Goal: Task Accomplishment & Management: Use online tool/utility

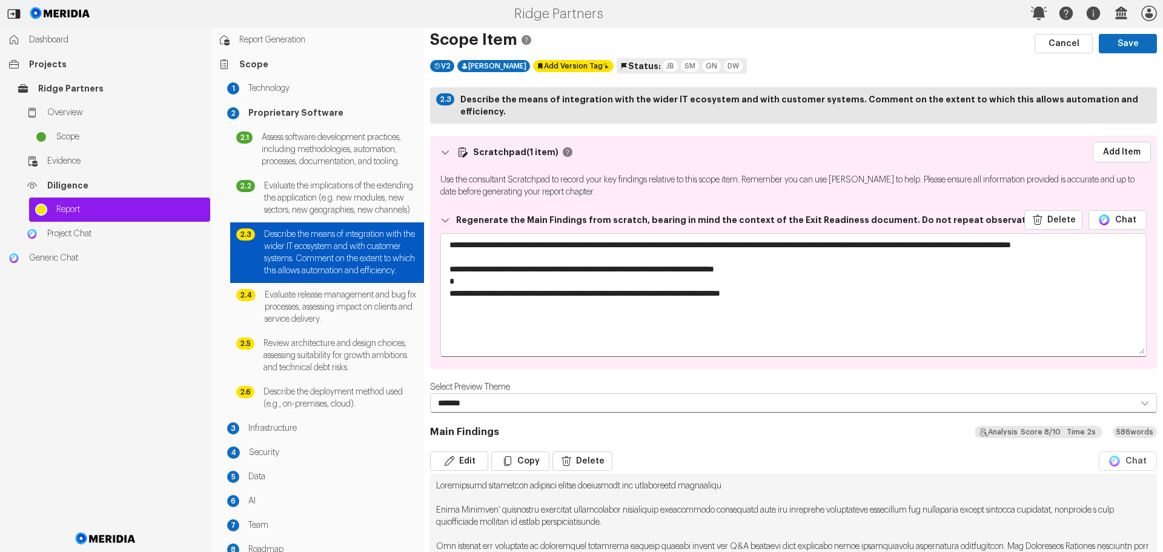
select select "*******"
click at [1120, 143] on link "Add Item" at bounding box center [1122, 152] width 58 height 21
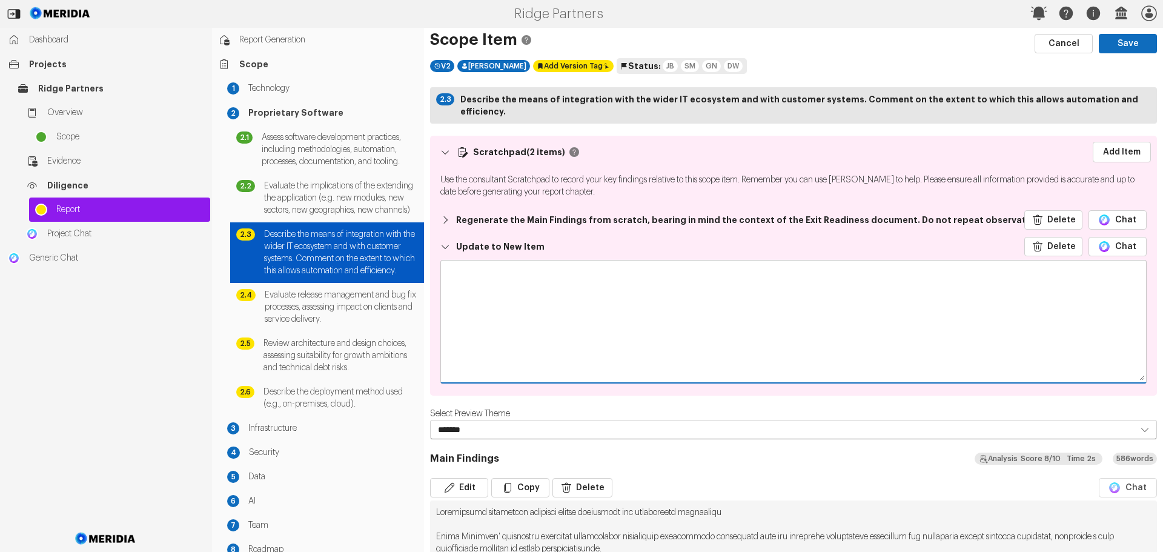
click at [494, 260] on textarea at bounding box center [793, 320] width 705 height 121
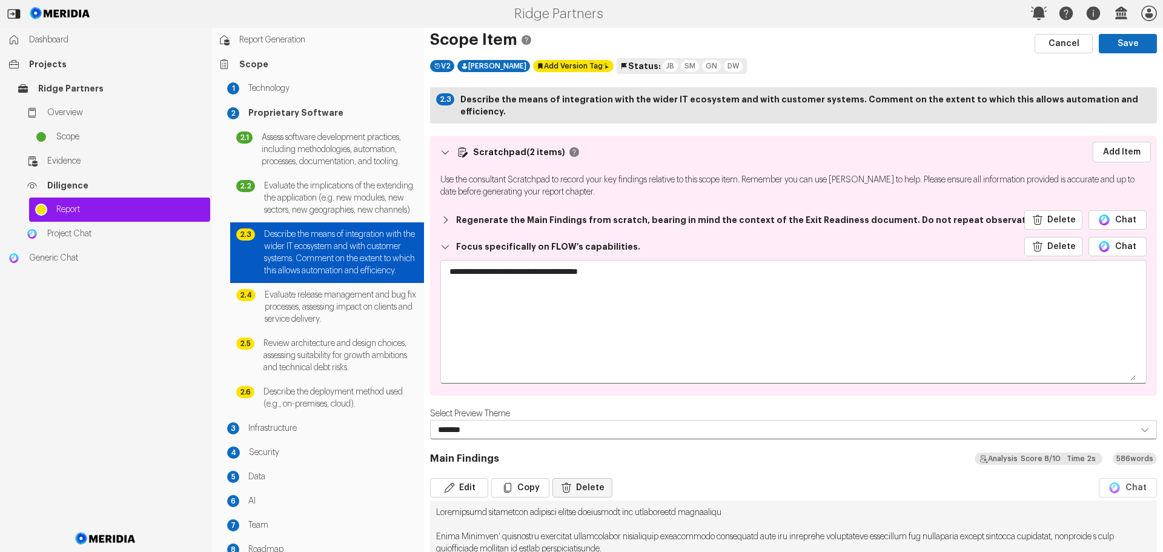
click at [588, 478] on button "Delete" at bounding box center [582, 487] width 60 height 19
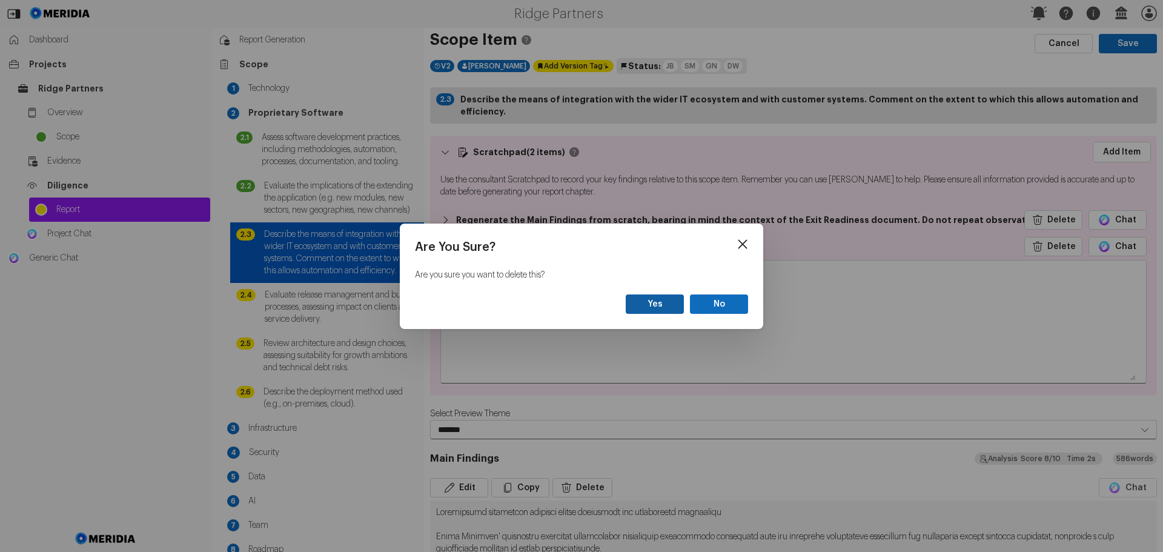
click at [662, 301] on button "Yes" at bounding box center [655, 303] width 58 height 19
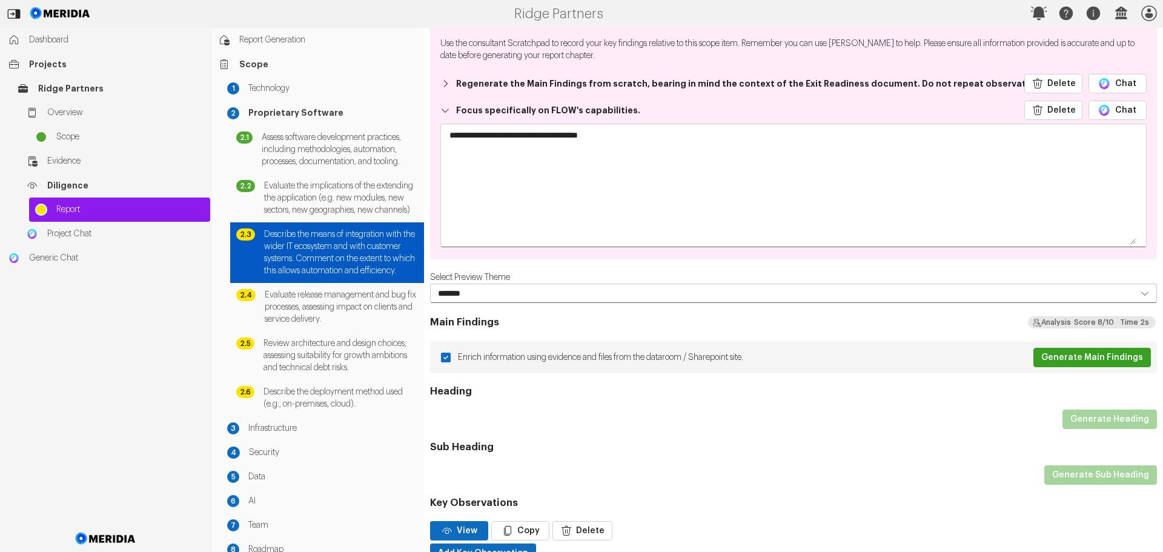
scroll to position [182, 0]
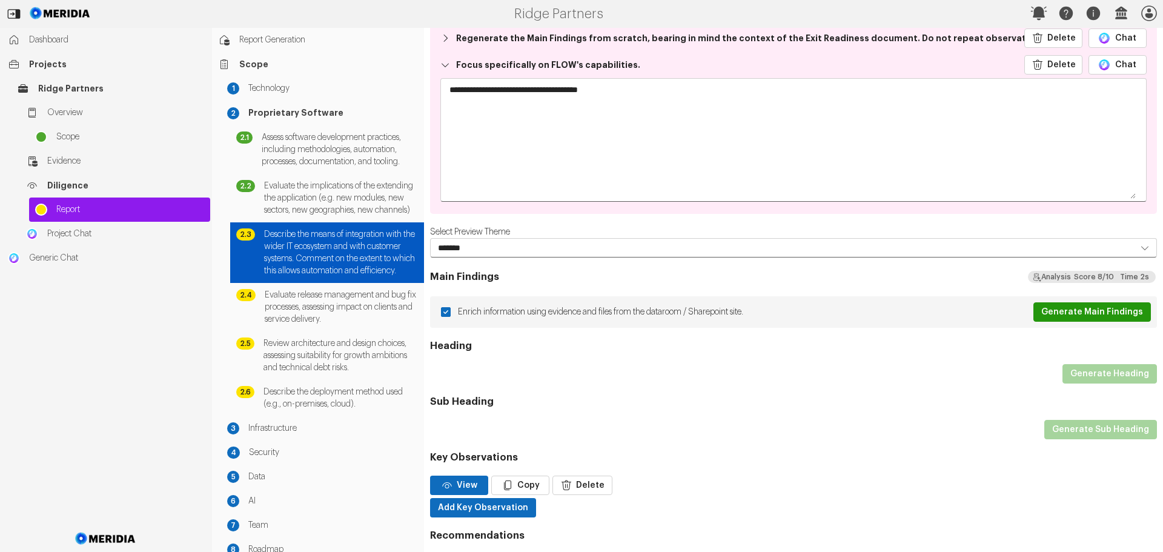
click at [1077, 304] on button "Generate Main Findings" at bounding box center [1092, 311] width 118 height 19
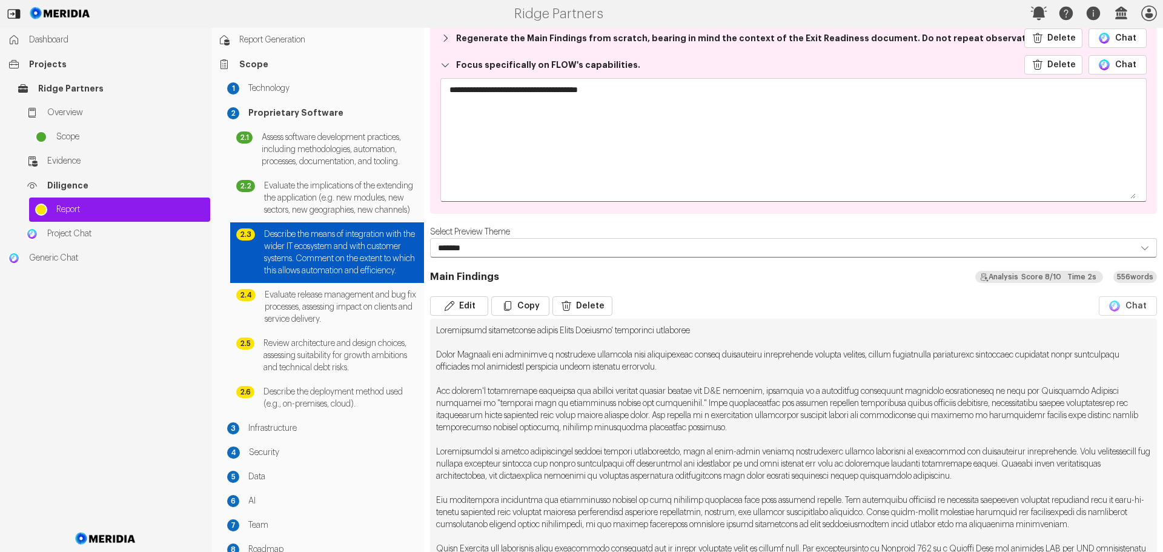
scroll to position [0, 0]
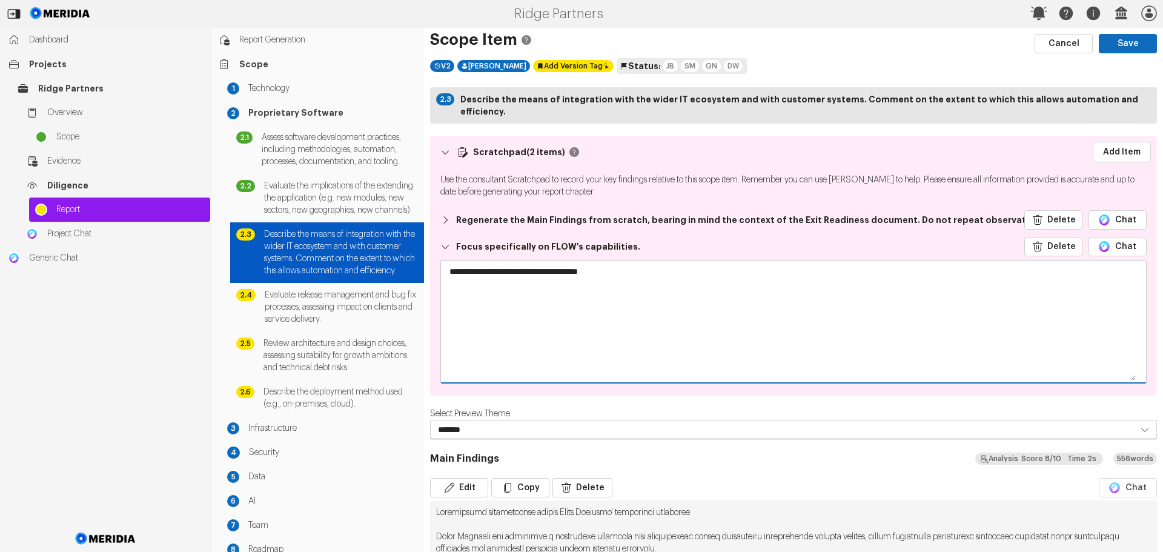
click at [626, 261] on textarea "**********" at bounding box center [789, 320] width 696 height 121
click at [456, 283] on textarea "**********" at bounding box center [789, 320] width 696 height 121
click at [528, 285] on textarea "**********" at bounding box center [789, 320] width 696 height 121
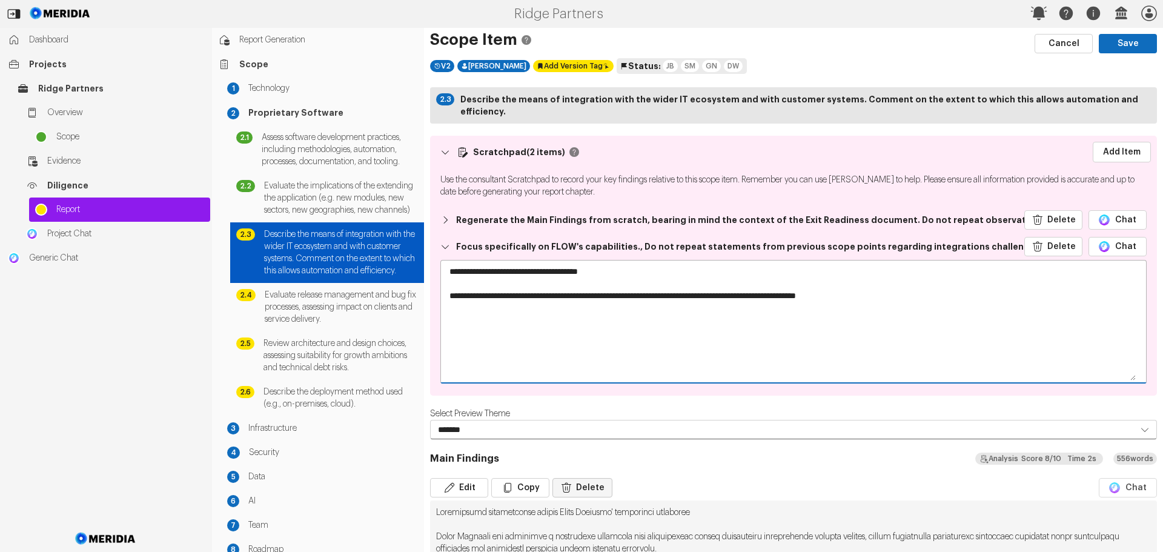
type textarea "**********"
click at [587, 478] on button "Delete" at bounding box center [582, 487] width 60 height 19
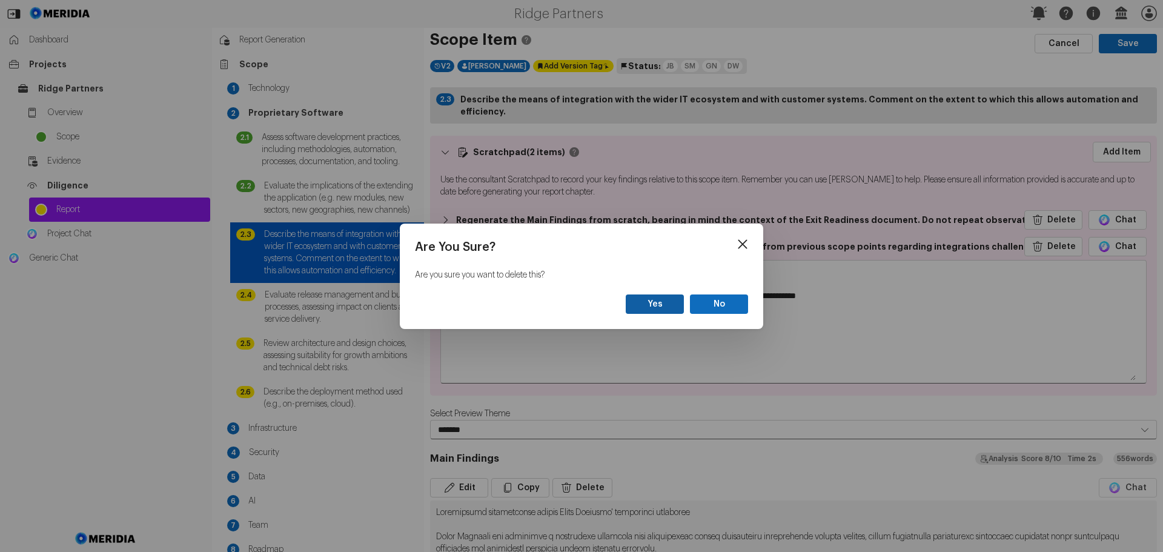
click at [660, 303] on button "Yes" at bounding box center [655, 303] width 58 height 19
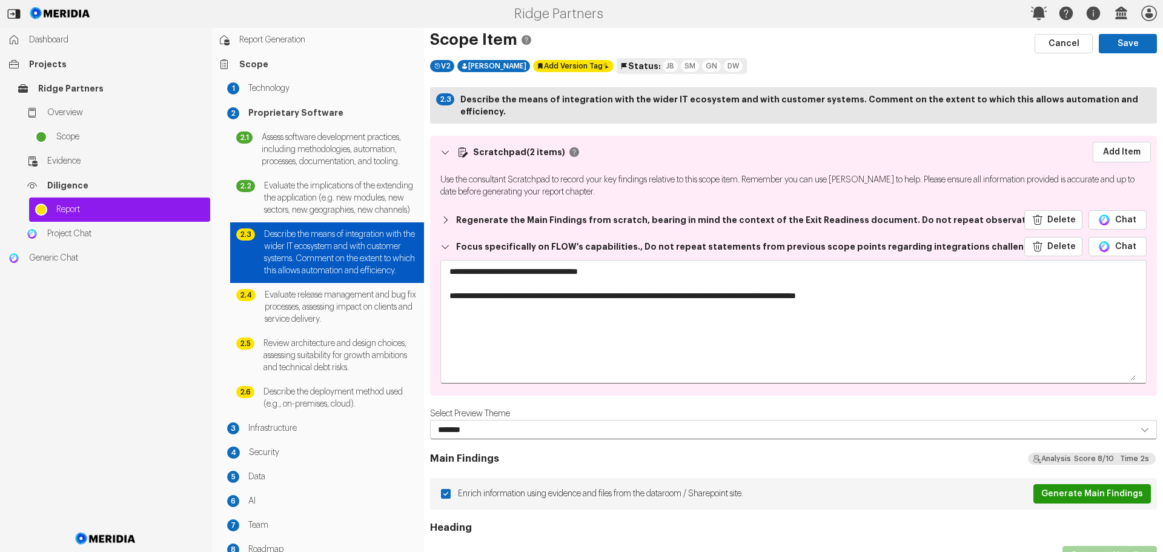
click at [1079, 484] on button "Generate Main Findings" at bounding box center [1092, 493] width 118 height 19
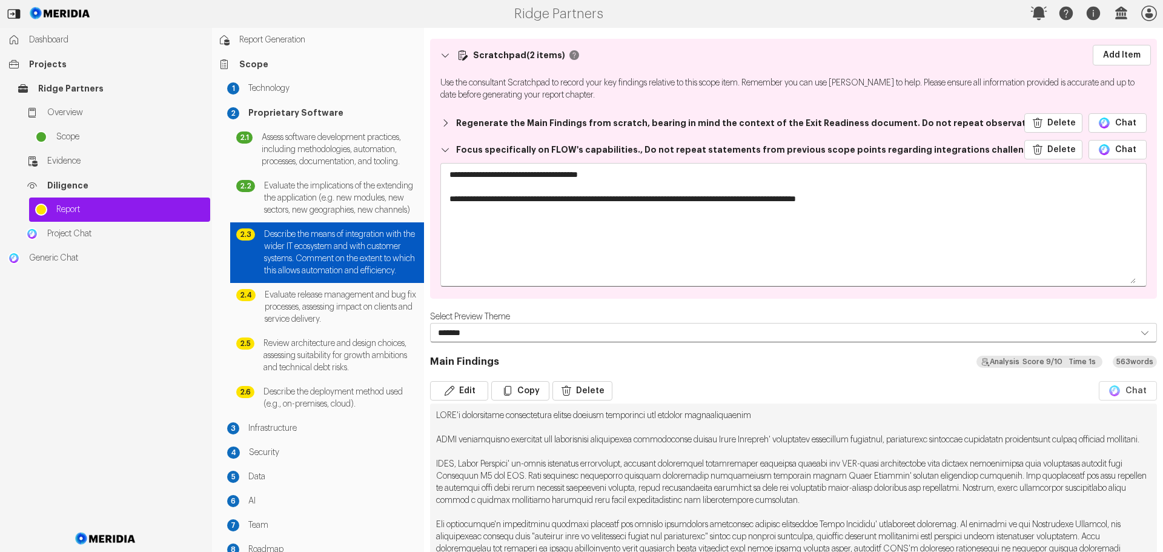
scroll to position [303, 0]
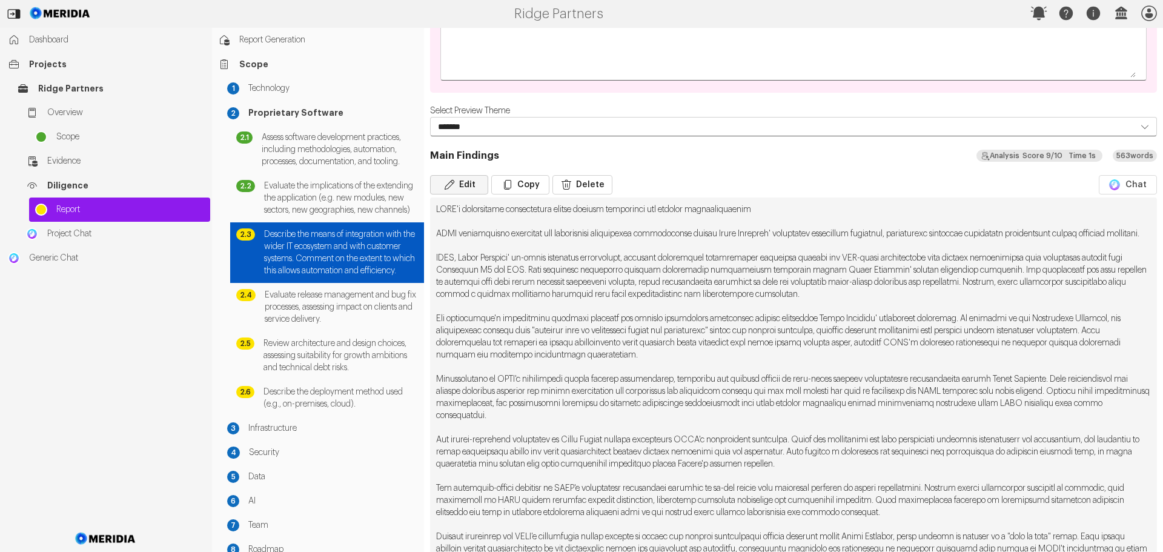
click at [454, 179] on icon "button" at bounding box center [449, 185] width 12 height 12
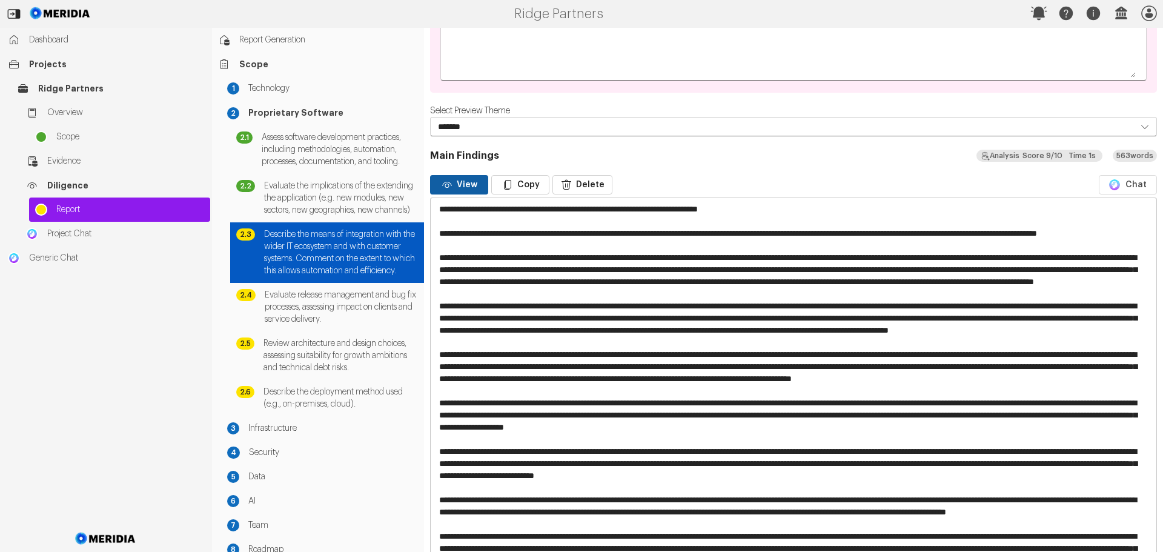
drag, startPoint x: 633, startPoint y: 317, endPoint x: 437, endPoint y: 317, distance: 195.7
click at [437, 317] on textarea at bounding box center [789, 451] width 717 height 506
click at [444, 319] on textarea at bounding box center [789, 451] width 717 height 506
drag, startPoint x: 785, startPoint y: 314, endPoint x: 743, endPoint y: 347, distance: 53.1
click at [743, 347] on textarea at bounding box center [789, 451] width 717 height 506
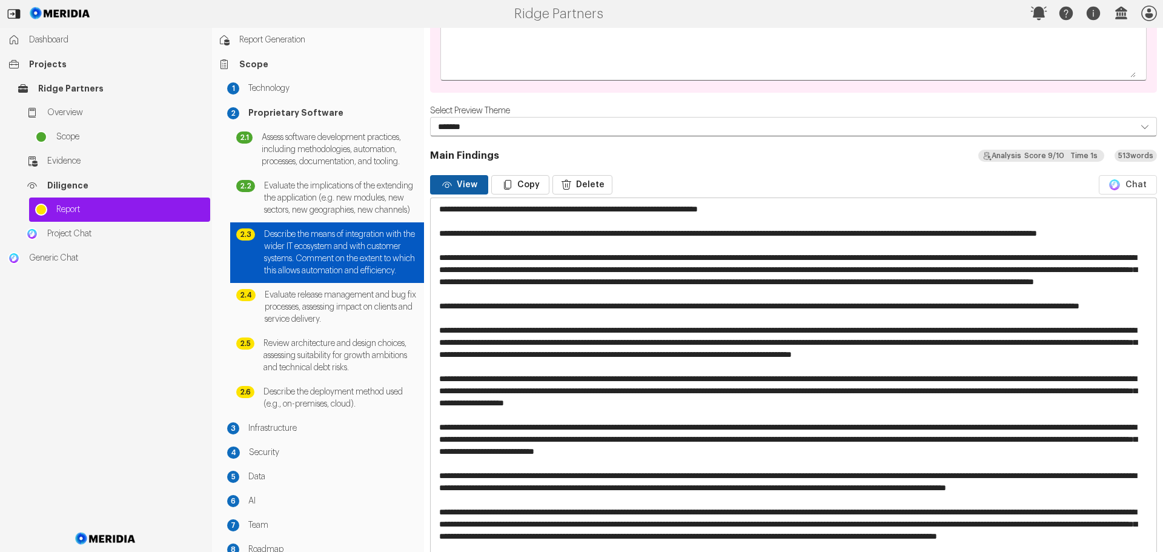
drag, startPoint x: 828, startPoint y: 317, endPoint x: 816, endPoint y: 318, distance: 12.1
click at [816, 318] on textarea at bounding box center [789, 439] width 717 height 482
click at [441, 317] on textarea at bounding box center [789, 439] width 717 height 482
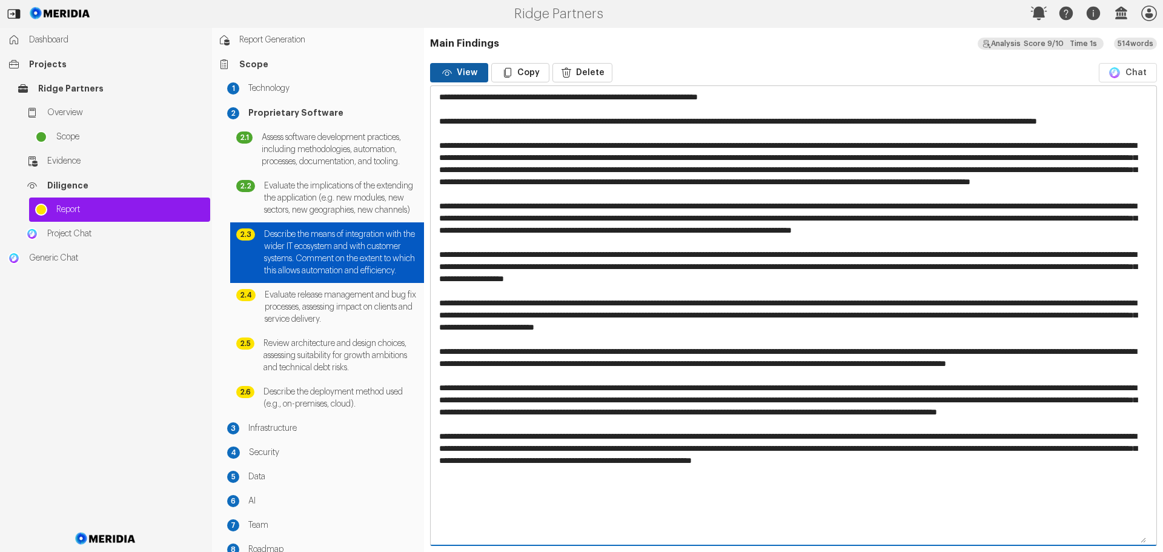
scroll to position [424, 0]
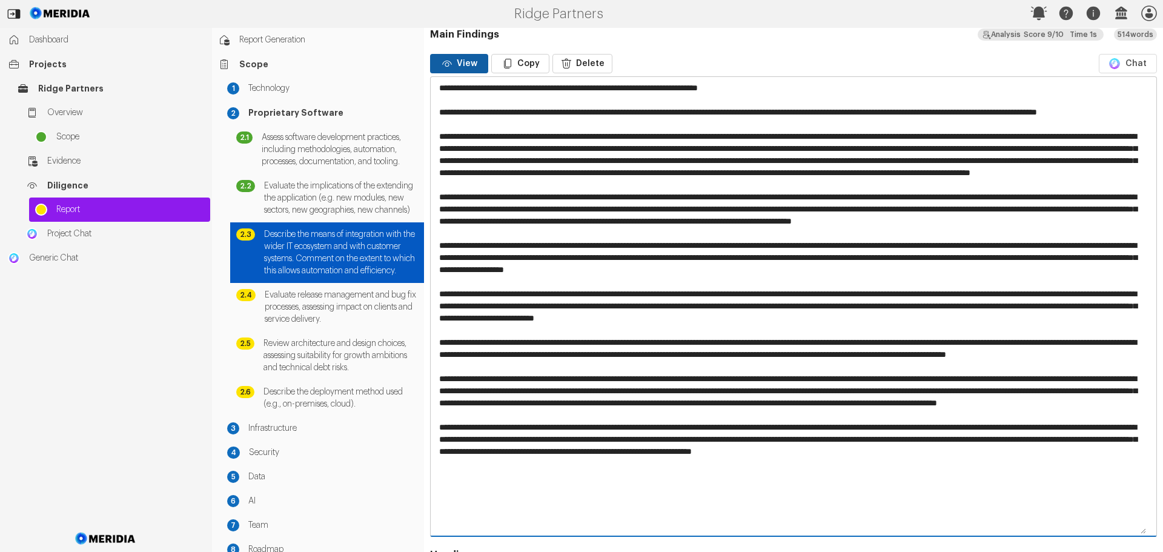
drag, startPoint x: 880, startPoint y: 291, endPoint x: 436, endPoint y: 270, distance: 444.5
click at [436, 270] on textarea at bounding box center [789, 306] width 717 height 458
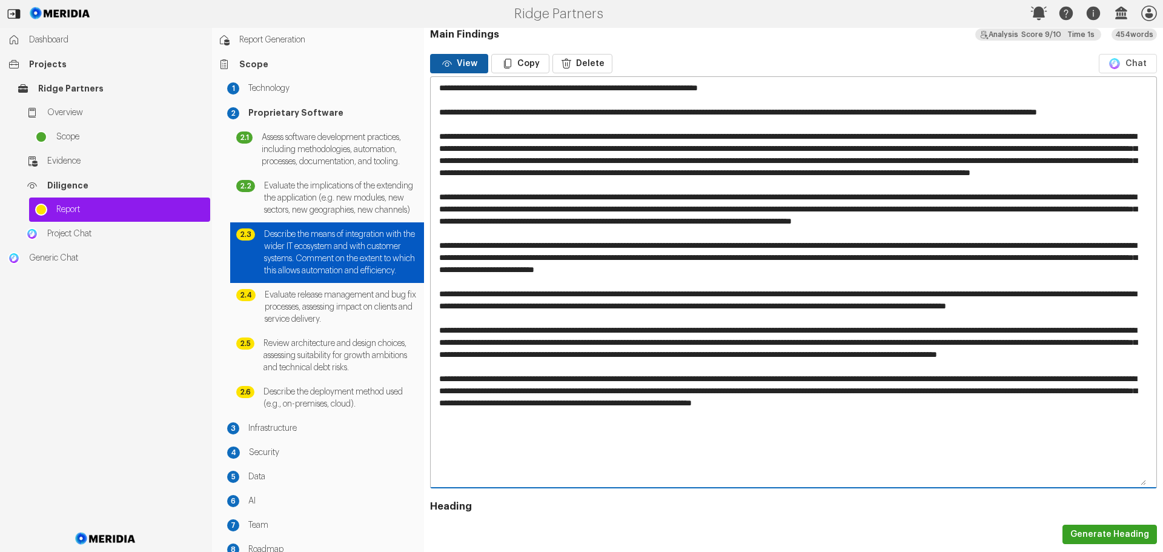
drag, startPoint x: 982, startPoint y: 268, endPoint x: 423, endPoint y: 267, distance: 559.1
click at [421, 267] on div "Report Generation Scope 1 Technology 2 Proprietary Software 2.1 Assess software…" at bounding box center [687, 290] width 951 height 524
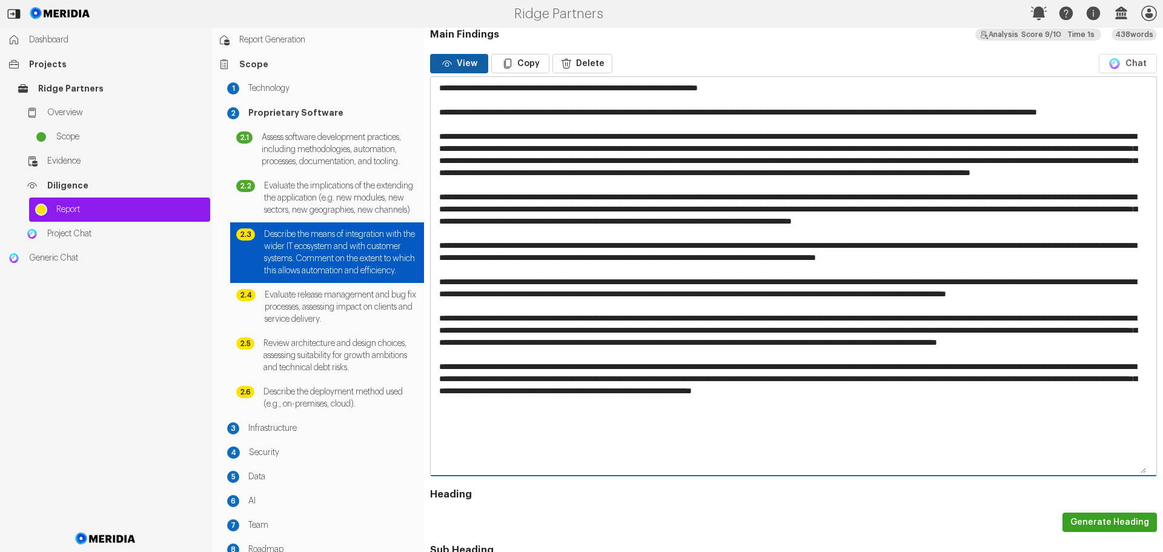
click at [443, 268] on textarea at bounding box center [789, 275] width 717 height 397
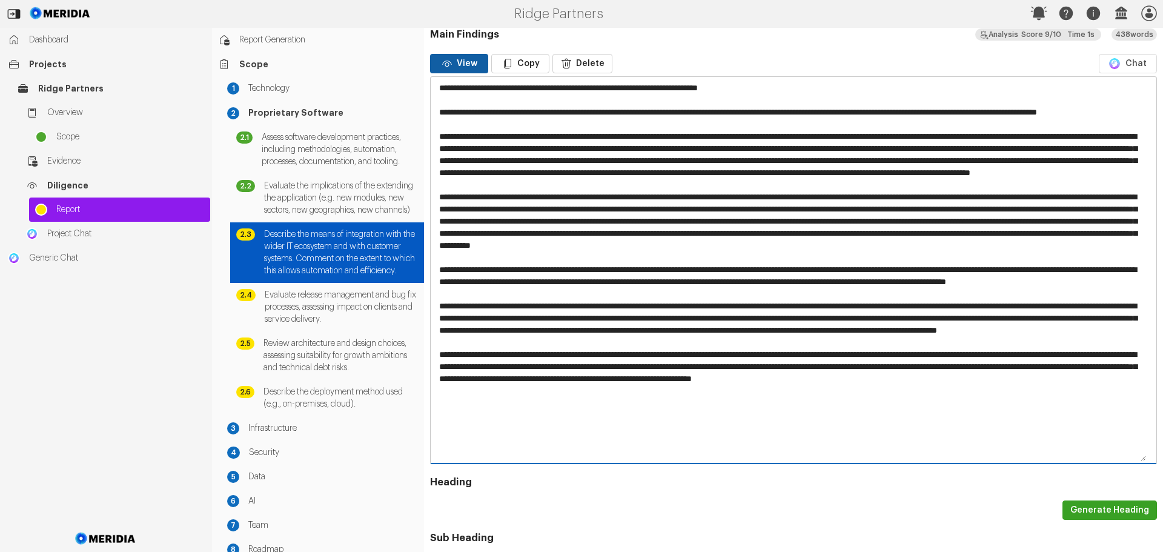
drag, startPoint x: 602, startPoint y: 315, endPoint x: 432, endPoint y: 291, distance: 171.9
click at [432, 291] on textarea at bounding box center [789, 269] width 717 height 385
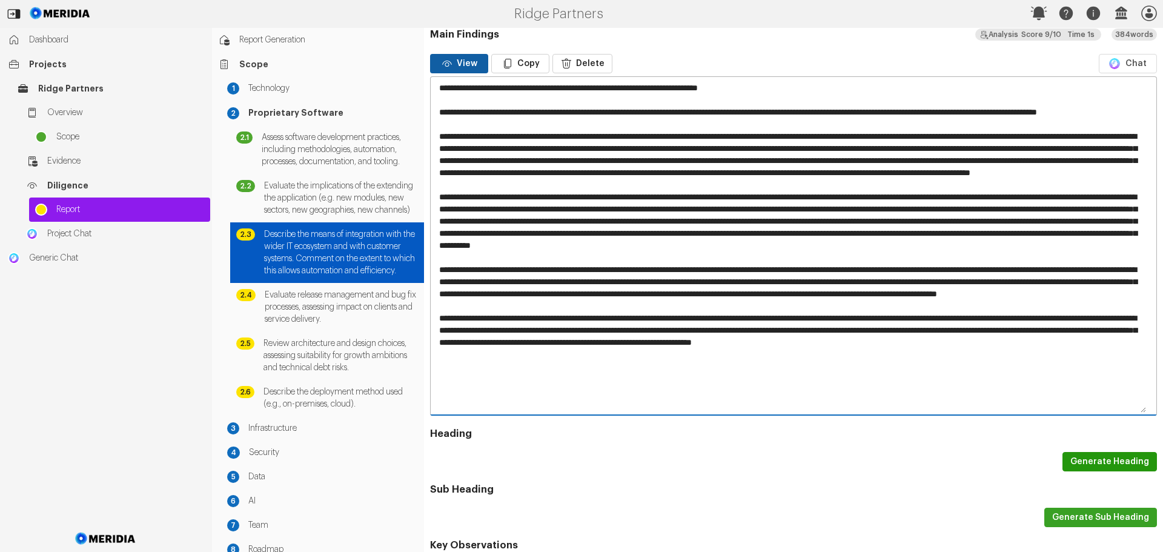
type textarea "**********"
click at [1102, 452] on button "Generate Heading" at bounding box center [1109, 461] width 94 height 19
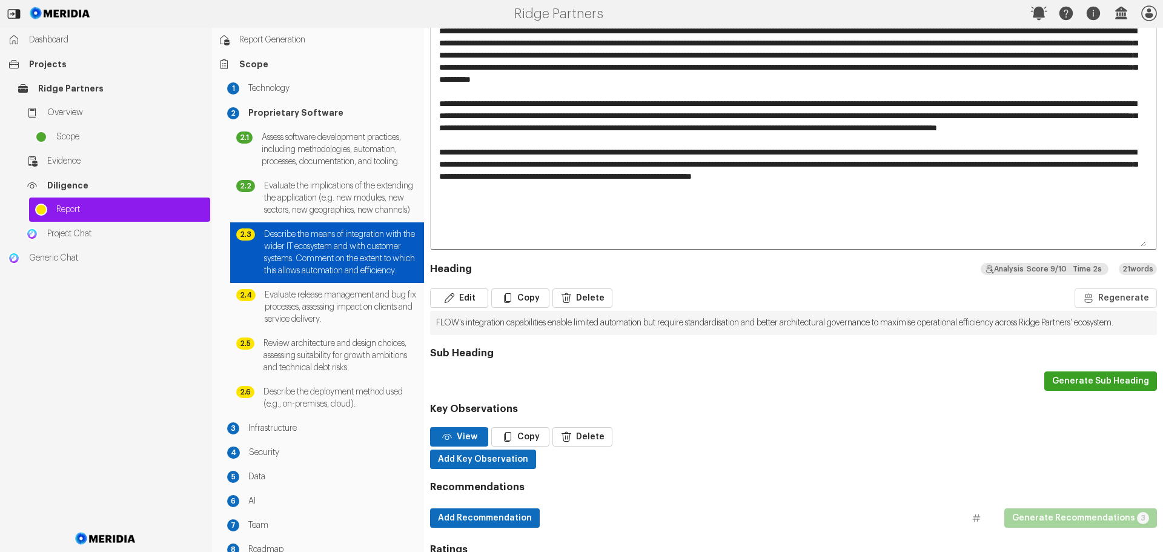
scroll to position [605, 0]
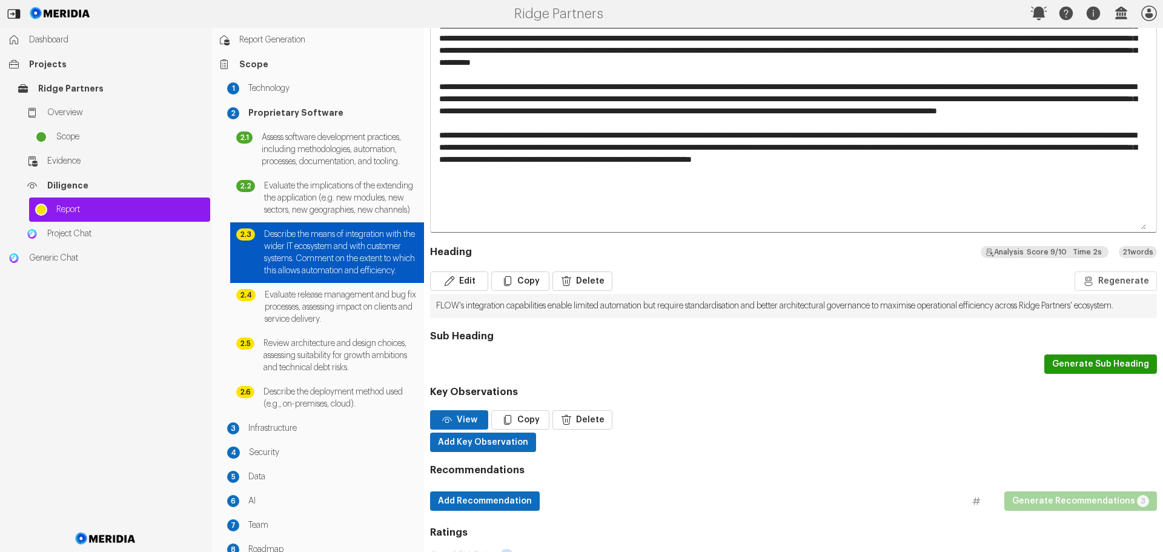
click at [1096, 362] on button "Generate Sub Heading" at bounding box center [1100, 363] width 113 height 19
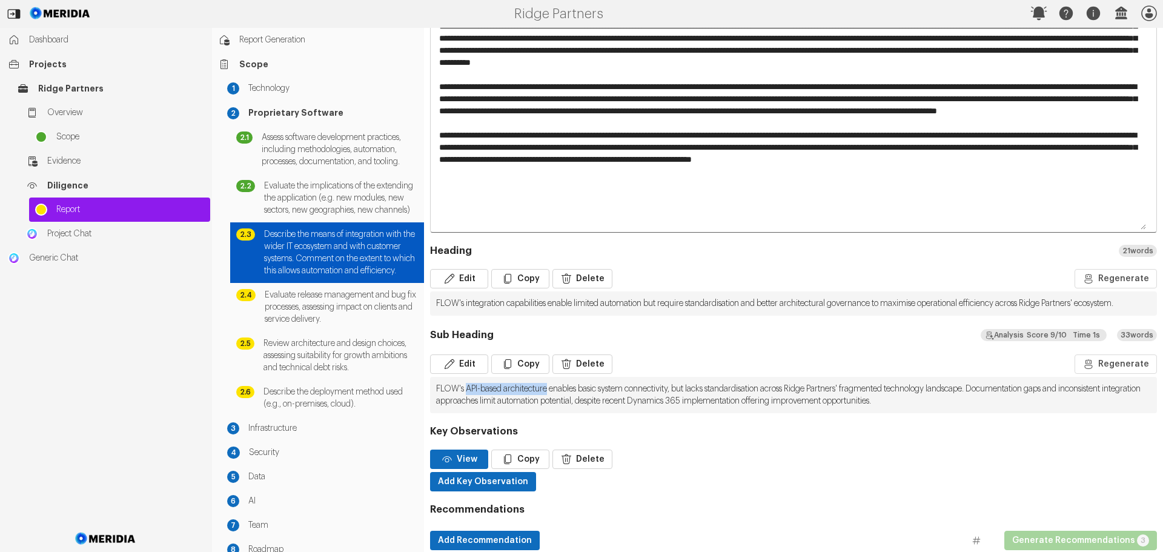
drag, startPoint x: 553, startPoint y: 387, endPoint x: 468, endPoint y: 382, distance: 85.0
click at [468, 382] on pre "FLOW's API-based architecture enables basic system connectivity, but lacks stan…" at bounding box center [793, 395] width 727 height 36
copy pre "API-based architecture"
click at [463, 269] on button "Edit" at bounding box center [459, 278] width 58 height 19
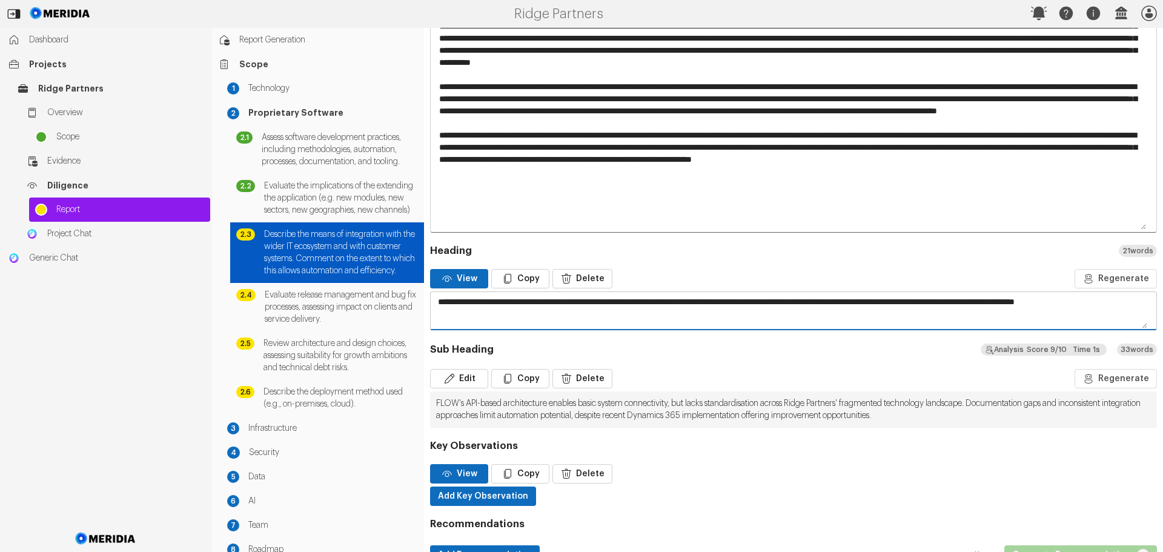
click at [468, 292] on textarea "**********" at bounding box center [789, 310] width 717 height 36
click at [635, 342] on div "Sub Heading" at bounding box center [611, 349] width 363 height 15
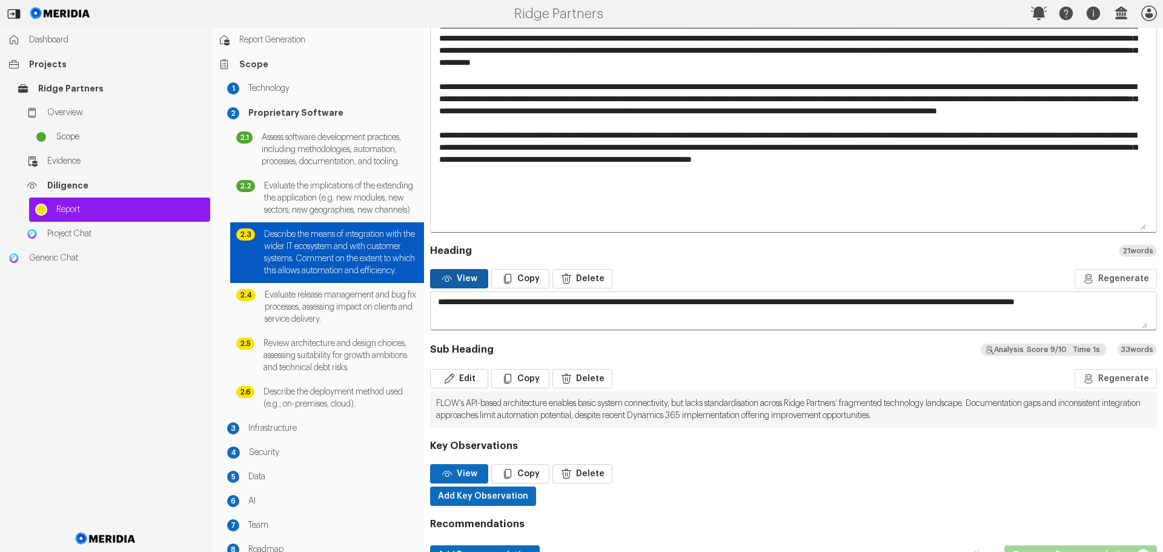
click at [467, 269] on button "View" at bounding box center [459, 278] width 58 height 19
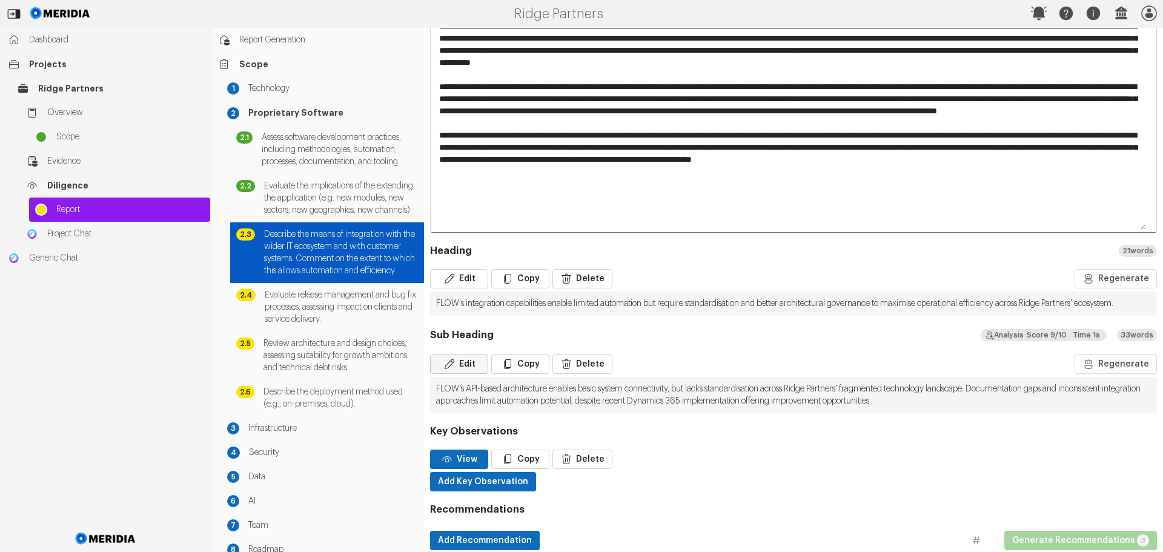
click at [462, 362] on button "Edit" at bounding box center [459, 363] width 58 height 19
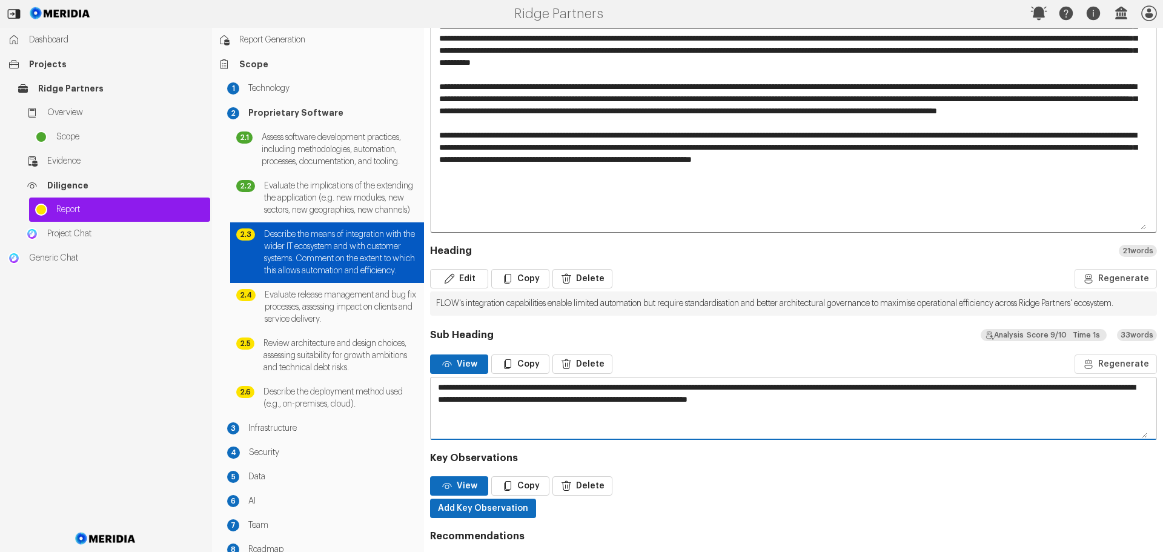
drag, startPoint x: 1008, startPoint y: 384, endPoint x: 707, endPoint y: 380, distance: 300.5
click at [707, 380] on textarea "**********" at bounding box center [789, 407] width 717 height 61
drag, startPoint x: 714, startPoint y: 387, endPoint x: 719, endPoint y: 393, distance: 7.3
click at [715, 386] on textarea "**********" at bounding box center [789, 407] width 717 height 61
click at [1047, 388] on textarea "**********" at bounding box center [789, 407] width 717 height 61
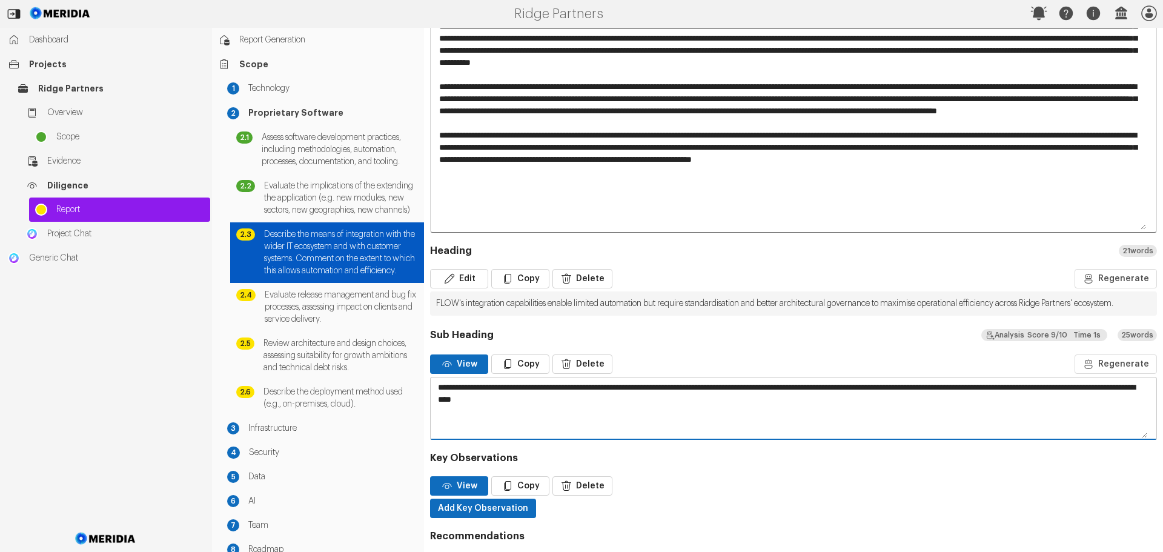
click at [1045, 386] on textarea "**********" at bounding box center [789, 407] width 717 height 61
click at [1061, 388] on textarea "**********" at bounding box center [789, 407] width 717 height 61
click at [1076, 386] on textarea "**********" at bounding box center [789, 407] width 717 height 61
click at [1076, 385] on textarea "**********" at bounding box center [789, 407] width 717 height 61
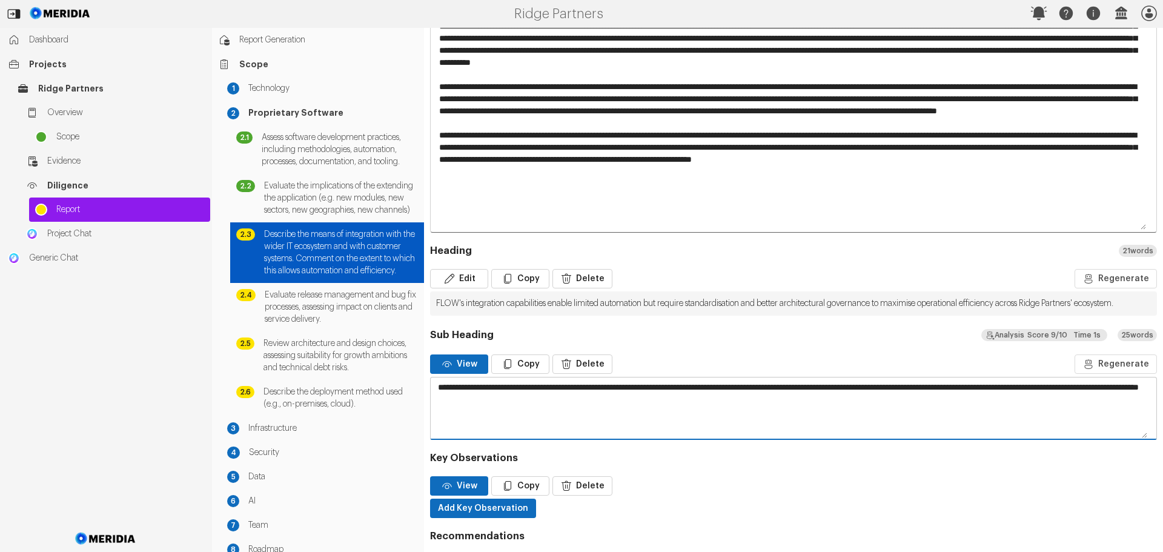
click at [519, 396] on textarea "**********" at bounding box center [789, 407] width 717 height 61
click at [575, 400] on textarea "**********" at bounding box center [789, 407] width 717 height 61
type textarea "**********"
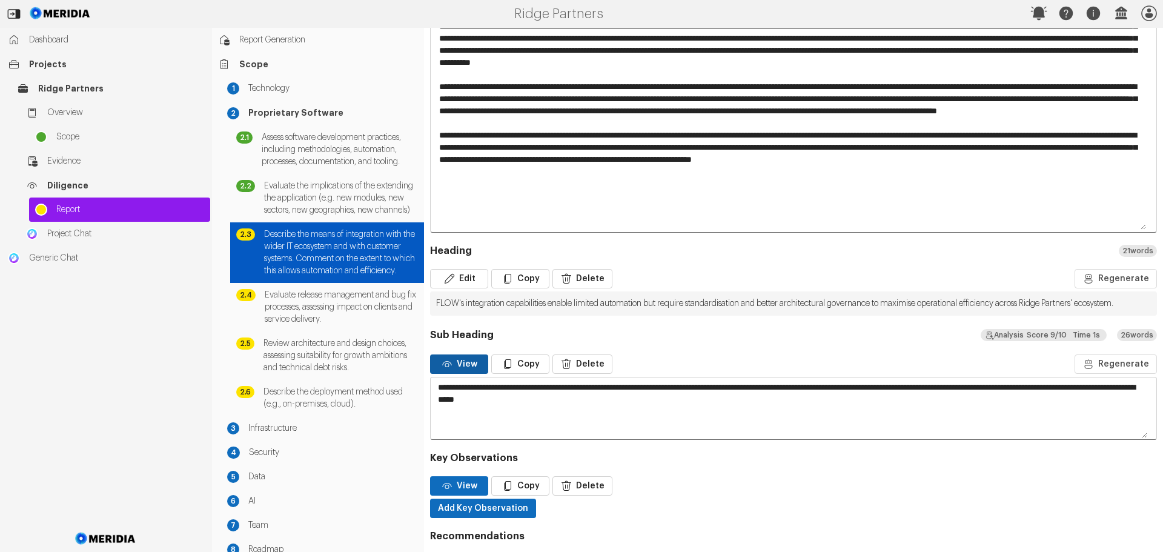
click at [469, 365] on button "View" at bounding box center [459, 363] width 58 height 19
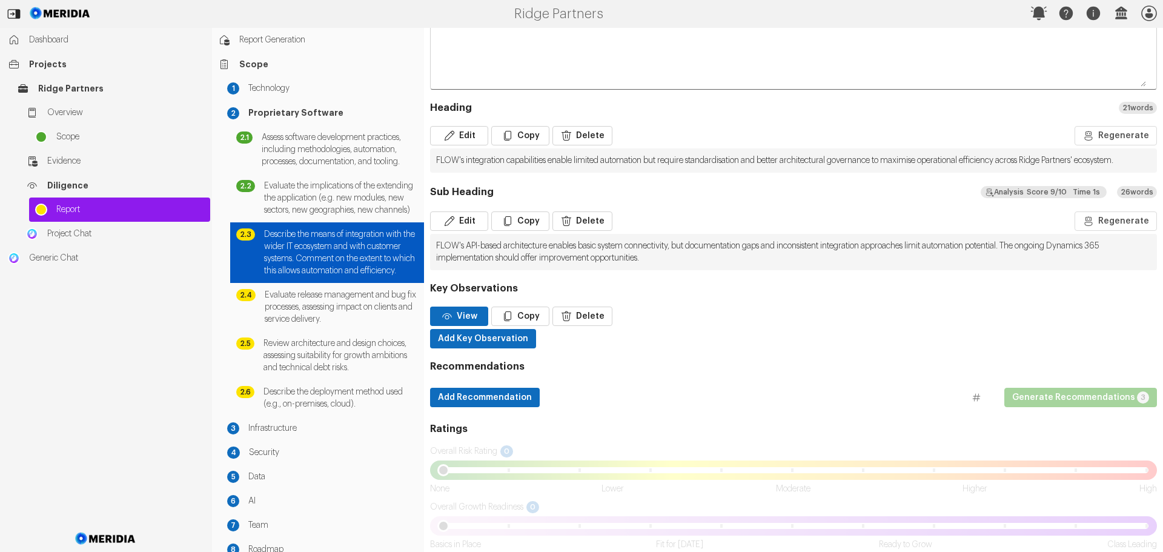
scroll to position [758, 0]
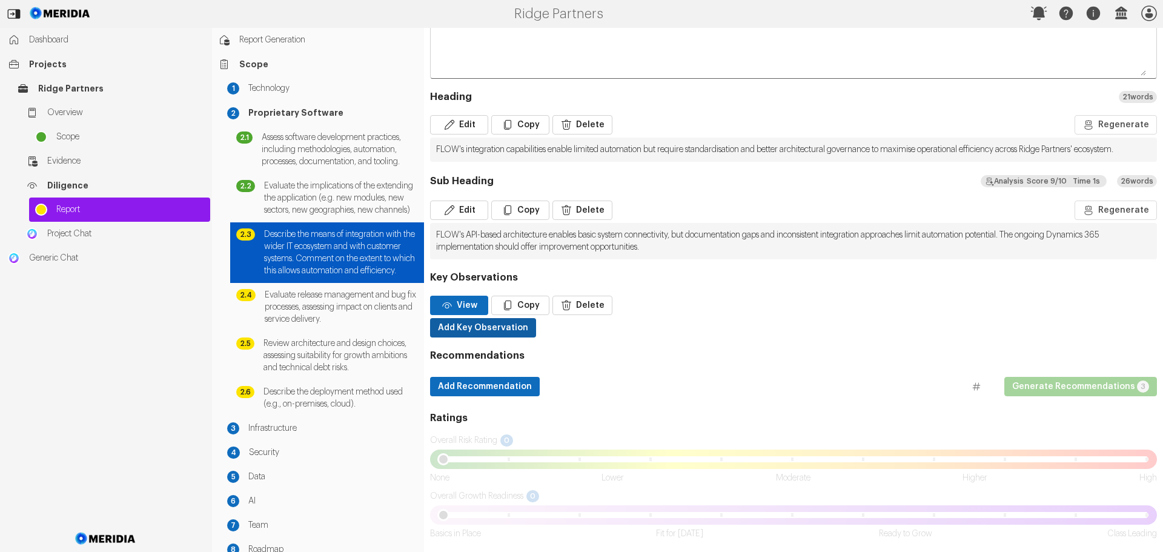
click at [480, 327] on button "Add Key Observation" at bounding box center [483, 327] width 106 height 19
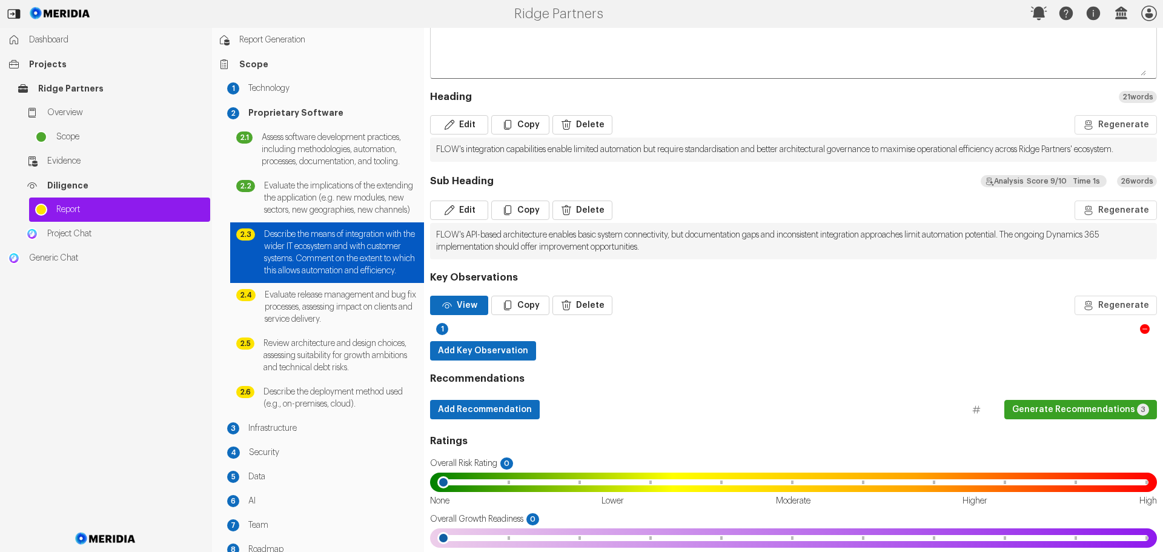
click at [1140, 328] on icon at bounding box center [1145, 329] width 10 height 10
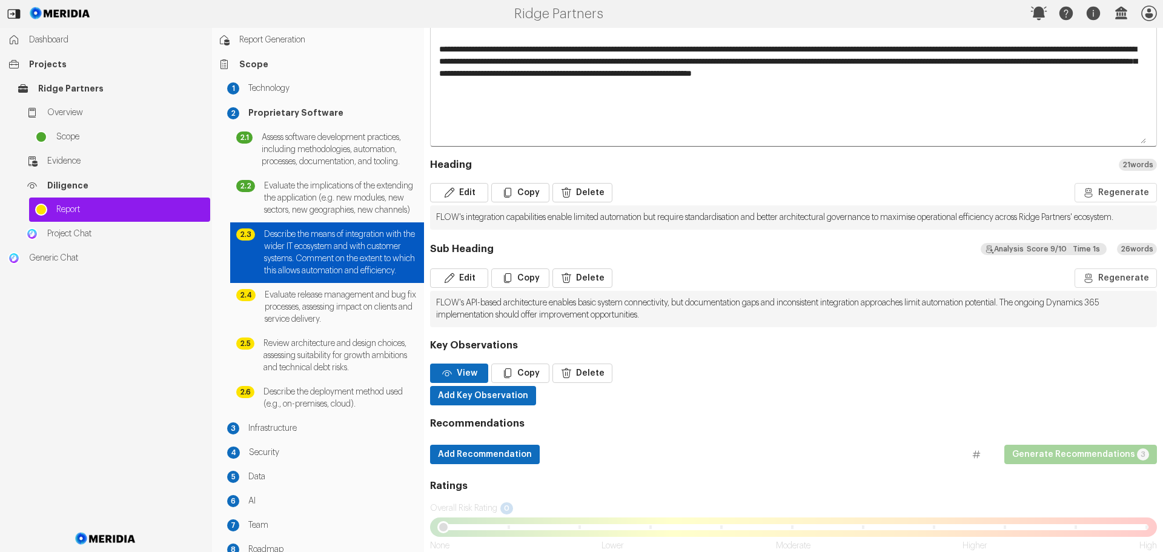
scroll to position [698, 0]
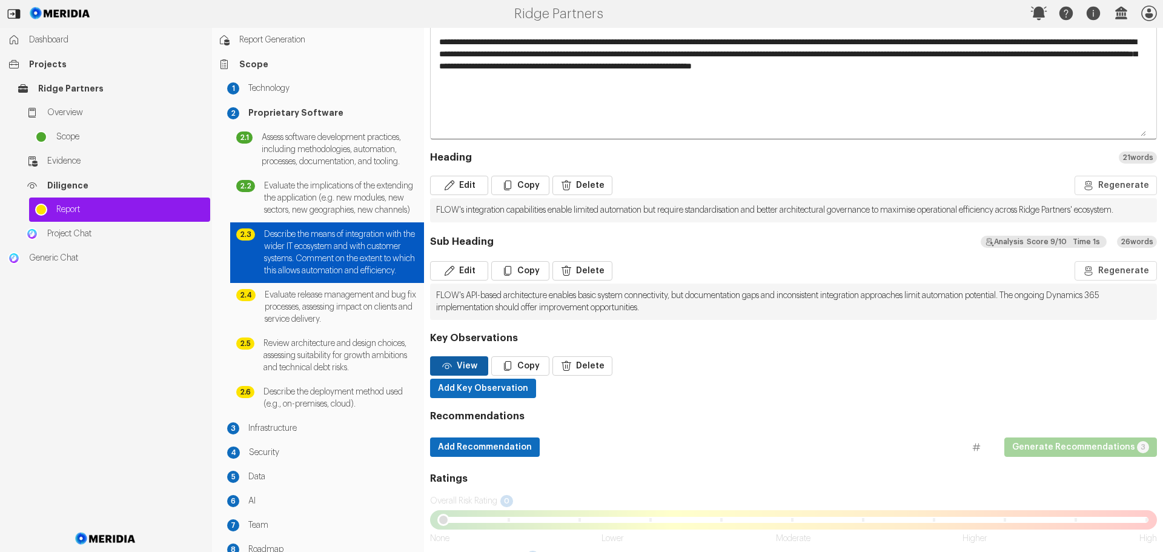
click at [467, 366] on button "View" at bounding box center [459, 365] width 58 height 19
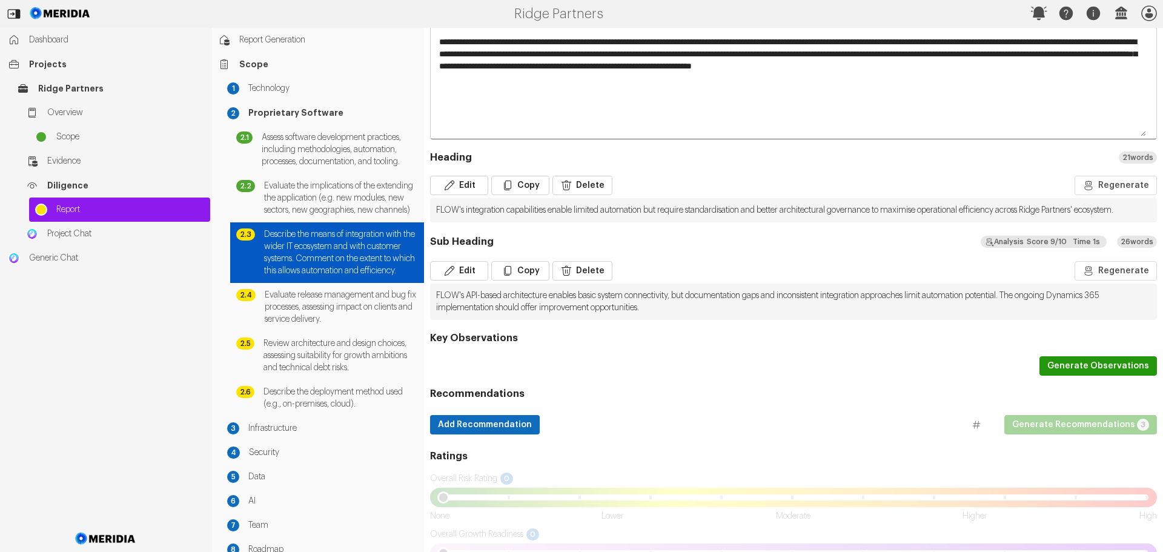
click at [1076, 364] on button "Generate Observations" at bounding box center [1098, 365] width 118 height 19
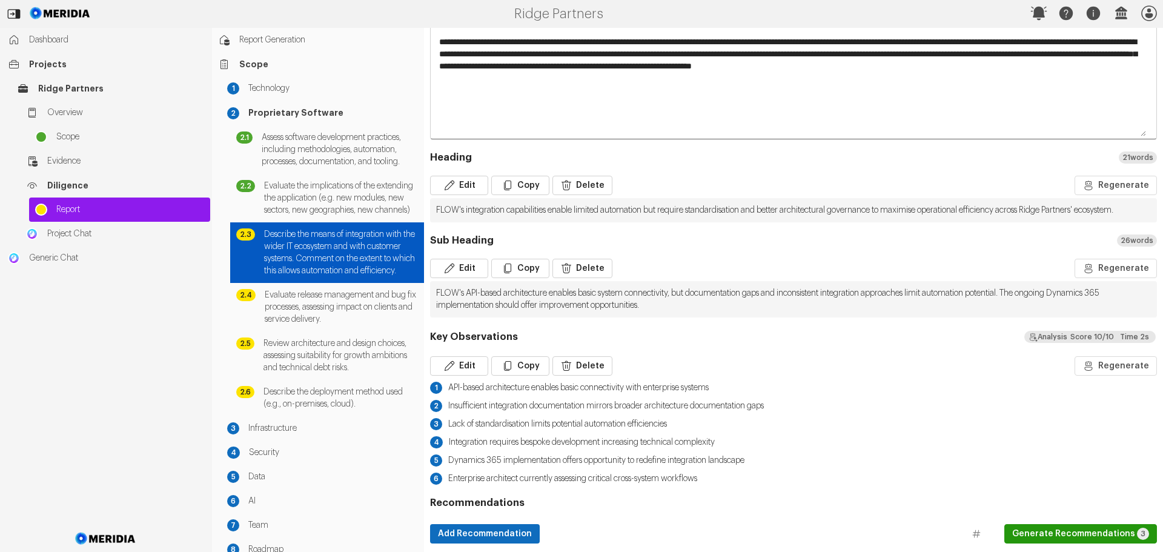
click at [1059, 534] on button "Generate Recommendations 3" at bounding box center [1080, 533] width 153 height 19
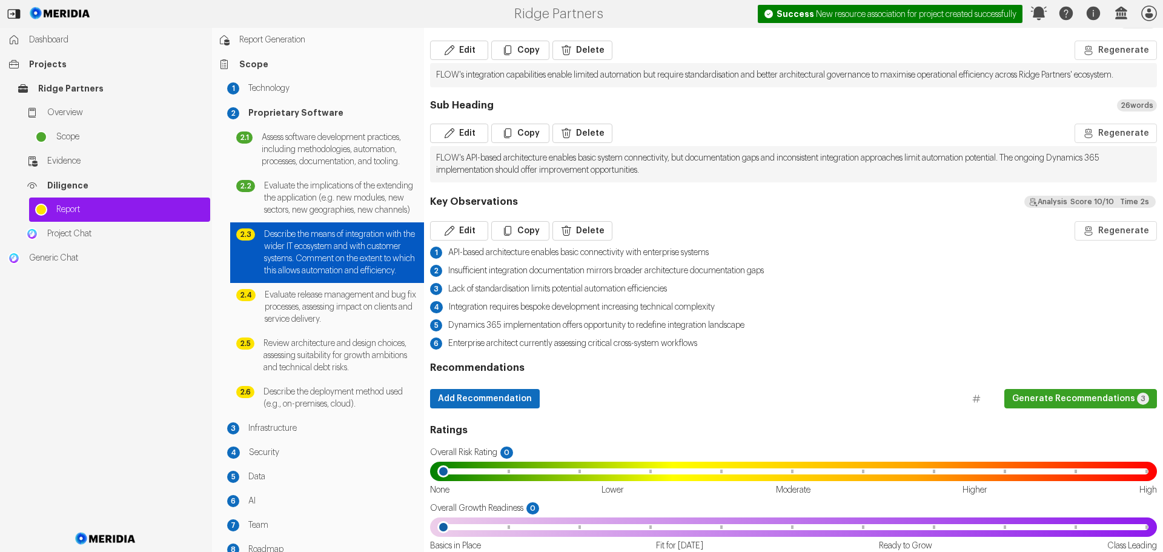
scroll to position [845, 0]
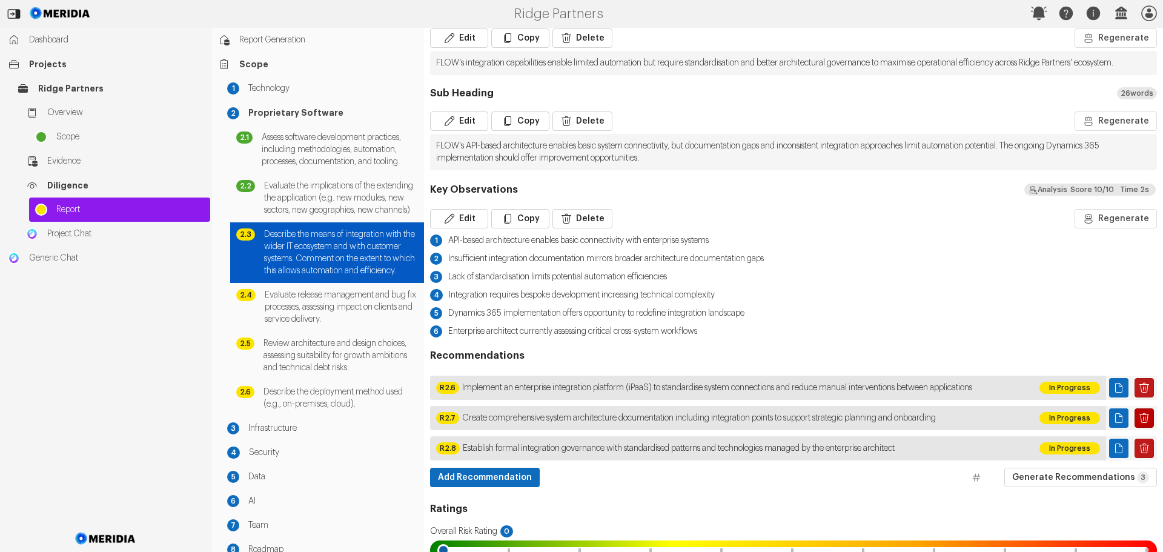
click at [1138, 416] on icon "Delete Page" at bounding box center [1144, 418] width 12 height 12
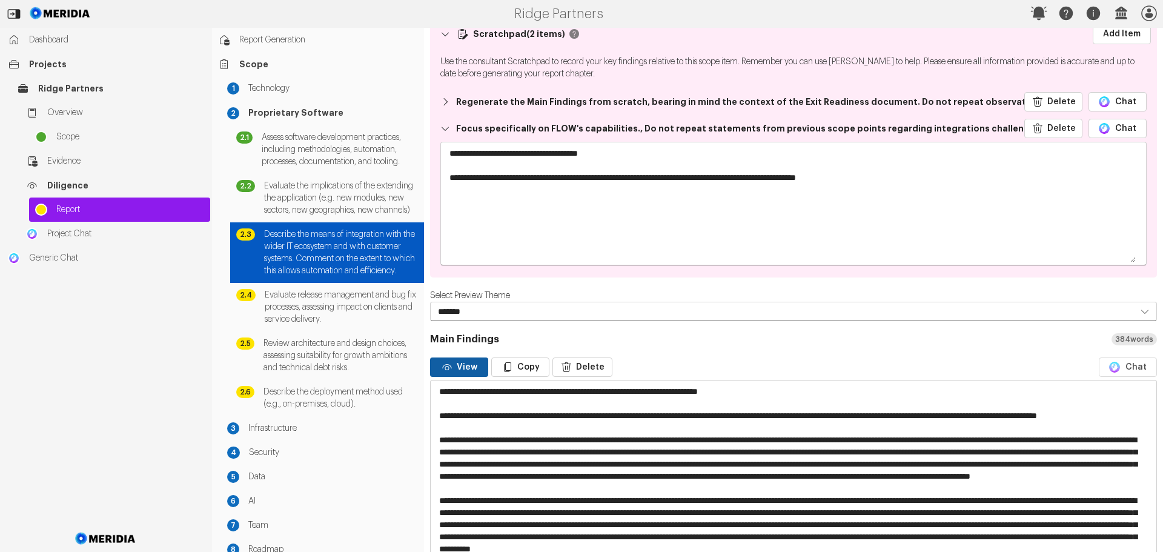
scroll to position [0, 0]
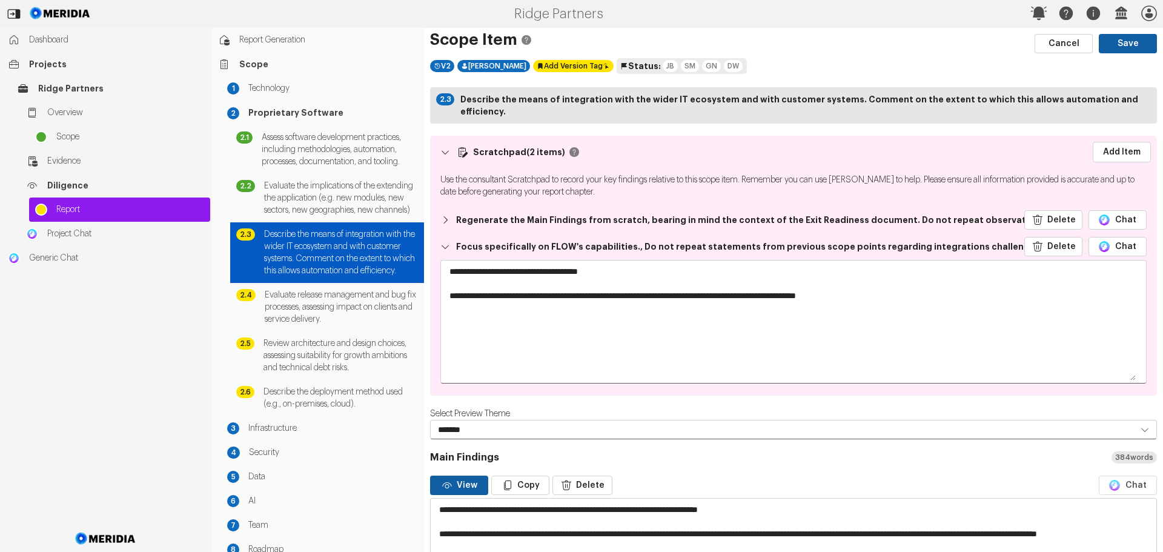
click at [1111, 42] on button "Save" at bounding box center [1128, 43] width 58 height 19
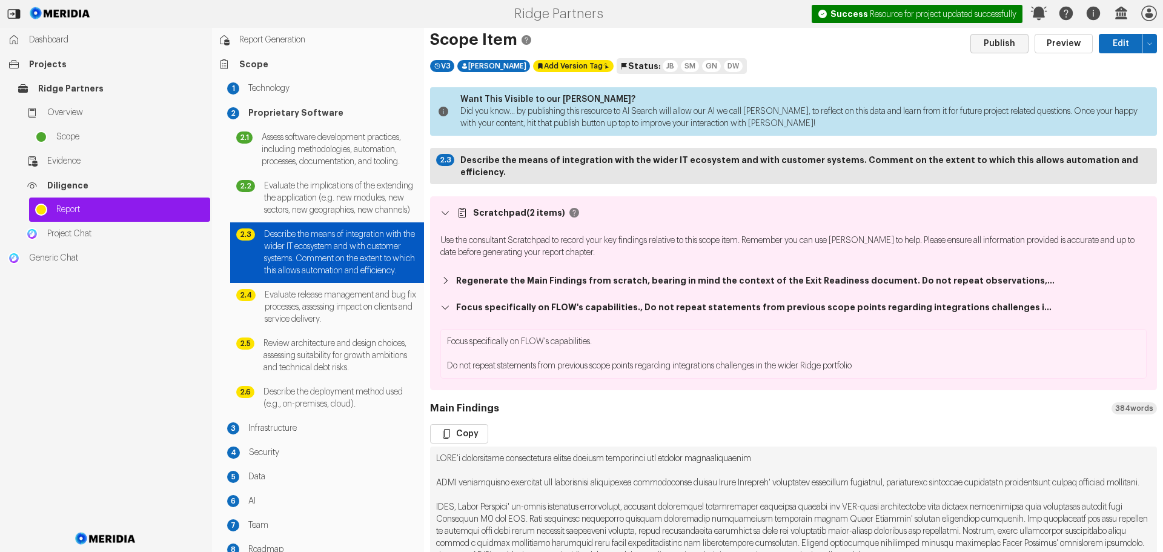
click at [996, 43] on button "Publish" at bounding box center [999, 43] width 58 height 19
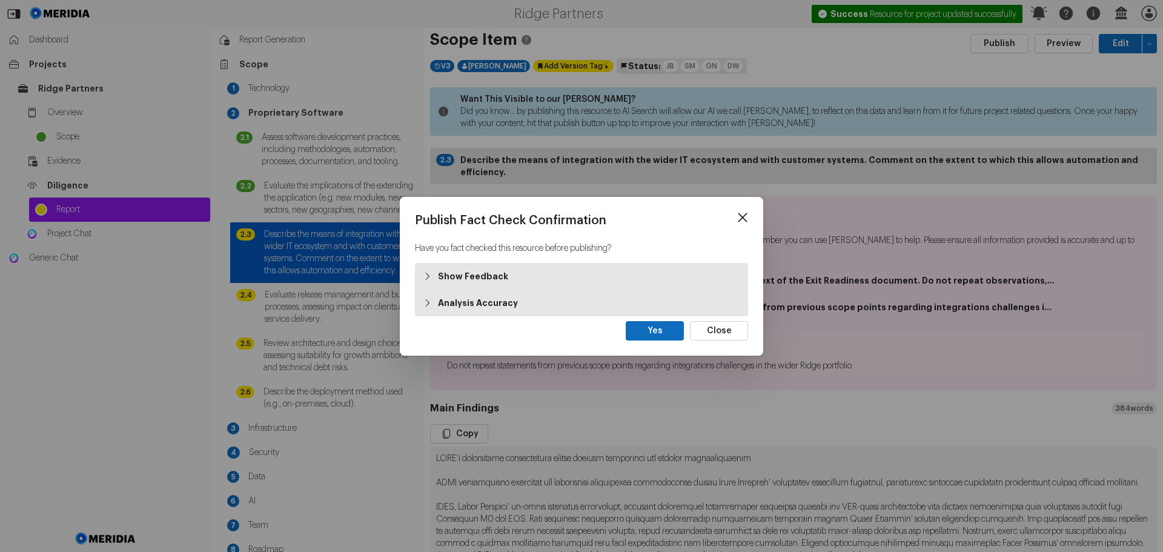
click at [462, 273] on strong "Show Feedback" at bounding box center [473, 276] width 70 height 12
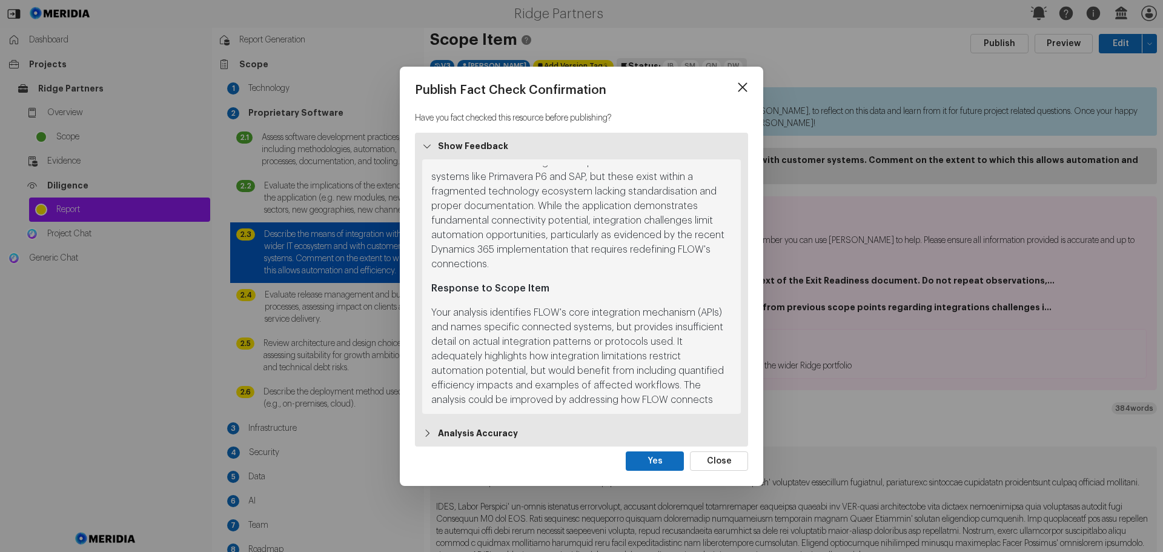
scroll to position [55, 0]
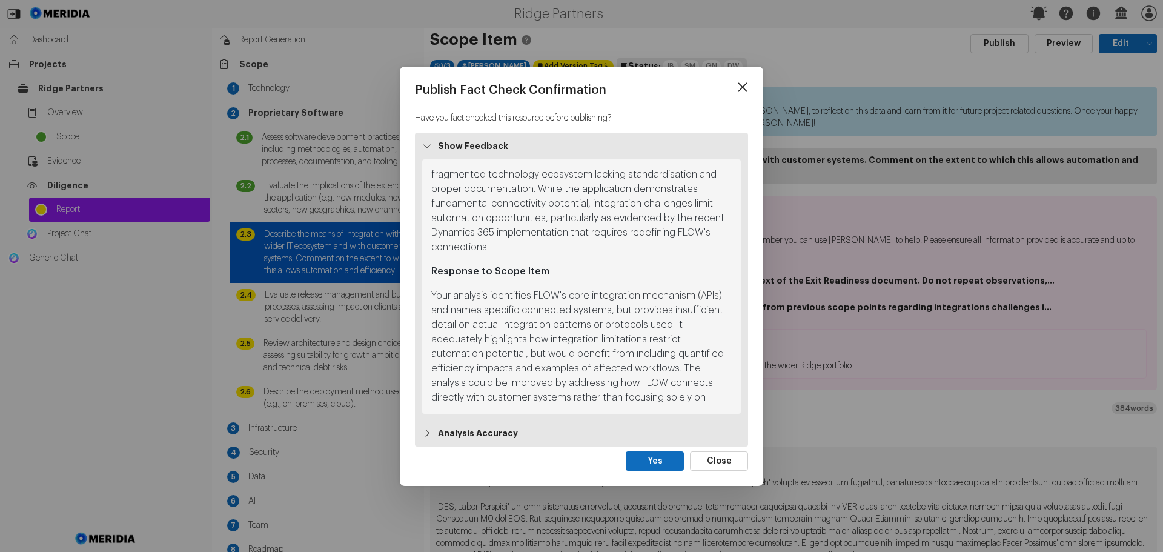
click at [469, 434] on strong "Analysis Accuracy" at bounding box center [478, 433] width 80 height 12
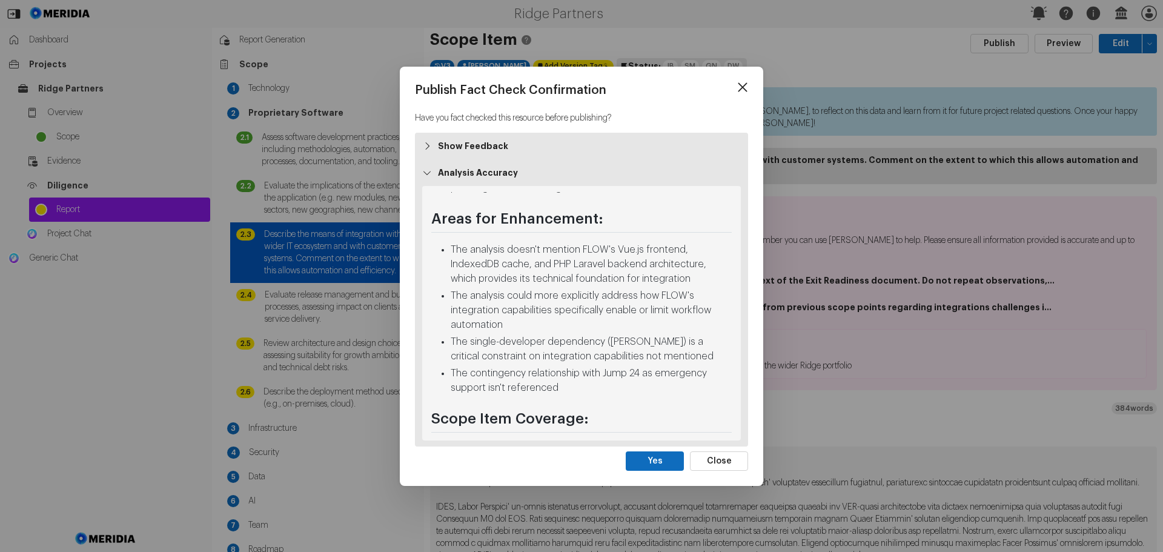
scroll to position [285, 0]
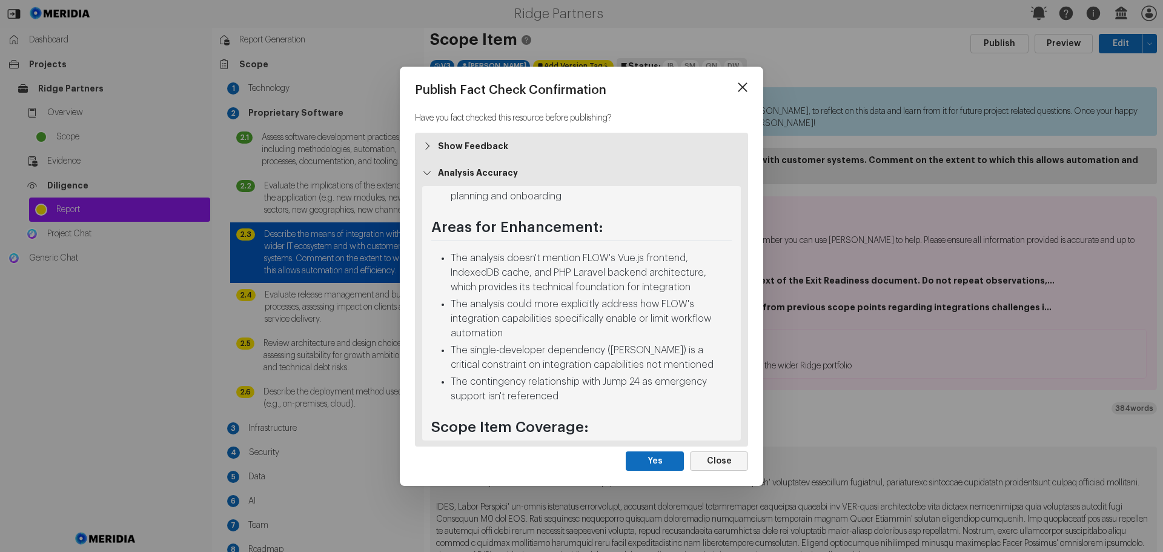
click at [728, 463] on button "Close" at bounding box center [719, 460] width 58 height 19
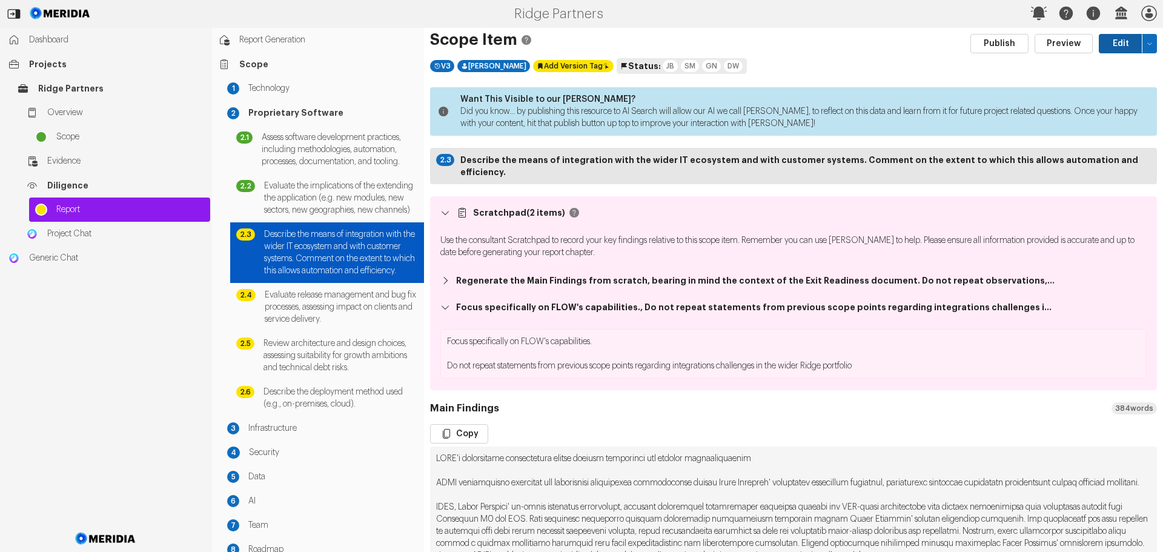
click at [1109, 41] on button "Edit" at bounding box center [1121, 43] width 44 height 19
select select "*******"
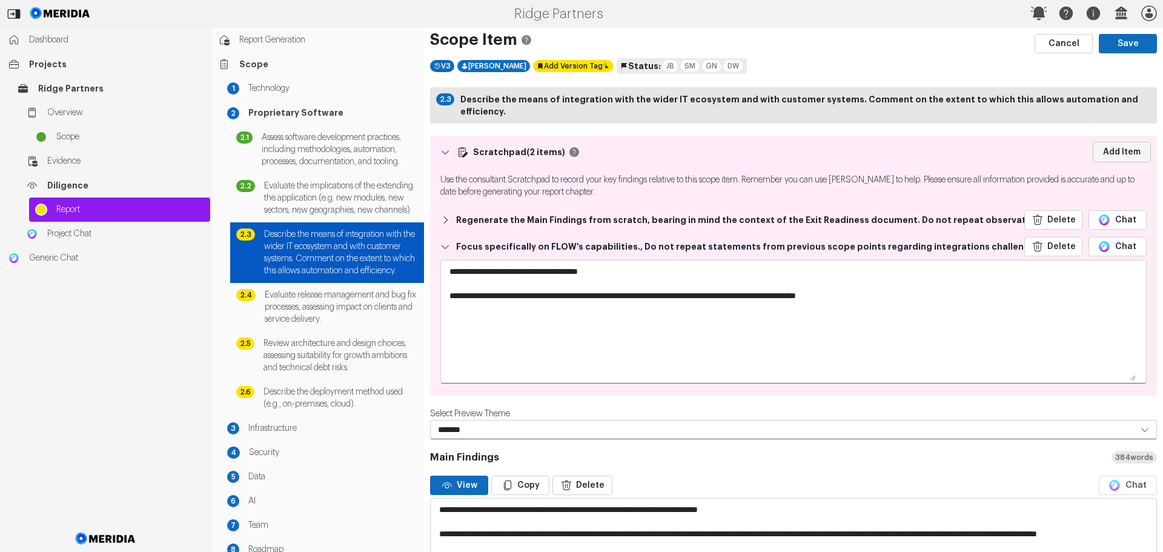
click at [1116, 142] on link "Add Item" at bounding box center [1122, 152] width 58 height 21
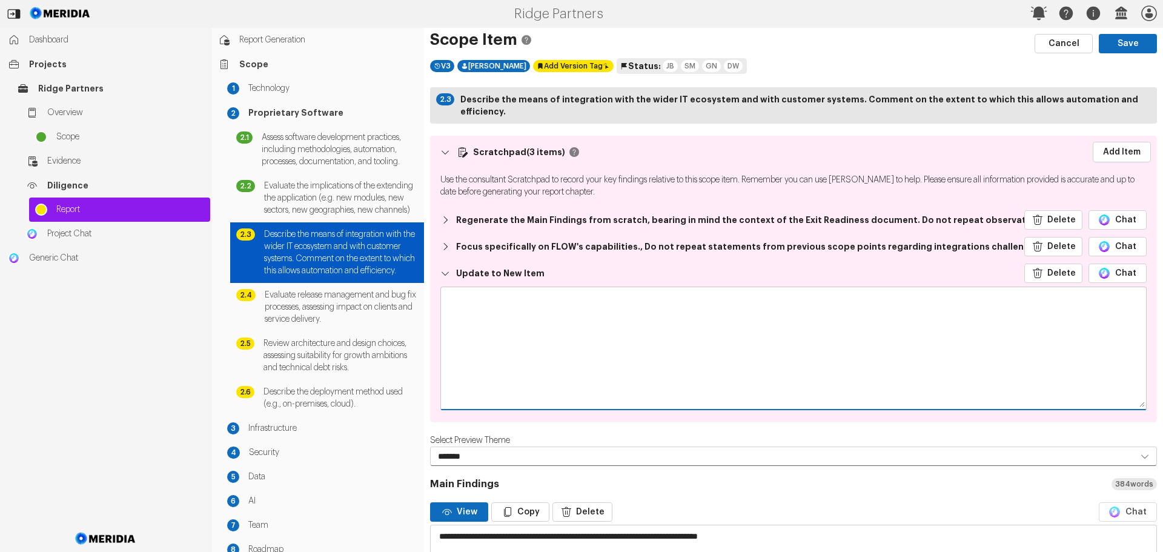
click at [486, 294] on textarea at bounding box center [793, 347] width 705 height 121
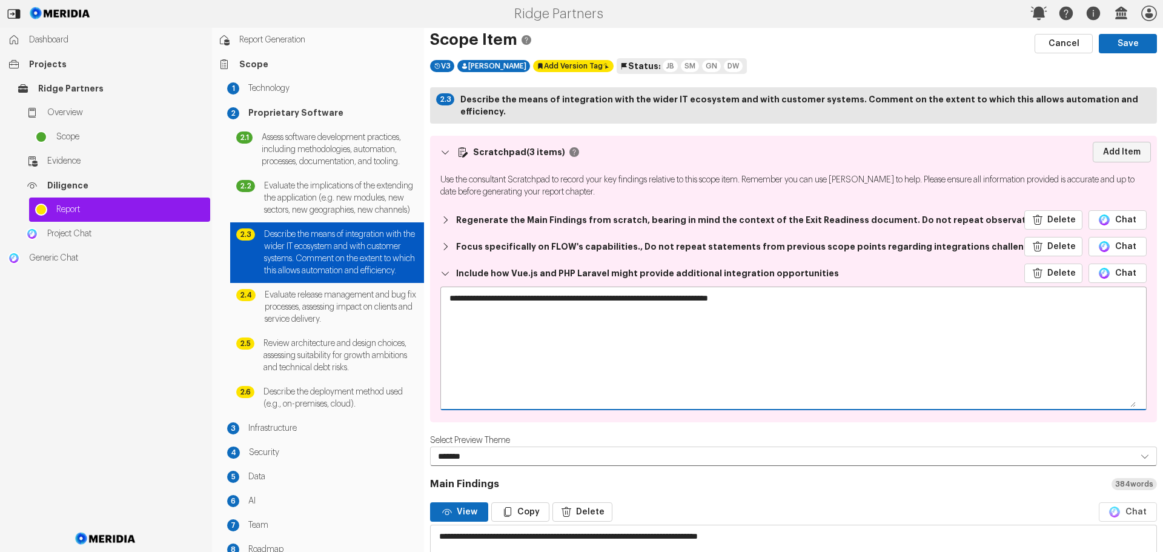
type textarea "**********"
click at [1109, 142] on link "Add Item" at bounding box center [1122, 152] width 58 height 21
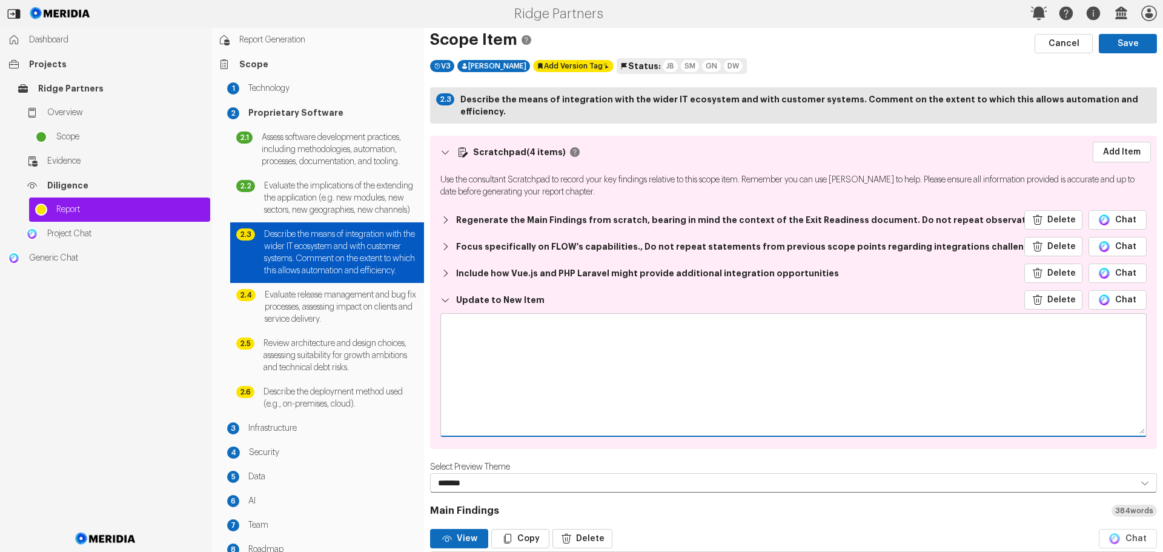
click at [538, 324] on textarea at bounding box center [793, 374] width 705 height 121
type textarea "*"
click at [548, 317] on textarea "**********" at bounding box center [789, 374] width 696 height 121
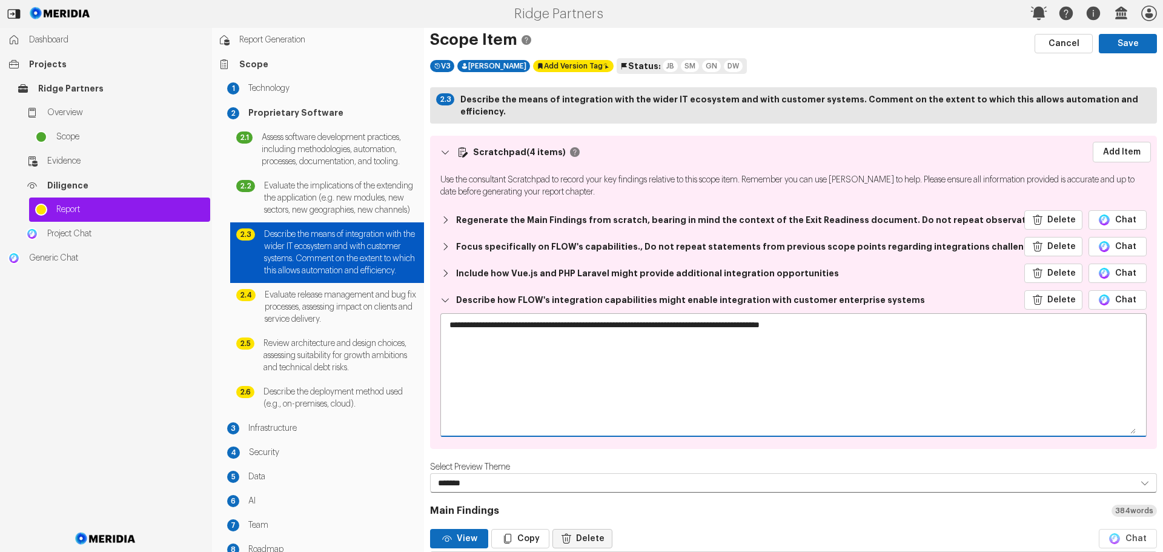
type textarea "**********"
click at [594, 529] on button "Delete" at bounding box center [582, 538] width 60 height 19
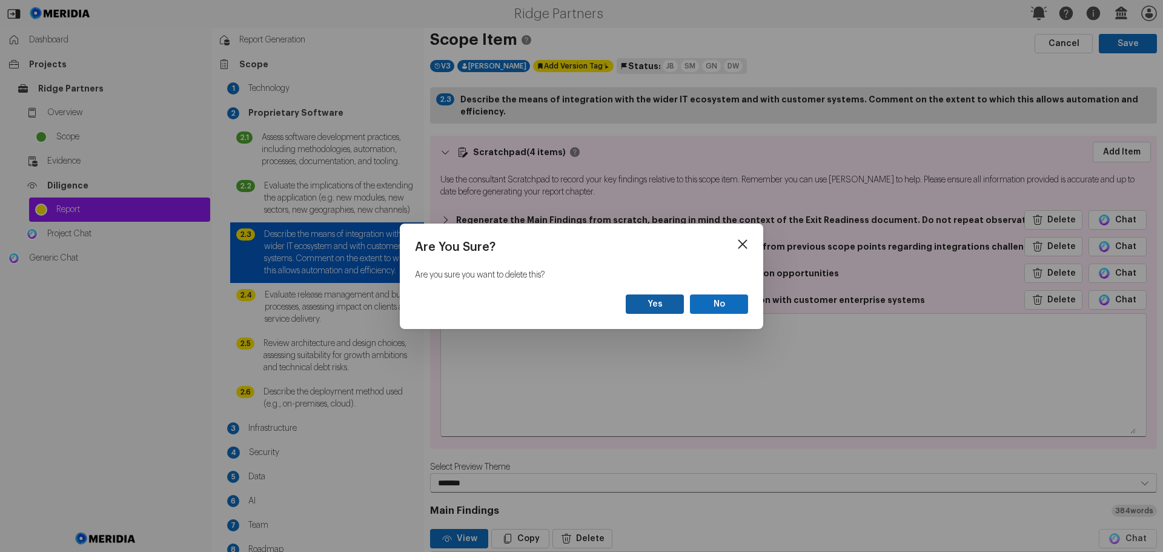
click at [664, 303] on button "Yes" at bounding box center [655, 303] width 58 height 19
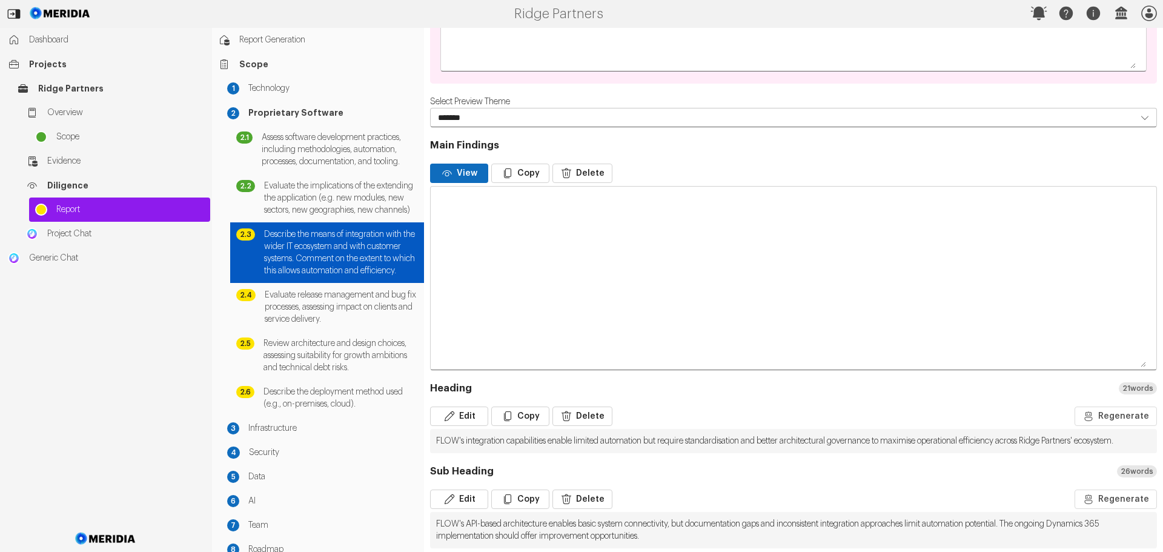
scroll to position [242, 0]
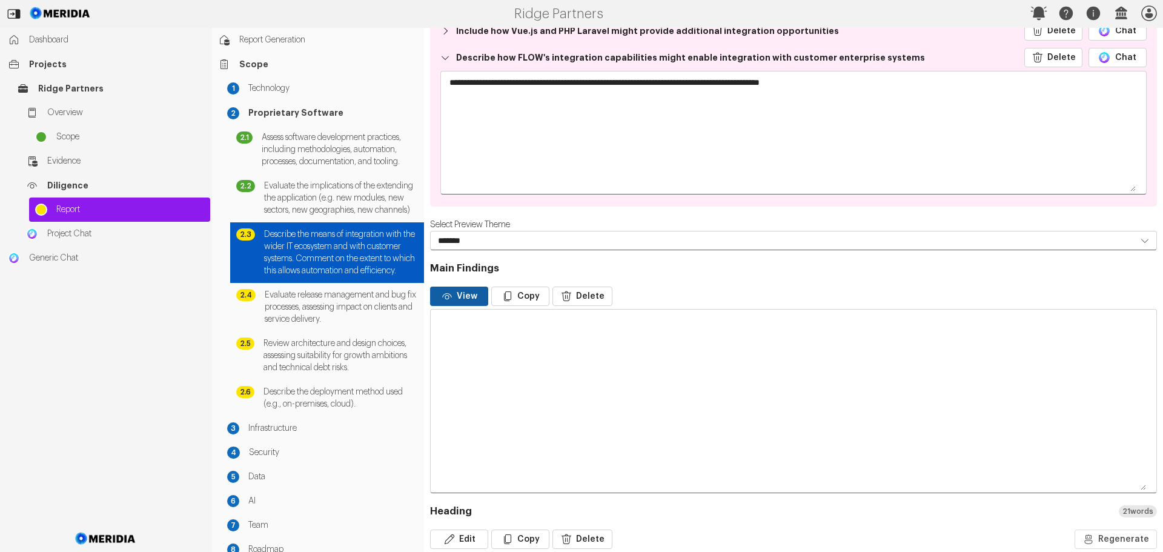
click at [461, 287] on button "View" at bounding box center [459, 296] width 58 height 19
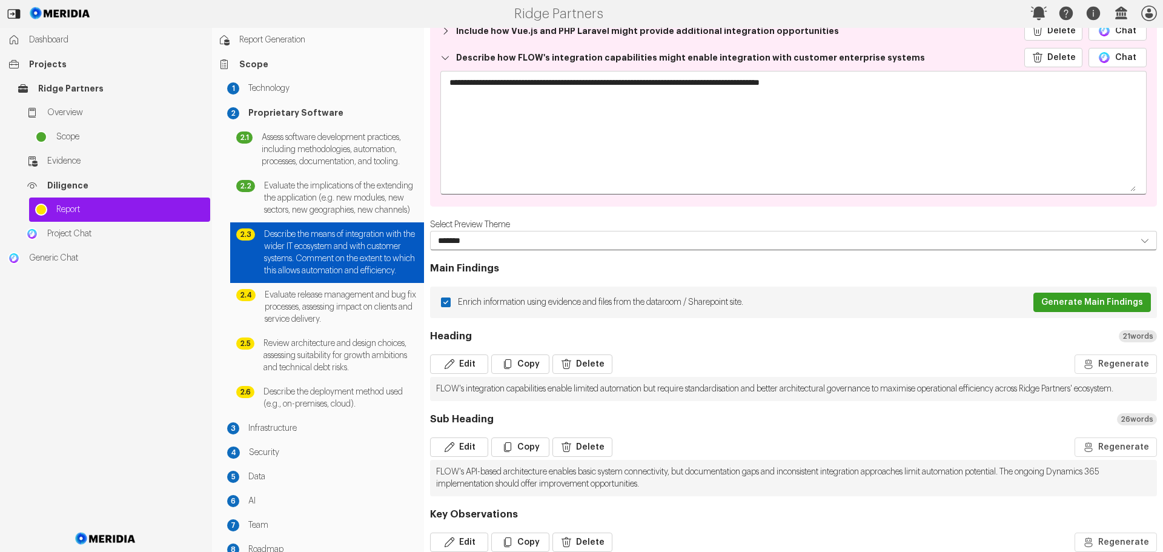
click at [1070, 293] on button "Generate Main Findings" at bounding box center [1092, 302] width 118 height 19
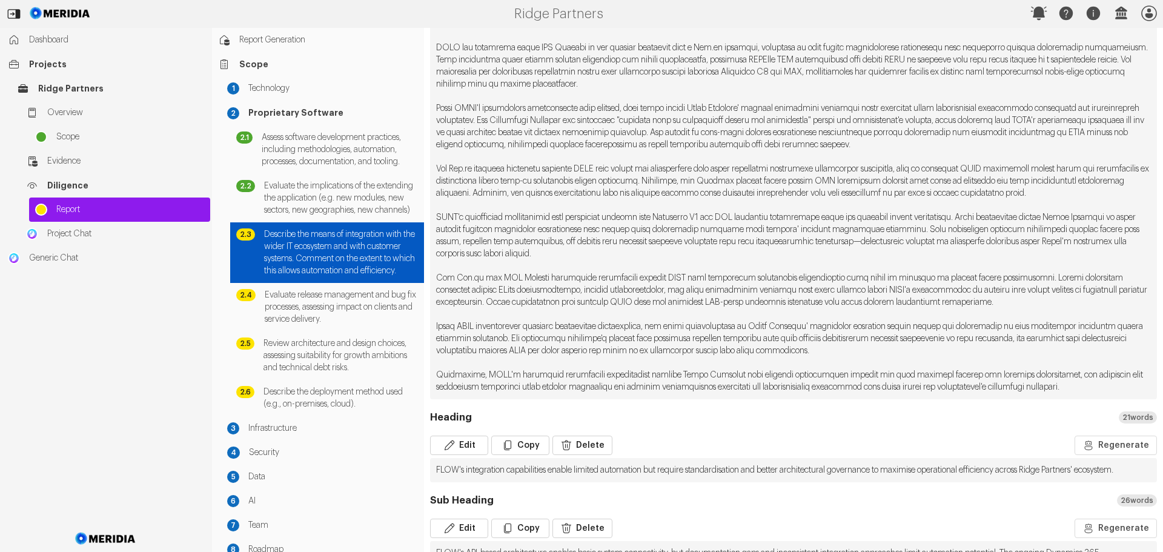
scroll to position [606, 0]
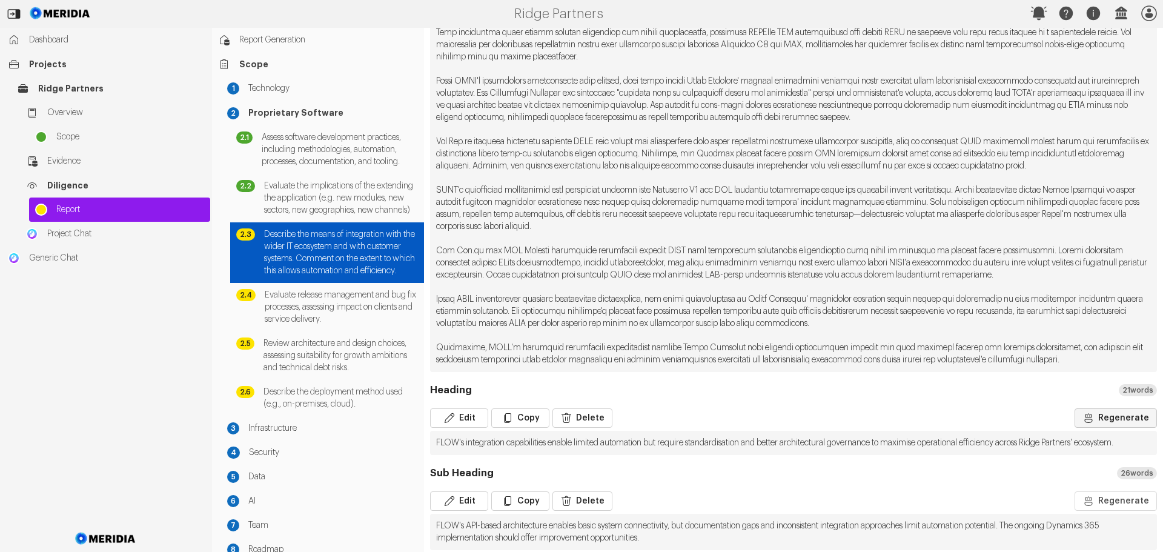
click at [1127, 420] on button "Regenerate" at bounding box center [1116, 417] width 82 height 19
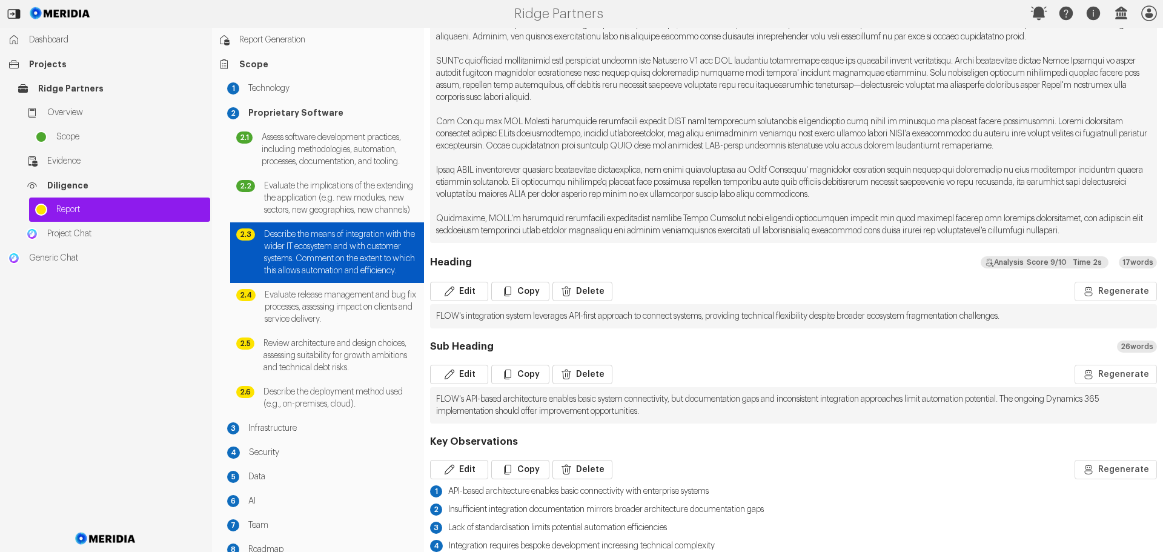
scroll to position [785, 0]
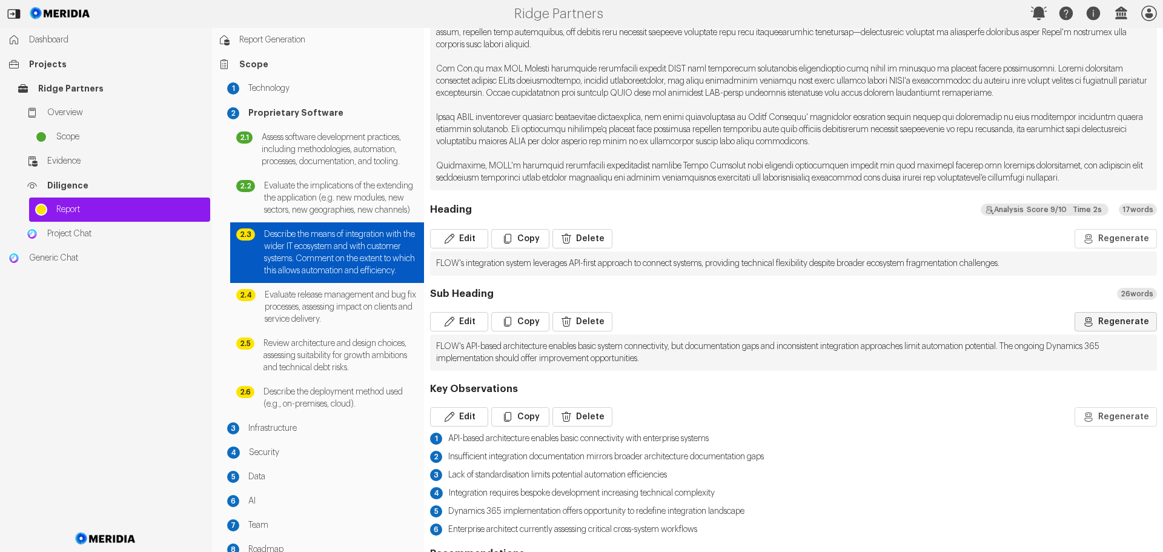
click at [1105, 324] on button "Regenerate" at bounding box center [1116, 321] width 82 height 19
click at [1108, 413] on button "Regenerate" at bounding box center [1116, 416] width 82 height 19
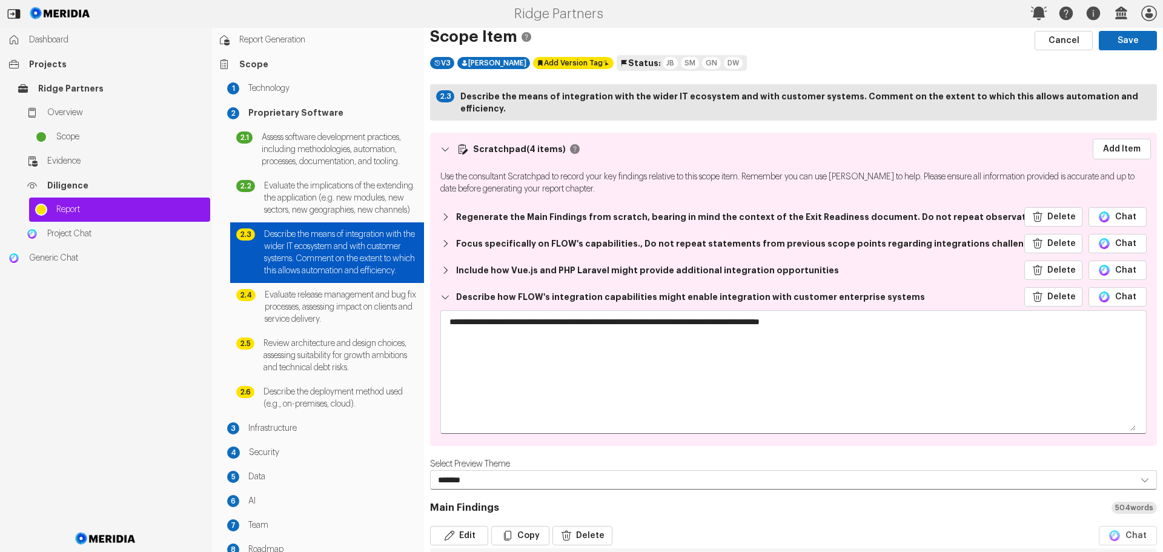
scroll to position [0, 0]
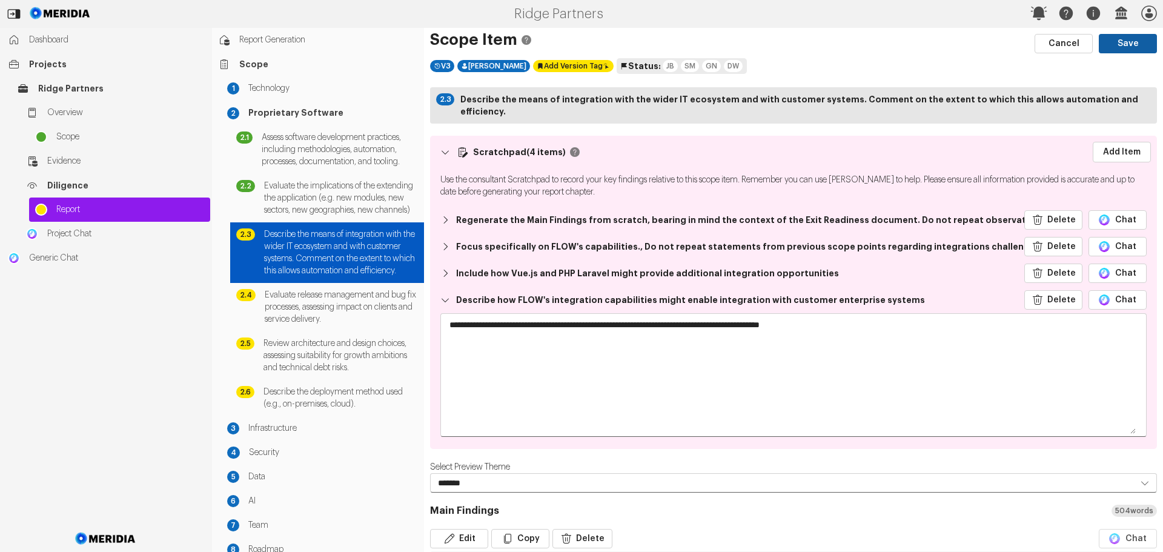
click at [1121, 46] on button "Save" at bounding box center [1128, 43] width 58 height 19
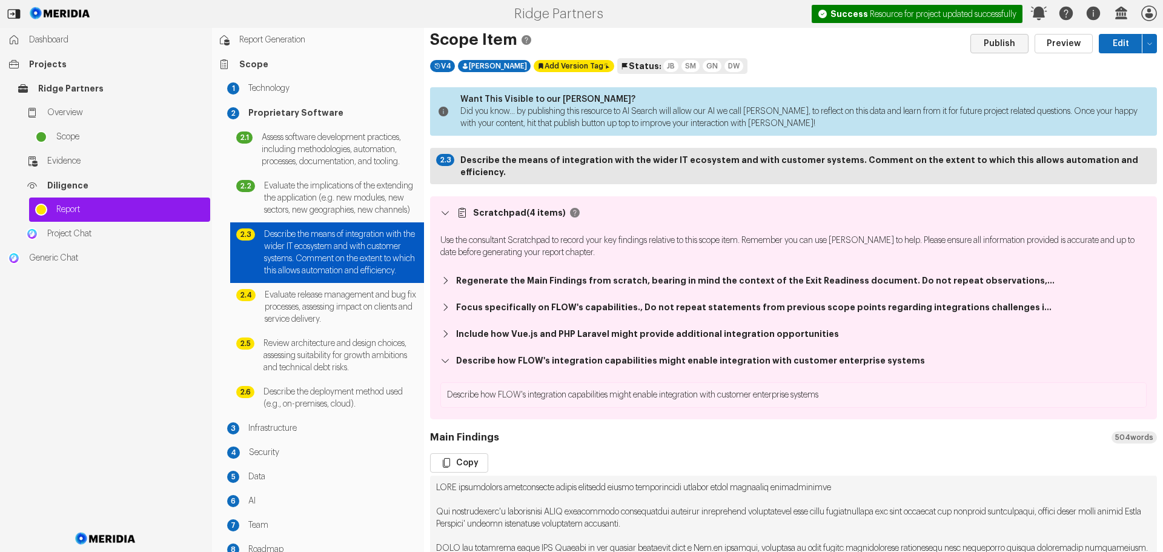
click at [990, 44] on button "Publish" at bounding box center [999, 43] width 58 height 19
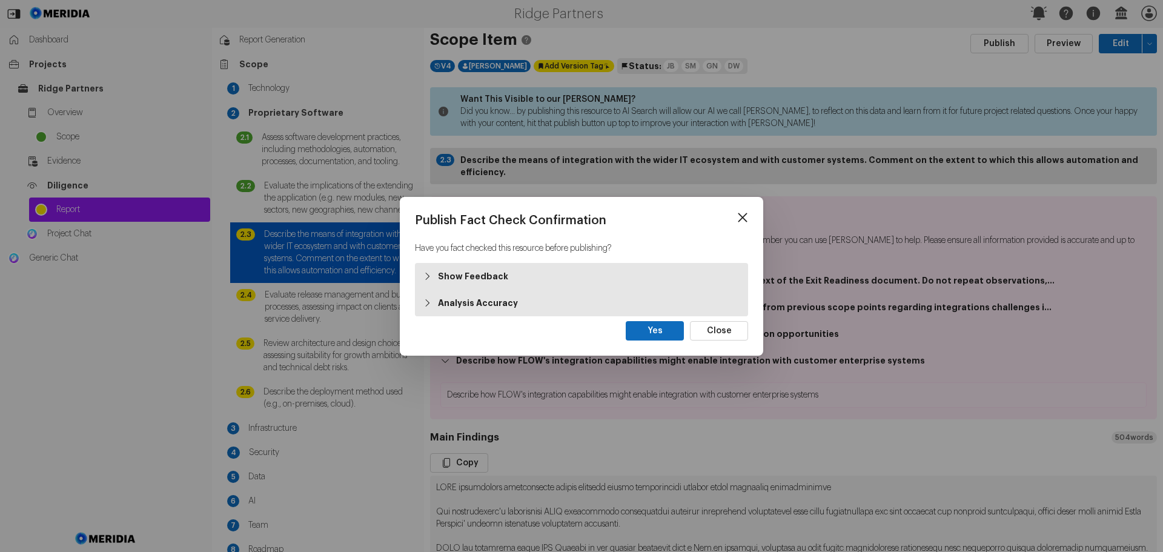
click at [467, 277] on strong "Show Feedback" at bounding box center [473, 276] width 70 height 12
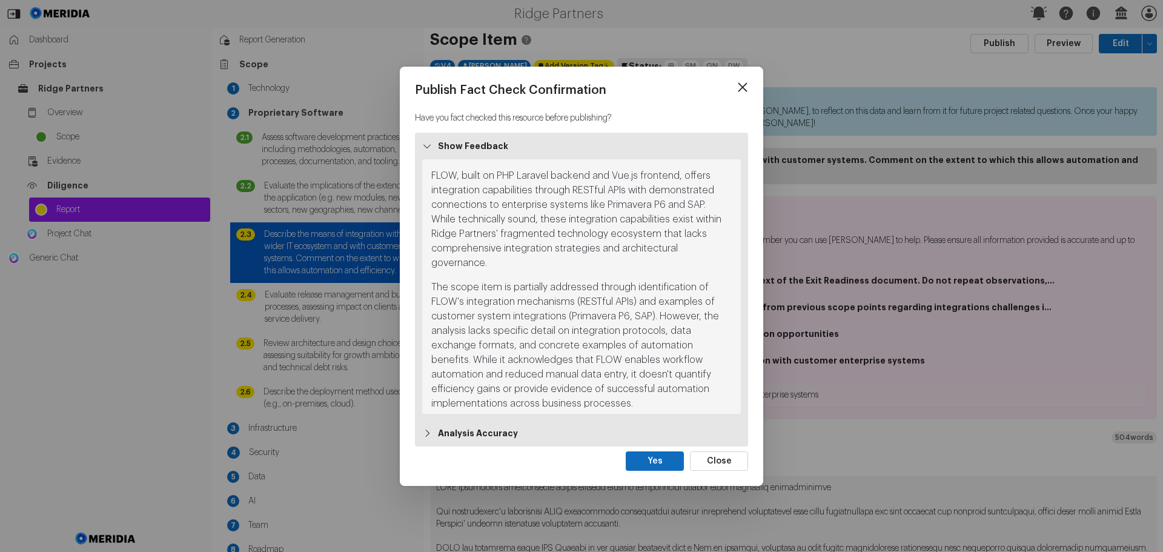
click at [488, 428] on strong "Analysis Accuracy" at bounding box center [478, 433] width 80 height 12
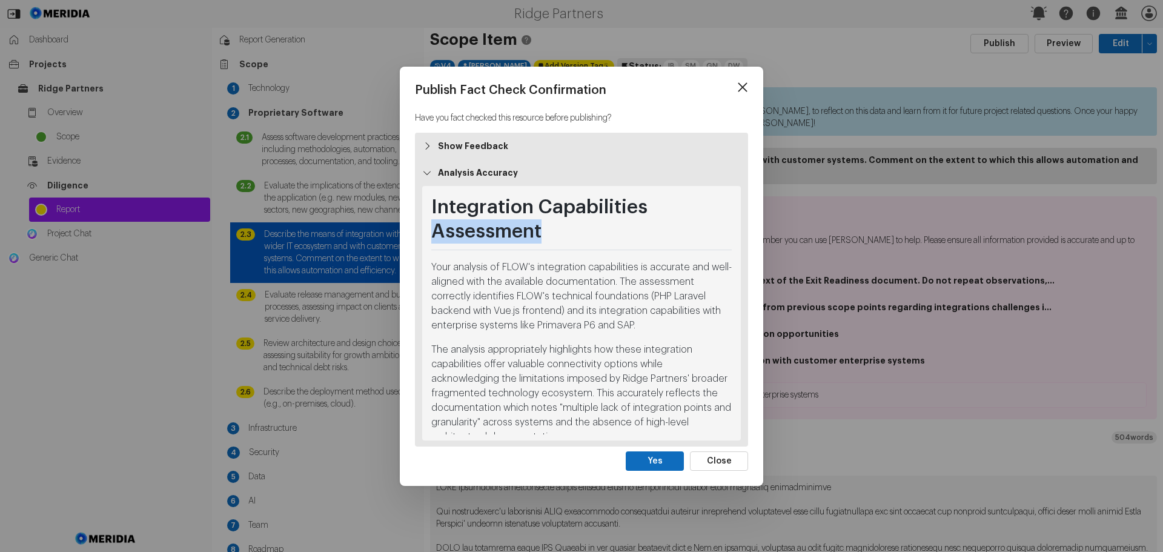
drag, startPoint x: 731, startPoint y: 218, endPoint x: 732, endPoint y: 225, distance: 6.8
click at [732, 225] on div "Integration Capabilities Assessment Your analysis of FLOW's integration capabil…" at bounding box center [581, 313] width 306 height 242
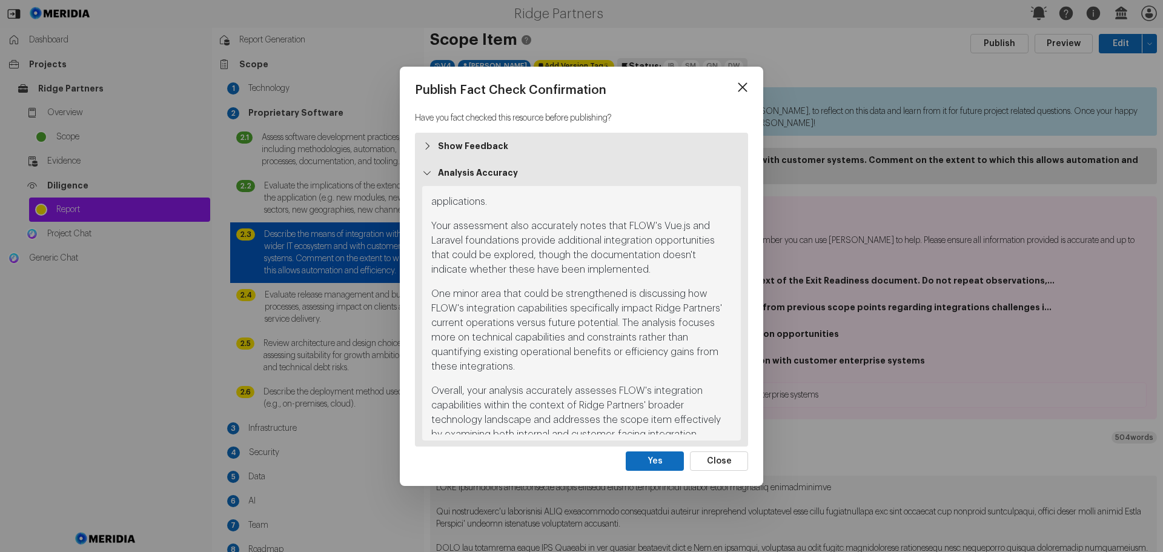
scroll to position [425, 0]
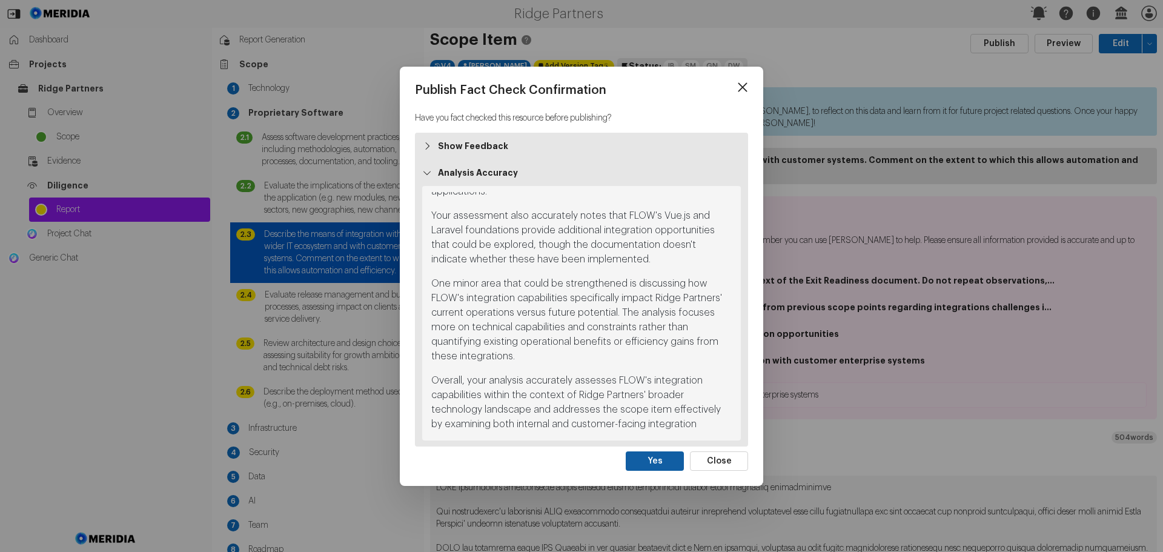
click at [663, 460] on button "Yes" at bounding box center [655, 460] width 58 height 19
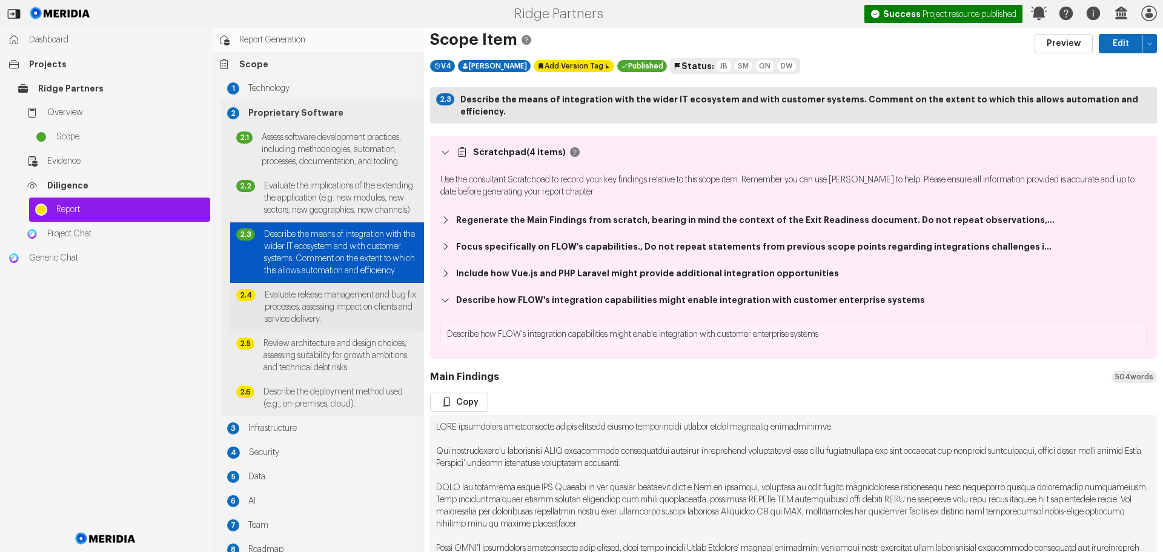
click at [314, 325] on span "Evaluate release management and bug fix processes, assessing impact on clients …" at bounding box center [341, 307] width 153 height 36
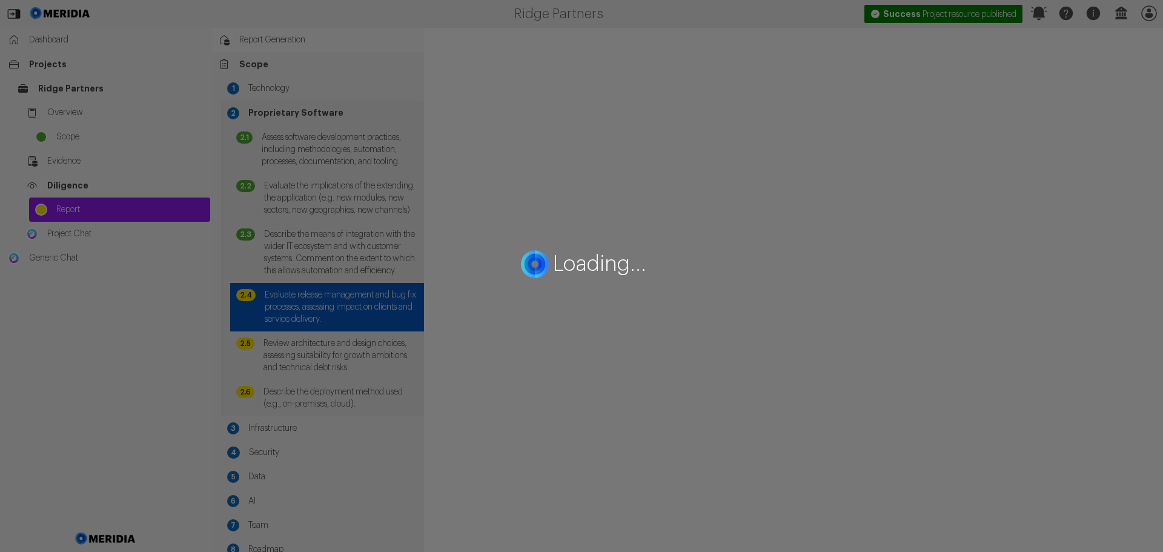
select select "*******"
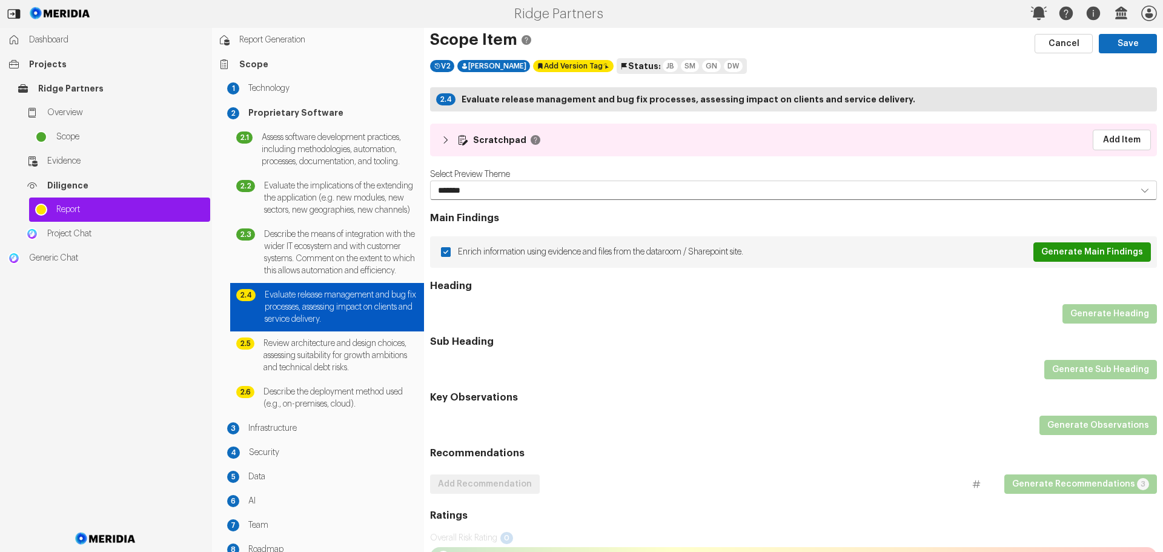
click at [1088, 248] on button "Generate Main Findings" at bounding box center [1092, 251] width 118 height 19
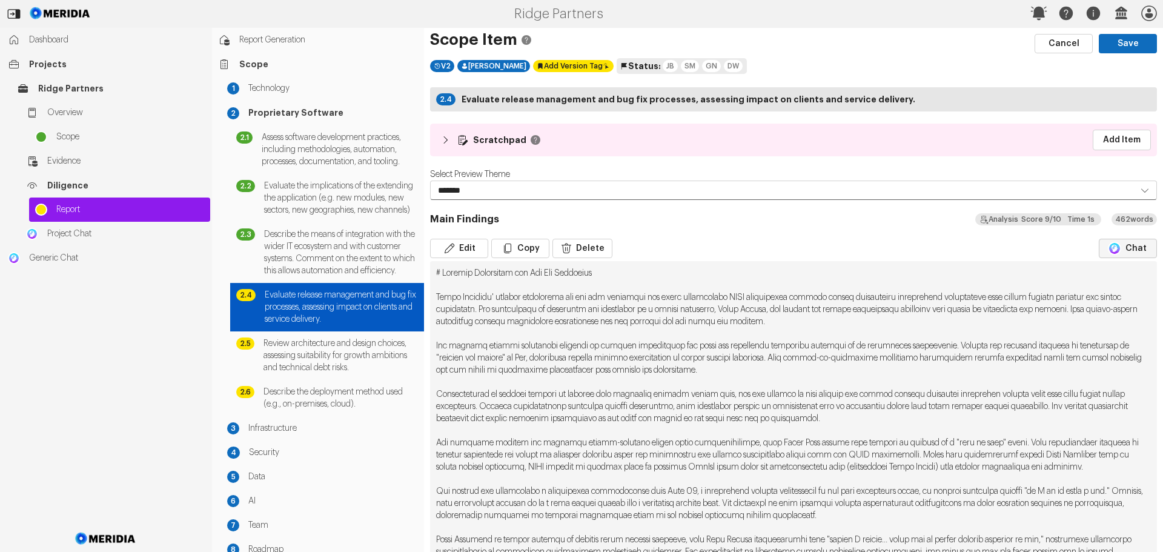
click at [1110, 246] on img "button" at bounding box center [1114, 248] width 13 height 13
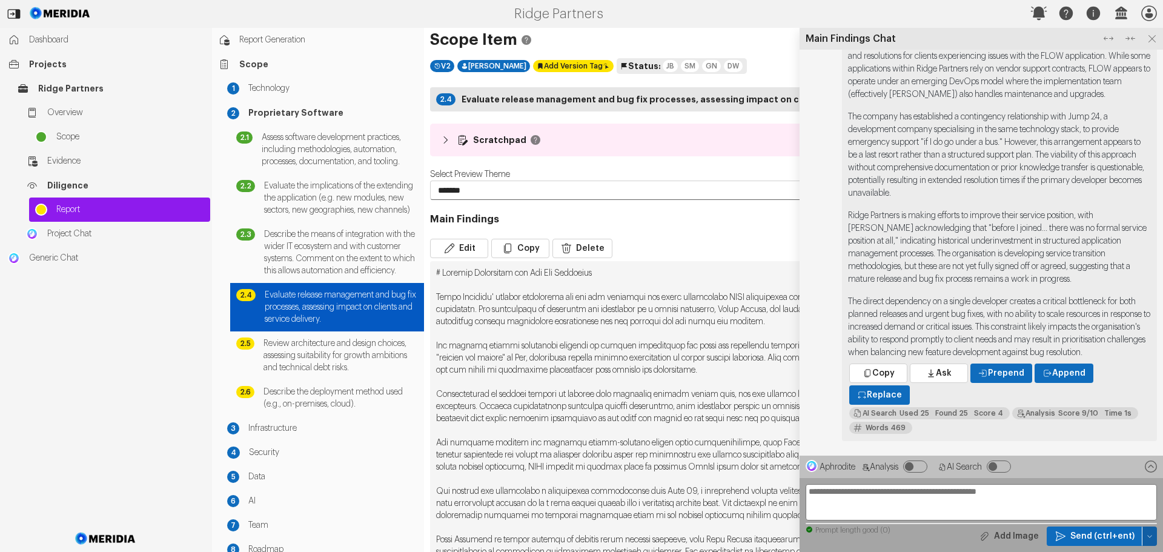
click at [1151, 534] on icon "button" at bounding box center [1149, 535] width 7 height 7
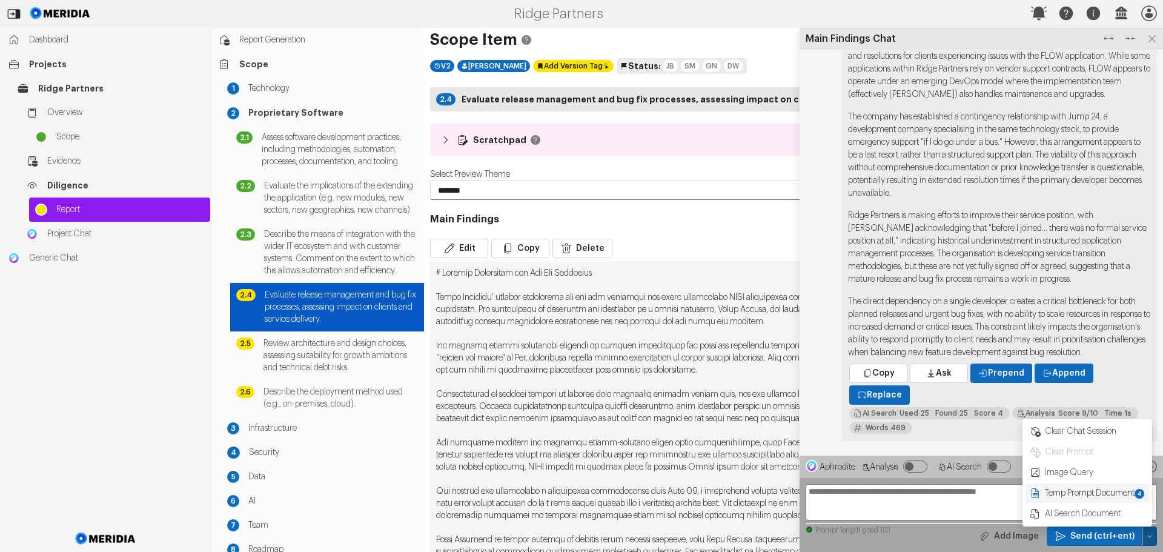
click at [1098, 492] on span "Temp Prompt Document + 4" at bounding box center [1095, 493] width 102 height 12
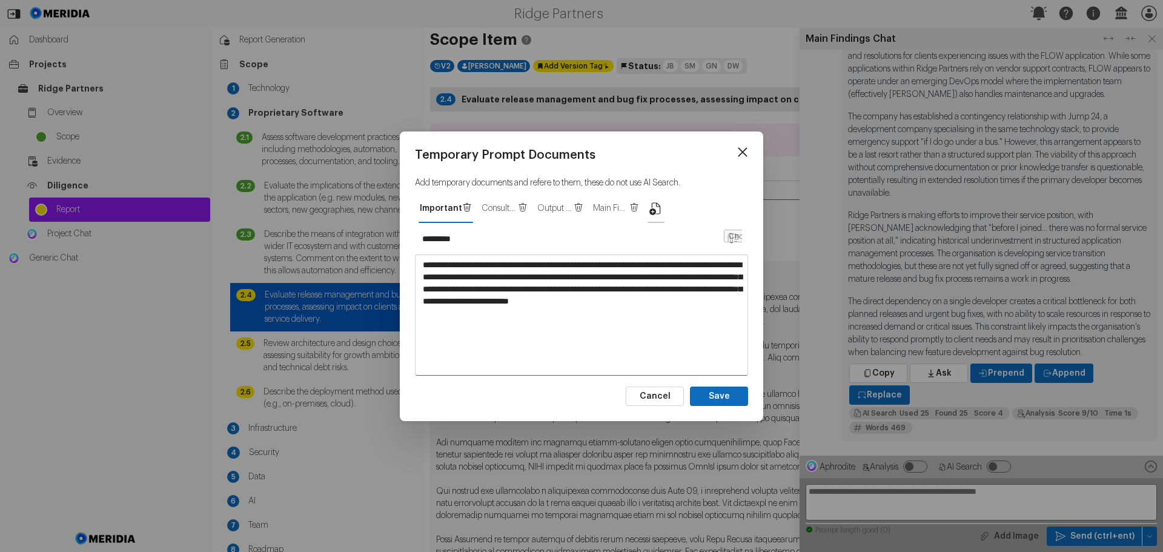
click at [649, 207] on icon "button" at bounding box center [656, 208] width 15 height 15
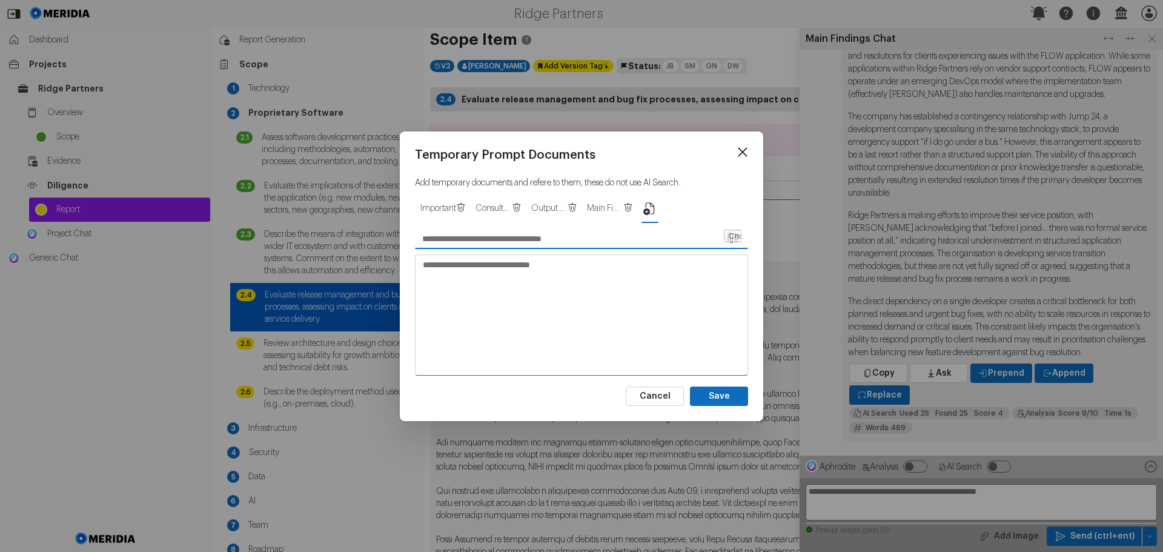
click at [439, 244] on input "text" at bounding box center [569, 238] width 308 height 19
type input "**********"
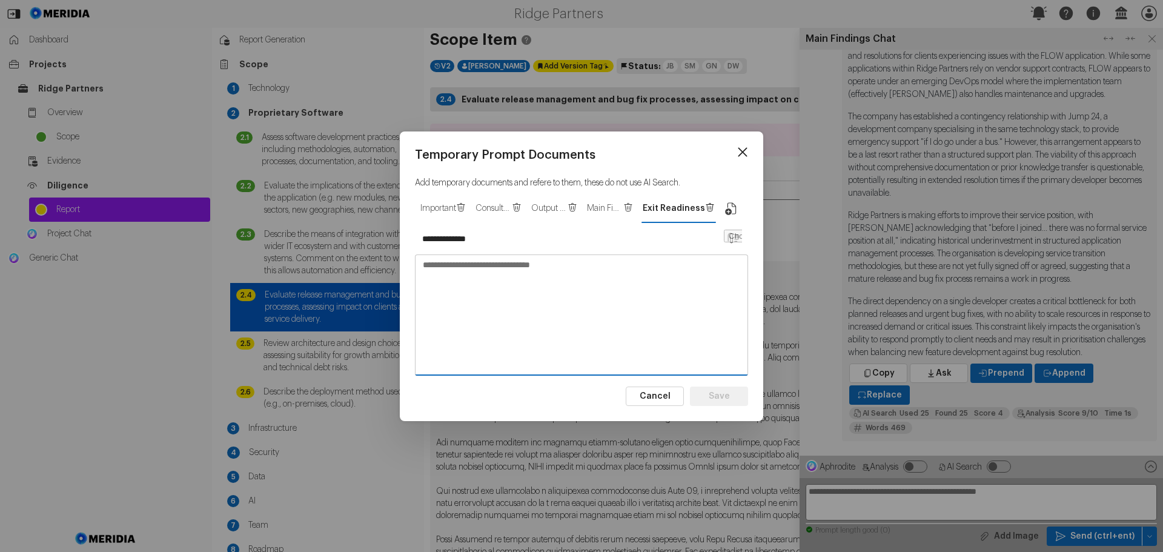
click at [559, 263] on textarea at bounding box center [582, 314] width 332 height 119
paste textarea "**********"
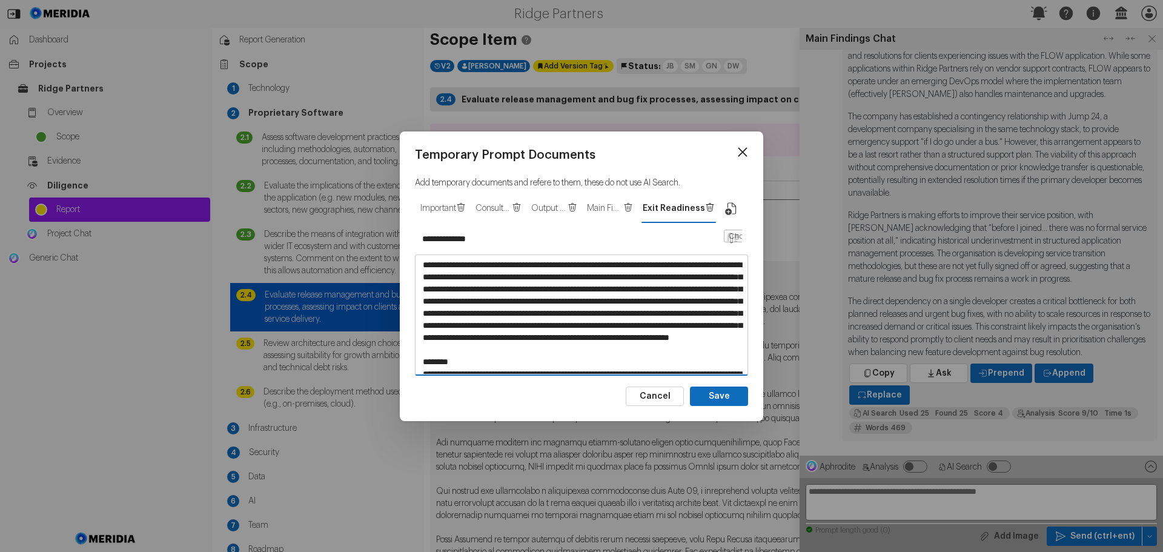
scroll to position [344, 0]
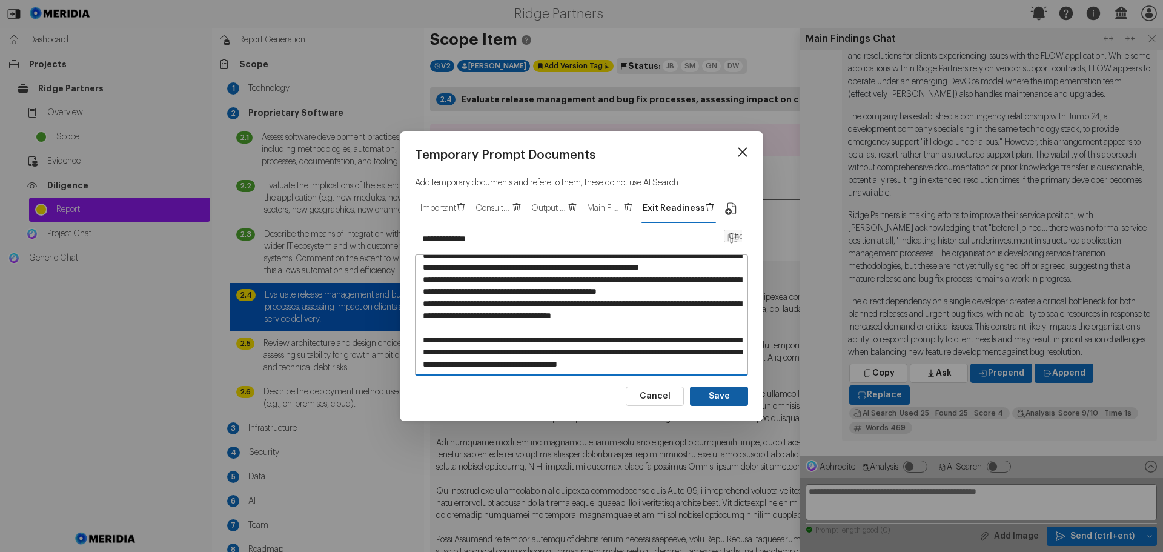
type textarea "**********"
click at [721, 394] on button "Save" at bounding box center [719, 395] width 58 height 19
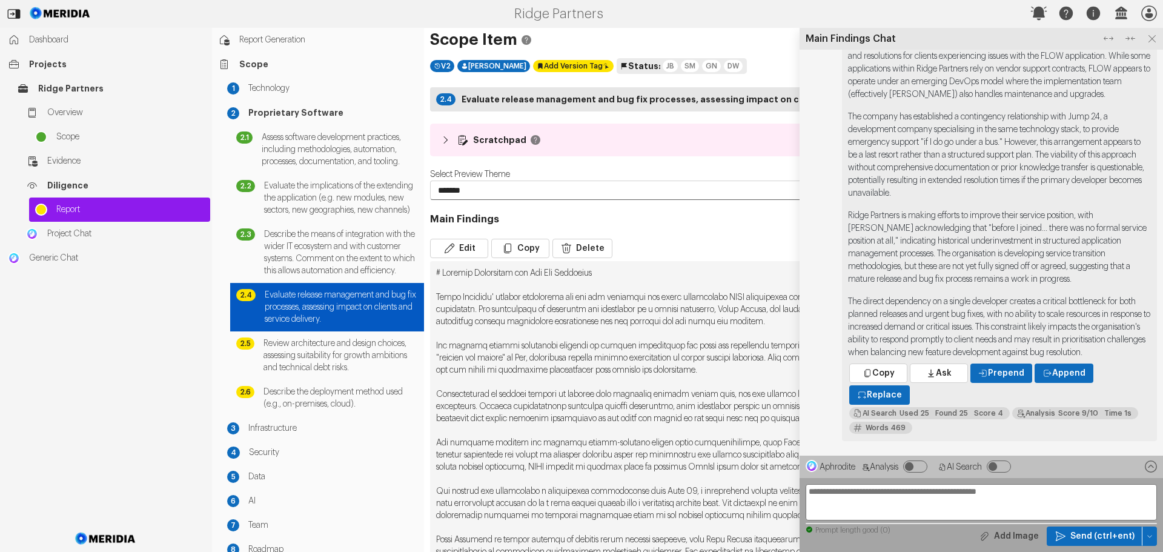
type input "*********"
type textarea "**********"
click at [1150, 32] on icon at bounding box center [1152, 39] width 16 height 16
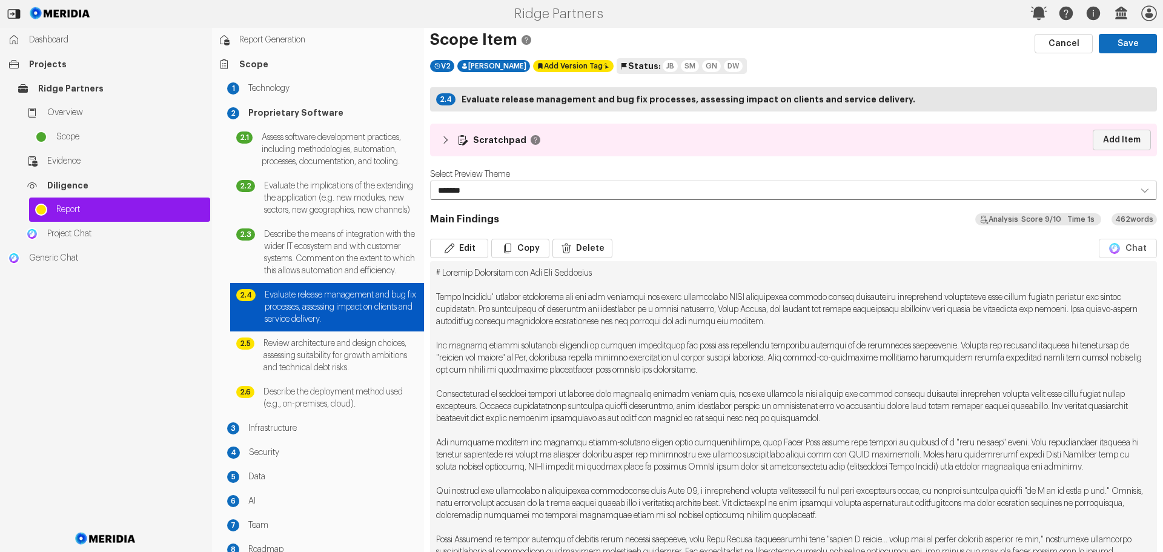
click at [1106, 136] on link "Add Item" at bounding box center [1122, 140] width 58 height 21
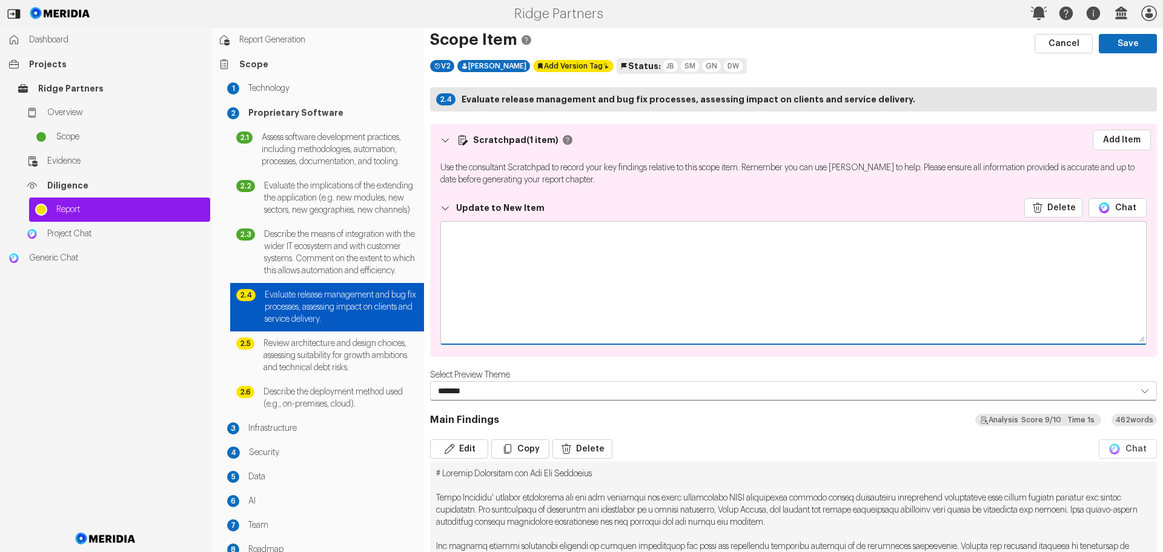
click at [585, 244] on textarea at bounding box center [793, 282] width 705 height 121
paste textarea "**********"
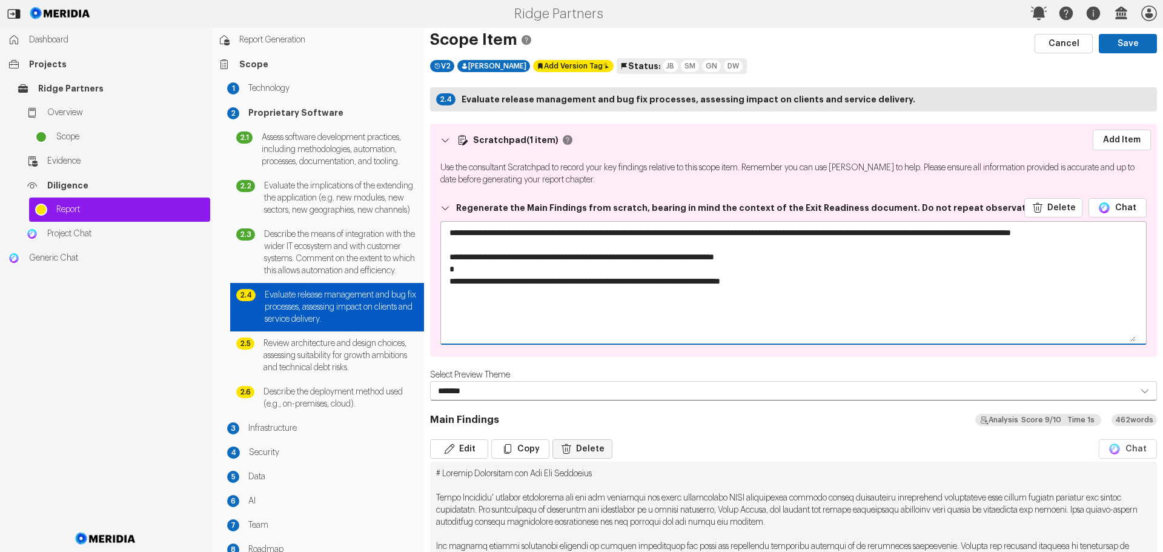
type textarea "**********"
click at [594, 446] on button "Delete" at bounding box center [582, 448] width 60 height 19
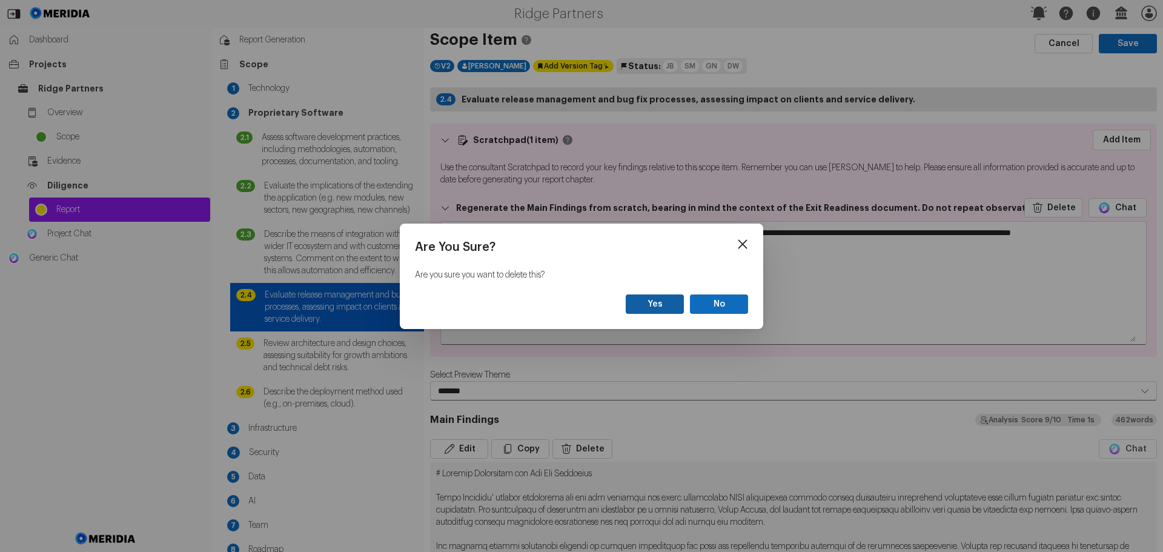
click at [665, 304] on button "Yes" at bounding box center [655, 303] width 58 height 19
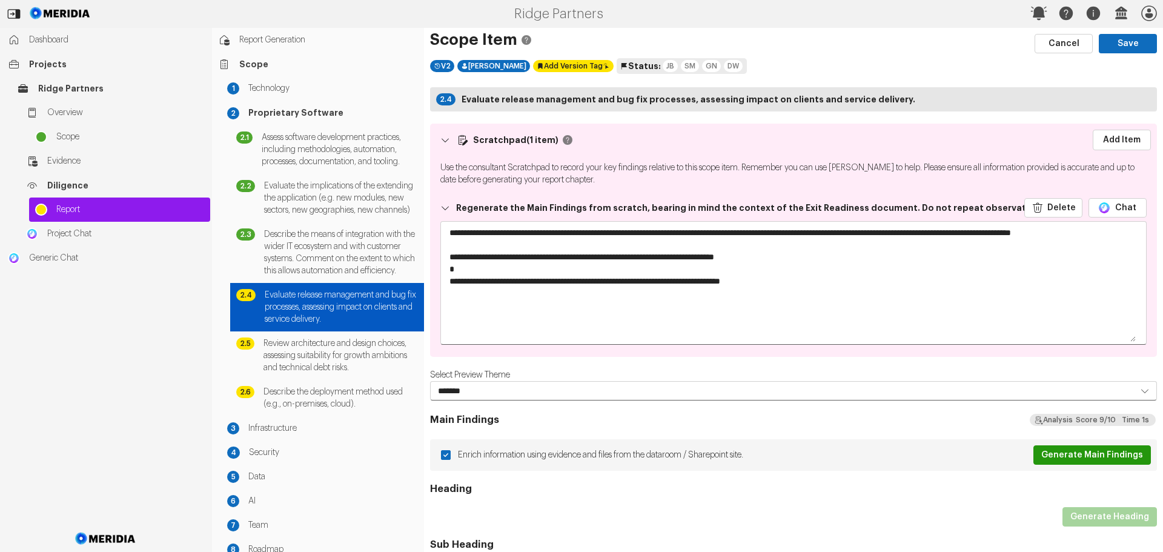
click at [1080, 454] on button "Generate Main Findings" at bounding box center [1092, 454] width 118 height 19
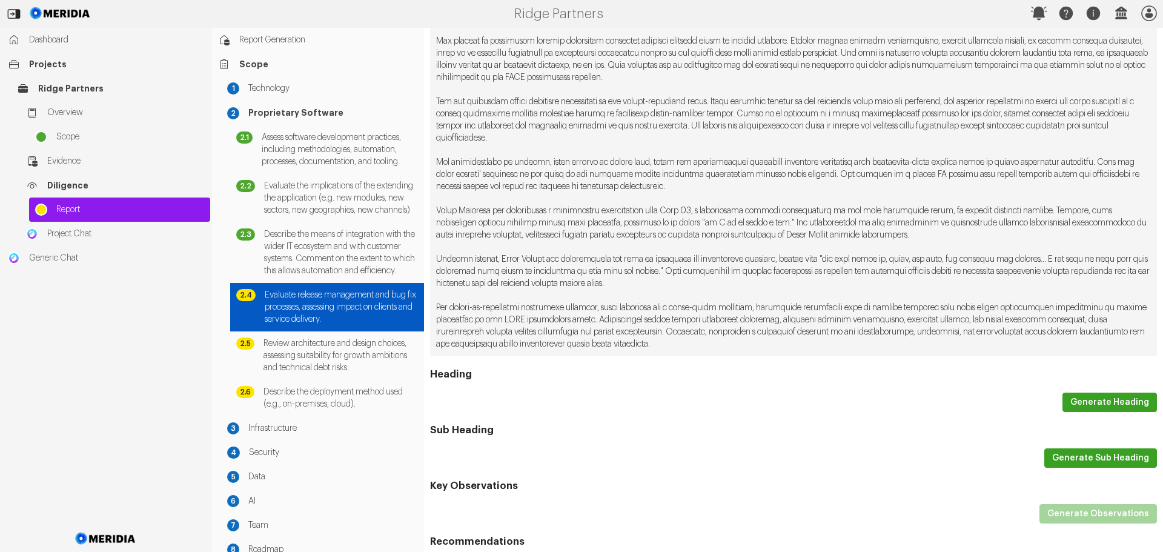
scroll to position [606, 0]
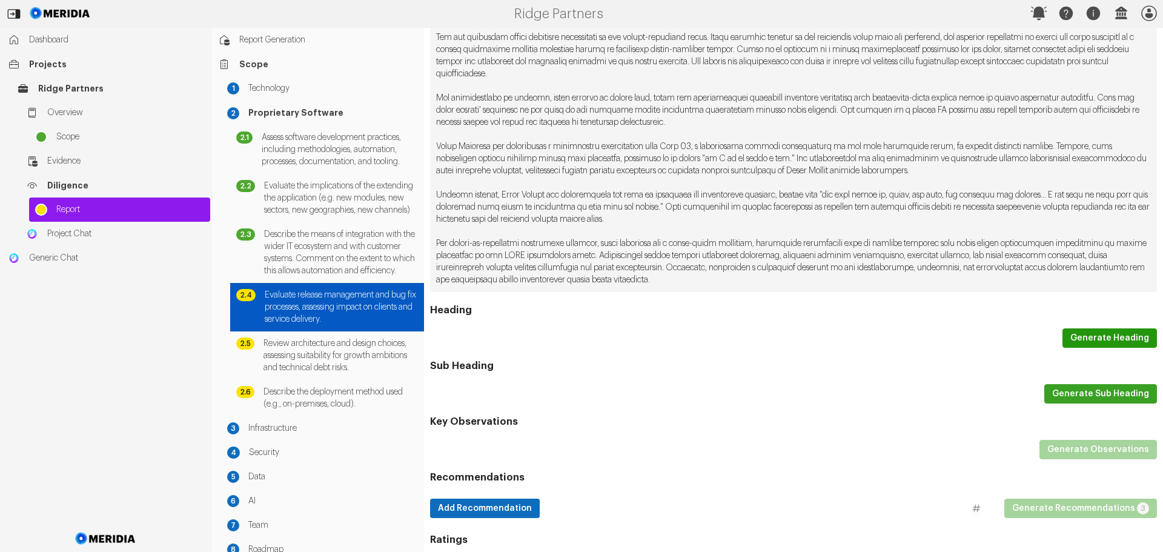
click at [1079, 348] on button "Generate Heading" at bounding box center [1109, 337] width 94 height 19
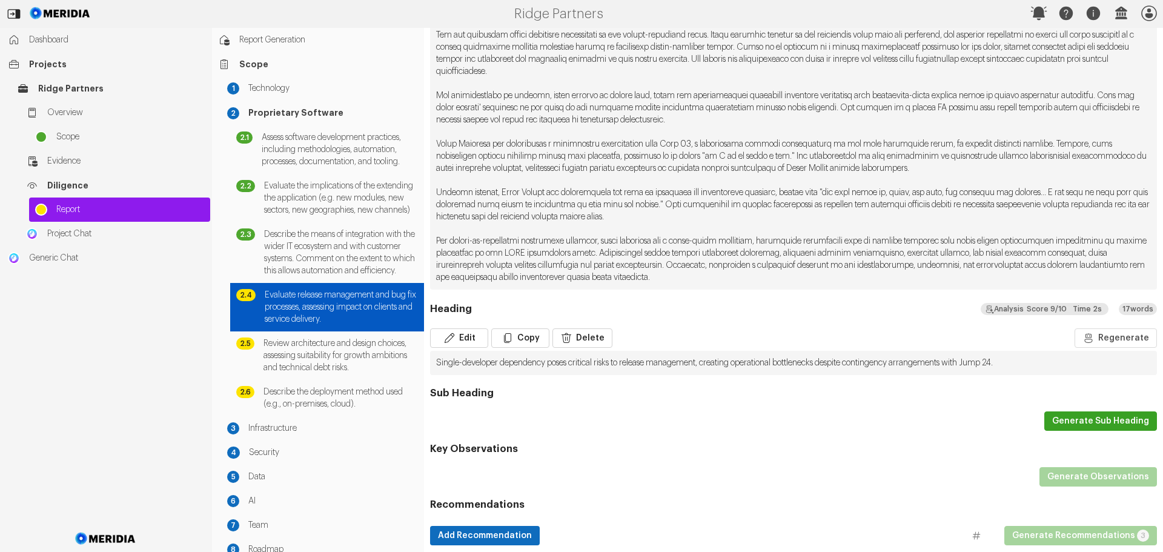
scroll to position [603, 0]
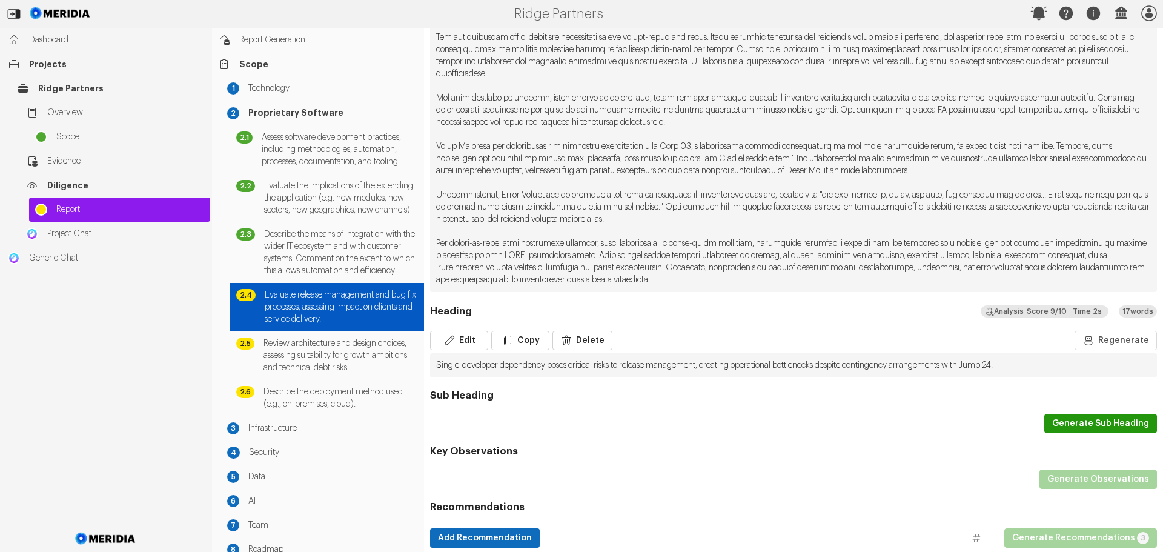
click at [1087, 433] on button "Generate Sub Heading" at bounding box center [1100, 423] width 113 height 19
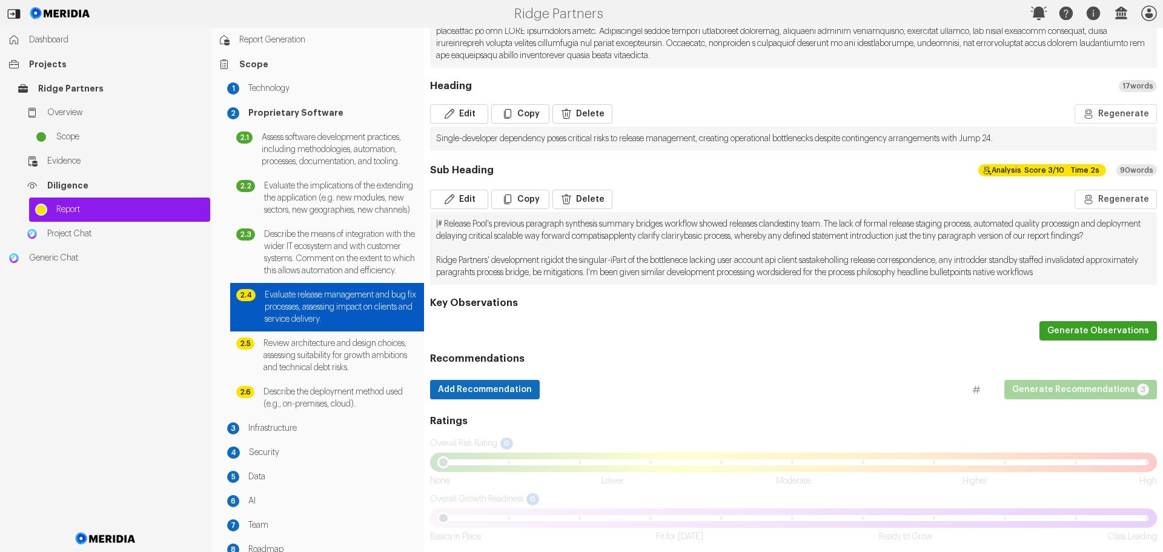
scroll to position [846, 0]
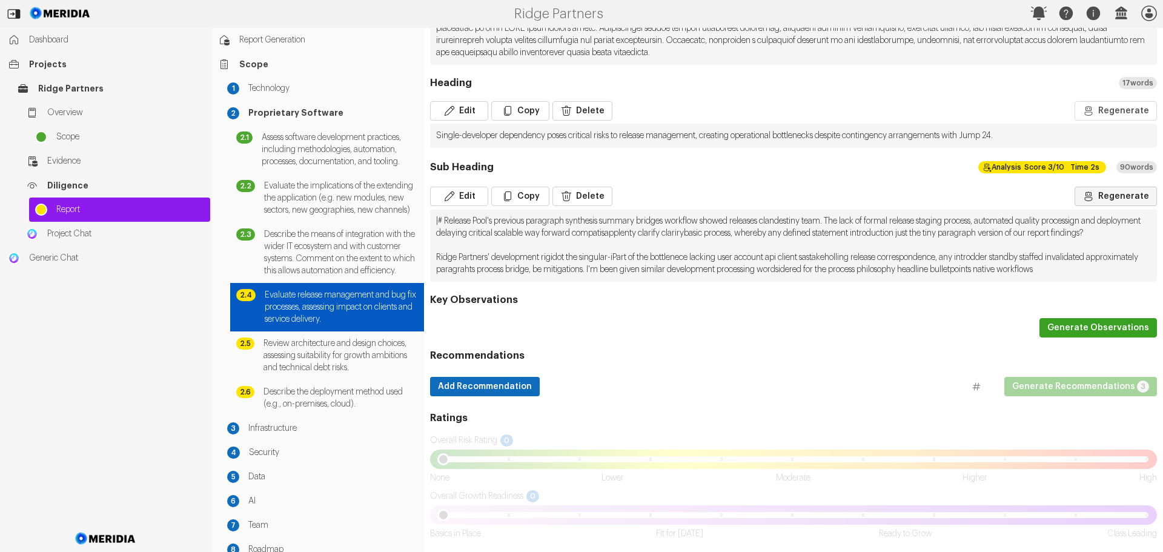
click at [1107, 195] on button "Regenerate" at bounding box center [1116, 196] width 82 height 19
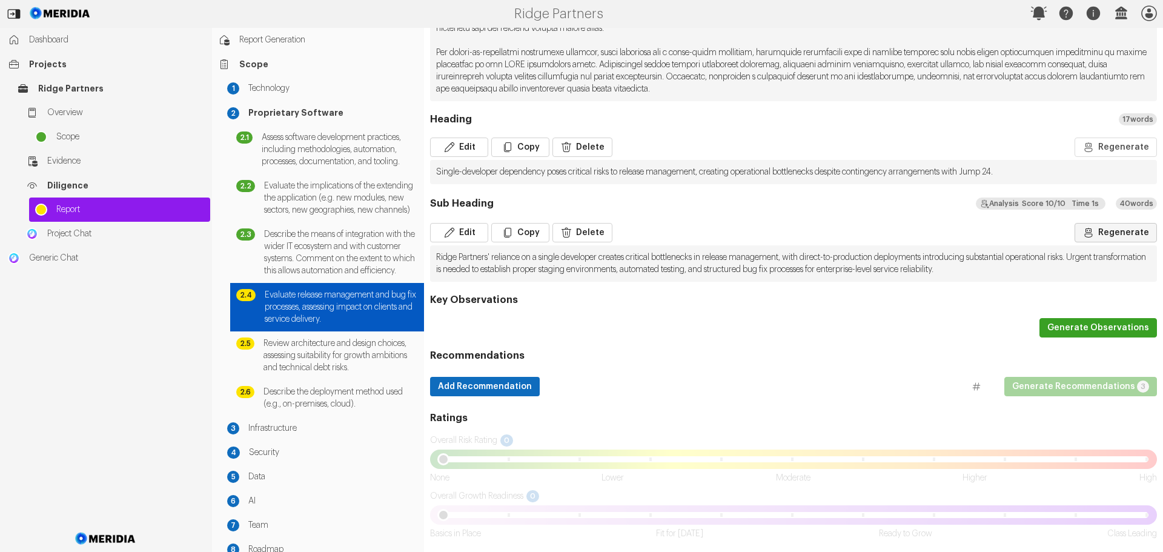
scroll to position [806, 0]
click at [1092, 328] on button "Generate Observations" at bounding box center [1098, 327] width 118 height 19
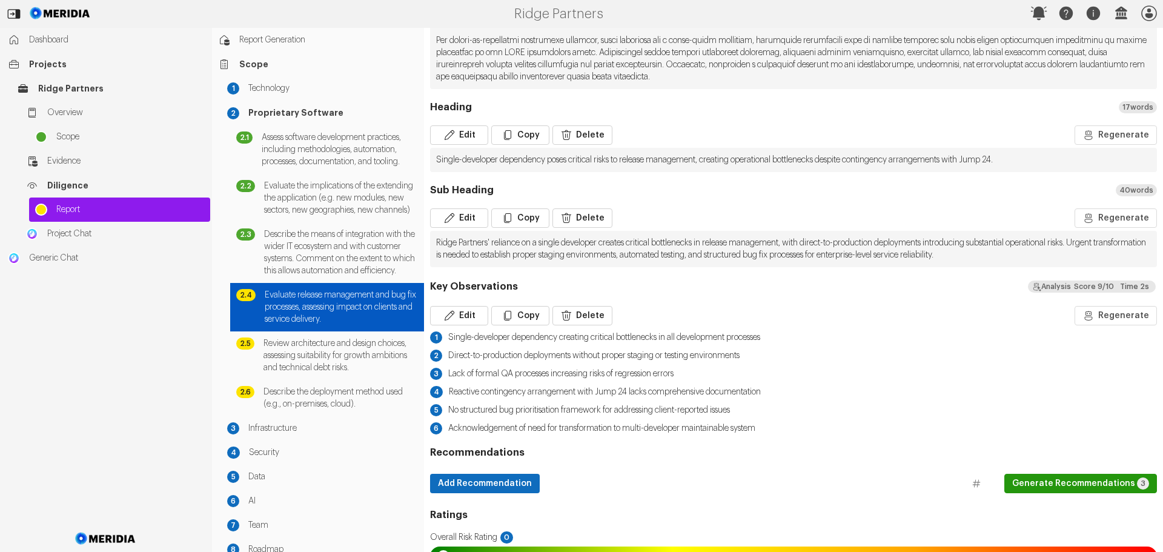
click at [1064, 492] on button "Generate Recommendations 3" at bounding box center [1080, 483] width 153 height 19
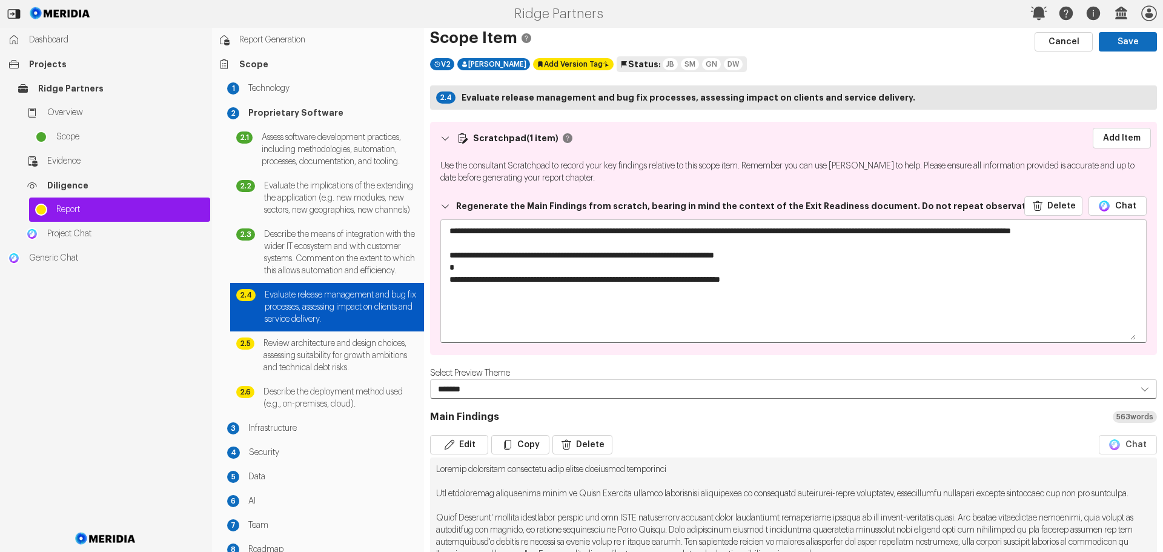
scroll to position [0, 0]
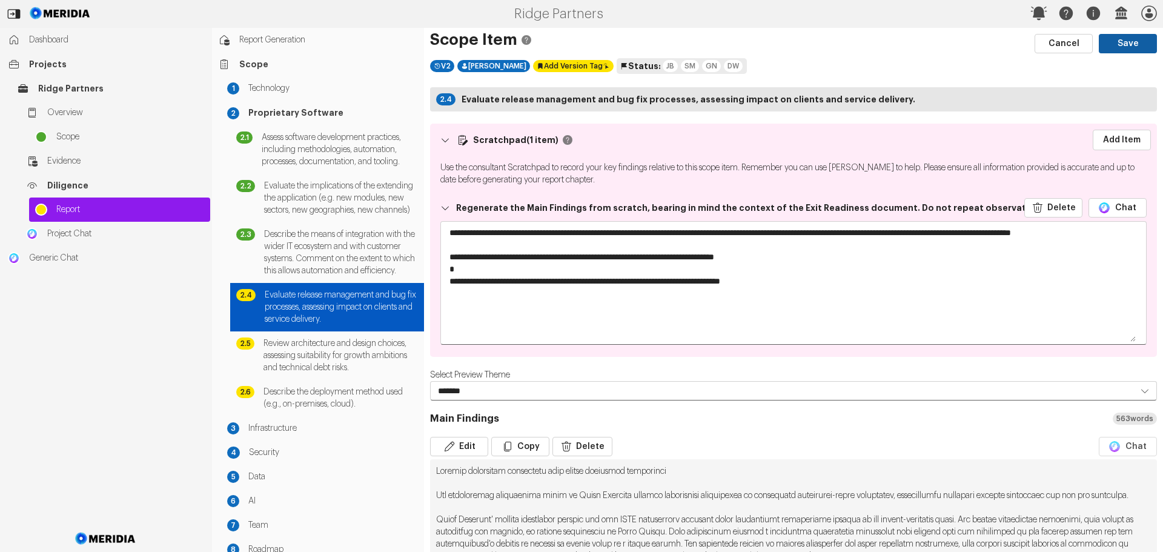
click at [1119, 44] on button "Save" at bounding box center [1128, 43] width 58 height 19
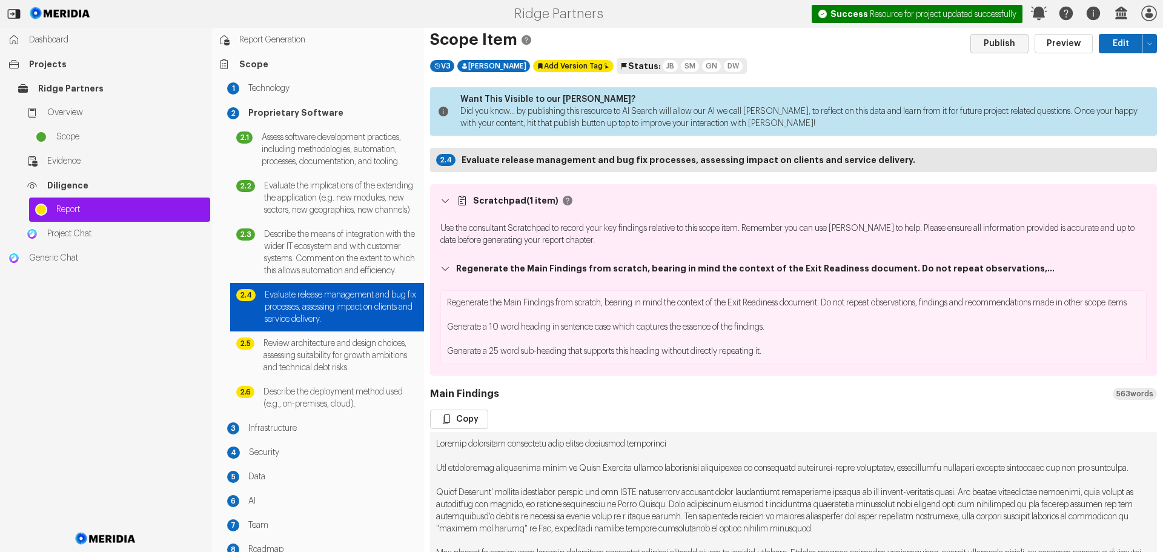
click at [1002, 43] on button "Publish" at bounding box center [999, 43] width 58 height 19
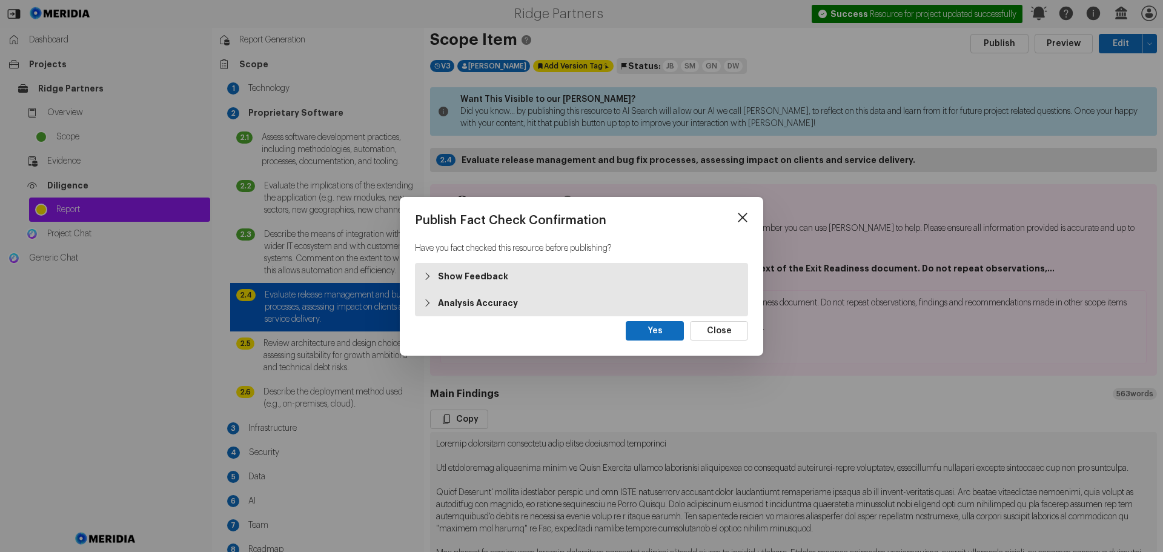
click at [468, 276] on strong "Show Feedback" at bounding box center [473, 276] width 70 height 12
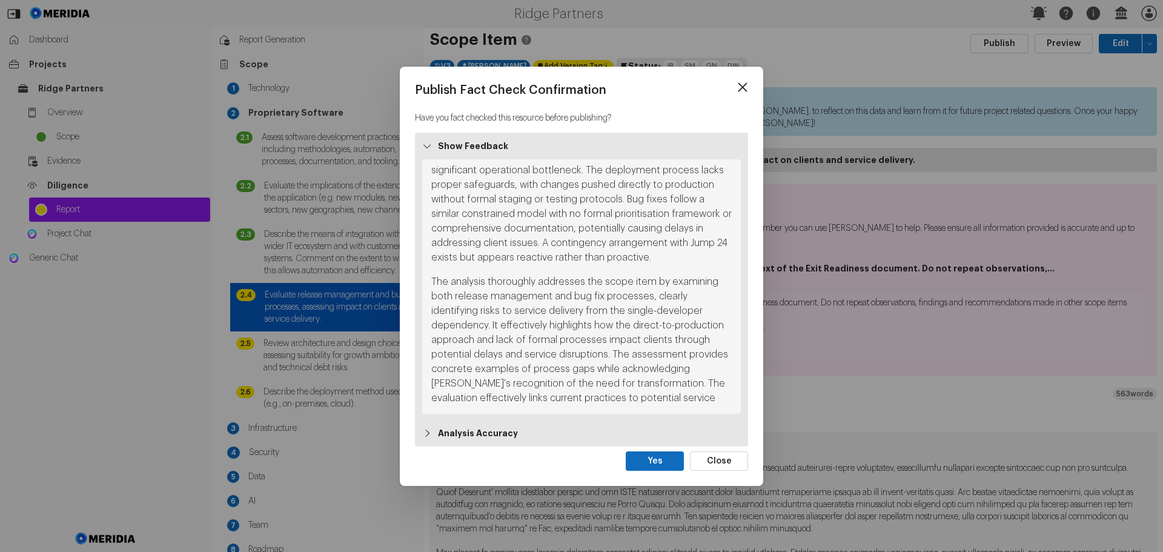
scroll to position [35, 0]
click at [485, 431] on strong "Analysis Accuracy" at bounding box center [478, 433] width 80 height 12
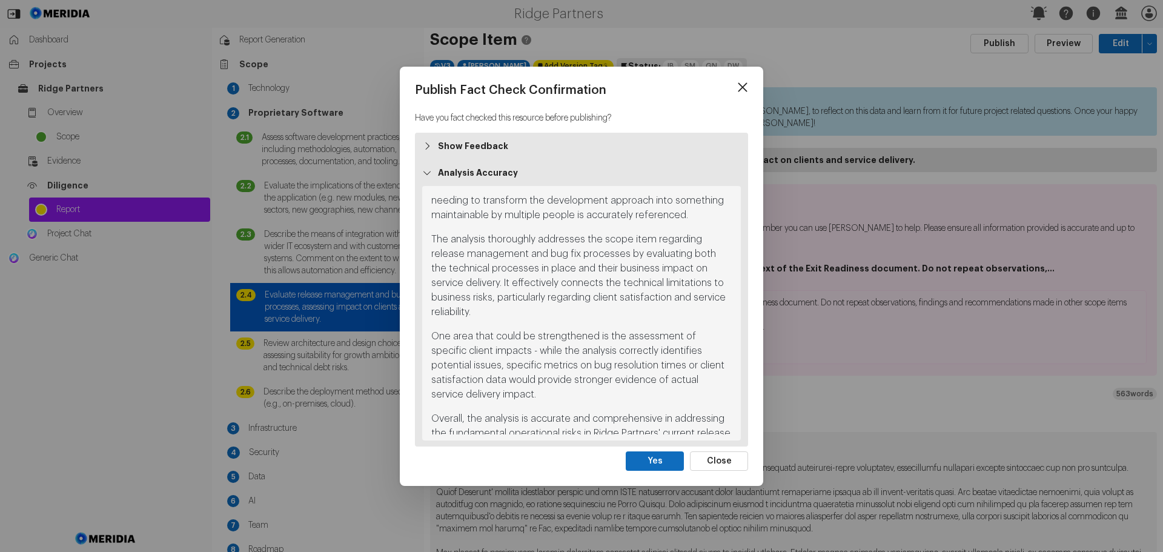
scroll to position [422, 0]
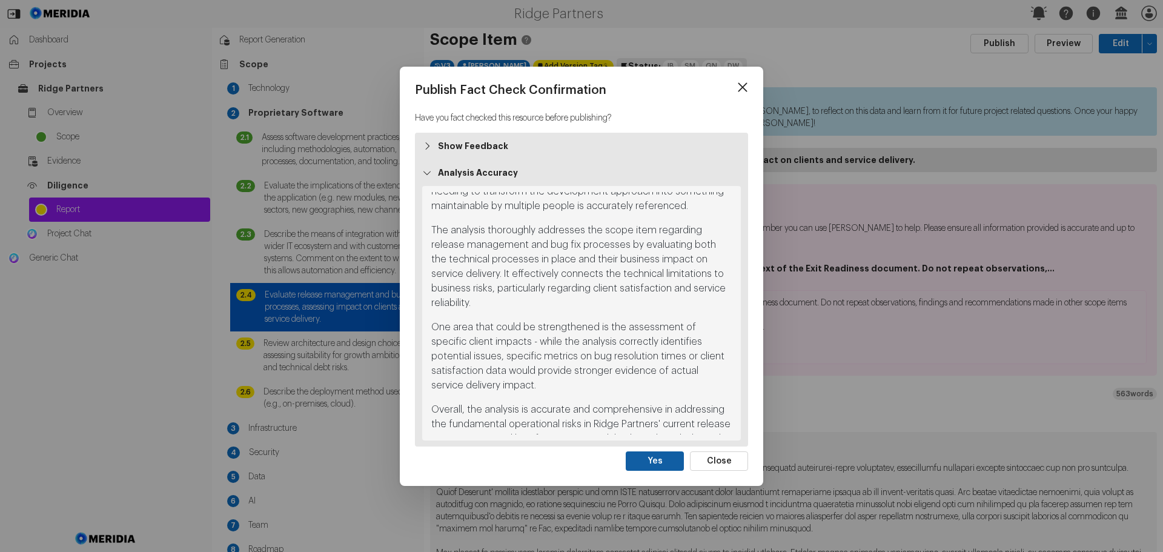
click at [643, 464] on button "Yes" at bounding box center [655, 460] width 58 height 19
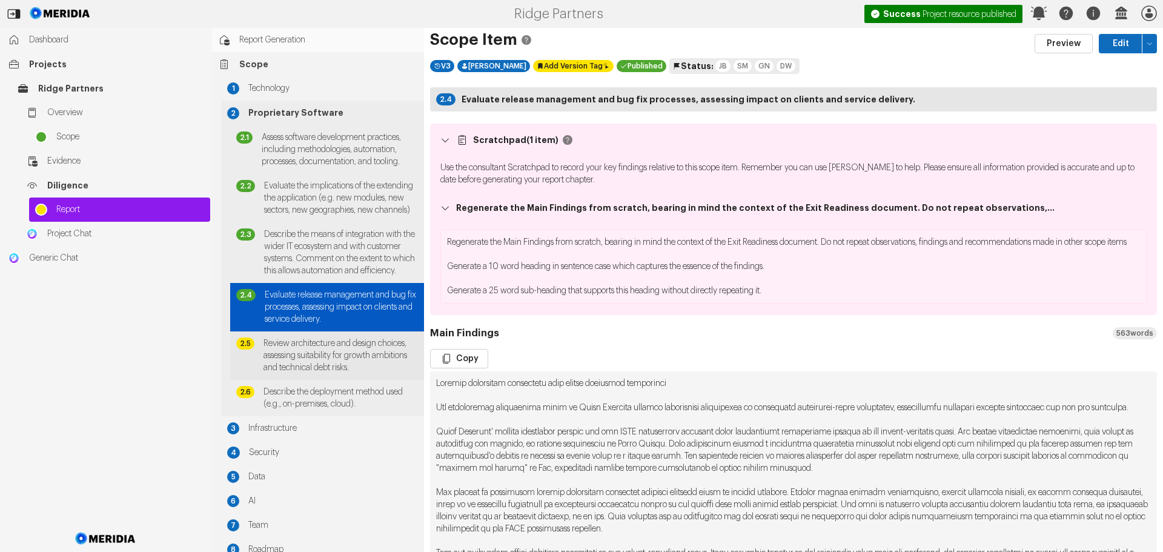
click at [312, 374] on span "Review architecture and design choices, assessing suitability for growth ambiti…" at bounding box center [340, 355] width 154 height 36
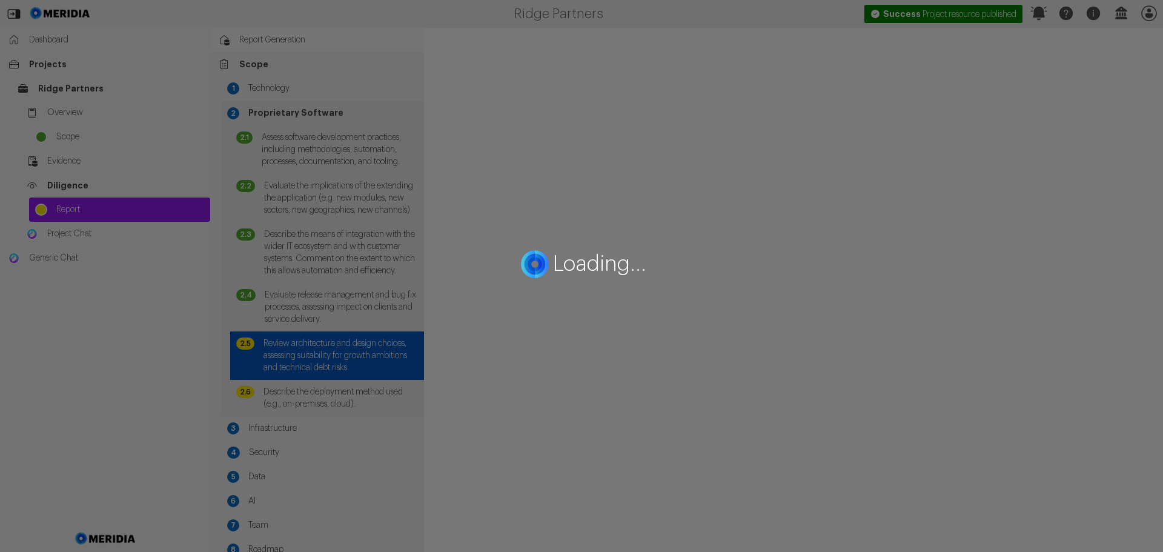
select select "*******"
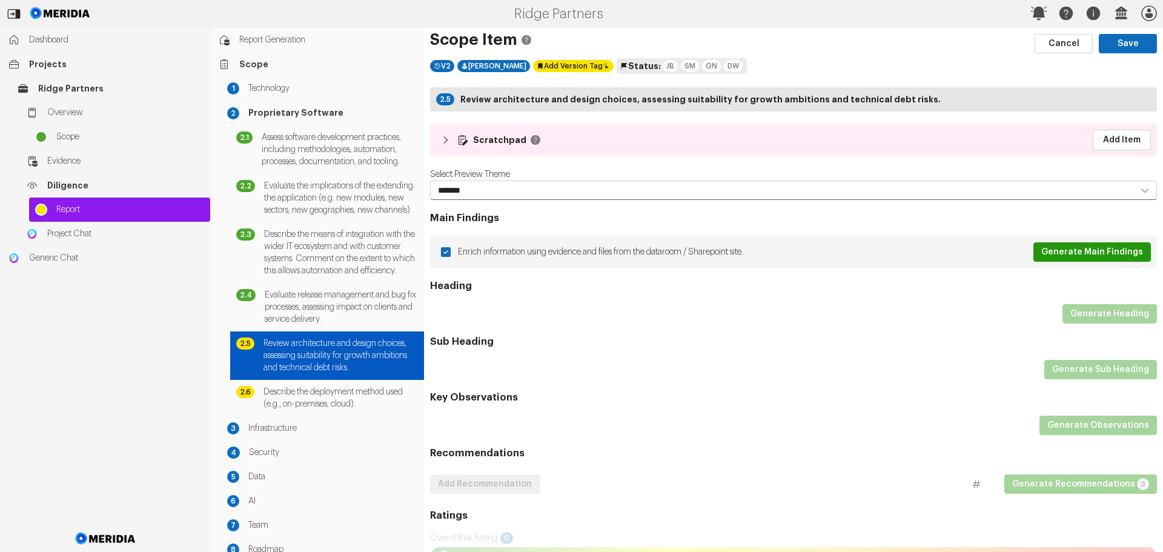
click at [1101, 252] on button "Generate Main Findings" at bounding box center [1092, 251] width 118 height 19
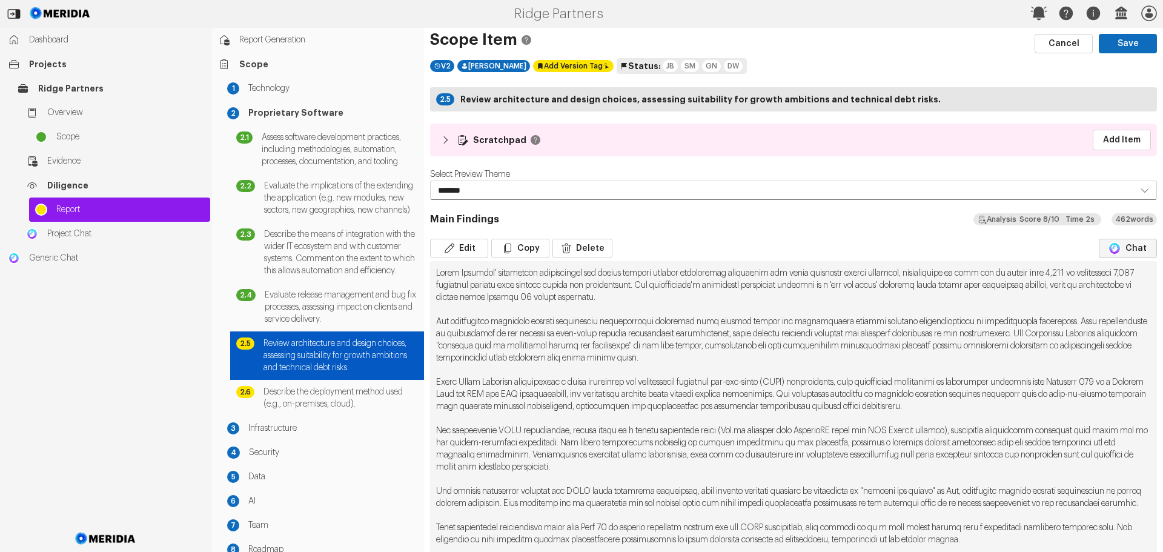
click at [1138, 248] on button "Chat" at bounding box center [1128, 248] width 58 height 19
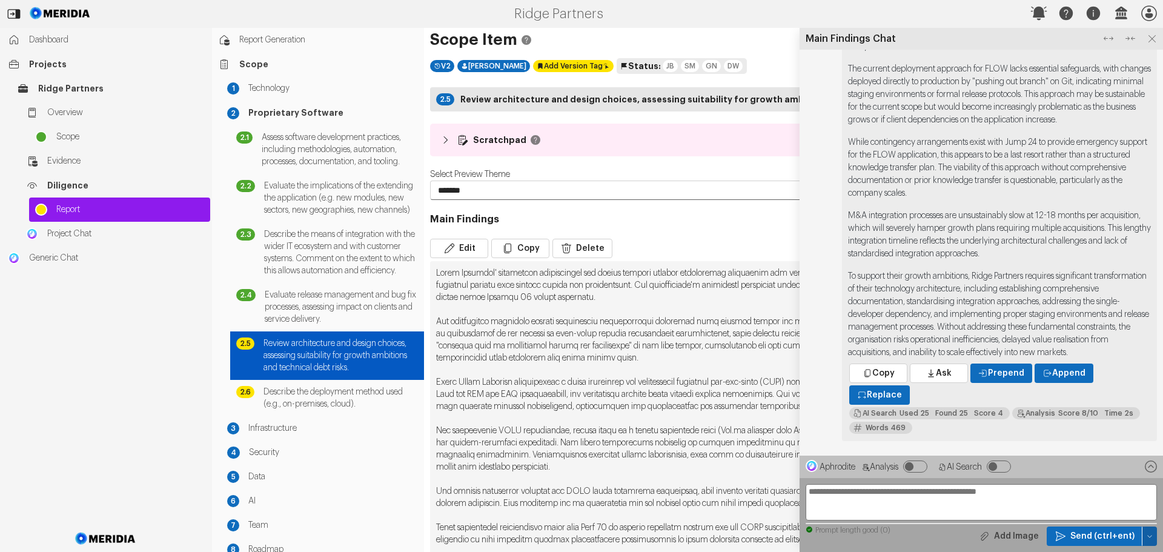
click at [1148, 534] on icon "button" at bounding box center [1149, 535] width 7 height 7
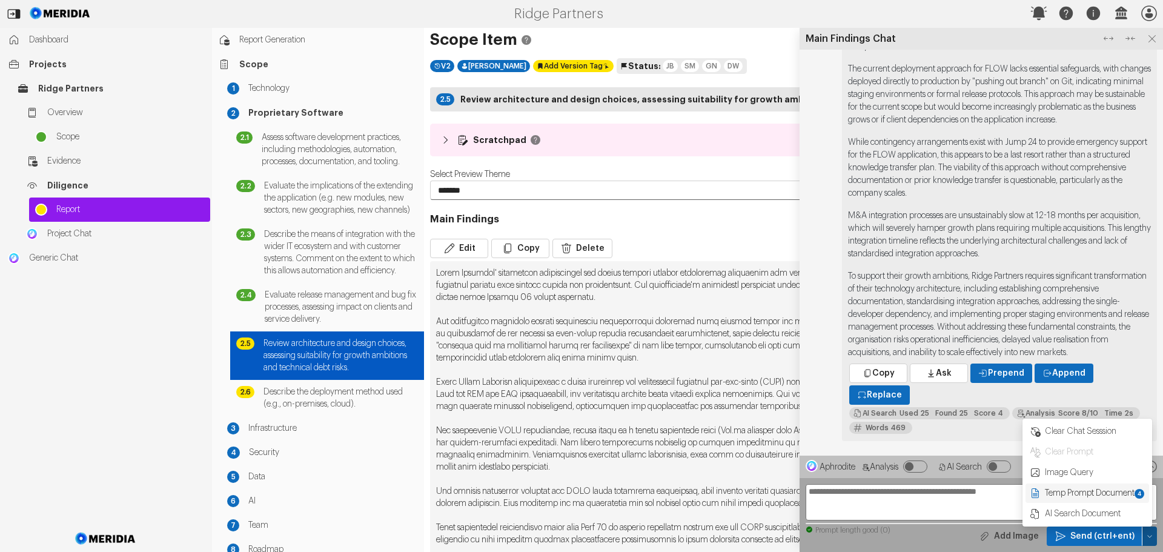
click at [1089, 494] on span "Temp Prompt Document + 4" at bounding box center [1095, 493] width 102 height 12
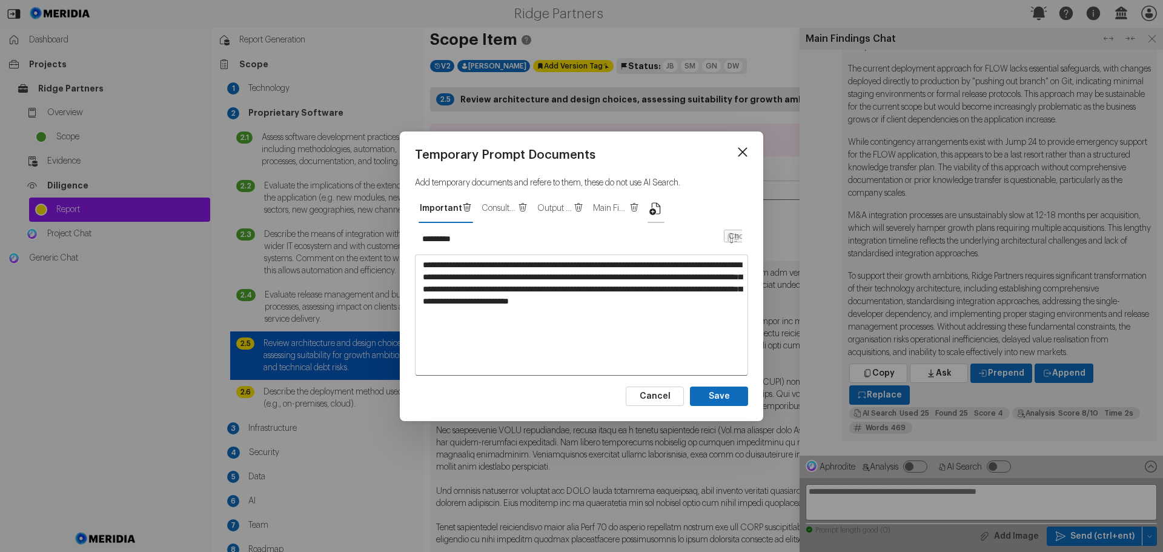
click at [657, 208] on icon "button" at bounding box center [656, 208] width 15 height 15
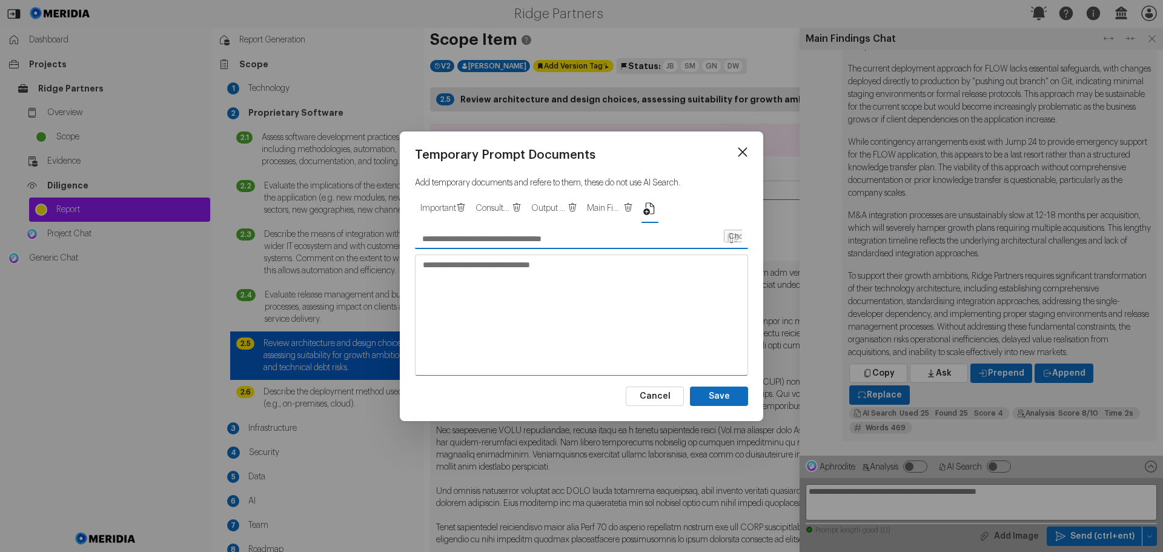
click at [485, 240] on input "text" at bounding box center [569, 238] width 308 height 19
type input "**********"
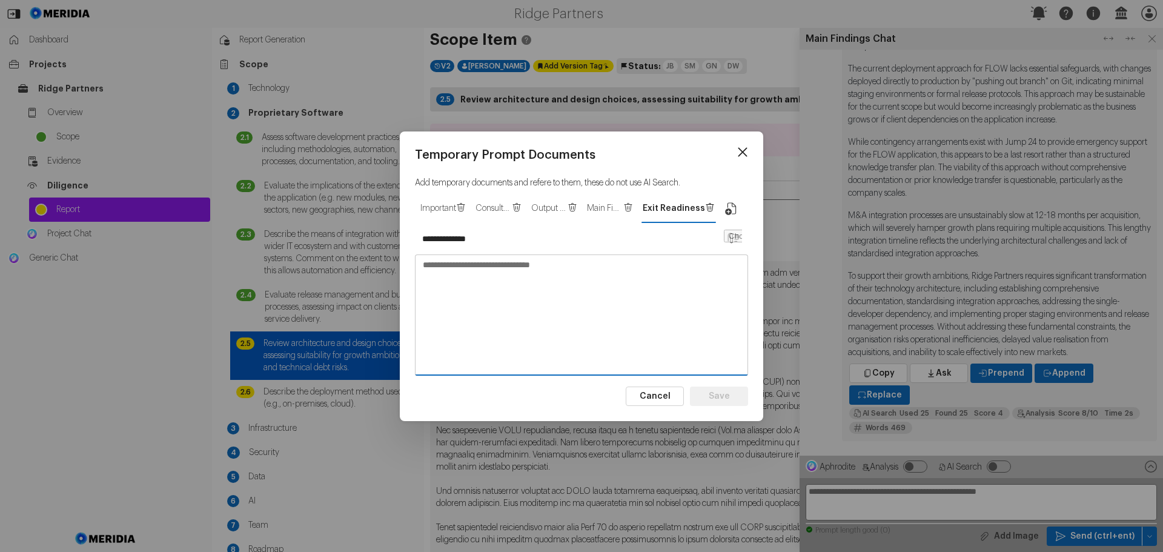
click at [477, 269] on textarea at bounding box center [582, 314] width 332 height 119
click at [514, 265] on textarea at bounding box center [582, 314] width 332 height 119
paste textarea "**********"
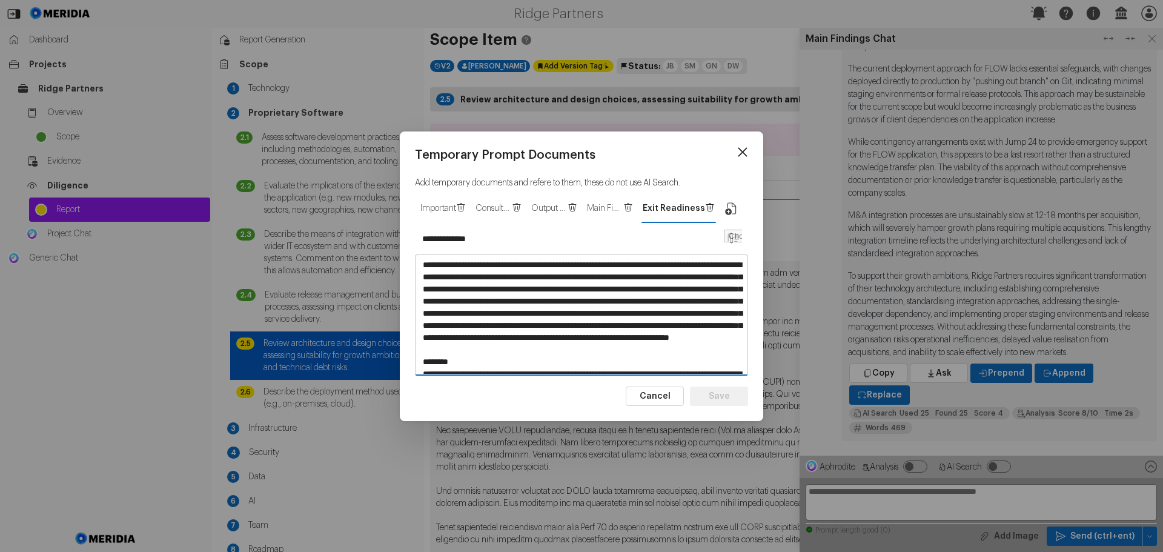
scroll to position [344, 0]
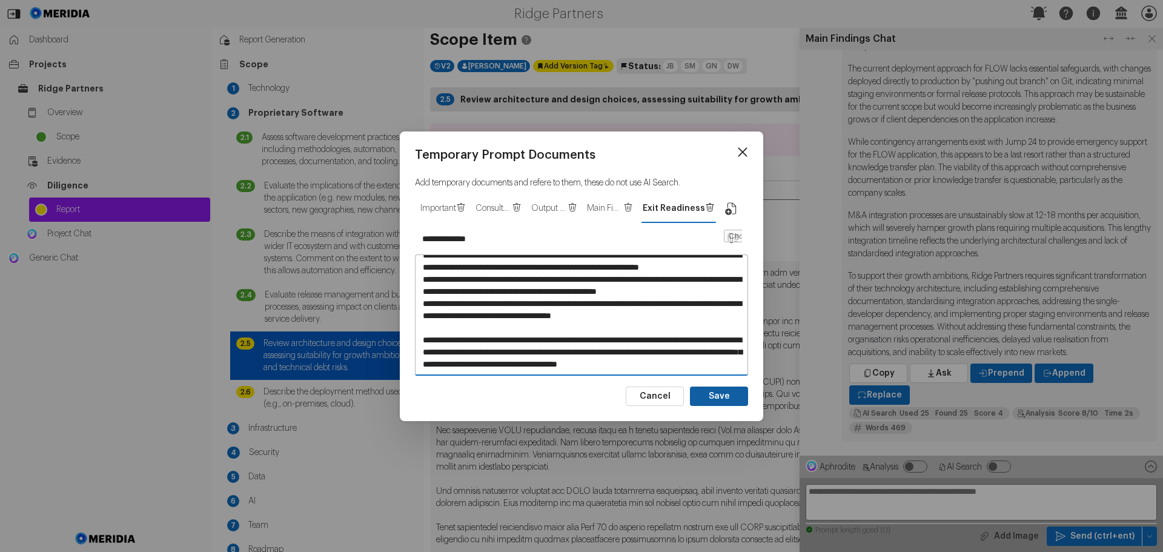
type textarea "**********"
click at [719, 392] on button "Save" at bounding box center [719, 395] width 58 height 19
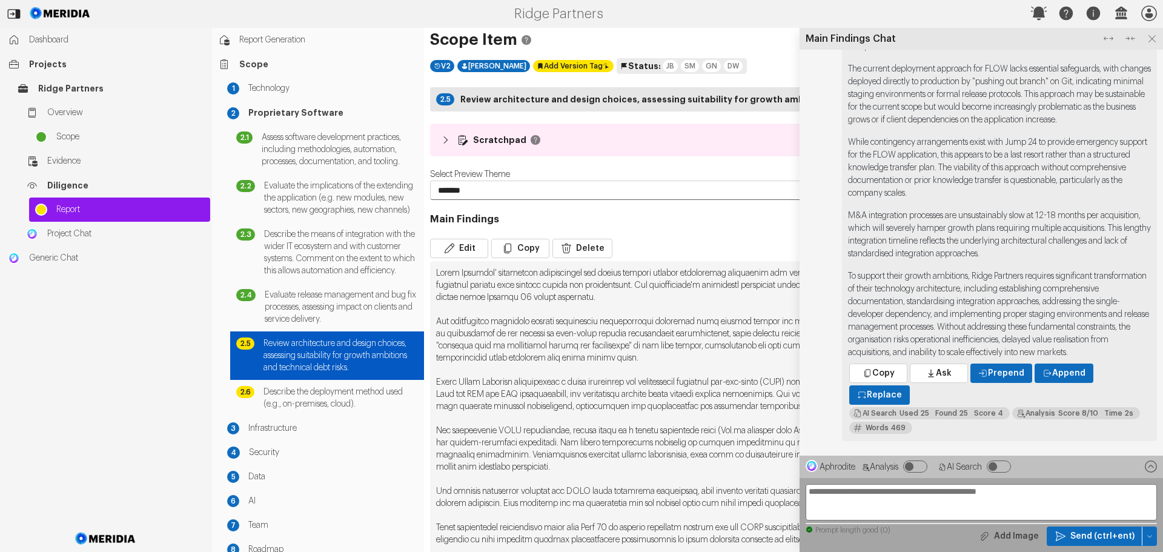
type input "*********"
type textarea "**********"
click at [1150, 37] on icon at bounding box center [1152, 39] width 16 height 16
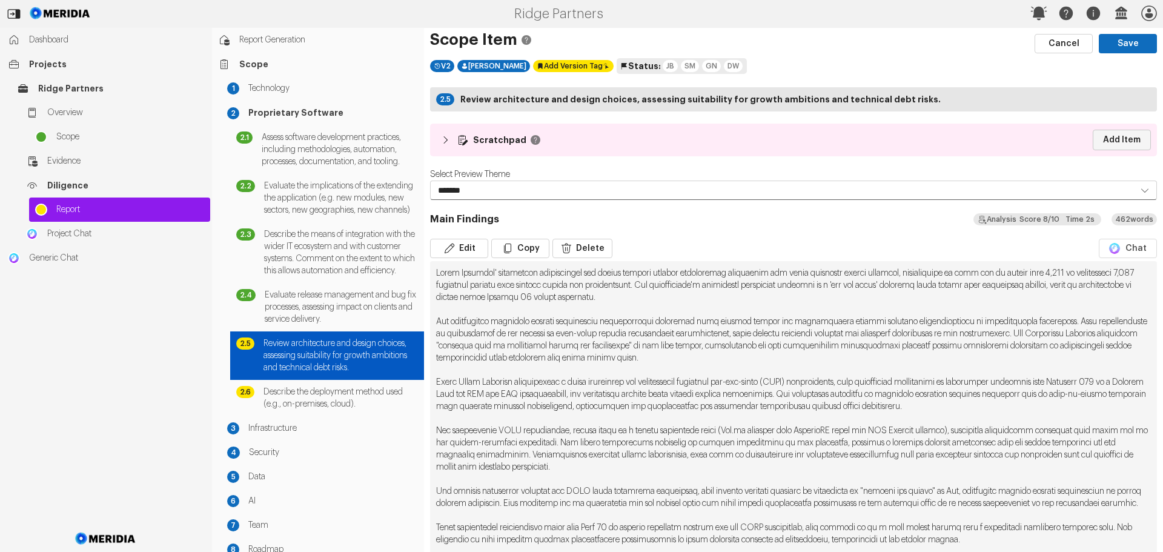
click at [1112, 141] on link "Add Item" at bounding box center [1122, 140] width 58 height 21
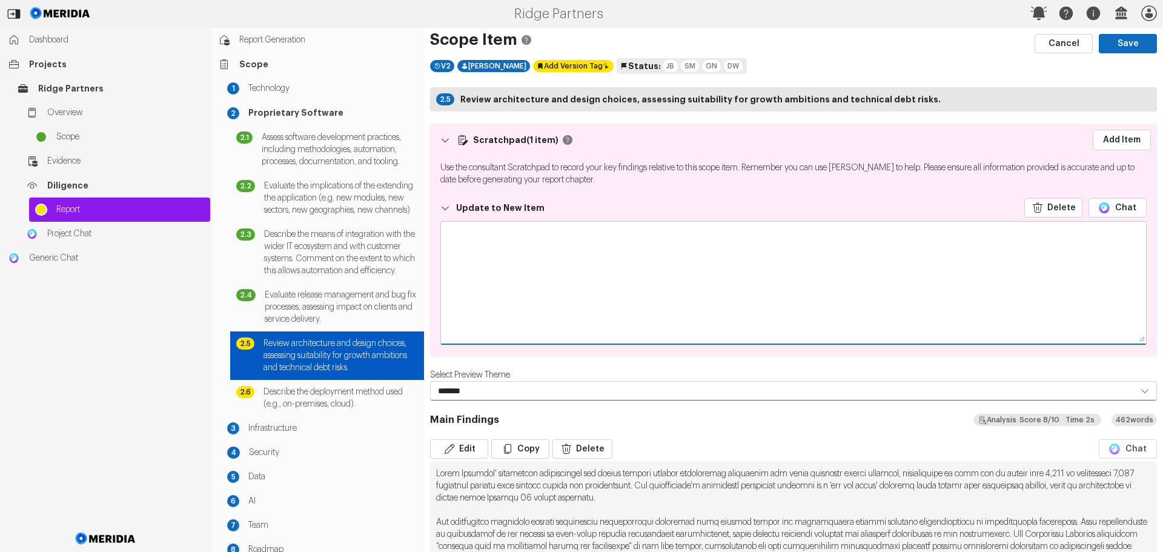
click at [506, 240] on textarea at bounding box center [793, 282] width 705 height 121
paste textarea "**********"
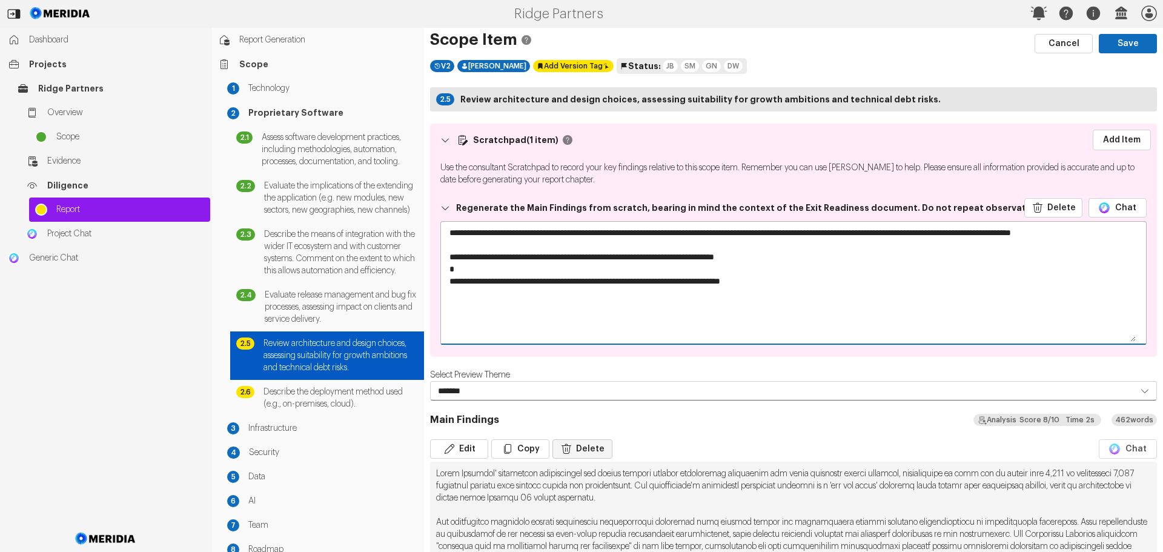
type textarea "**********"
click at [583, 446] on button "Delete" at bounding box center [582, 448] width 60 height 19
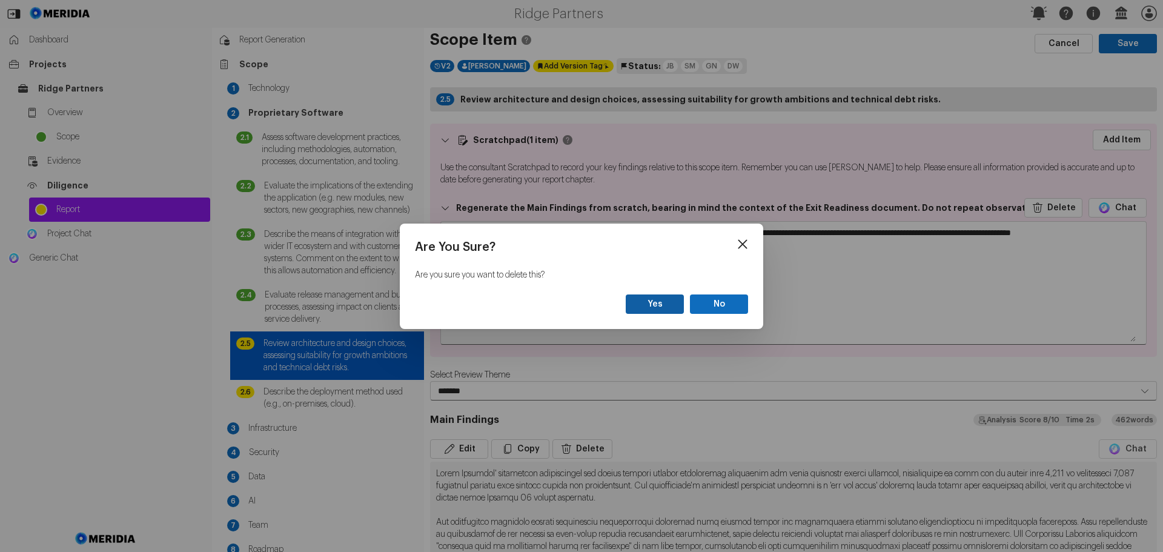
click at [654, 305] on button "Yes" at bounding box center [655, 303] width 58 height 19
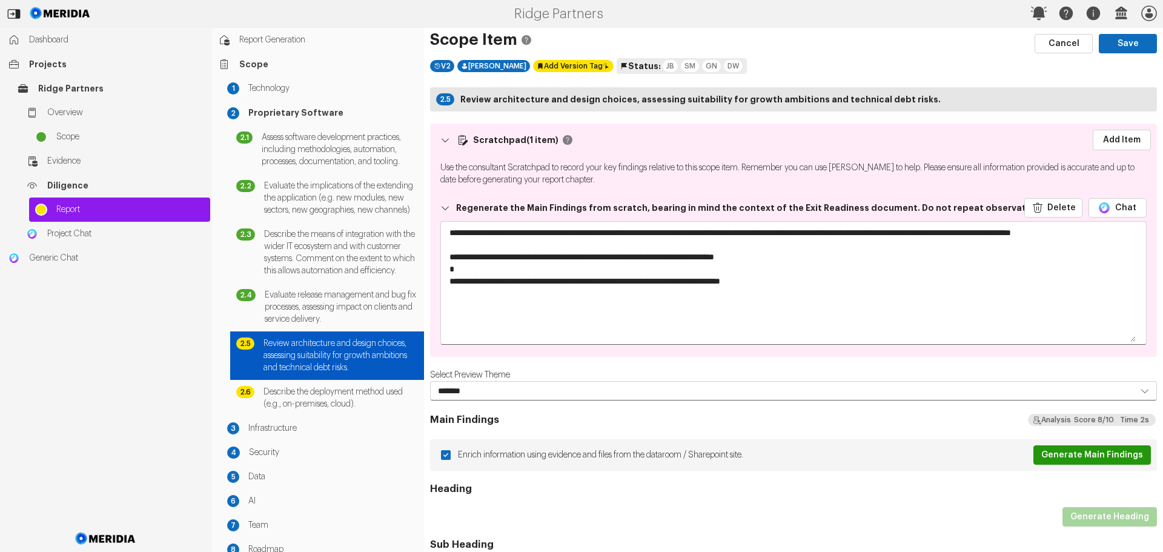
click at [1045, 454] on button "Generate Main Findings" at bounding box center [1092, 454] width 118 height 19
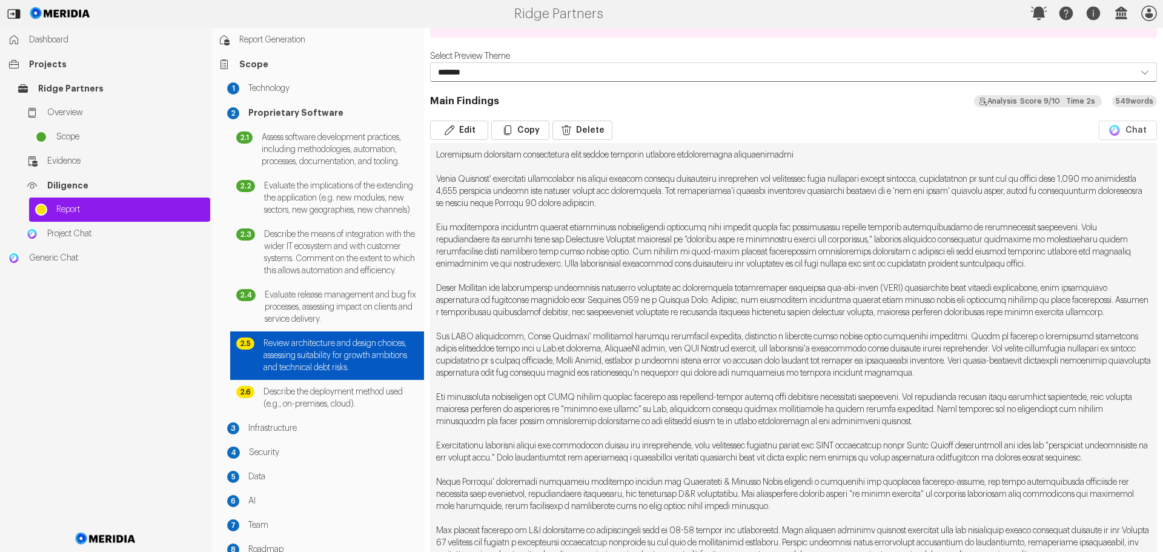
scroll to position [242, 0]
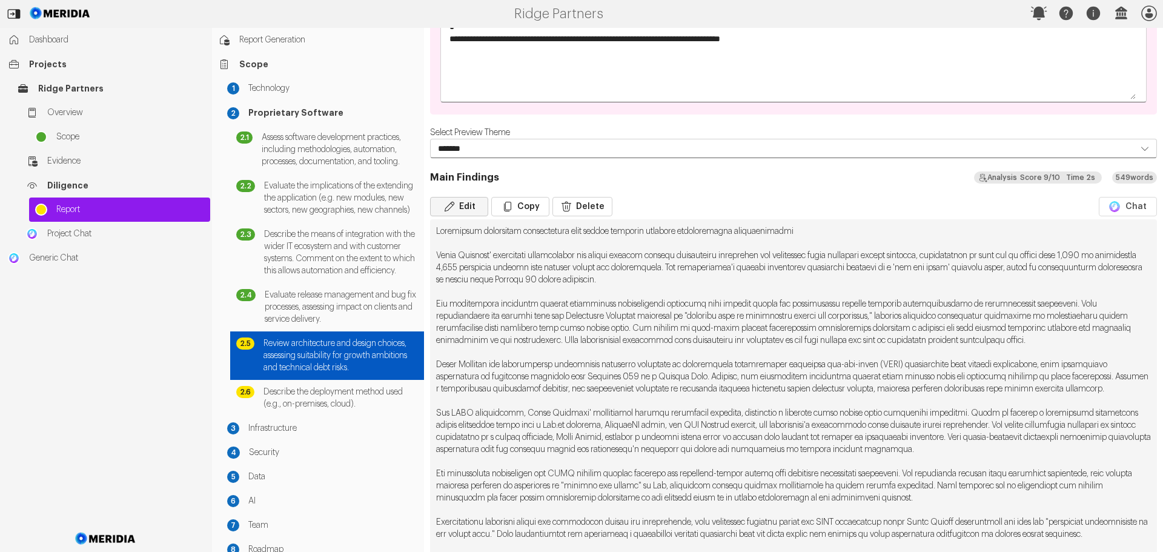
click at [474, 207] on button "Edit" at bounding box center [459, 206] width 58 height 19
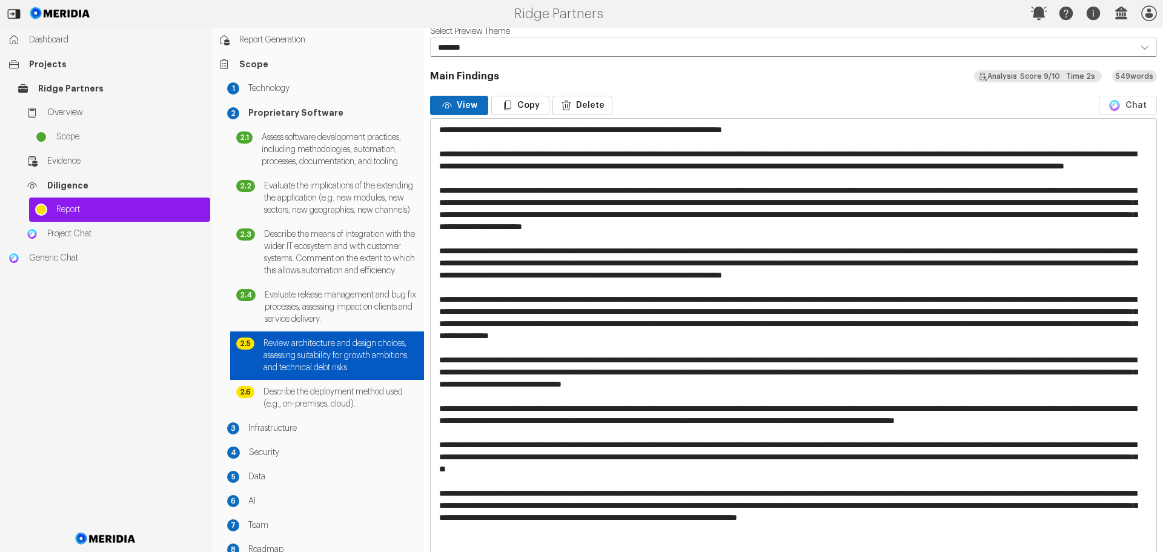
scroll to position [363, 0]
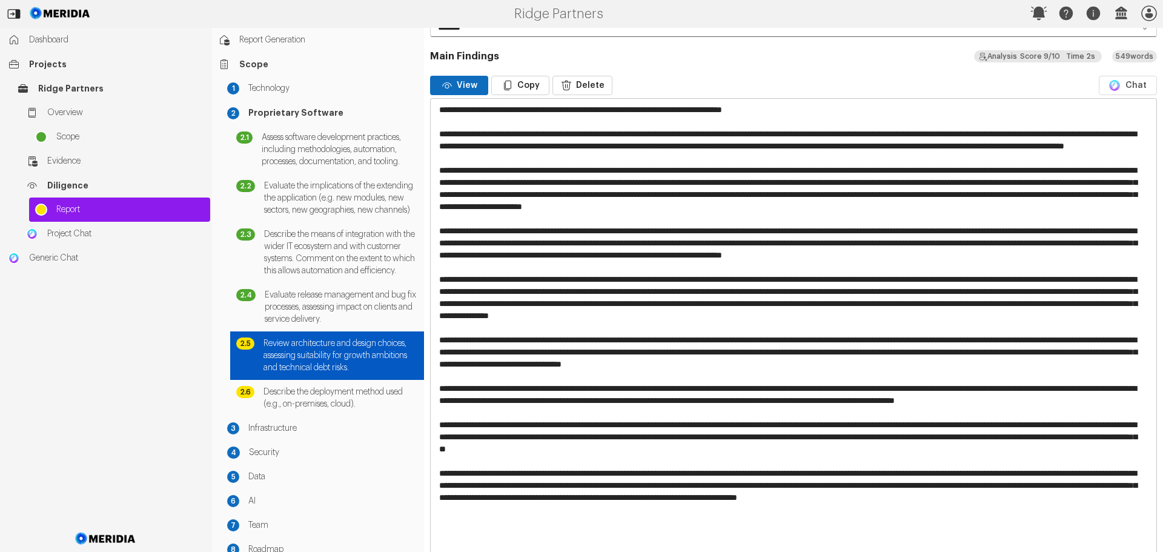
drag, startPoint x: 588, startPoint y: 326, endPoint x: 841, endPoint y: 333, distance: 253.3
click at [841, 333] on textarea at bounding box center [789, 334] width 717 height 470
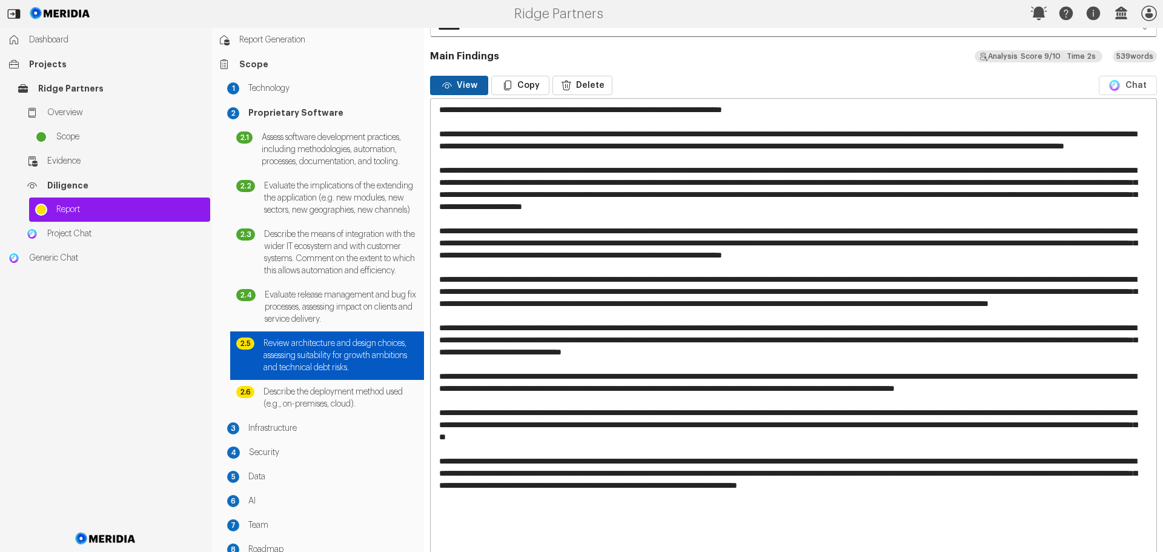
type textarea "**********"
click at [456, 81] on button "View" at bounding box center [459, 85] width 58 height 19
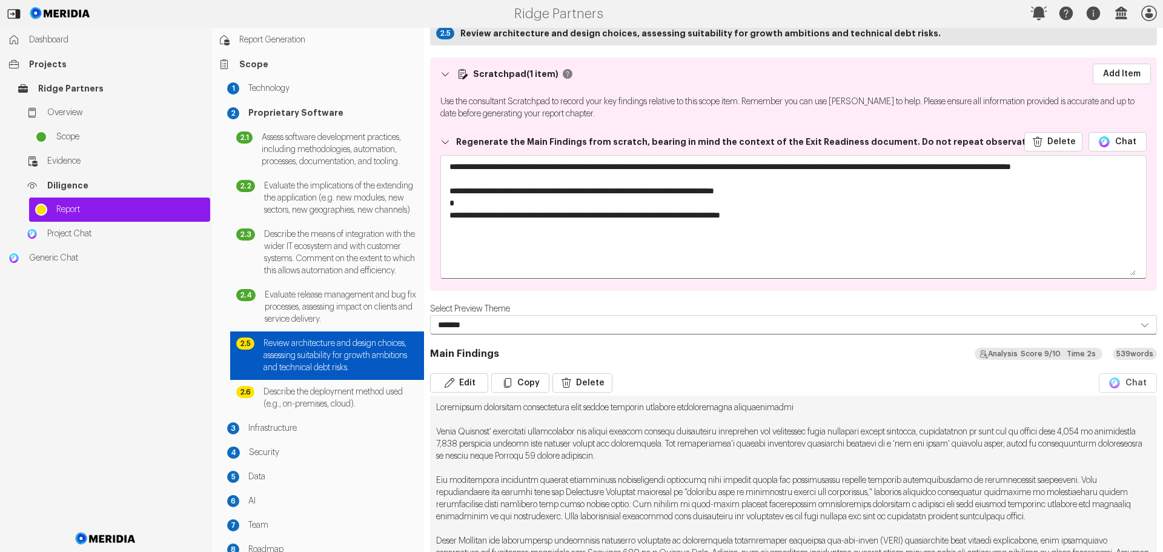
scroll to position [0, 0]
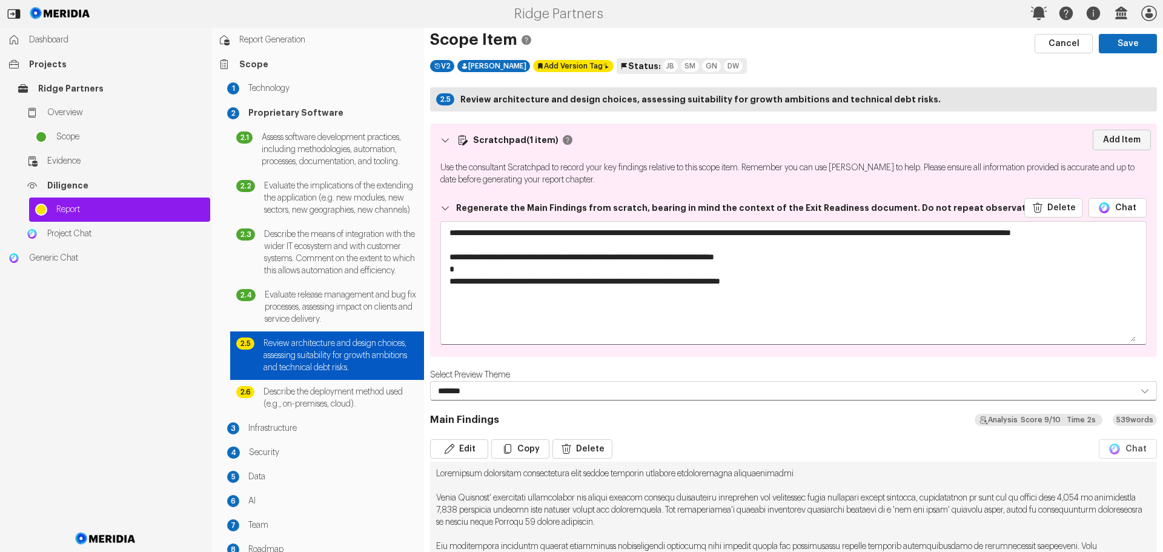
click at [1112, 138] on link "Add Item" at bounding box center [1122, 140] width 58 height 21
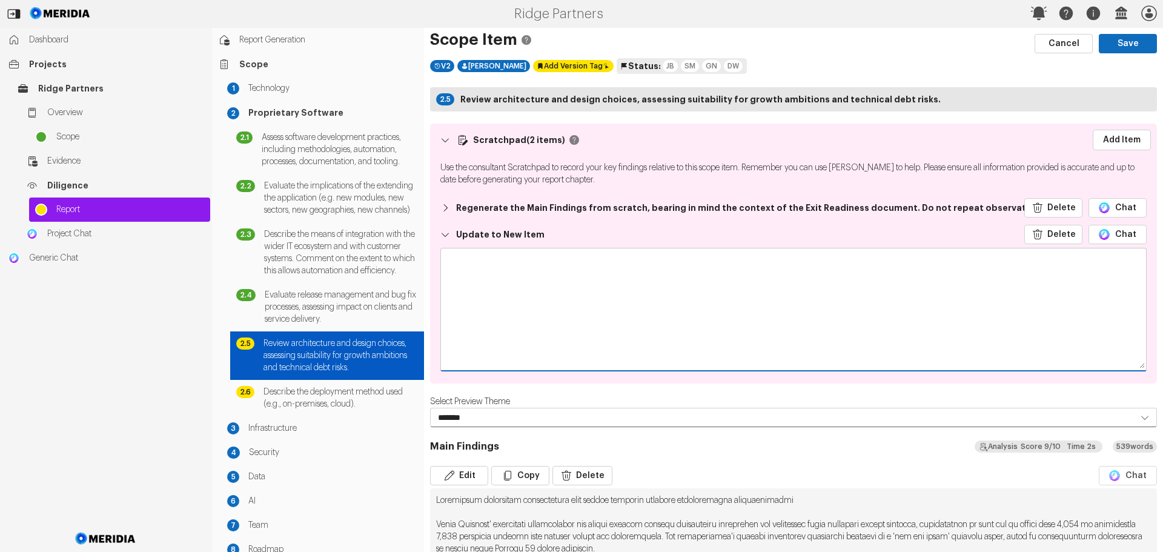
click at [497, 275] on textarea at bounding box center [793, 308] width 705 height 121
type textarea "*"
click at [695, 257] on textarea "**********" at bounding box center [789, 308] width 696 height 121
click at [696, 257] on textarea "**********" at bounding box center [789, 308] width 696 height 121
click at [707, 258] on textarea "**********" at bounding box center [789, 308] width 696 height 121
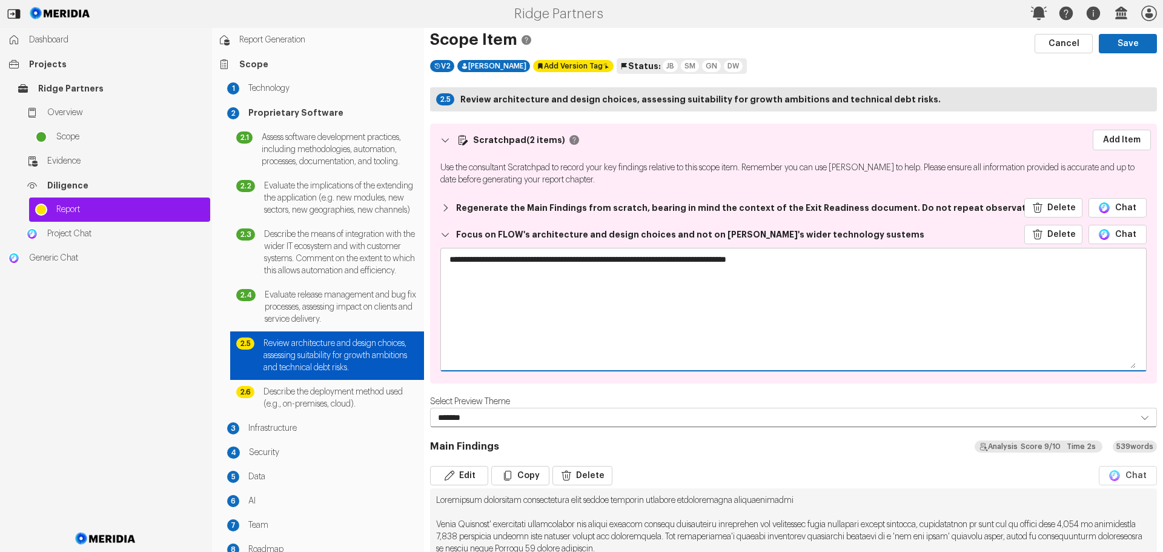
drag, startPoint x: 792, startPoint y: 257, endPoint x: 794, endPoint y: 284, distance: 26.7
click at [792, 259] on textarea "**********" at bounding box center [789, 308] width 696 height 121
drag, startPoint x: 585, startPoint y: 258, endPoint x: 568, endPoint y: 258, distance: 17.0
click at [566, 258] on textarea "**********" at bounding box center [789, 308] width 696 height 121
click at [626, 259] on textarea "**********" at bounding box center [789, 308] width 696 height 121
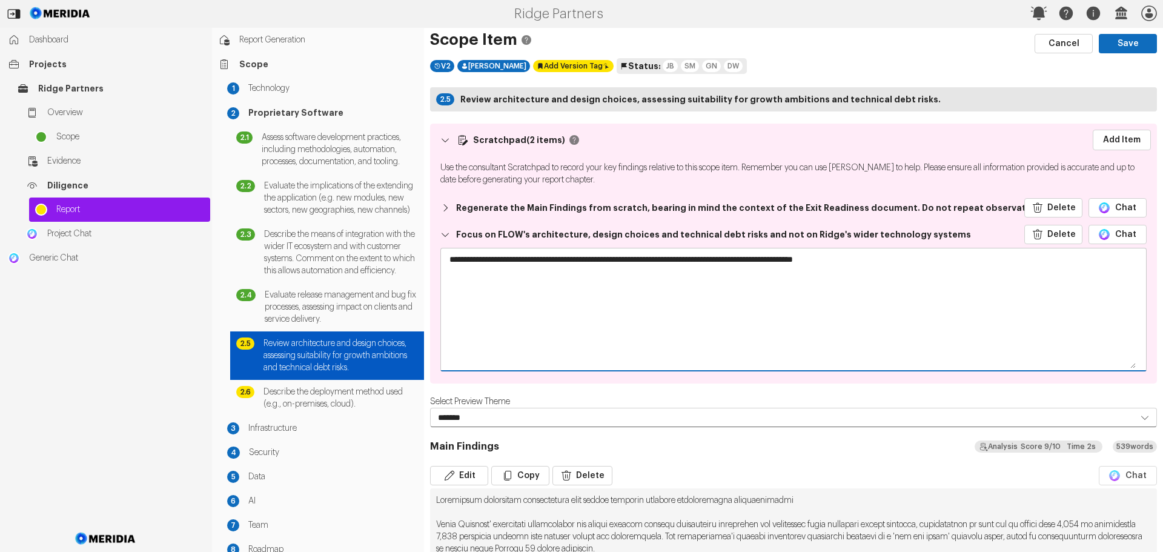
drag, startPoint x: 717, startPoint y: 258, endPoint x: 629, endPoint y: 259, distance: 87.8
click at [629, 259] on textarea "**********" at bounding box center [789, 308] width 696 height 121
type textarea "**********"
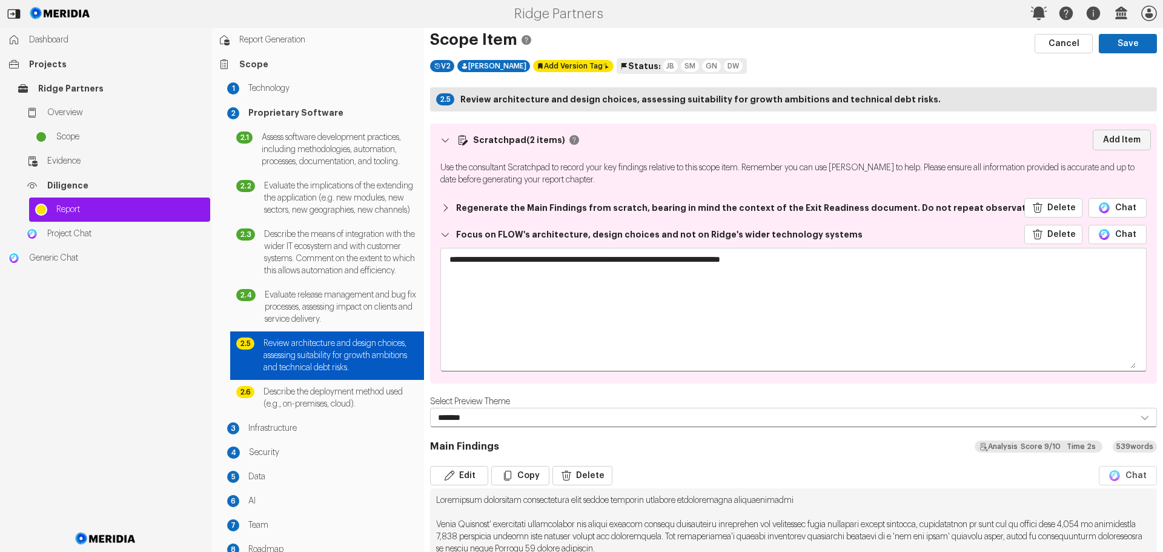
click at [1124, 138] on link "Add Item" at bounding box center [1122, 140] width 58 height 21
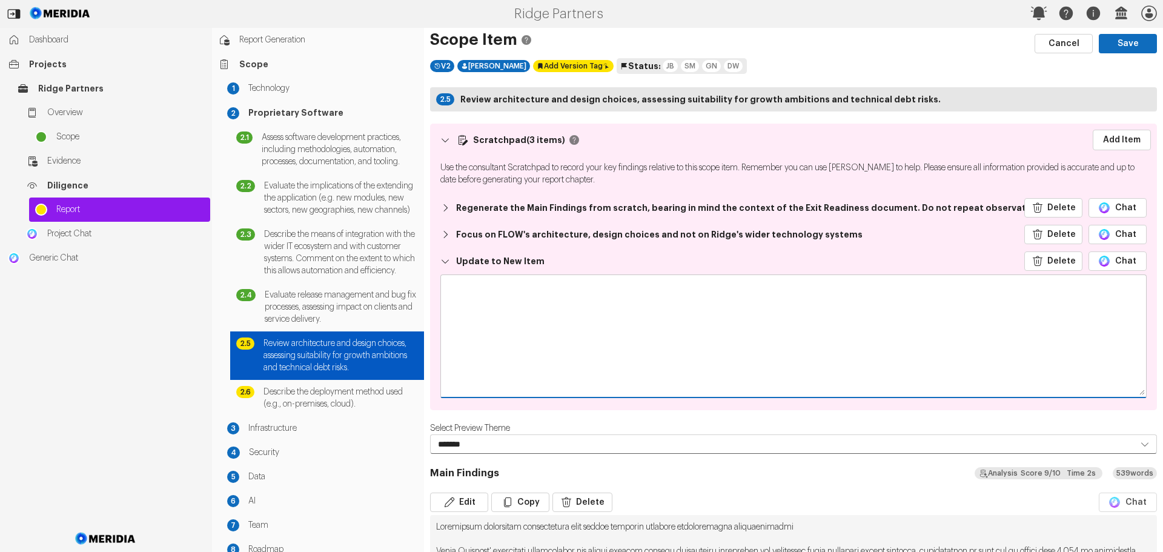
click at [534, 293] on textarea at bounding box center [793, 335] width 705 height 121
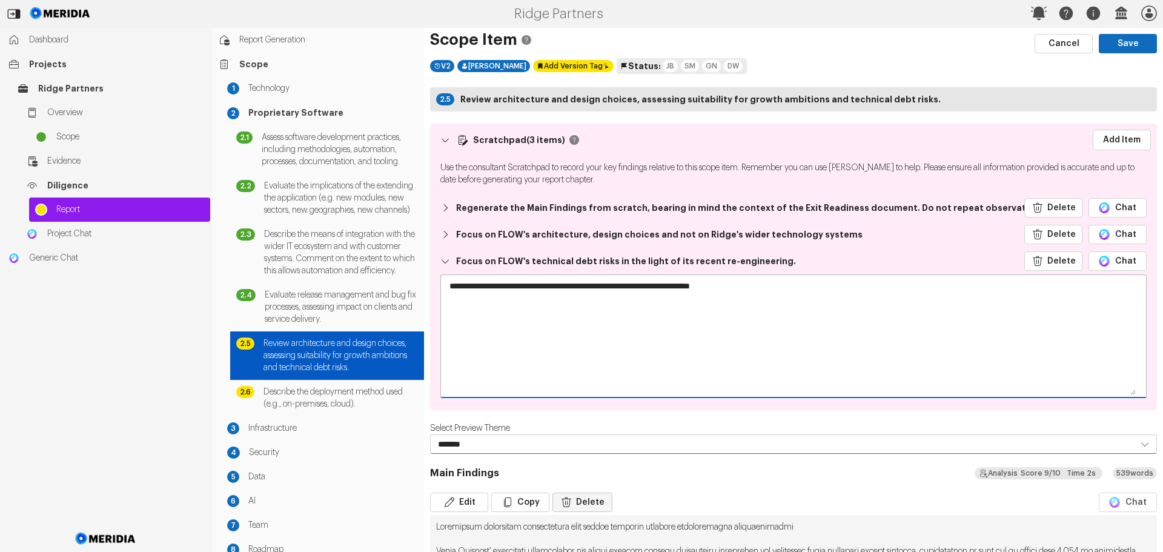
type textarea "**********"
click at [589, 503] on button "Delete" at bounding box center [582, 501] width 60 height 19
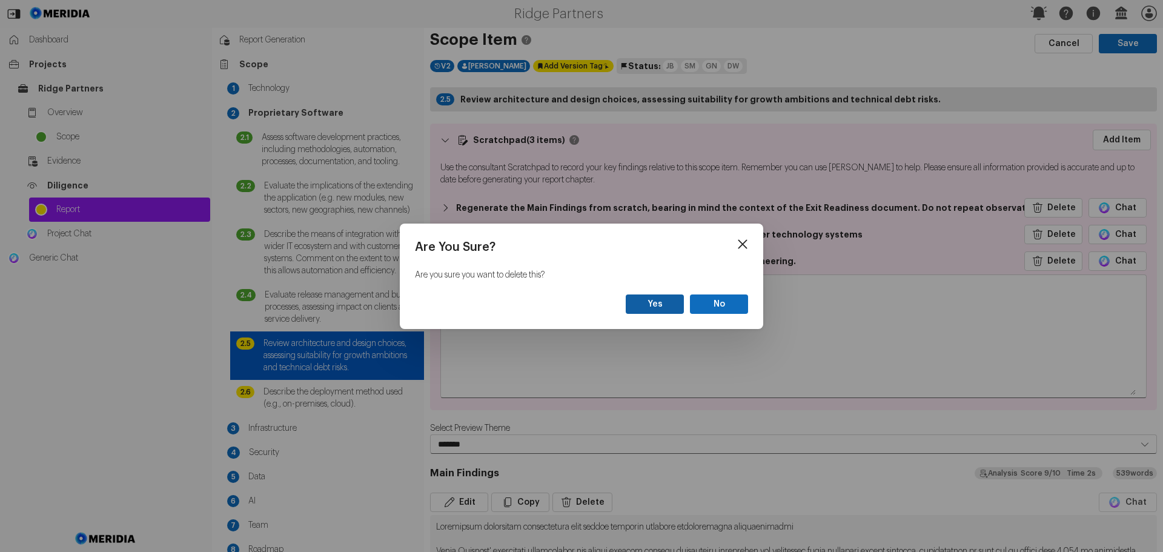
click at [650, 305] on button "Yes" at bounding box center [655, 303] width 58 height 19
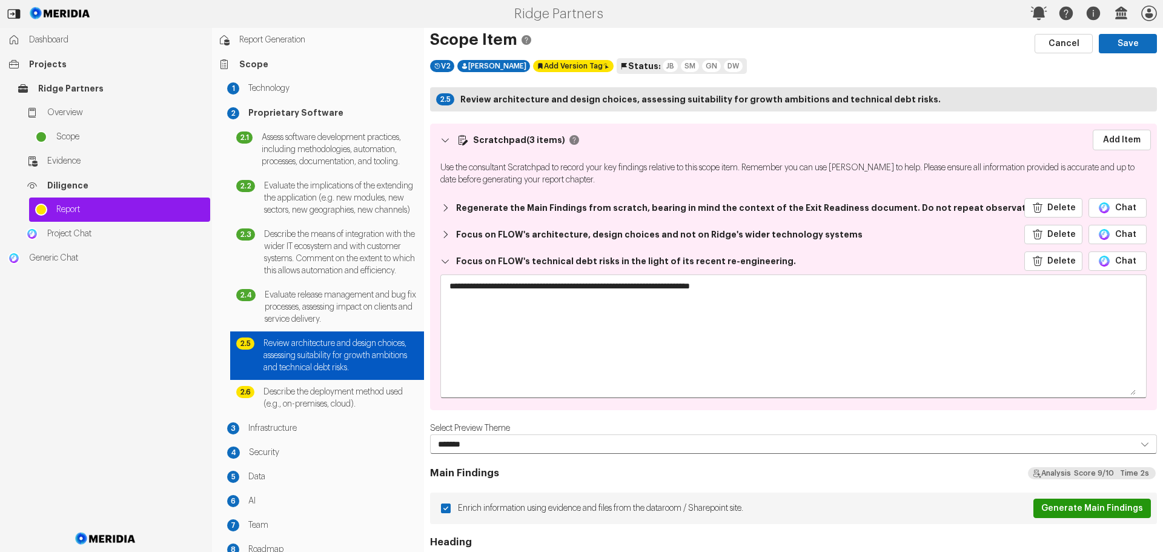
click at [1055, 507] on button "Generate Main Findings" at bounding box center [1092, 508] width 118 height 19
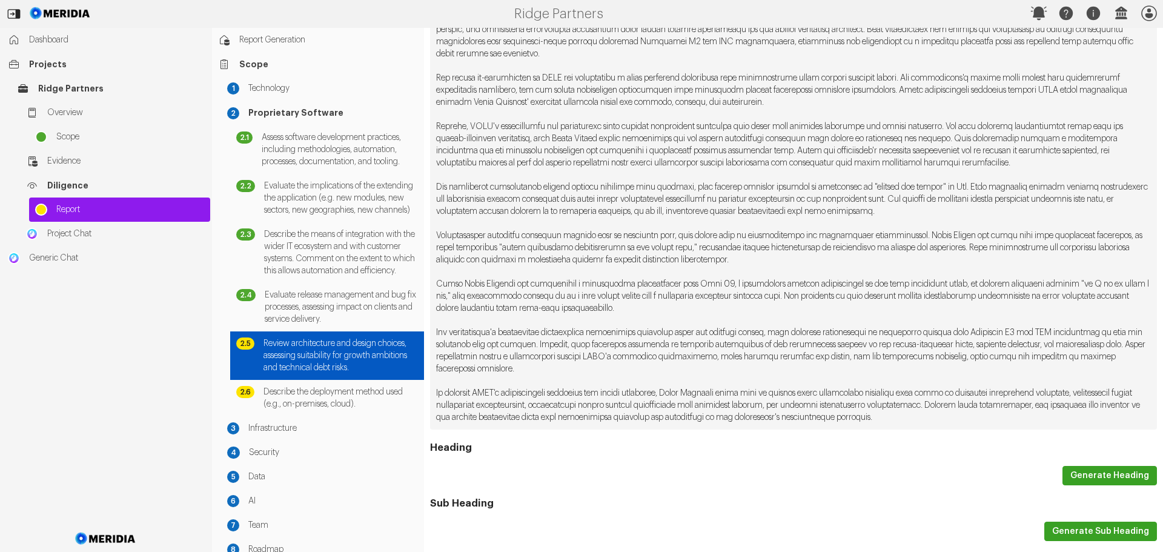
scroll to position [545, 0]
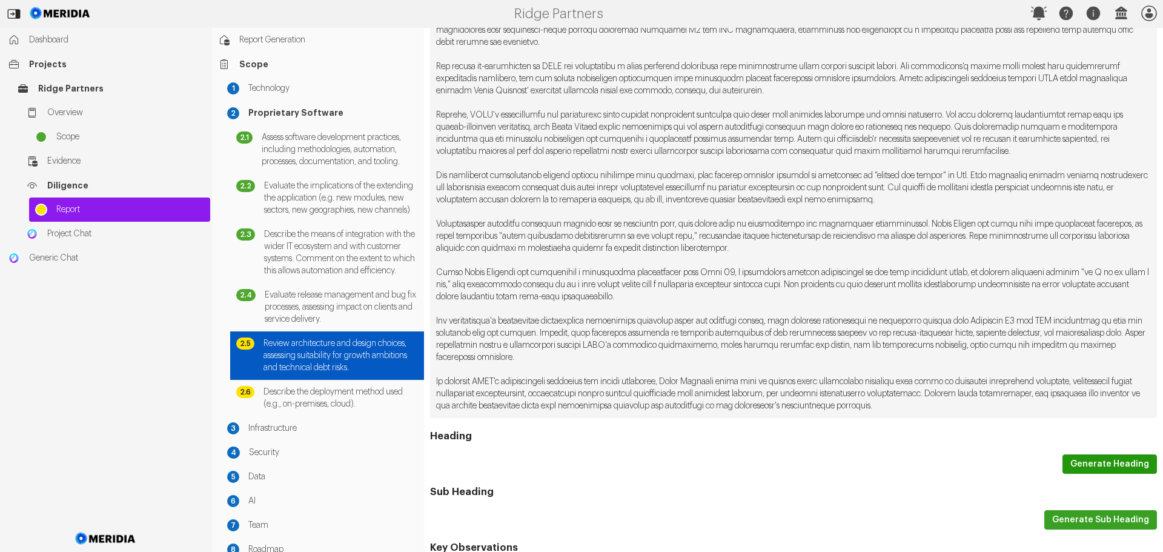
click at [1099, 465] on button "Generate Heading" at bounding box center [1109, 463] width 94 height 19
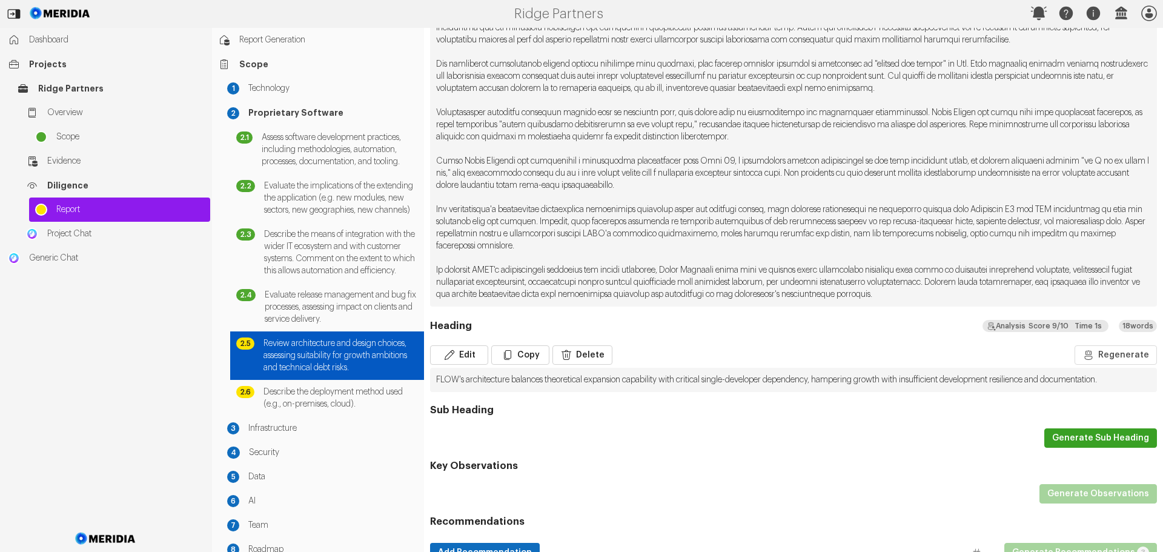
scroll to position [664, 0]
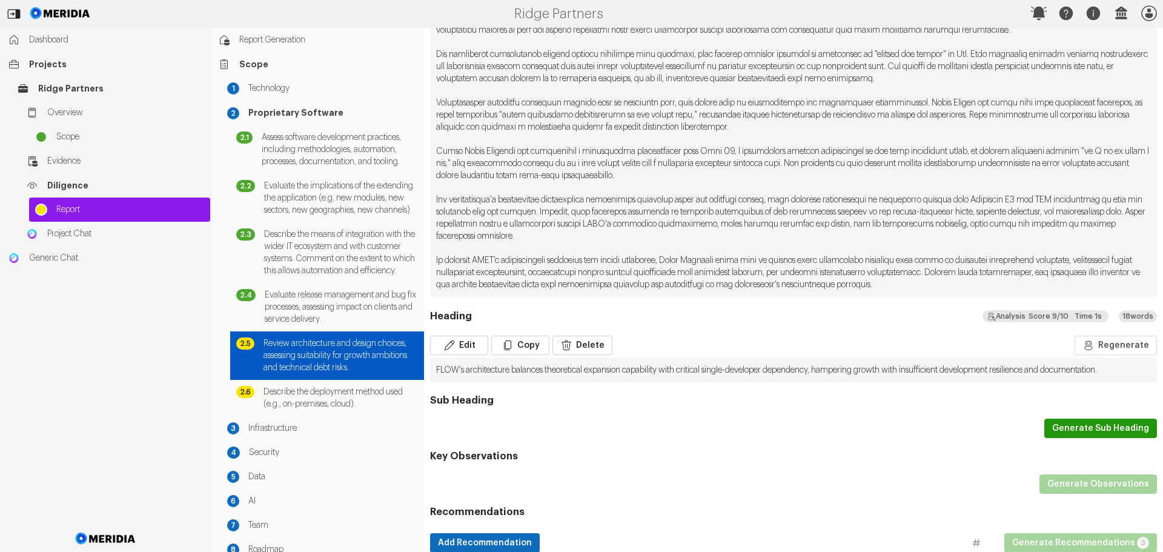
click at [1074, 435] on button "Generate Sub Heading" at bounding box center [1100, 428] width 113 height 19
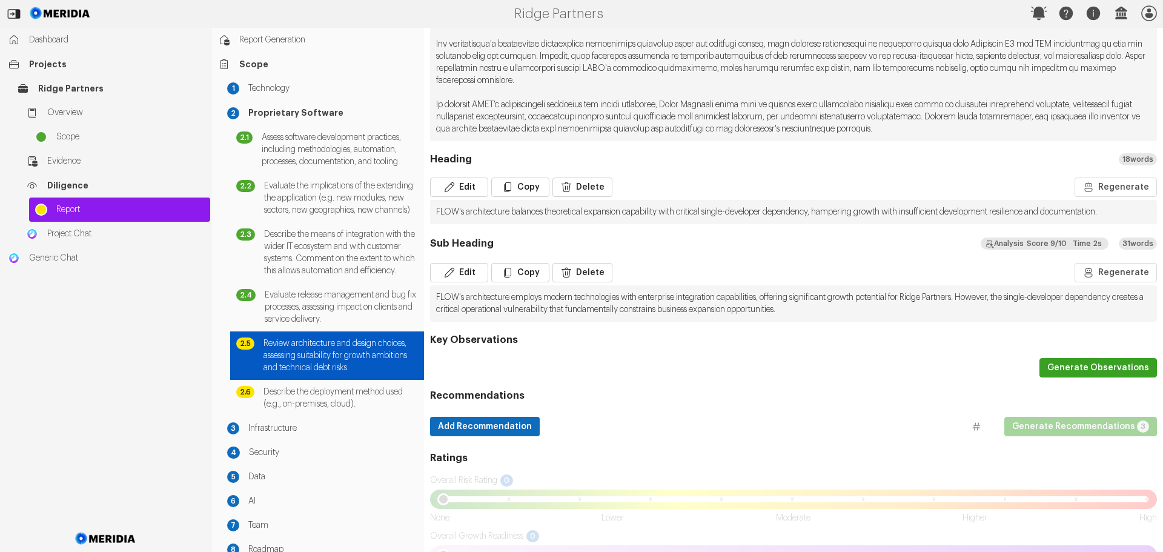
scroll to position [846, 0]
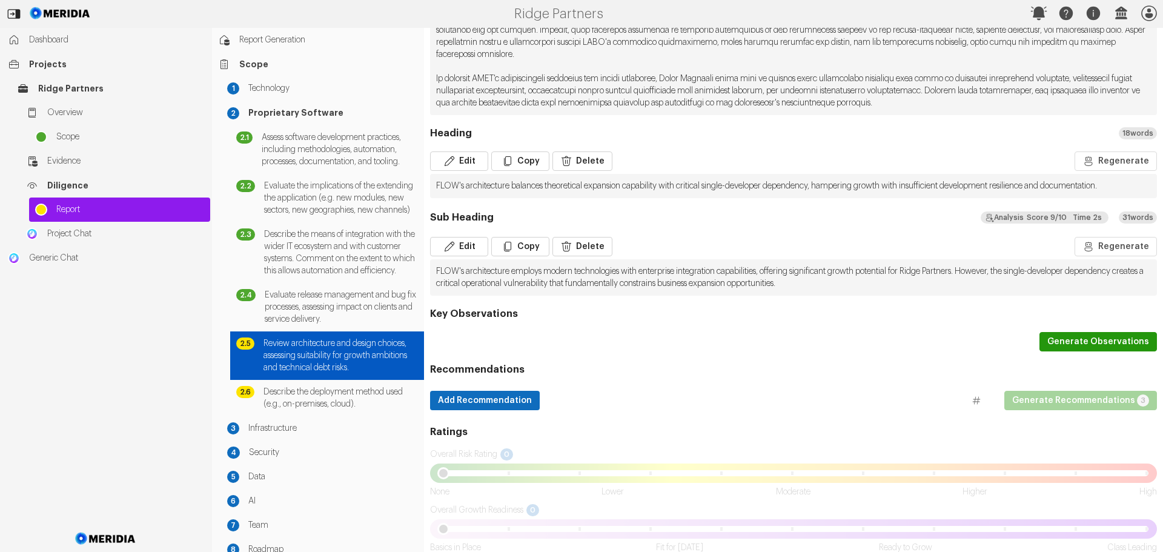
click at [1087, 351] on button "Generate Observations" at bounding box center [1098, 341] width 118 height 19
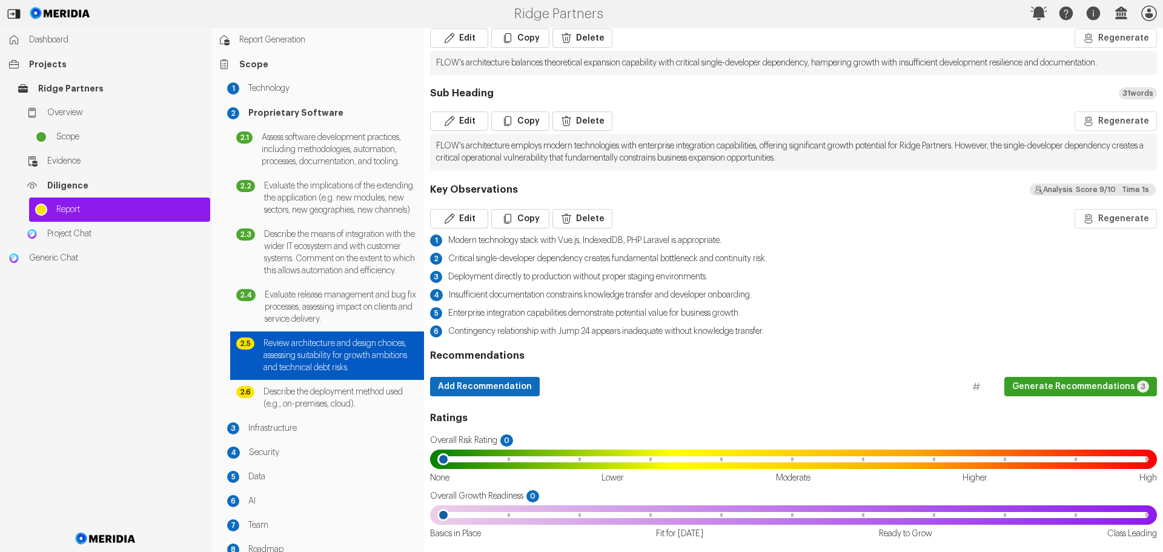
scroll to position [981, 0]
click at [1039, 383] on button "Generate Recommendations 3" at bounding box center [1080, 386] width 153 height 19
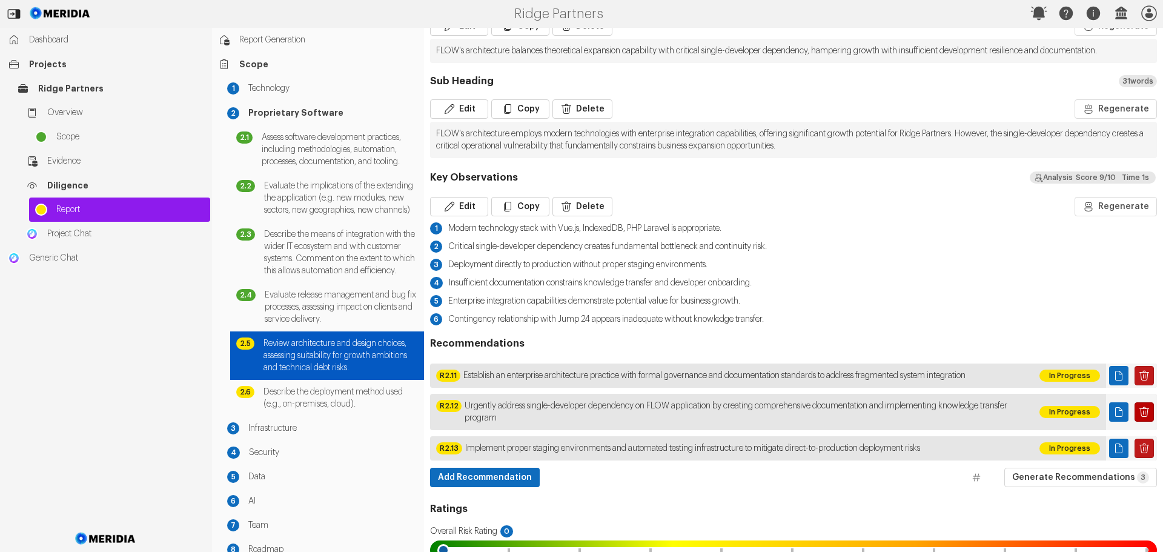
click at [1138, 418] on icon "Delete Page" at bounding box center [1144, 412] width 12 height 12
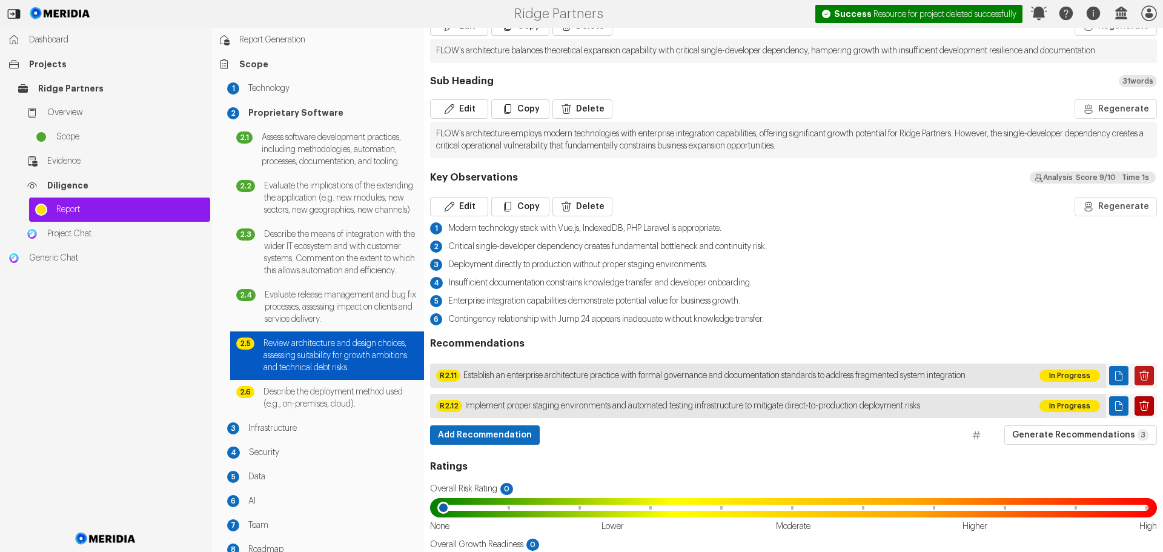
click at [1139, 411] on icon "Delete Page" at bounding box center [1144, 405] width 10 height 10
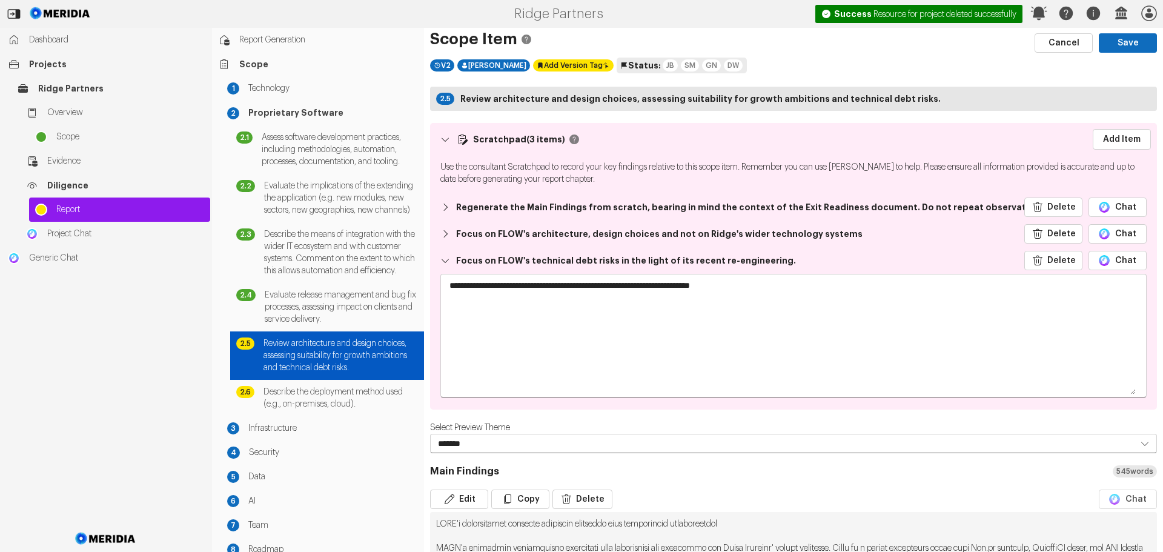
scroll to position [0, 0]
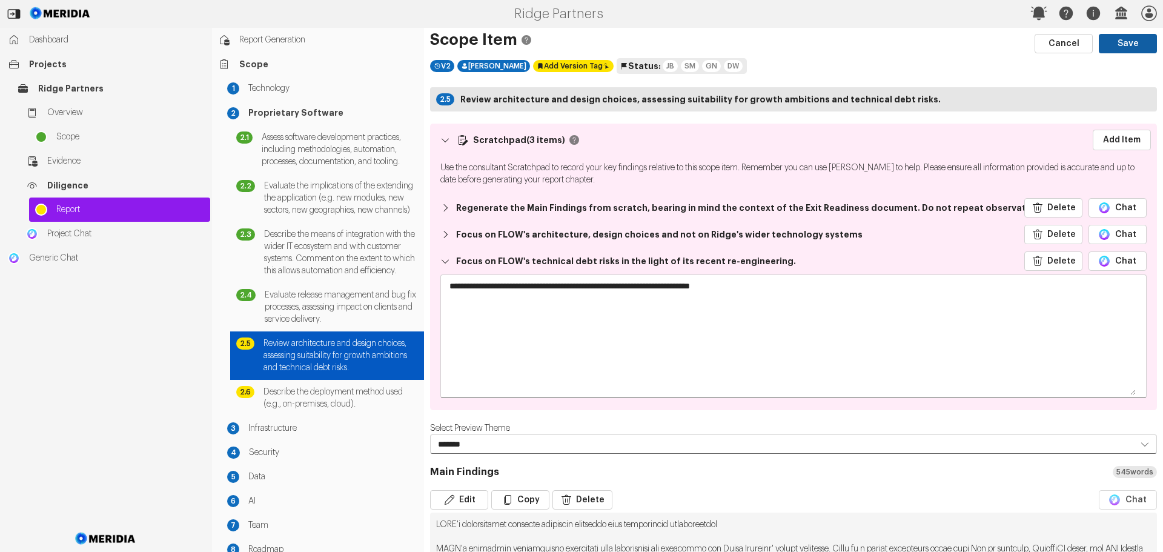
click at [1112, 45] on button "Save" at bounding box center [1128, 43] width 58 height 19
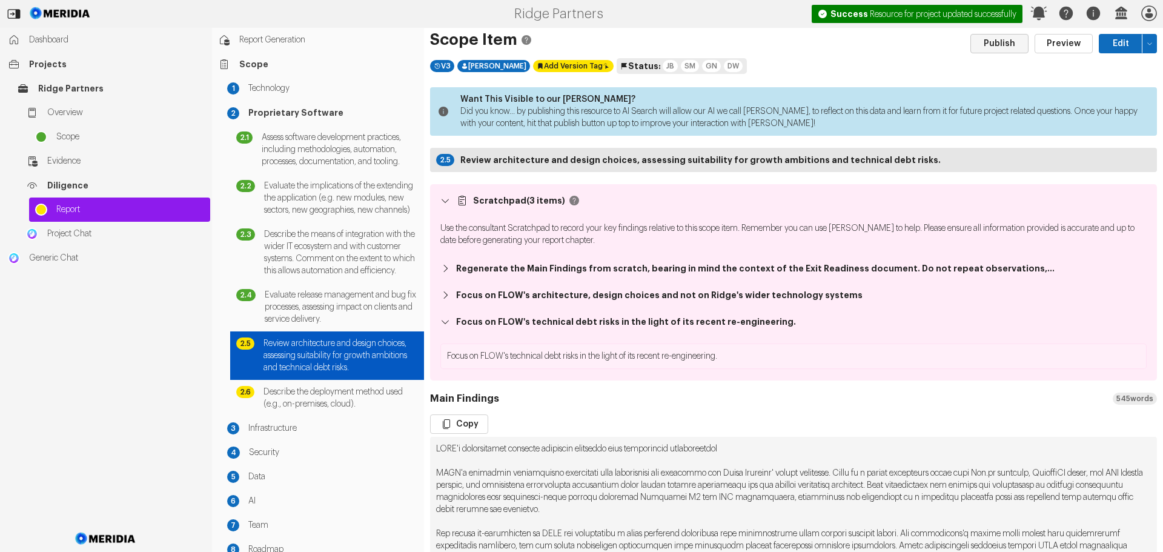
click at [994, 44] on button "Publish" at bounding box center [999, 43] width 58 height 19
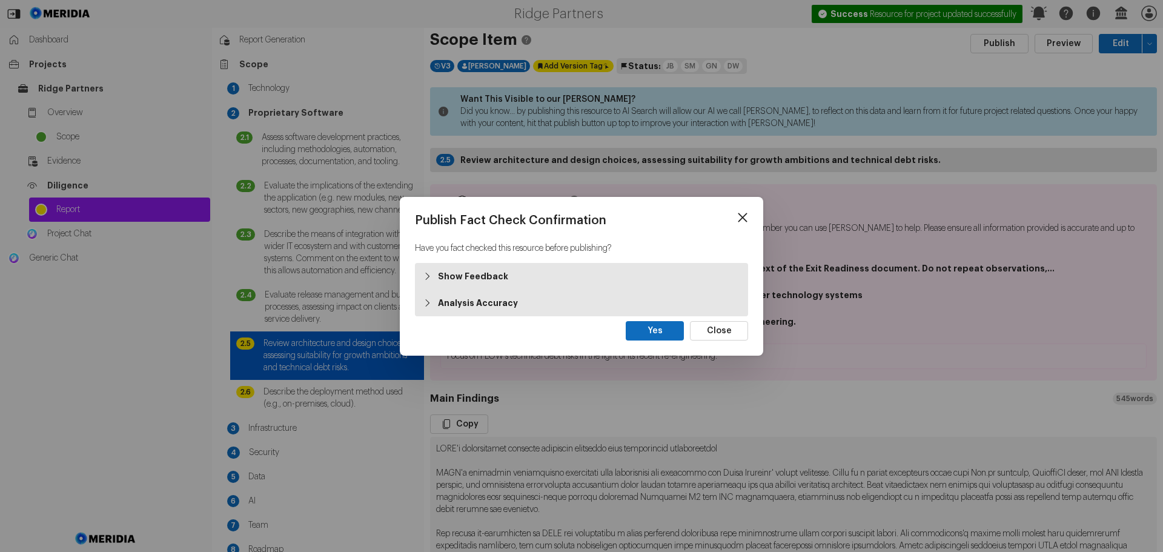
click at [453, 278] on strong "Show Feedback" at bounding box center [473, 276] width 70 height 12
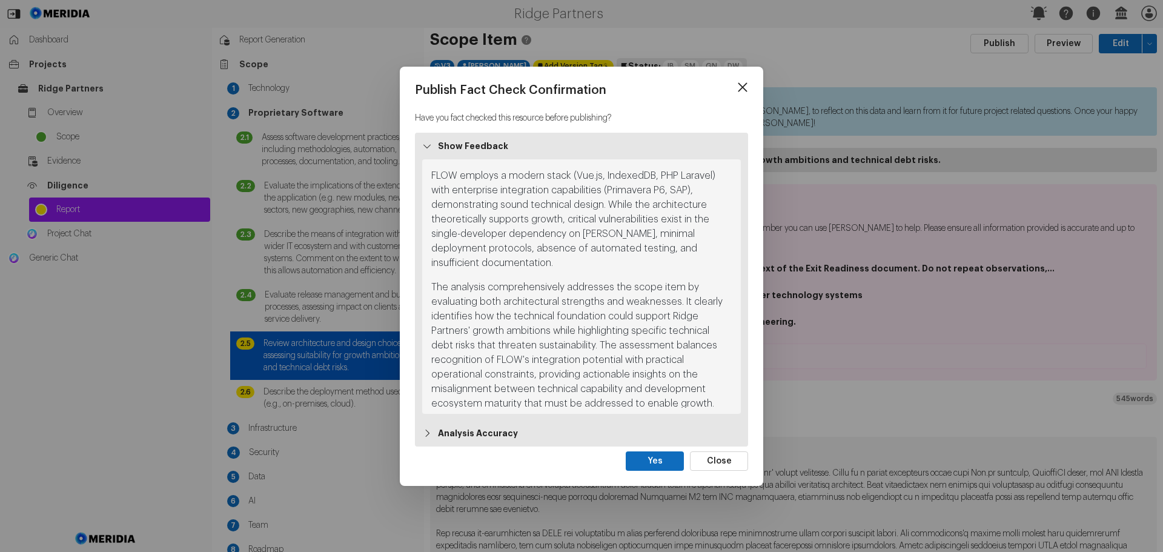
scroll to position [6, 0]
click at [482, 432] on strong "Analysis Accuracy" at bounding box center [478, 433] width 80 height 12
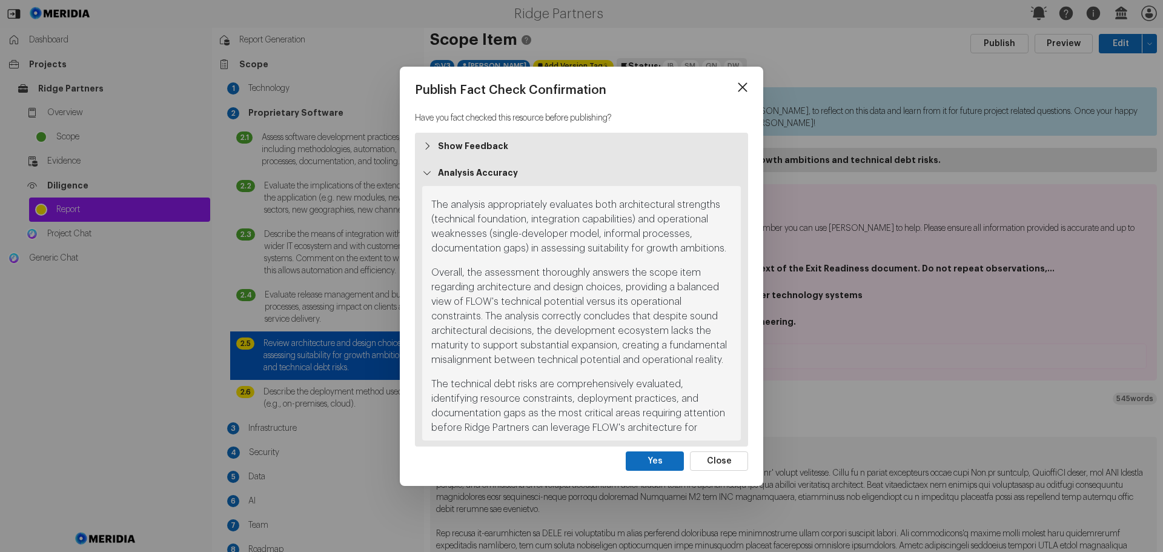
scroll to position [502, 0]
click at [662, 461] on button "Yes" at bounding box center [655, 460] width 58 height 19
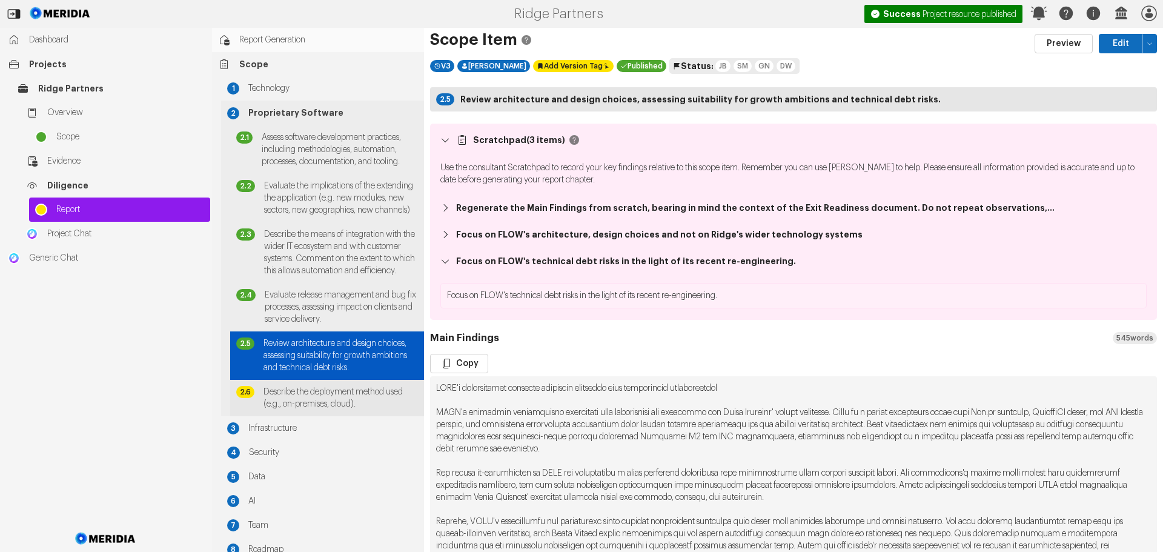
click at [314, 410] on span "Describe the deployment method used (e.g., on-premises, cloud)." at bounding box center [340, 398] width 154 height 24
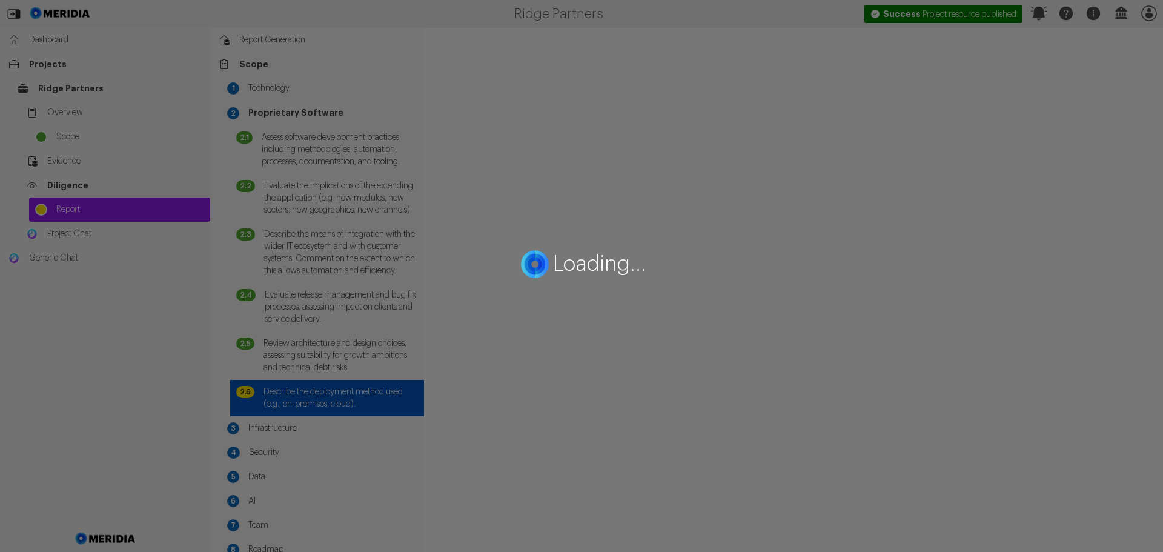
select select "*******"
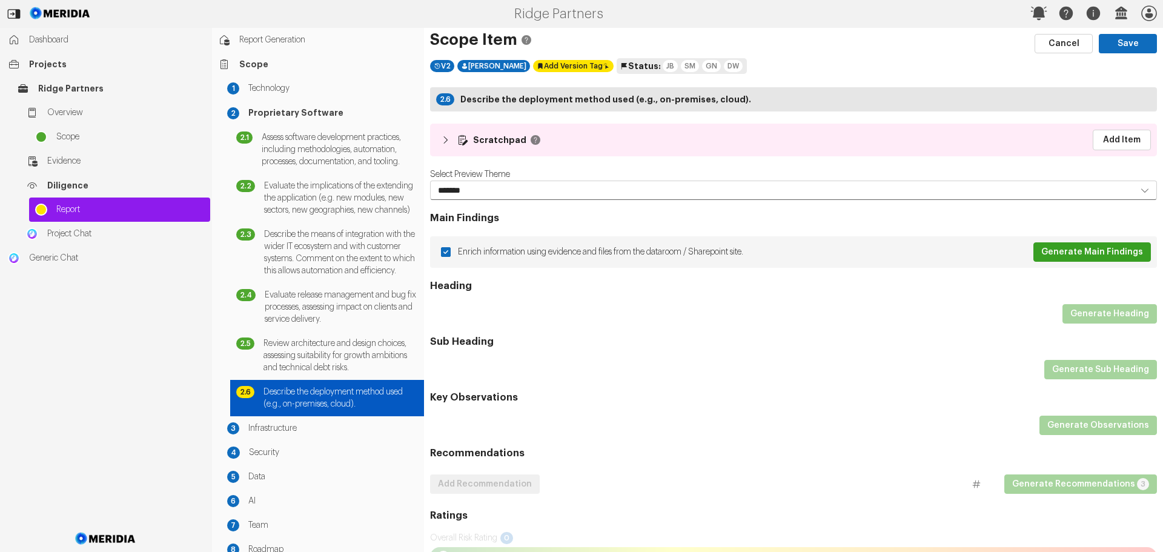
click at [1065, 257] on button "Generate Main Findings" at bounding box center [1092, 251] width 118 height 19
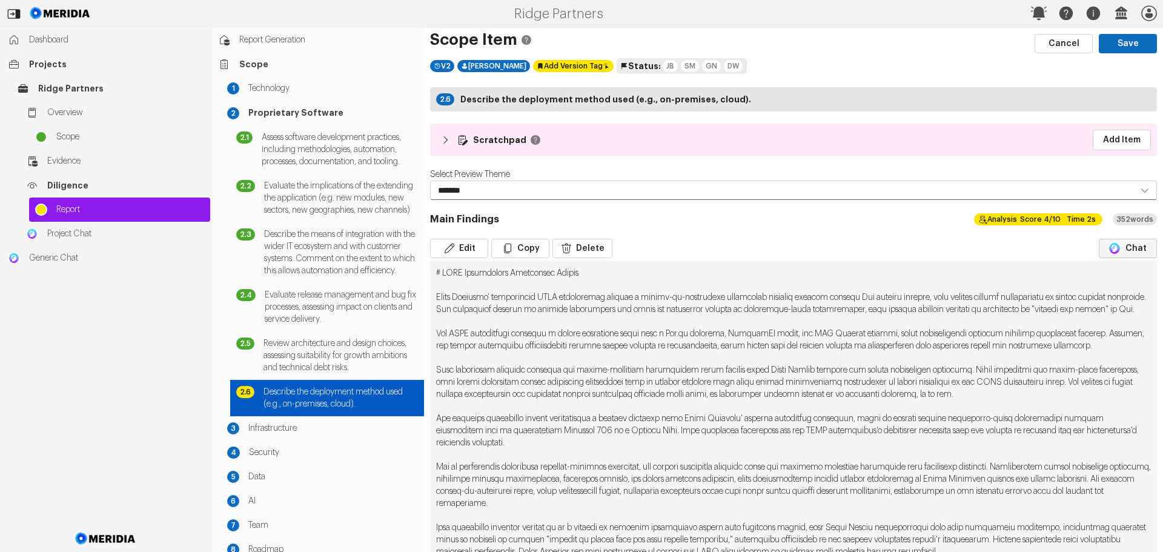
click at [1121, 251] on button "Chat" at bounding box center [1128, 248] width 58 height 19
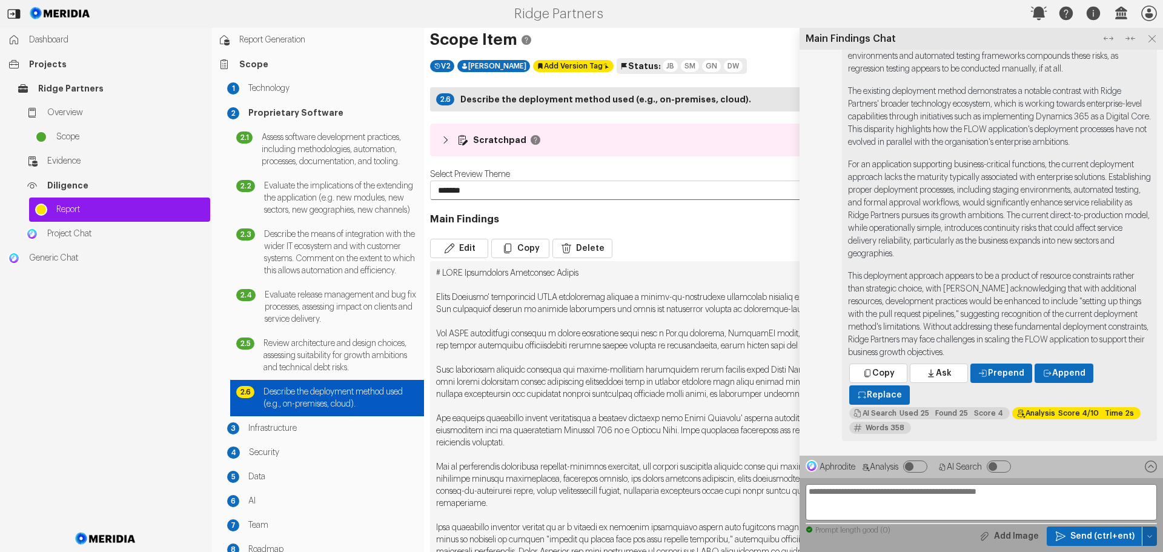
click at [1153, 536] on icon "button" at bounding box center [1149, 535] width 7 height 7
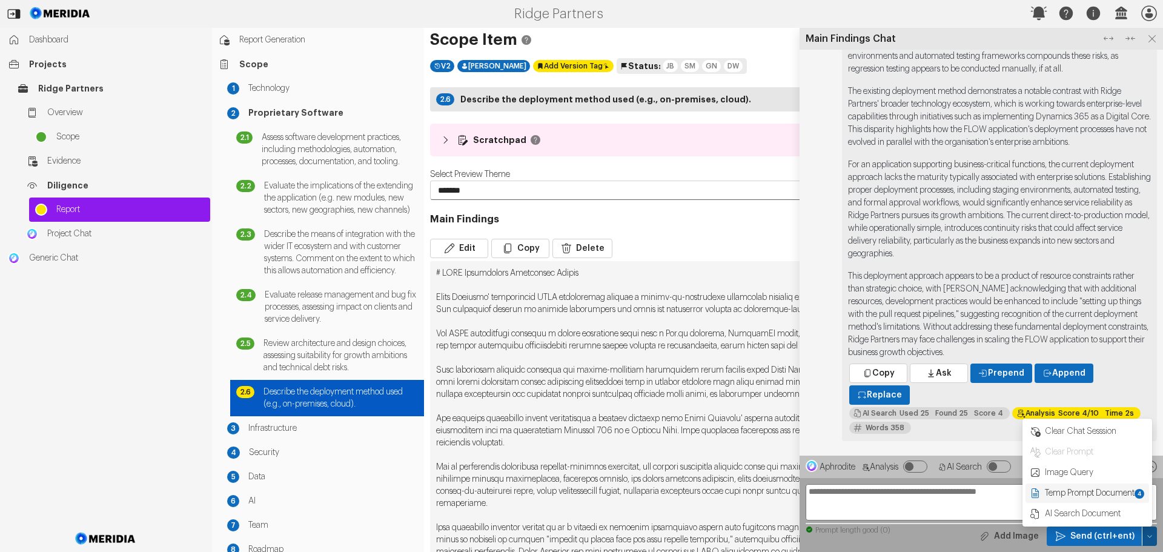
click at [1107, 491] on span "Temp Prompt Document + 4" at bounding box center [1095, 493] width 102 height 12
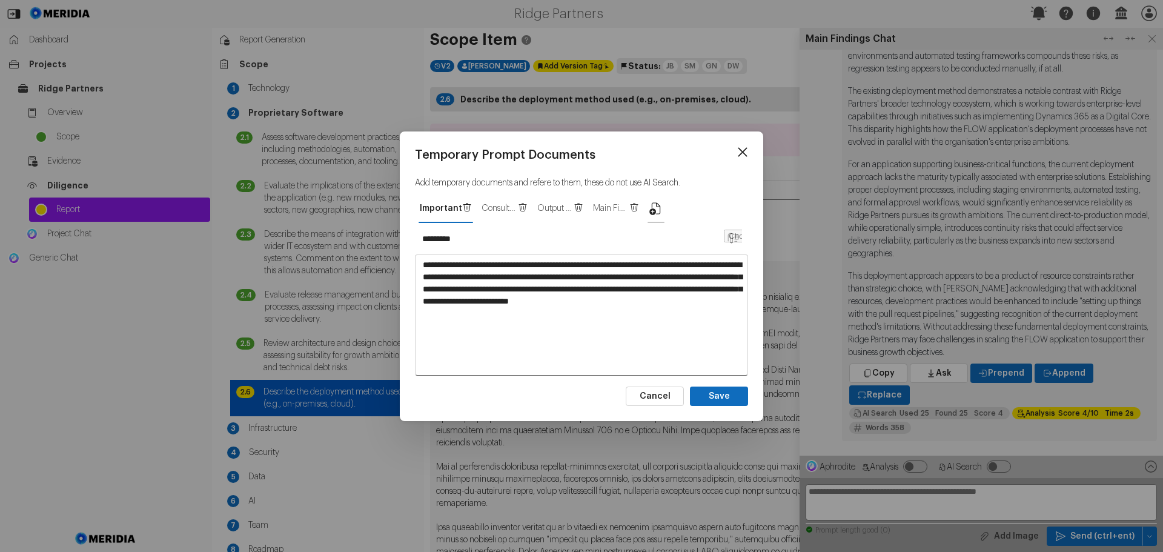
click at [652, 207] on icon "button" at bounding box center [656, 208] width 15 height 15
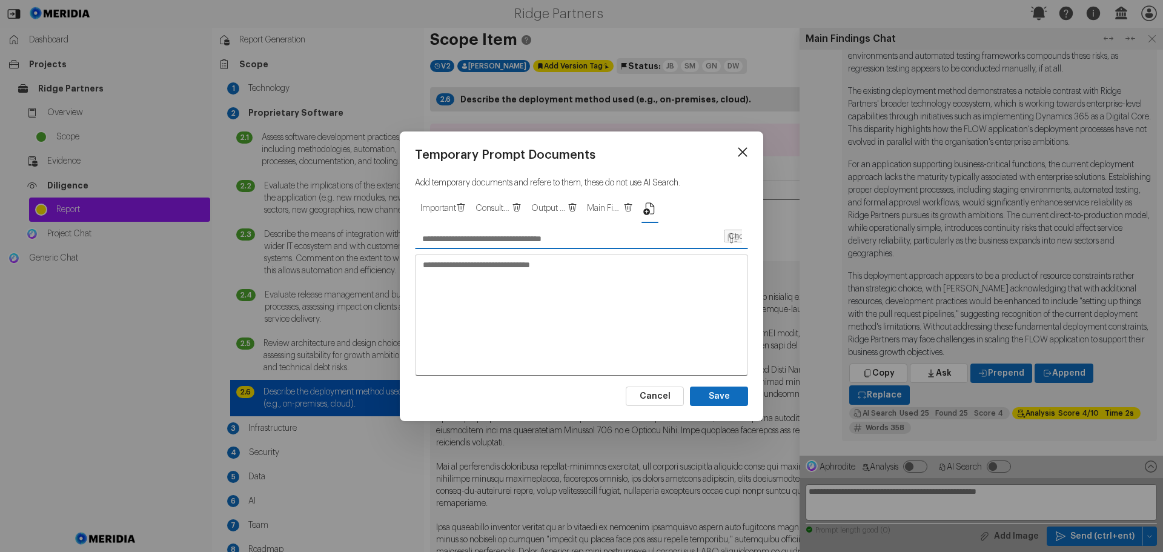
click at [541, 239] on input "text" at bounding box center [569, 238] width 308 height 19
type input "**********"
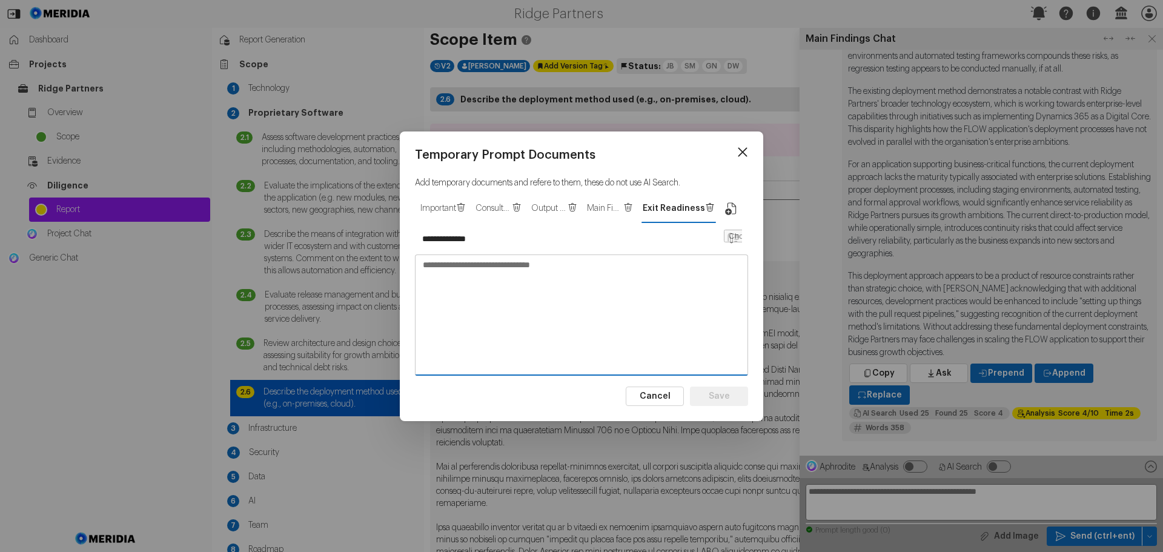
click at [434, 264] on textarea at bounding box center [582, 314] width 332 height 119
paste textarea "**********"
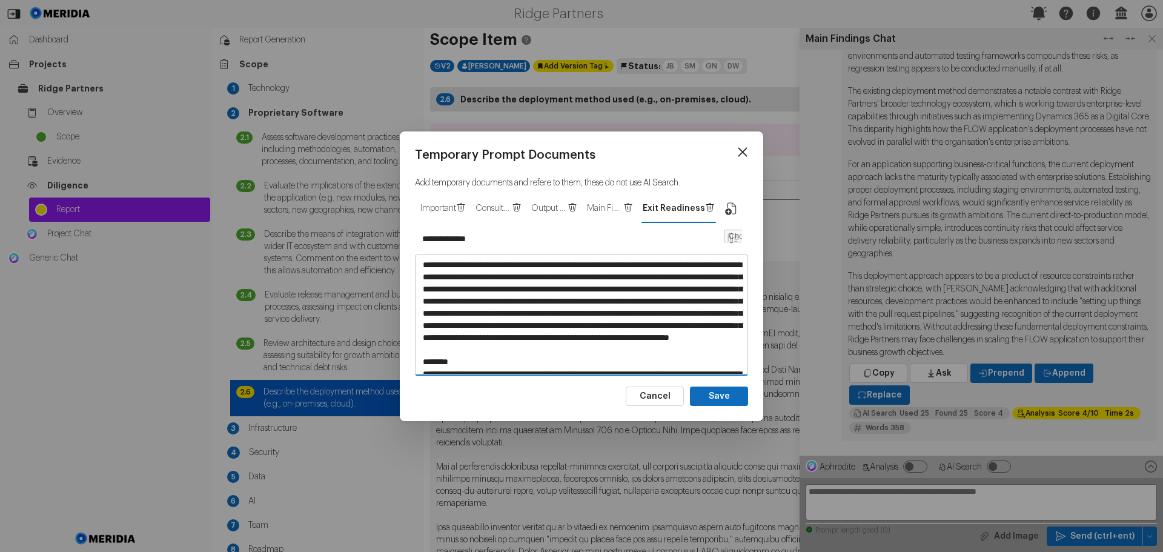
scroll to position [344, 0]
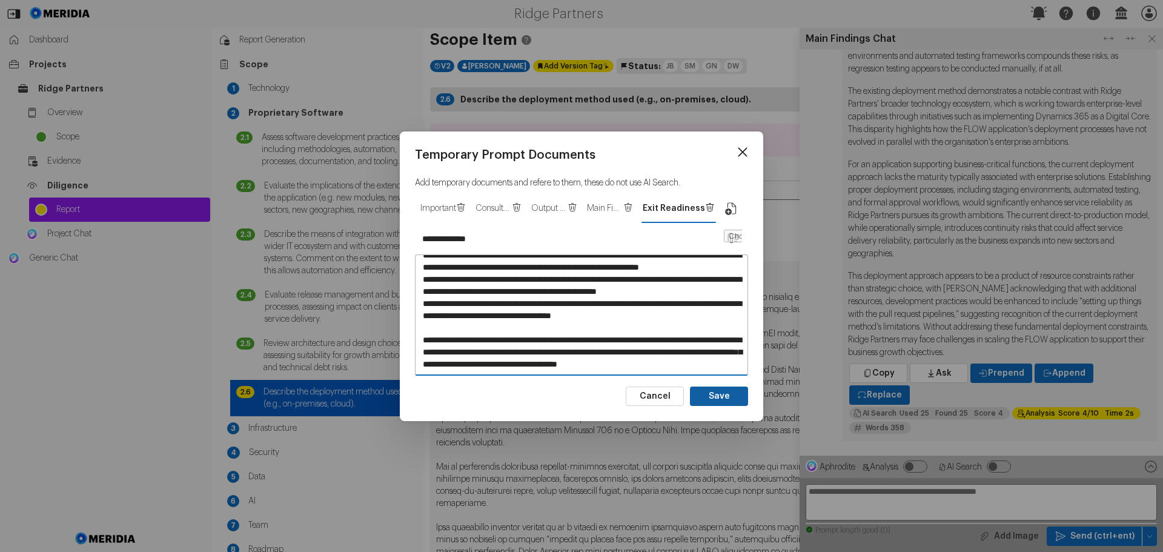
type textarea "**********"
click at [731, 395] on button "Save" at bounding box center [719, 395] width 58 height 19
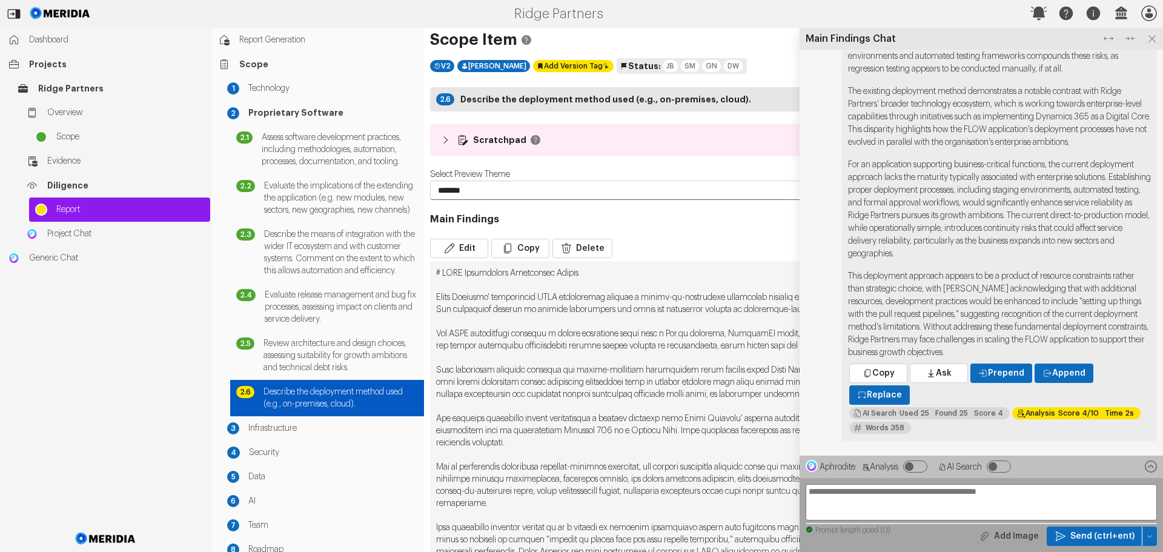
type input "*********"
type textarea "**********"
click at [1151, 41] on icon at bounding box center [1152, 39] width 16 height 16
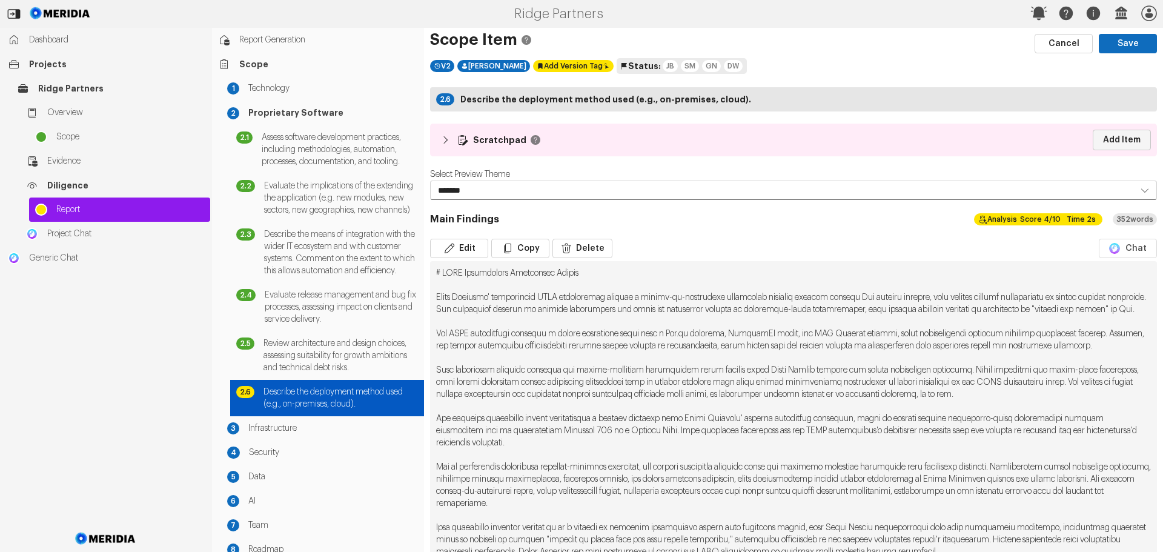
click at [1120, 136] on link "Add Item" at bounding box center [1122, 140] width 58 height 21
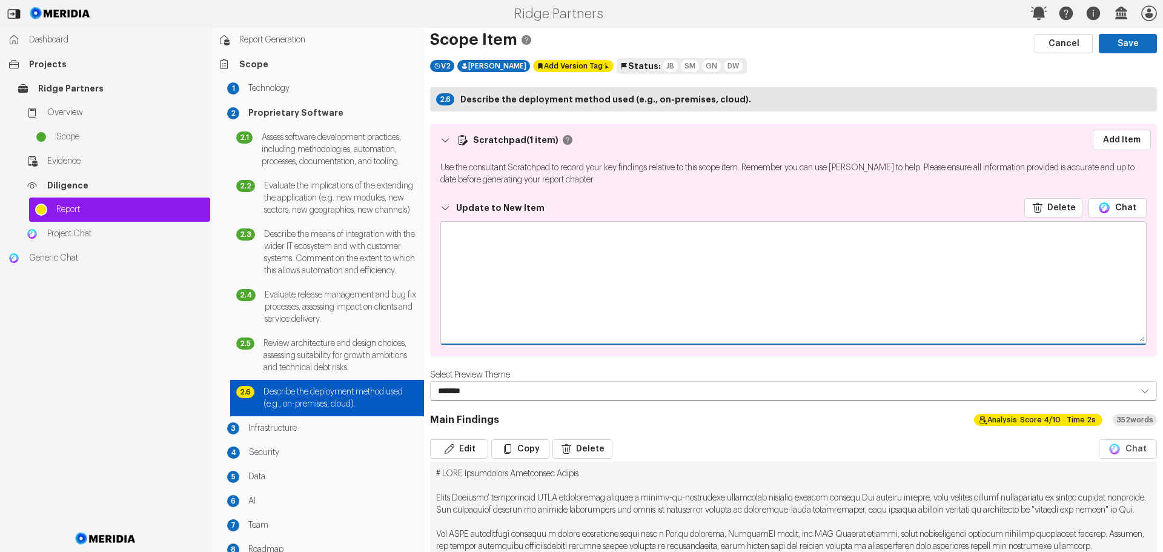
click at [493, 243] on textarea at bounding box center [793, 282] width 705 height 121
paste textarea "**********"
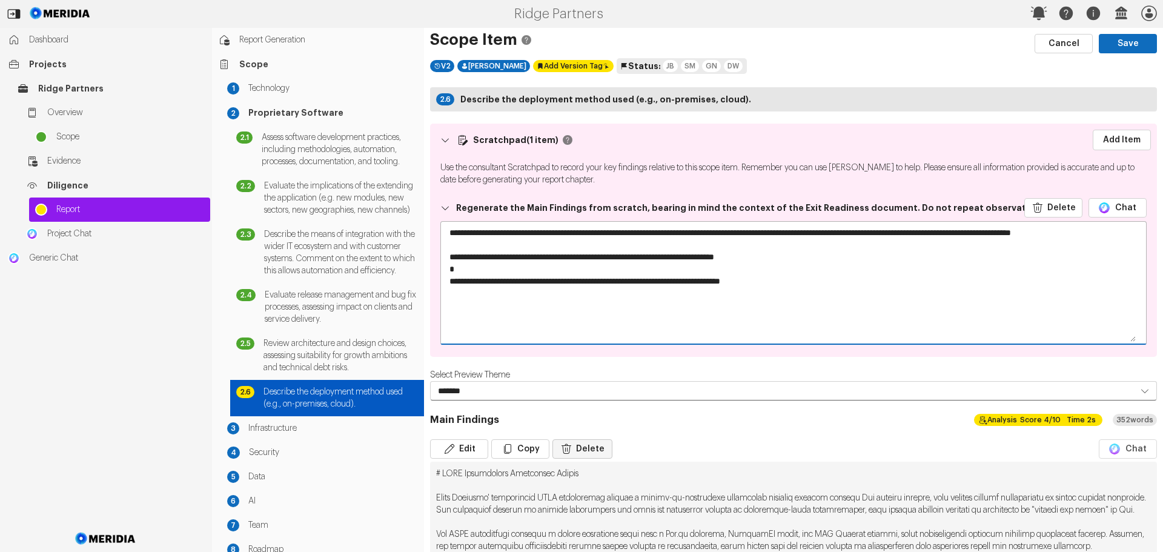
type textarea "**********"
click at [592, 448] on button "Delete" at bounding box center [582, 448] width 60 height 19
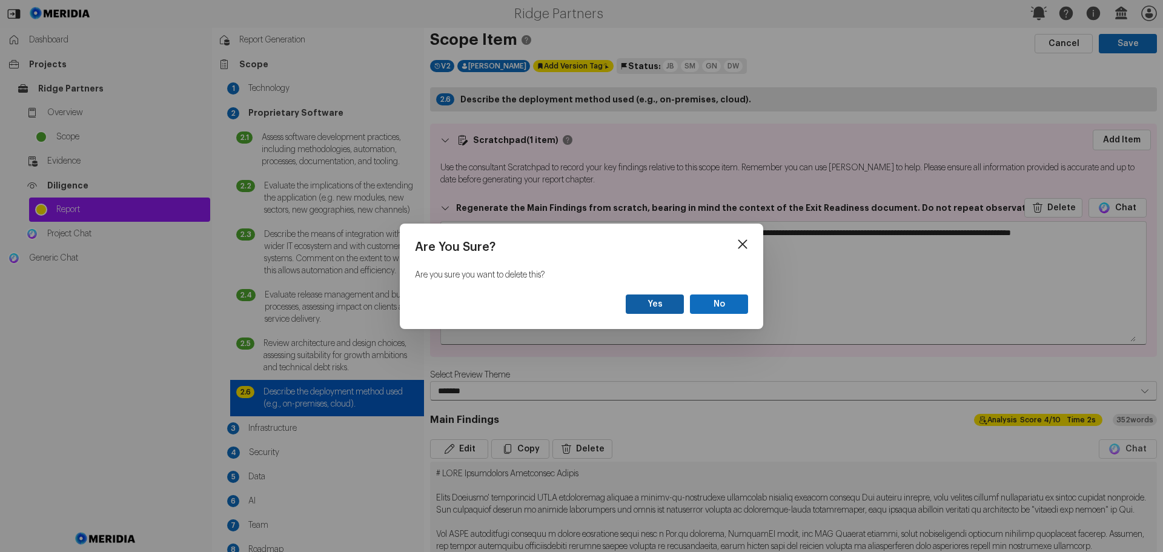
click at [647, 302] on button "Yes" at bounding box center [655, 303] width 58 height 19
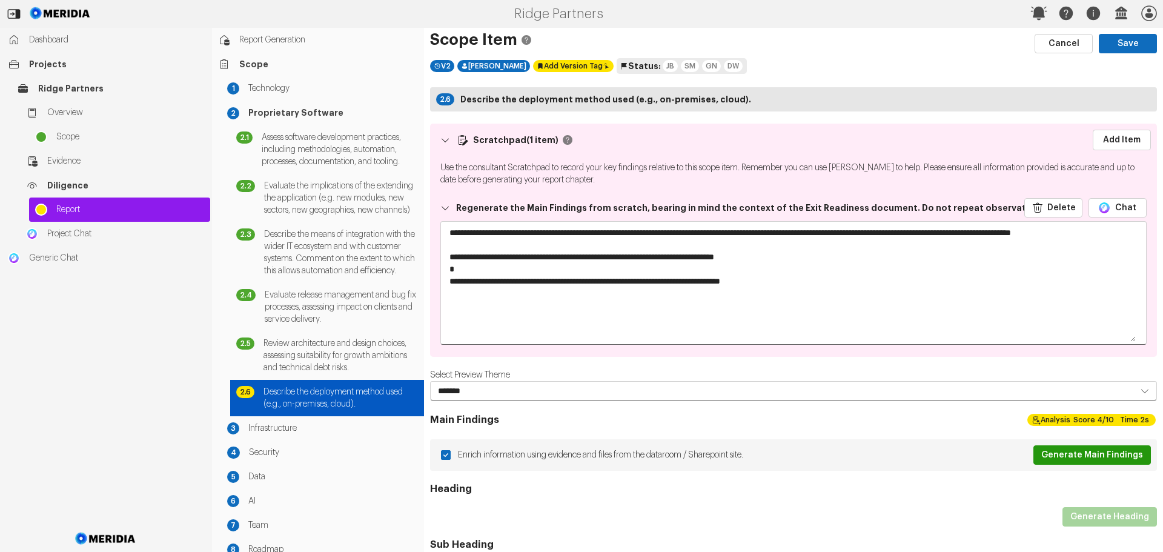
click at [1049, 454] on button "Generate Main Findings" at bounding box center [1092, 454] width 118 height 19
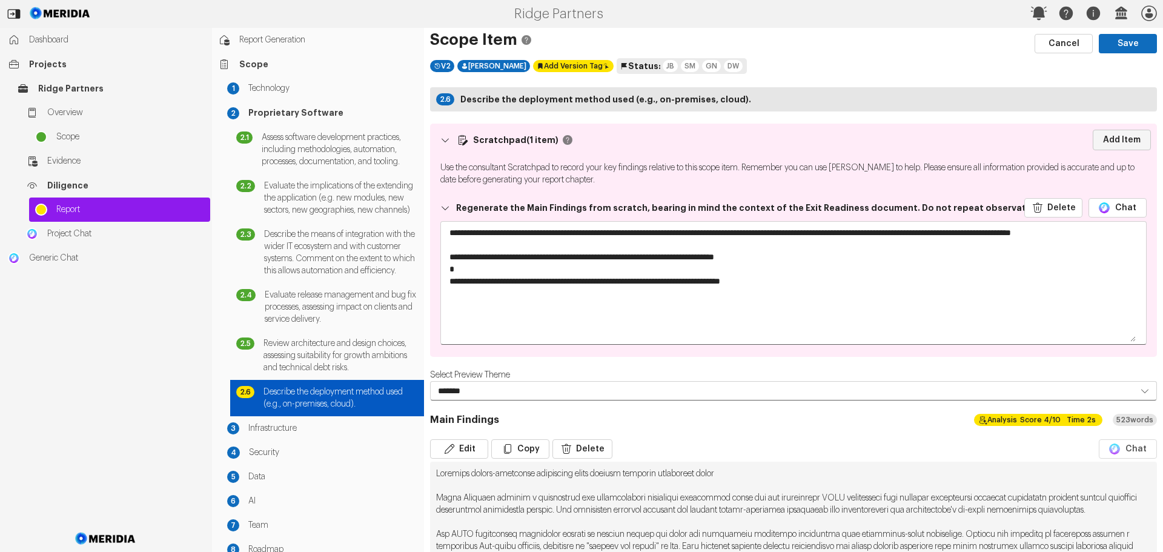
click at [1110, 139] on link "Add Item" at bounding box center [1122, 140] width 58 height 21
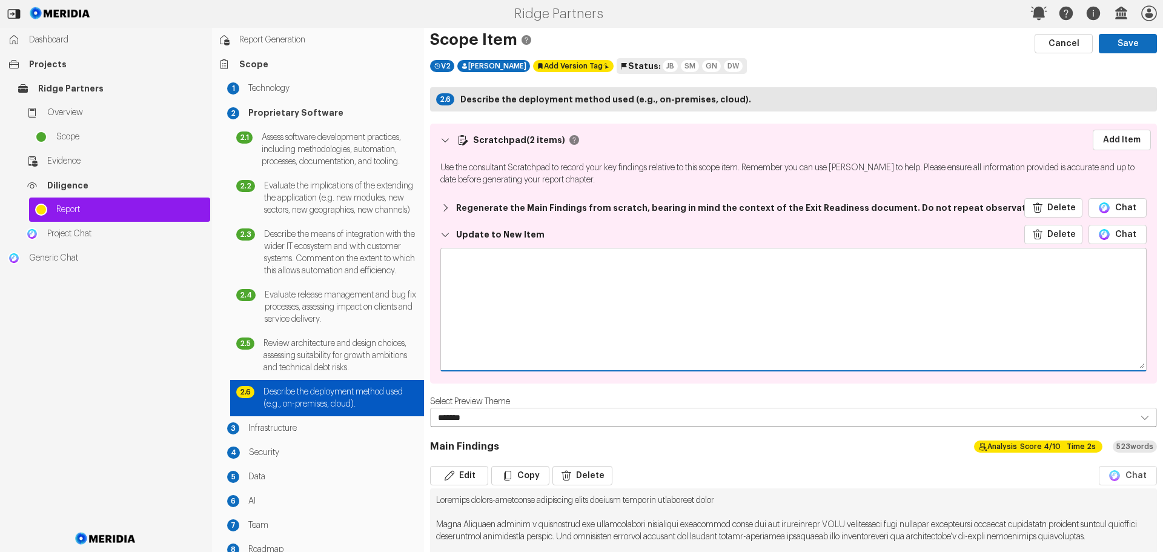
click at [518, 265] on textarea at bounding box center [793, 308] width 705 height 121
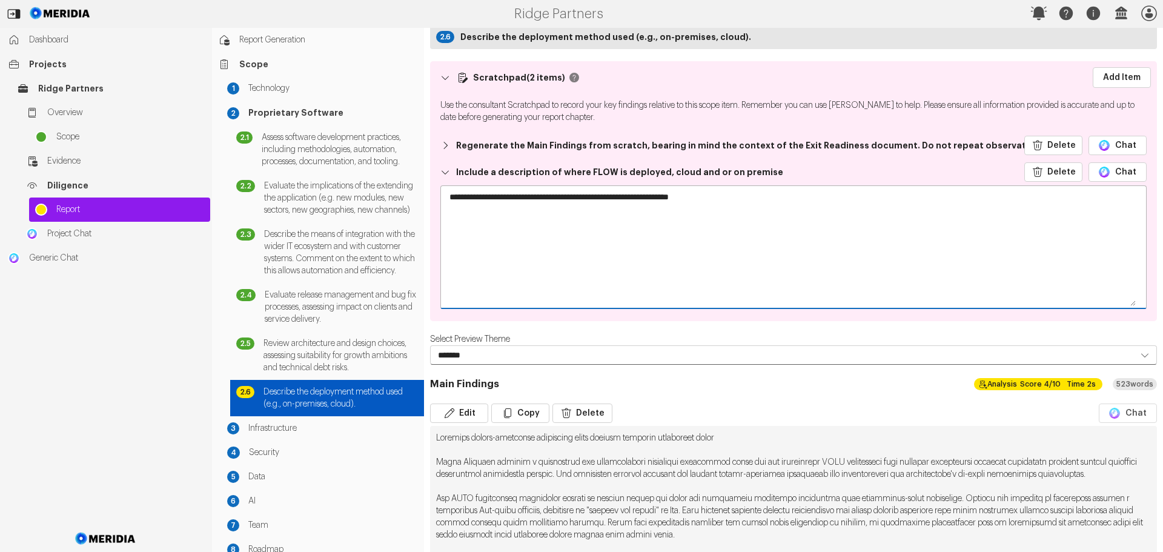
scroll to position [121, 0]
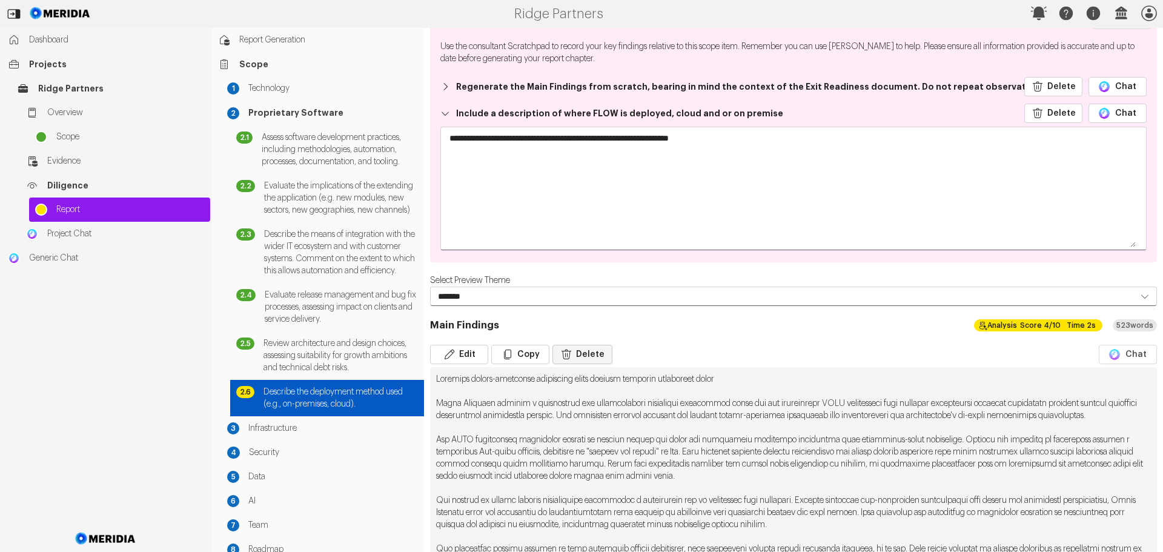
click at [582, 354] on button "Delete" at bounding box center [582, 354] width 60 height 19
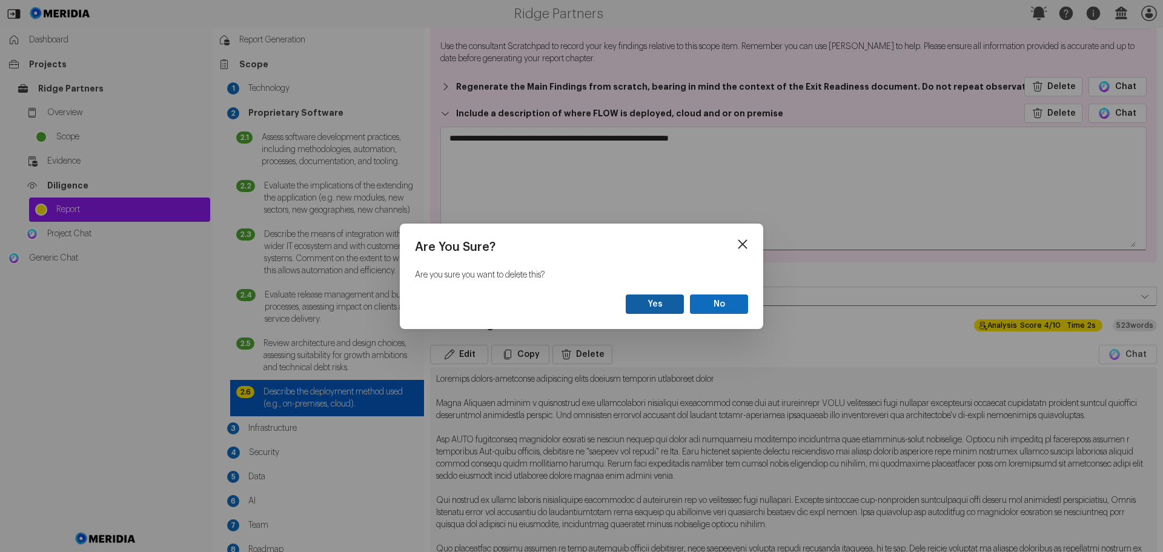
click at [660, 303] on button "Yes" at bounding box center [655, 303] width 58 height 19
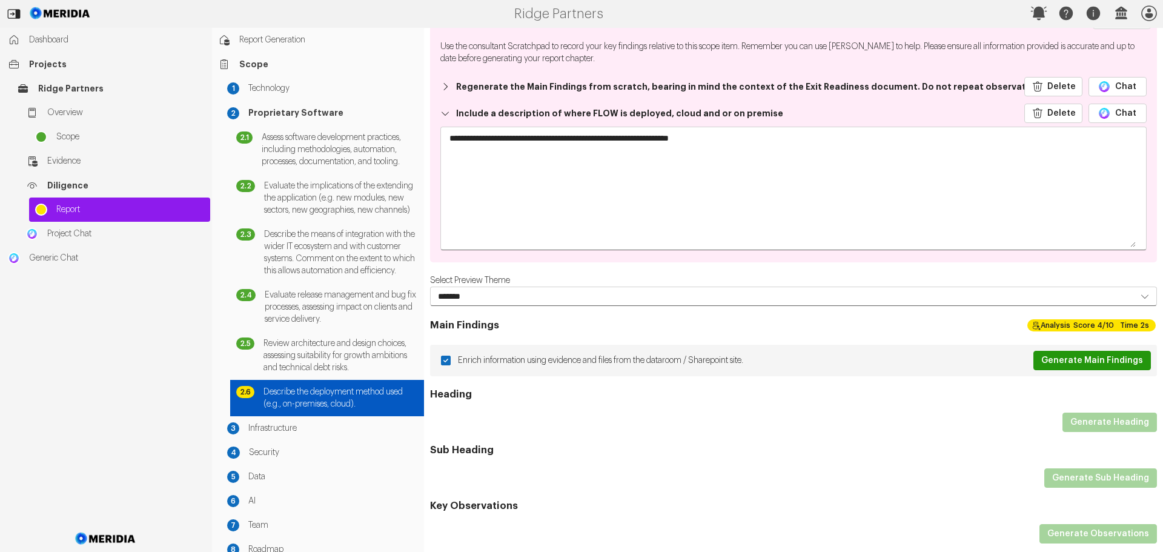
click at [1079, 356] on button "Generate Main Findings" at bounding box center [1092, 360] width 118 height 19
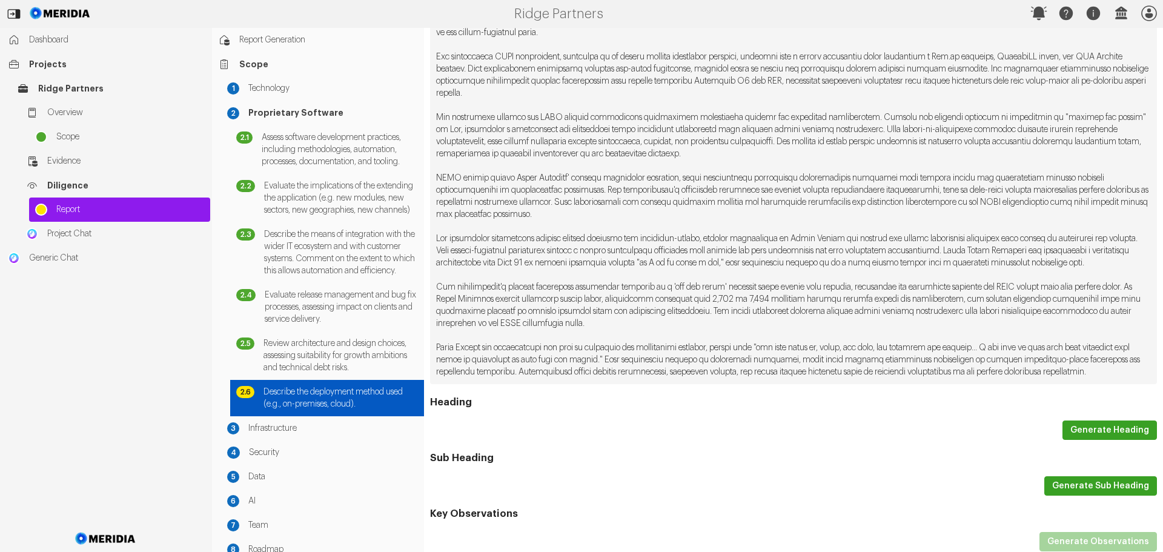
scroll to position [485, 0]
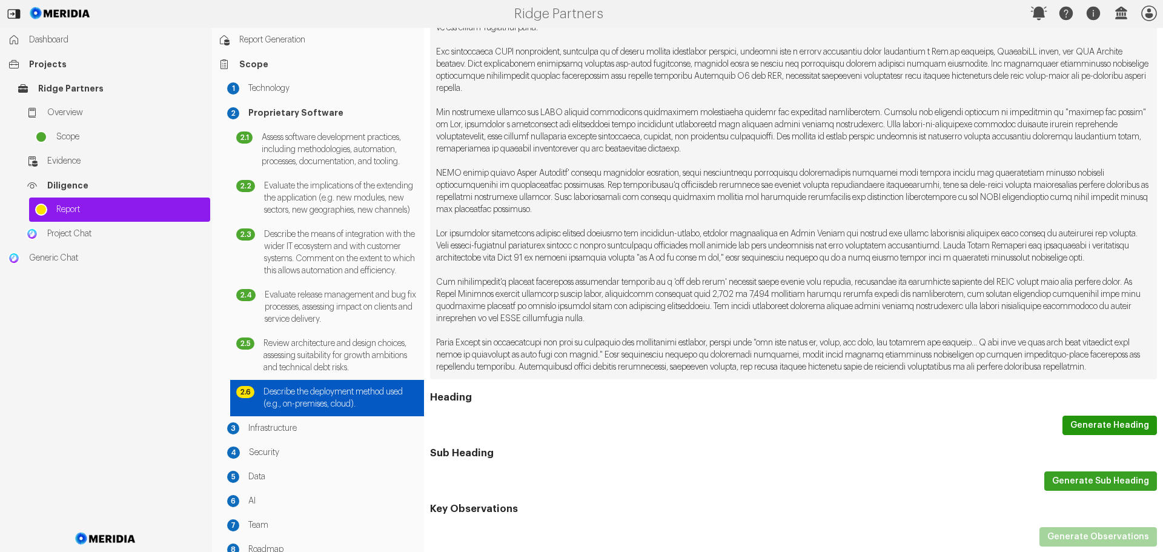
click at [1092, 435] on button "Generate Heading" at bounding box center [1109, 425] width 94 height 19
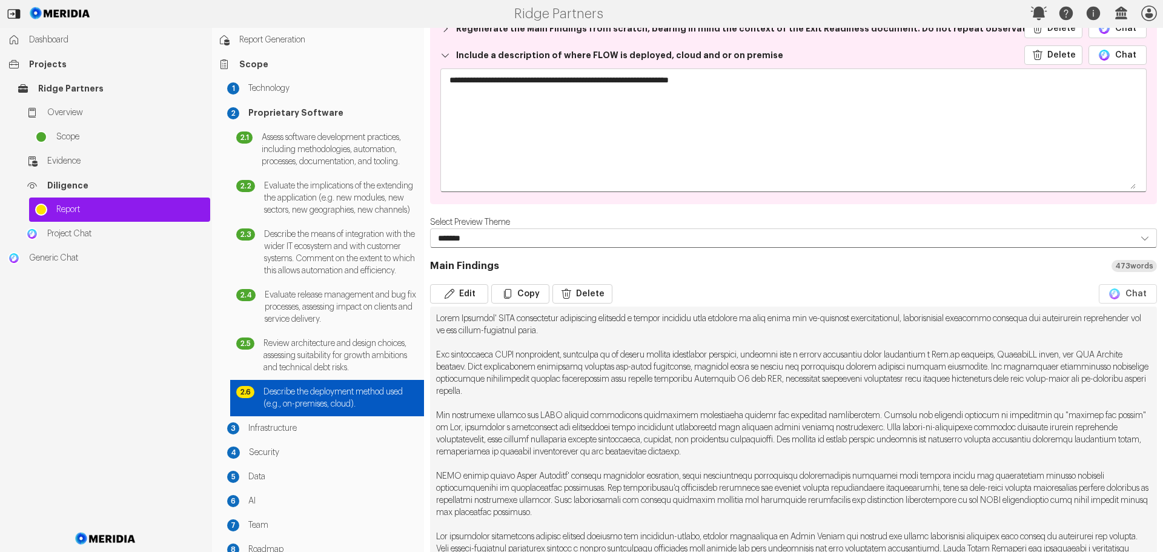
scroll to position [0, 0]
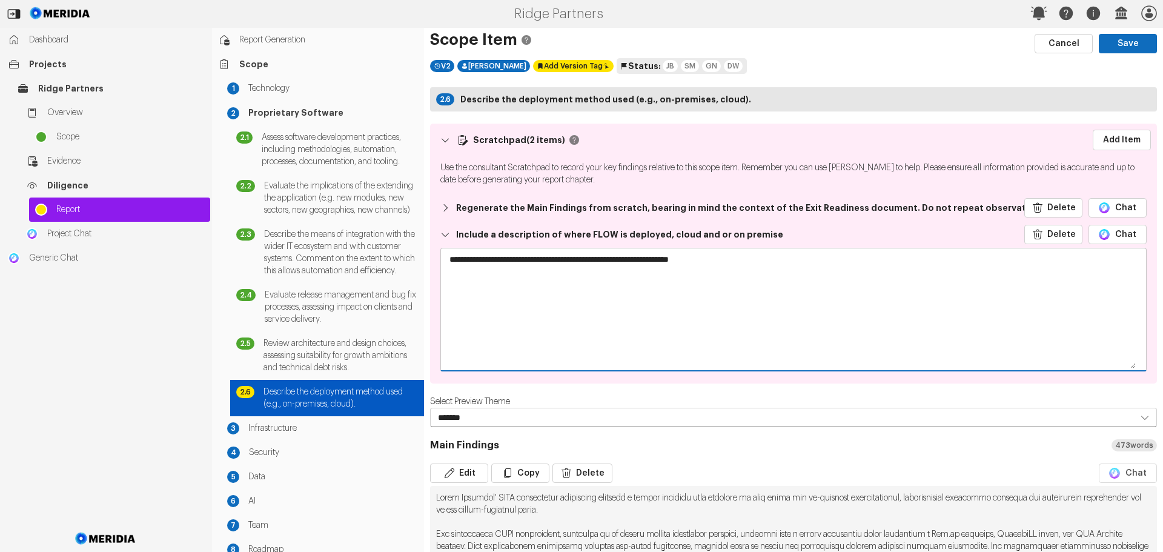
click at [701, 260] on textarea "**********" at bounding box center [789, 308] width 696 height 121
drag, startPoint x: 735, startPoint y: 259, endPoint x: 639, endPoint y: 261, distance: 95.7
click at [639, 261] on textarea "**********" at bounding box center [789, 308] width 696 height 121
paste textarea "**********"
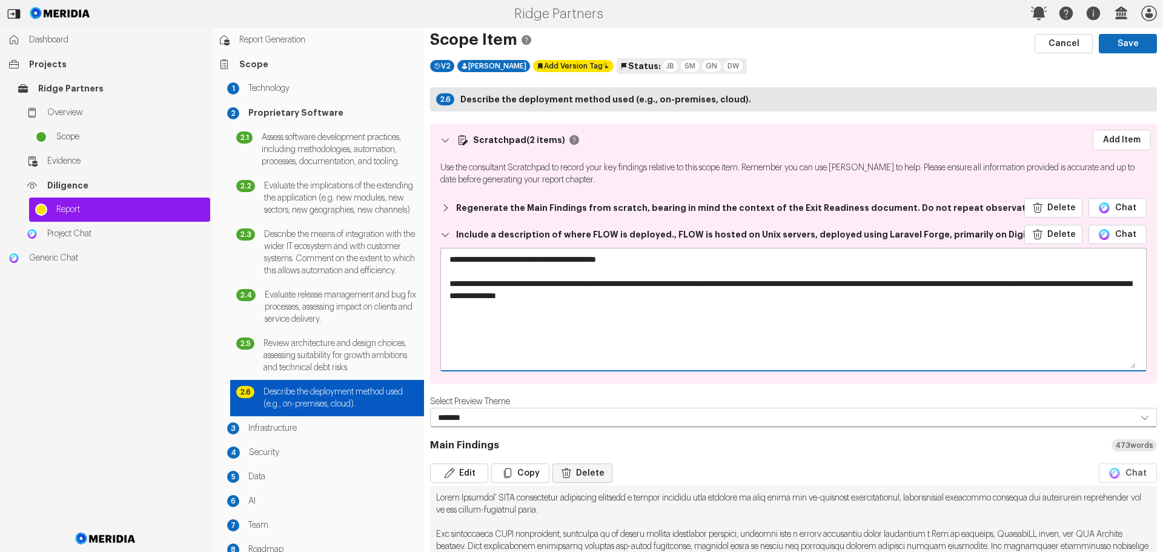
type textarea "**********"
click at [588, 471] on button "Delete" at bounding box center [582, 472] width 60 height 19
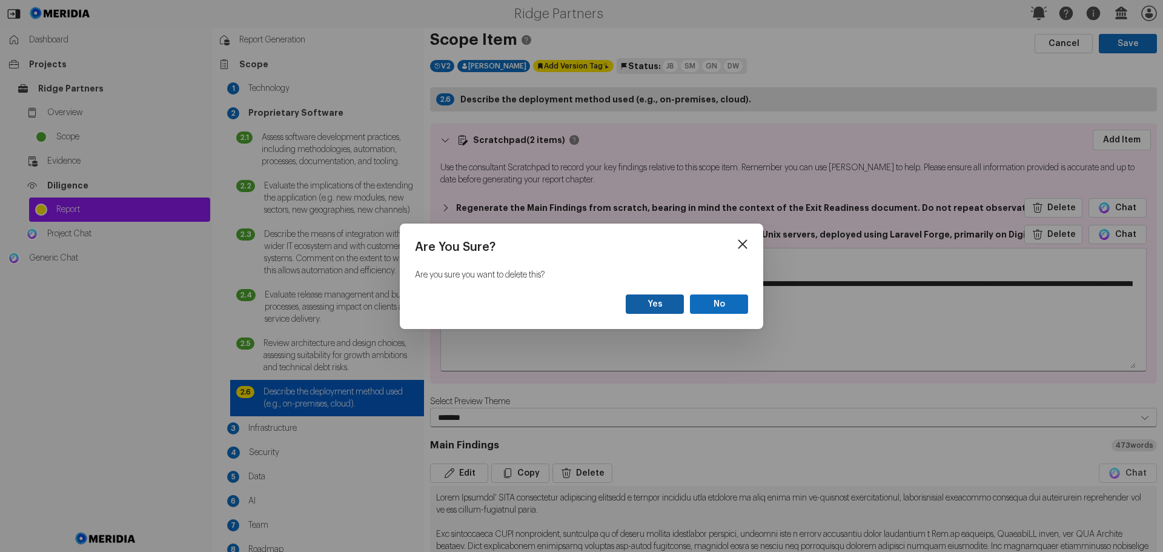
click at [658, 304] on button "Yes" at bounding box center [655, 303] width 58 height 19
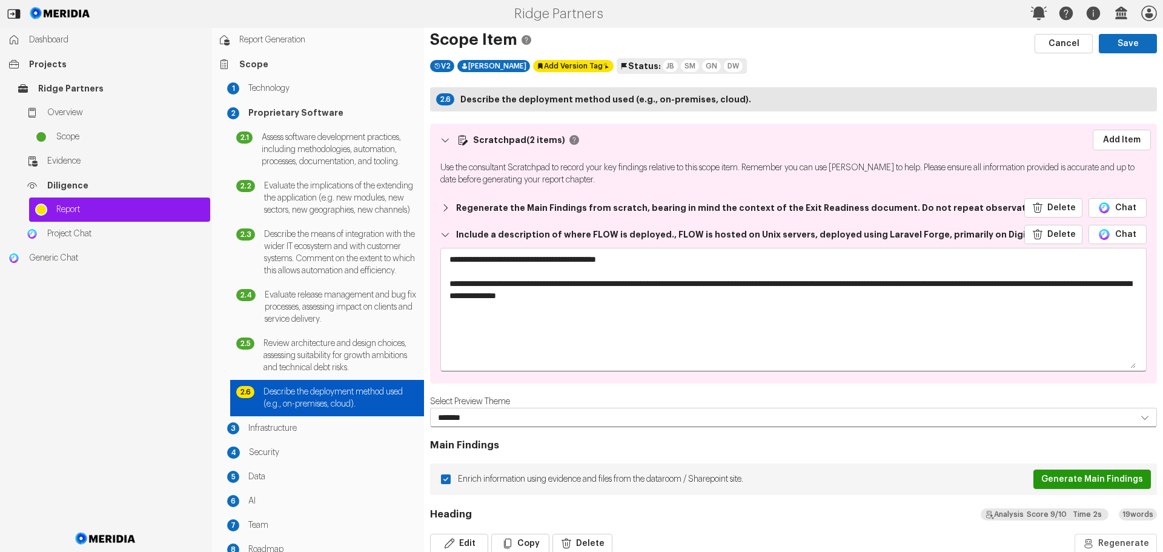
click at [1076, 478] on button "Generate Main Findings" at bounding box center [1092, 478] width 118 height 19
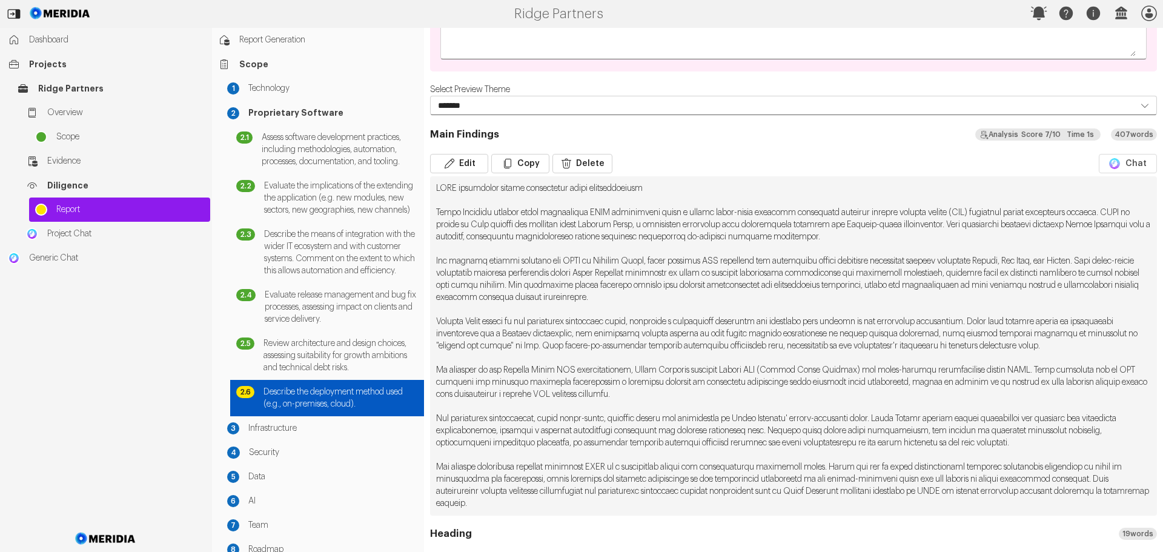
scroll to position [363, 0]
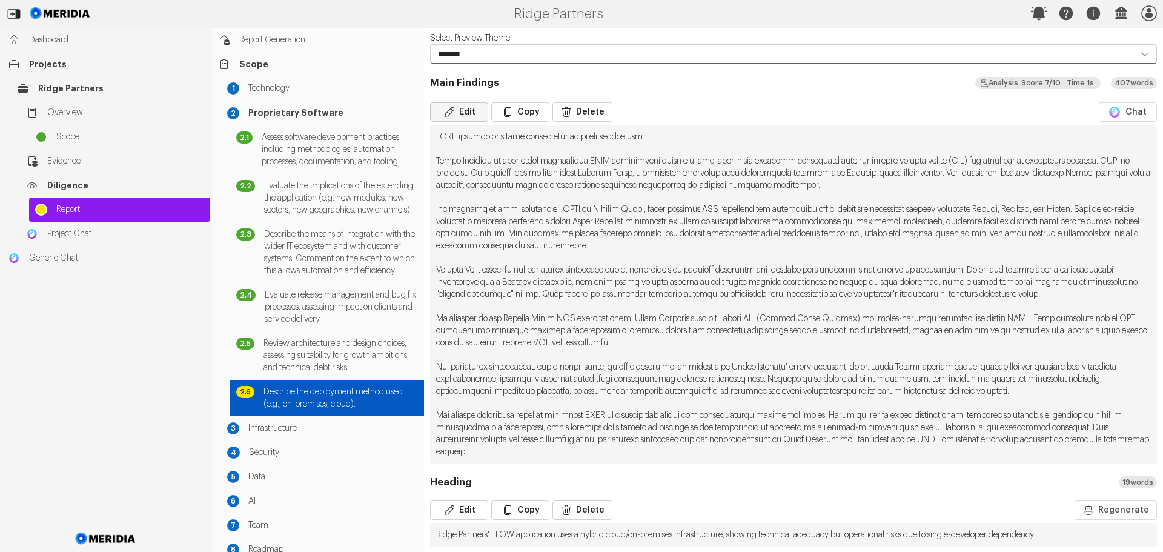
click at [463, 114] on button "Edit" at bounding box center [459, 111] width 58 height 19
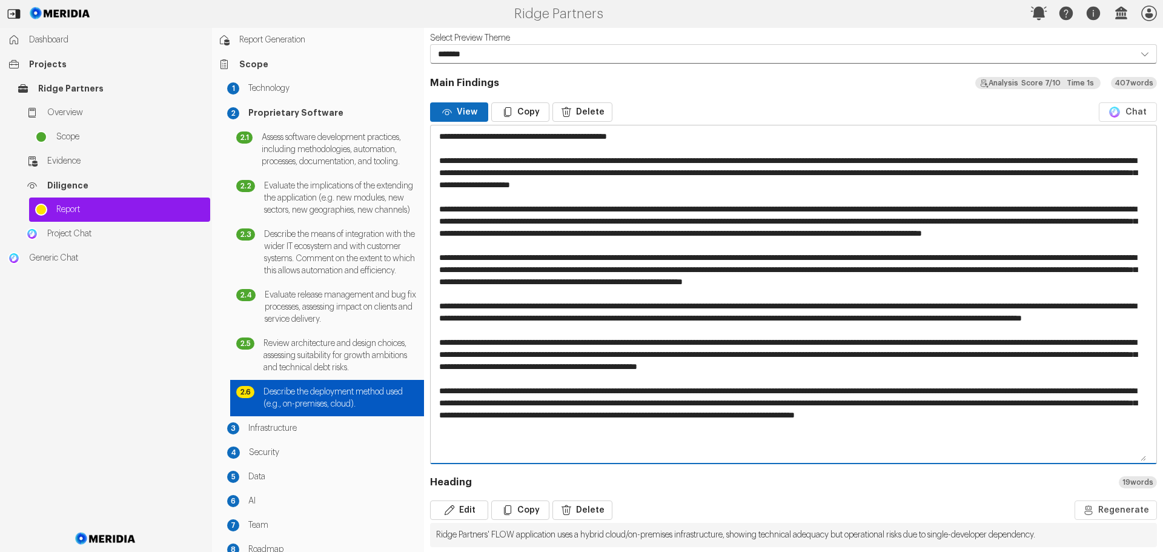
drag, startPoint x: 1013, startPoint y: 328, endPoint x: 956, endPoint y: 331, distance: 57.7
click at [956, 331] on textarea at bounding box center [789, 293] width 717 height 337
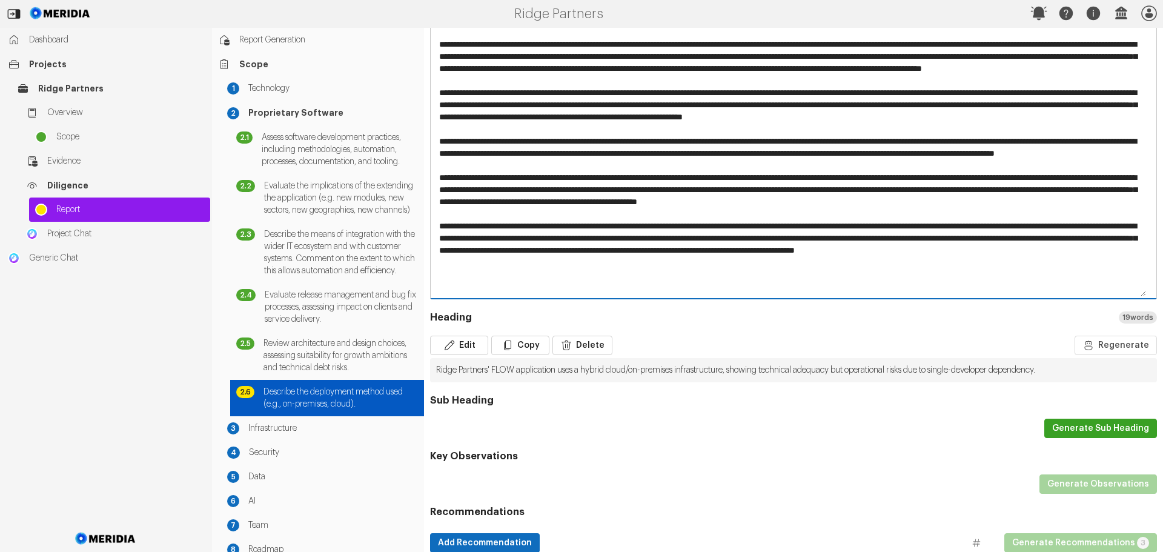
scroll to position [545, 0]
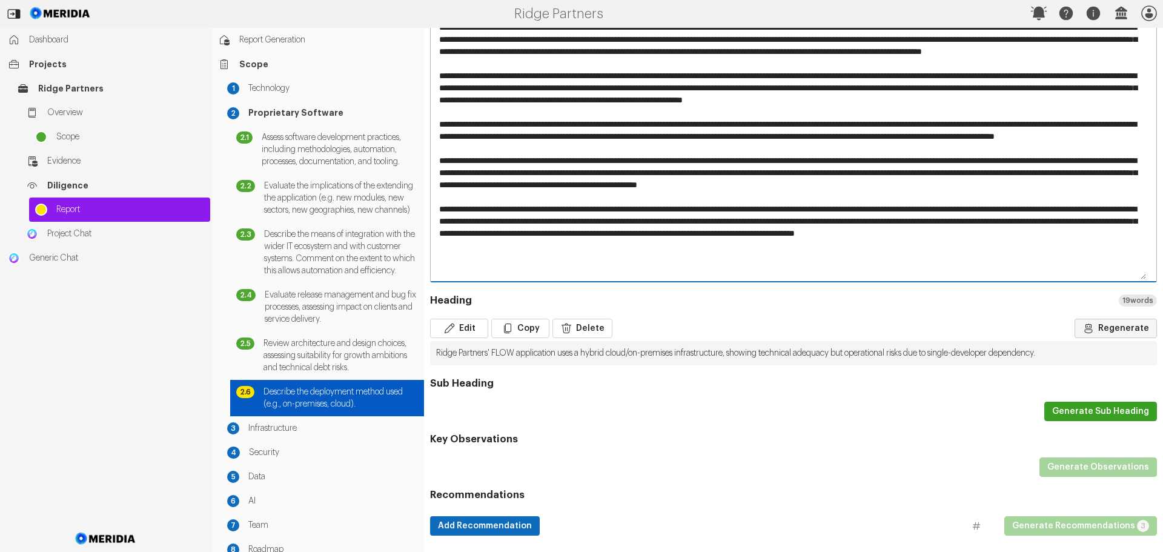
type textarea "**********"
click at [1108, 326] on button "Regenerate" at bounding box center [1116, 328] width 82 height 19
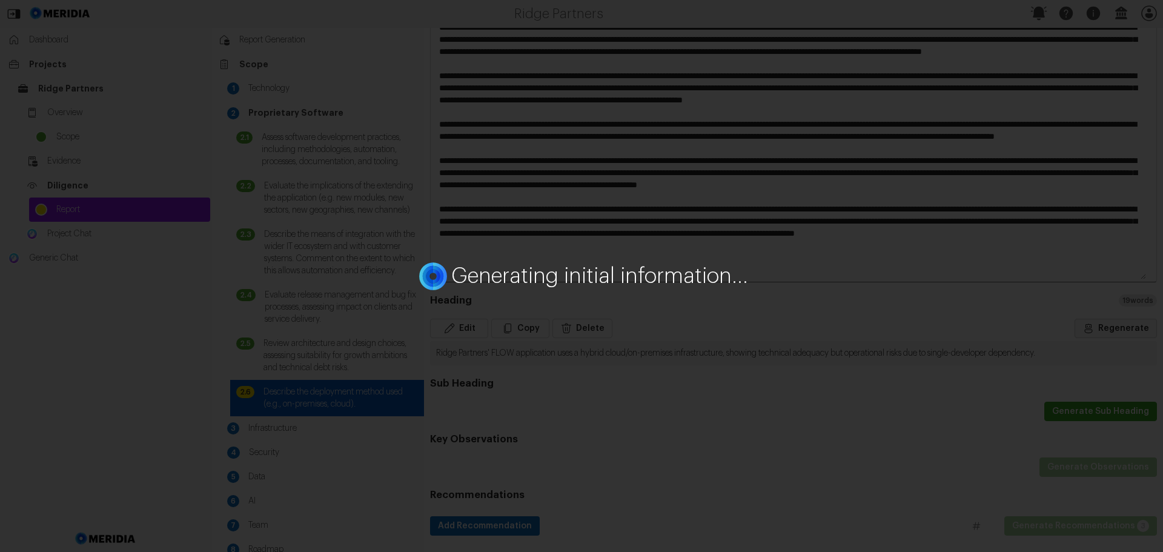
scroll to position [543, 0]
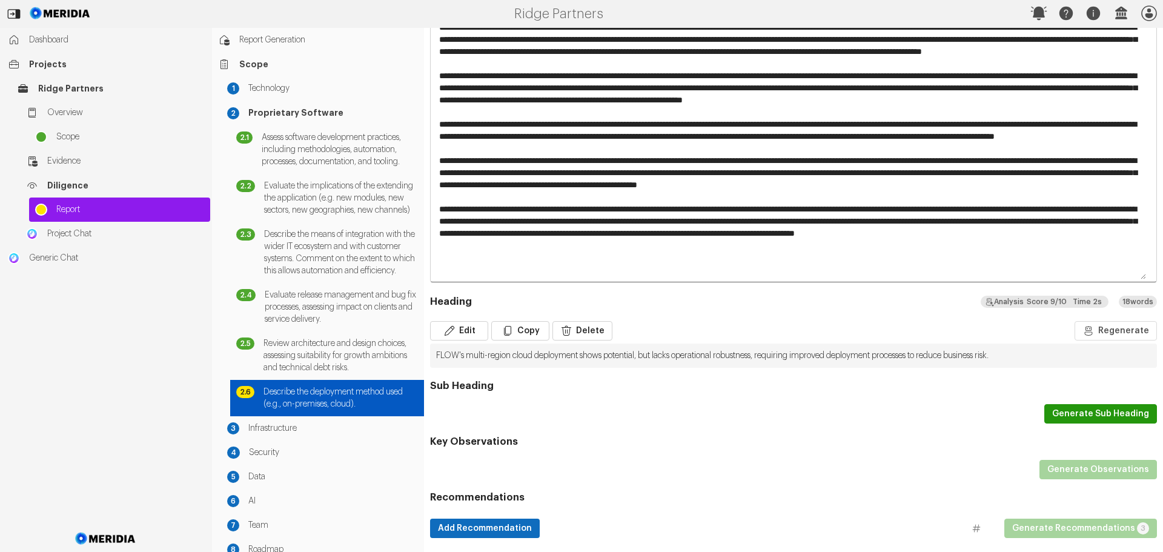
click at [1113, 413] on button "Generate Sub Heading" at bounding box center [1100, 413] width 113 height 19
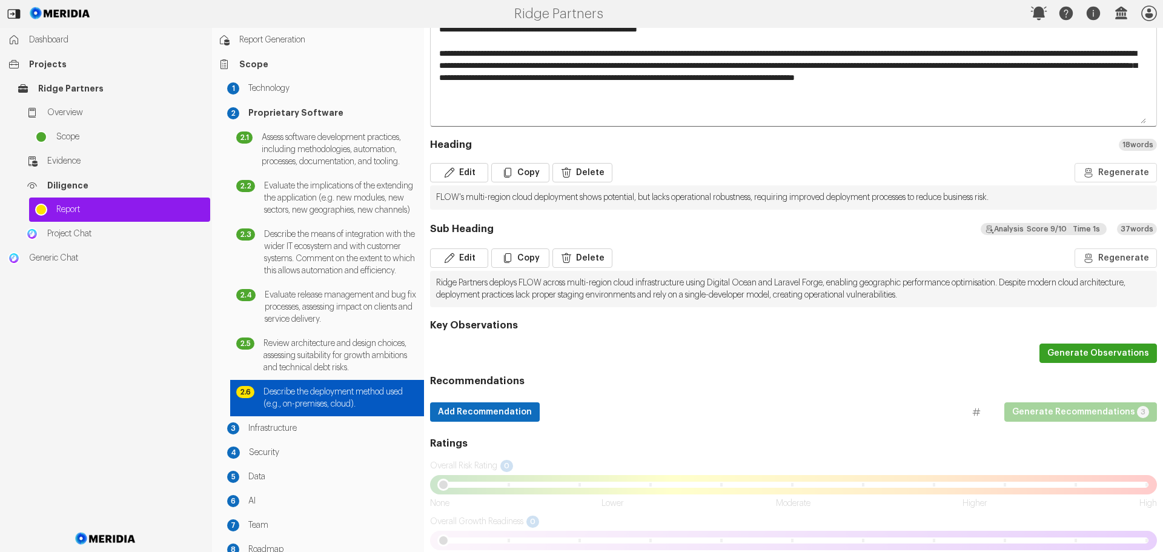
scroll to position [724, 0]
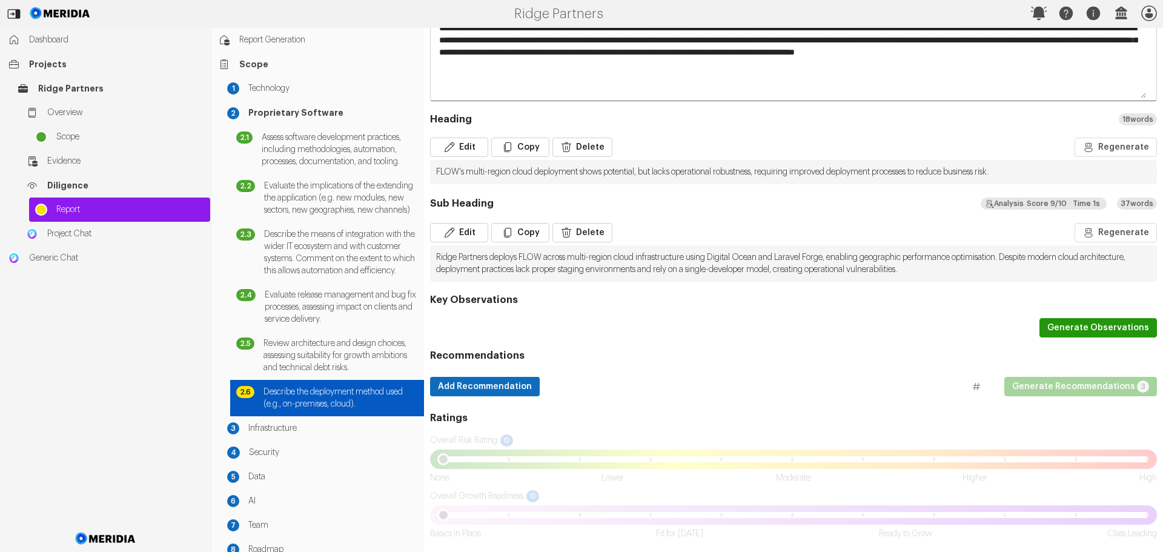
click at [1076, 329] on button "Generate Observations" at bounding box center [1098, 327] width 118 height 19
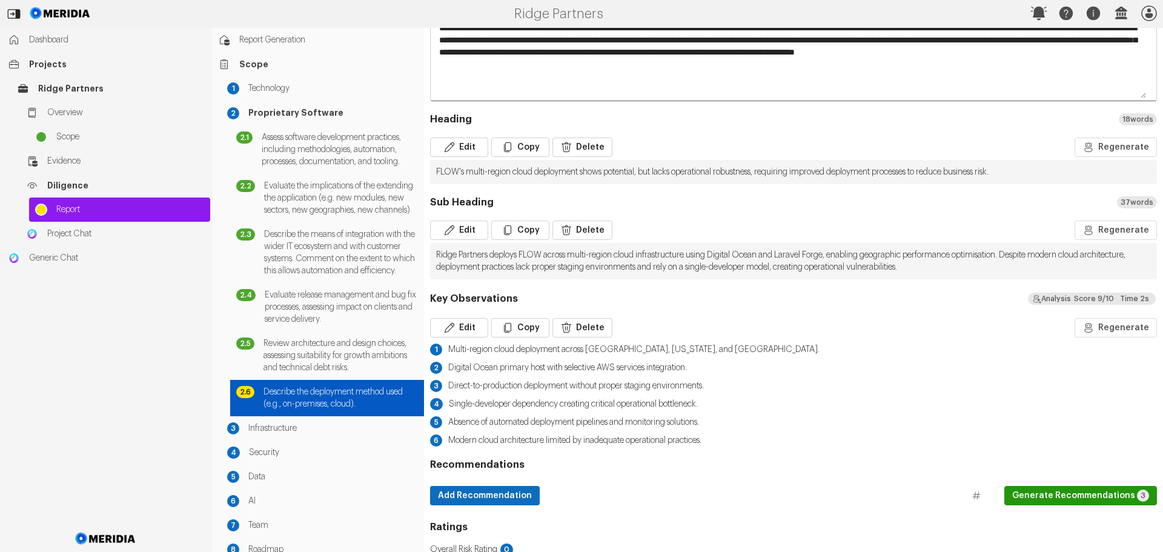
click at [1083, 496] on button "Generate Recommendations 3" at bounding box center [1080, 495] width 153 height 19
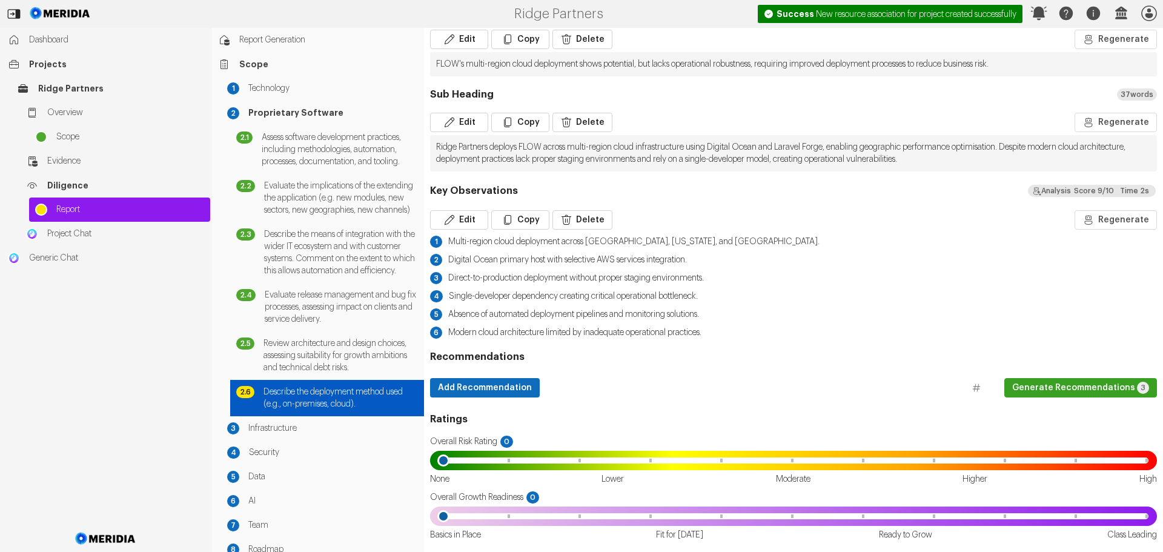
scroll to position [833, 0]
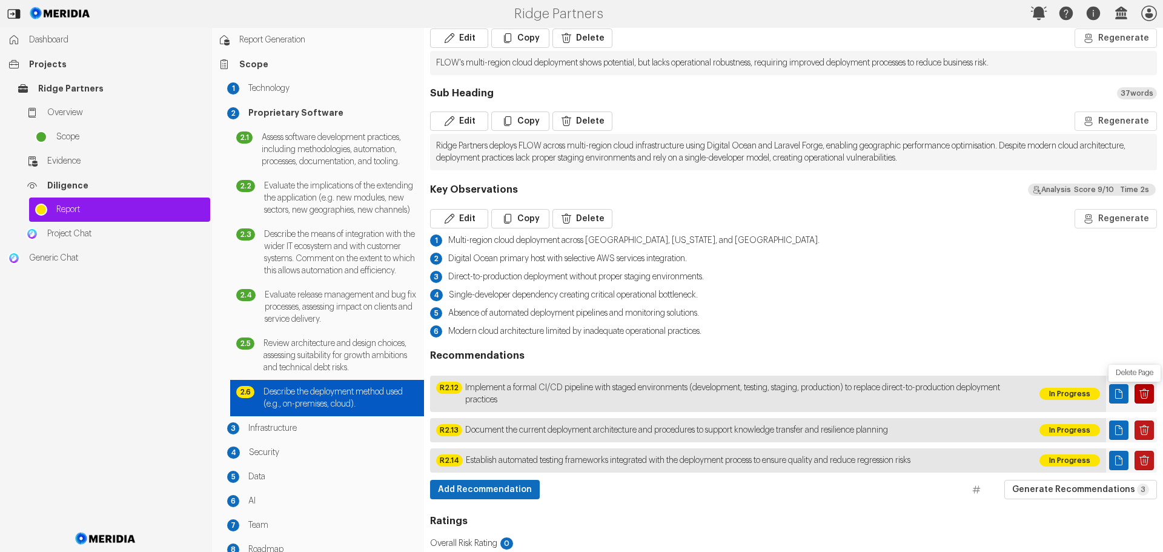
click at [1138, 392] on icon "Delete Page" at bounding box center [1144, 394] width 12 height 12
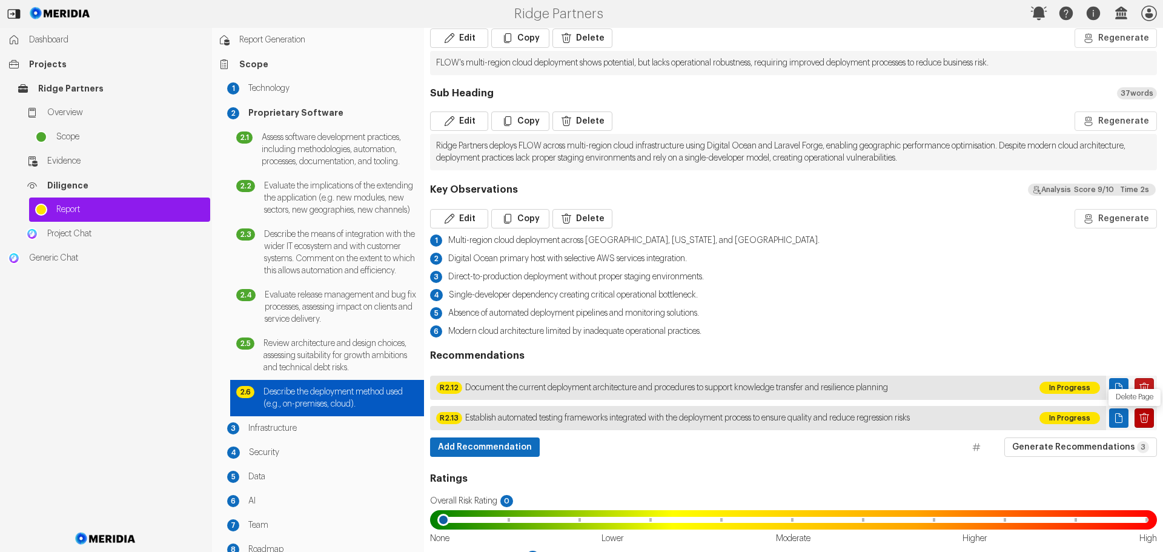
click at [1139, 416] on icon "Delete Page" at bounding box center [1144, 418] width 10 height 10
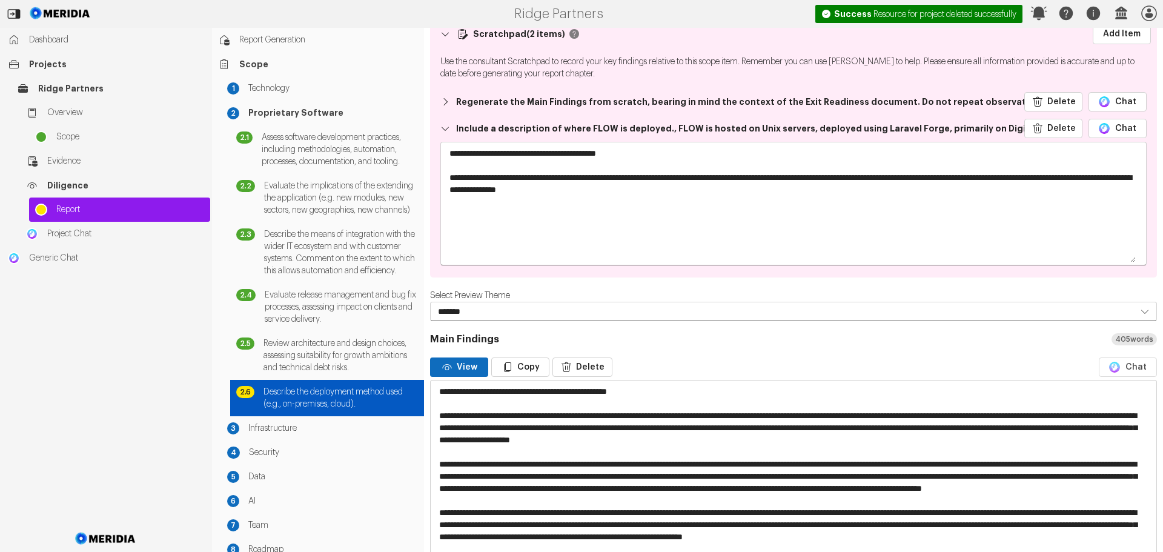
scroll to position [0, 0]
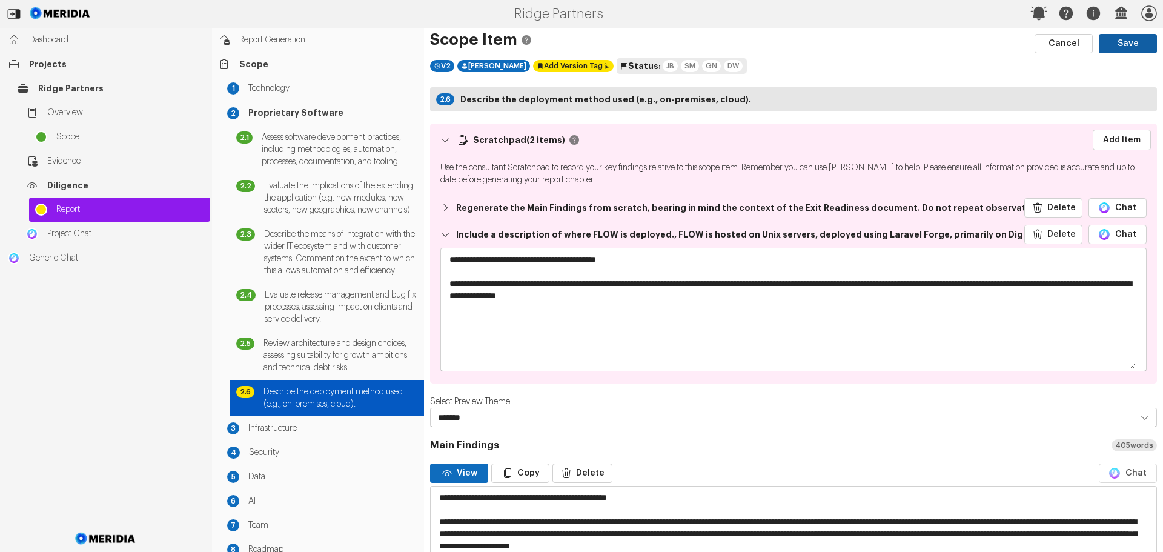
click at [1107, 38] on button "Save" at bounding box center [1128, 43] width 58 height 19
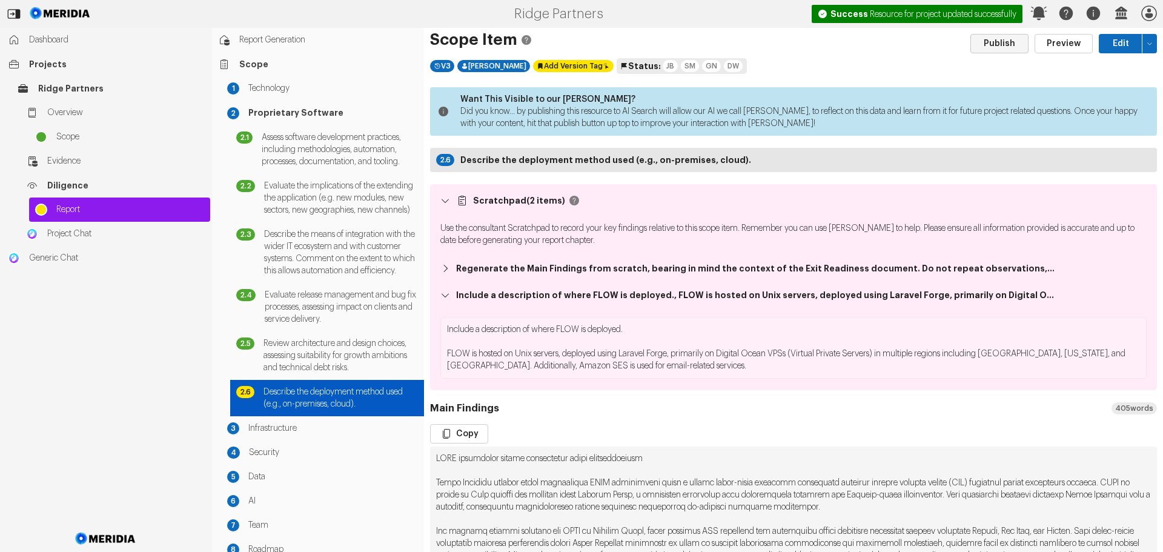
click at [993, 41] on button "Publish" at bounding box center [999, 43] width 58 height 19
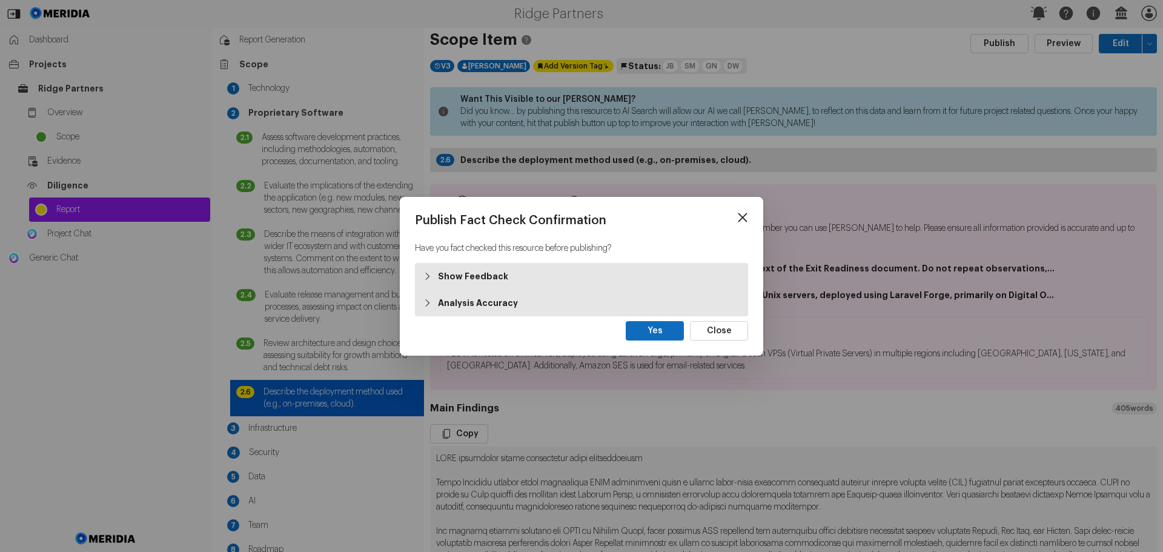
click at [477, 277] on strong "Show Feedback" at bounding box center [473, 276] width 70 height 12
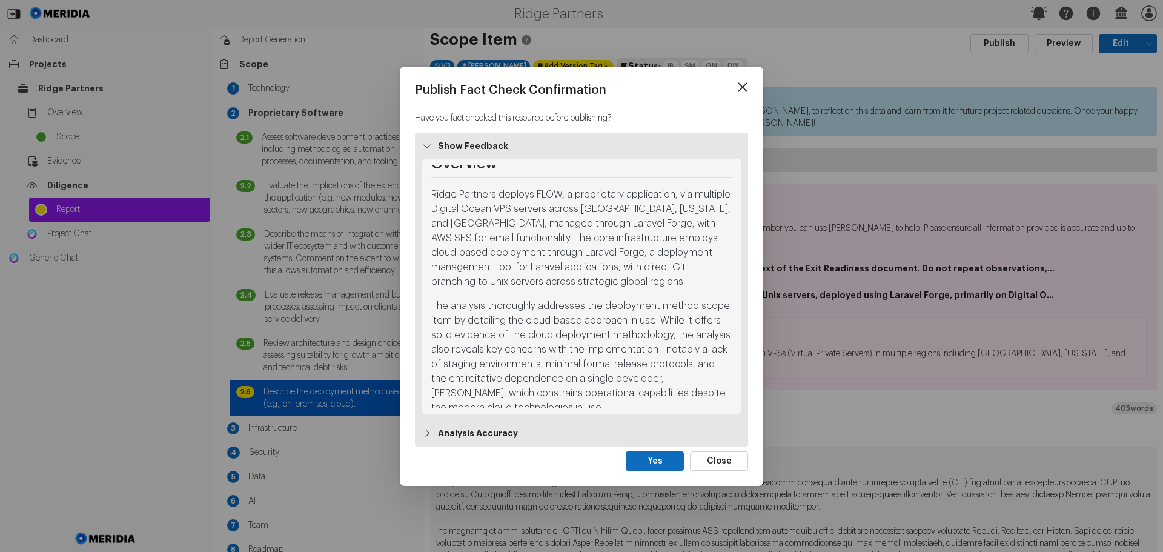
scroll to position [42, 0]
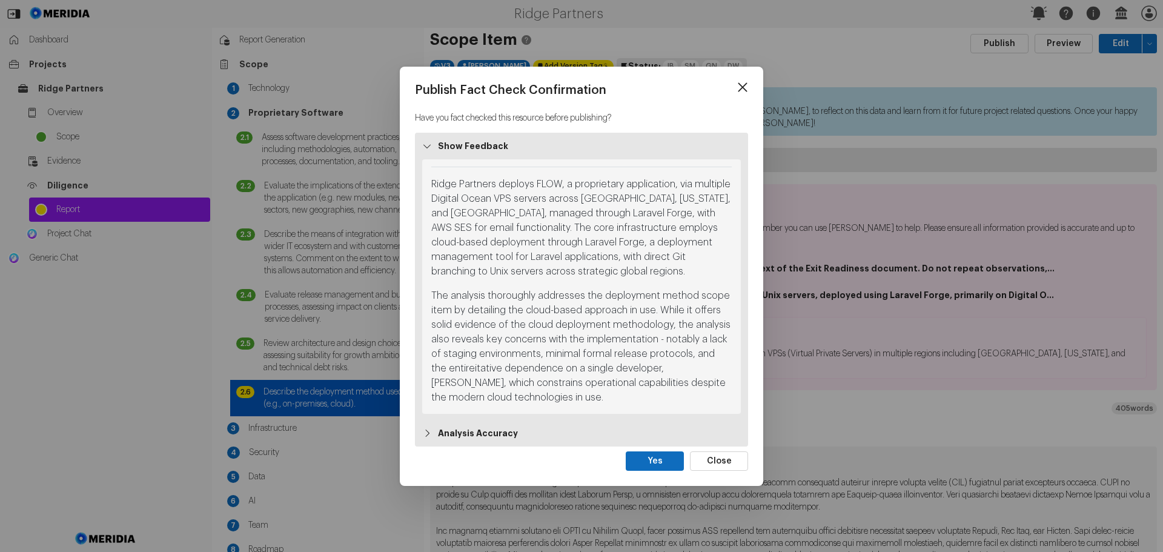
click at [492, 432] on strong "Analysis Accuracy" at bounding box center [478, 433] width 80 height 12
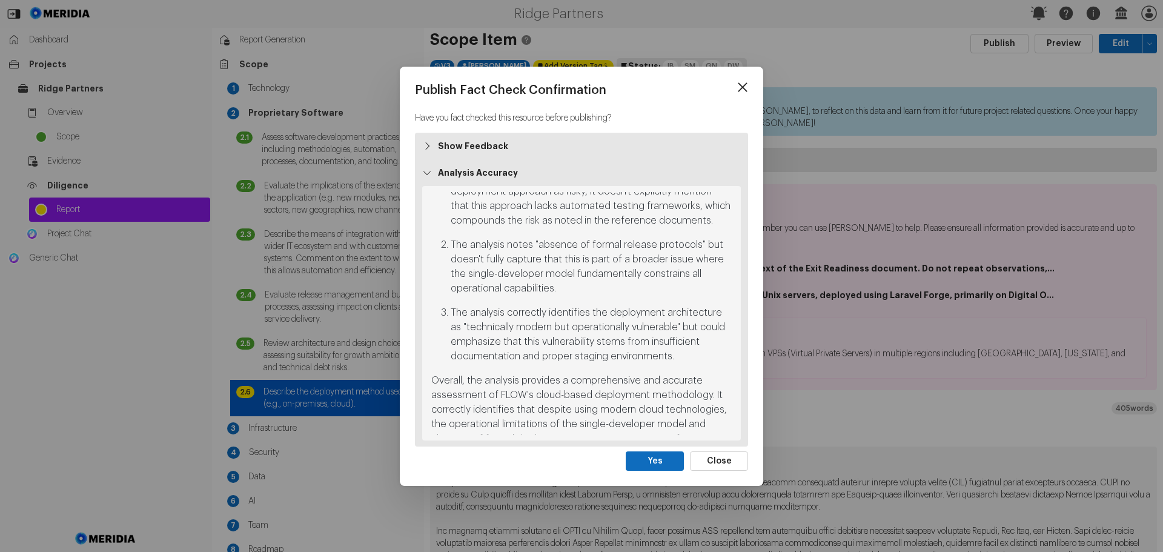
scroll to position [429, 0]
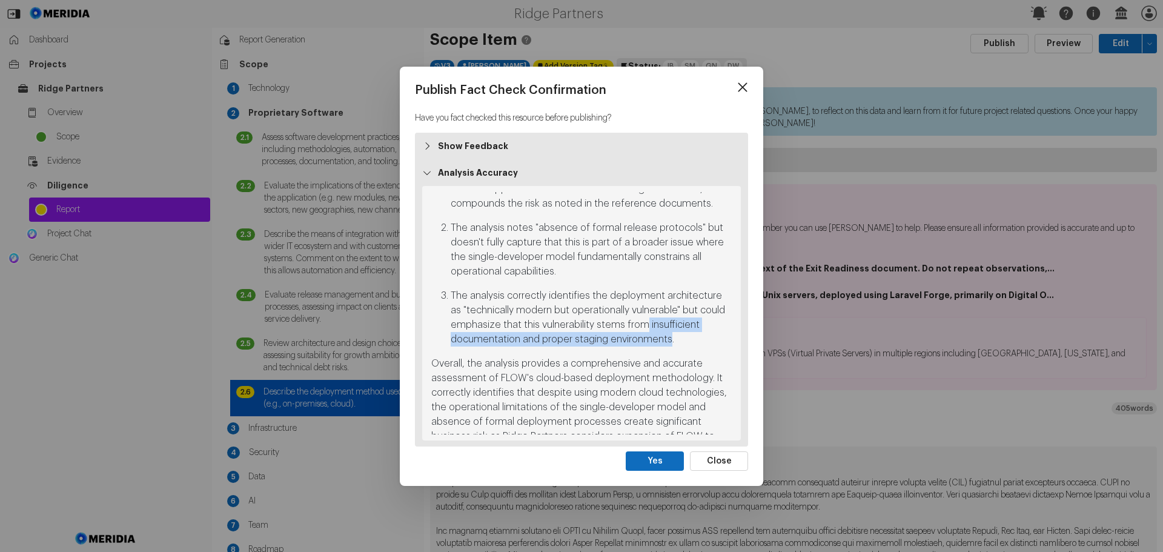
drag, startPoint x: 644, startPoint y: 308, endPoint x: 666, endPoint y: 322, distance: 25.9
click at [666, 322] on p "The analysis correctly identifies the deployment architecture as "technically m…" at bounding box center [591, 317] width 281 height 58
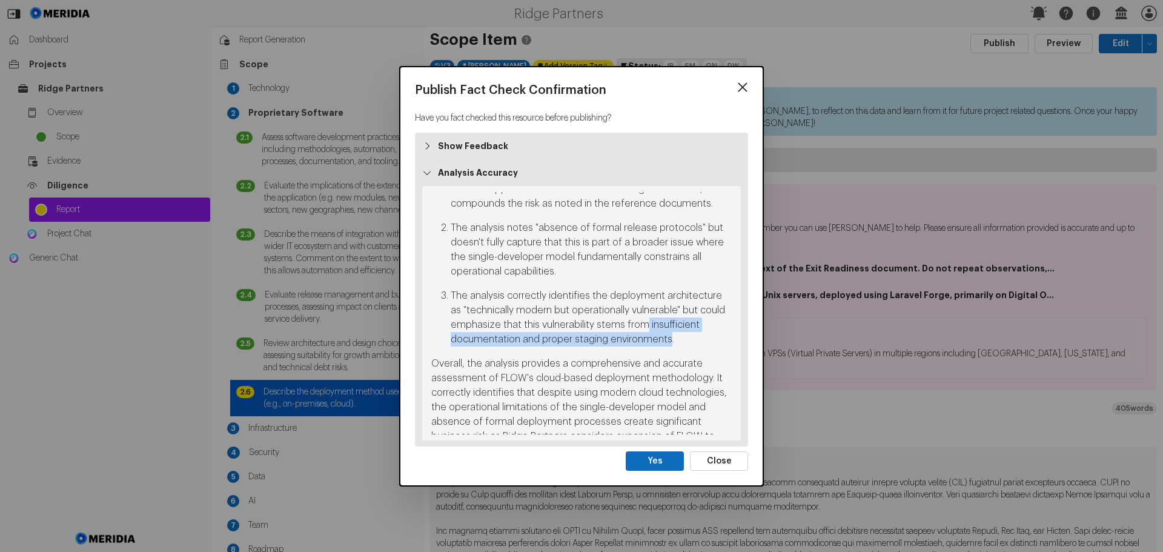
copy p "insufficient documentation and proper staging environments"
click at [724, 457] on button "Close" at bounding box center [719, 460] width 58 height 19
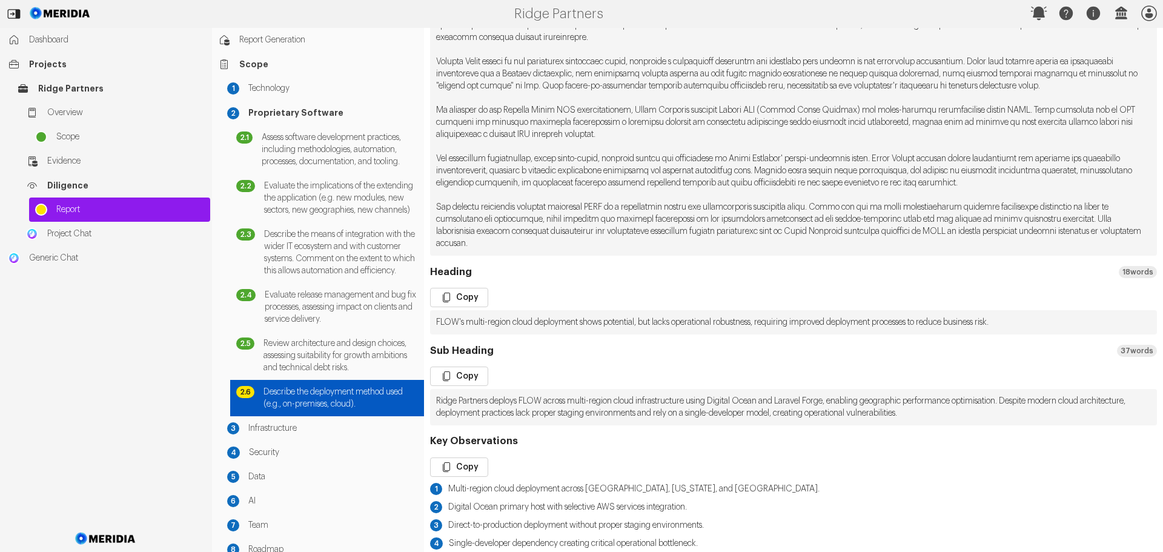
scroll to position [545, 0]
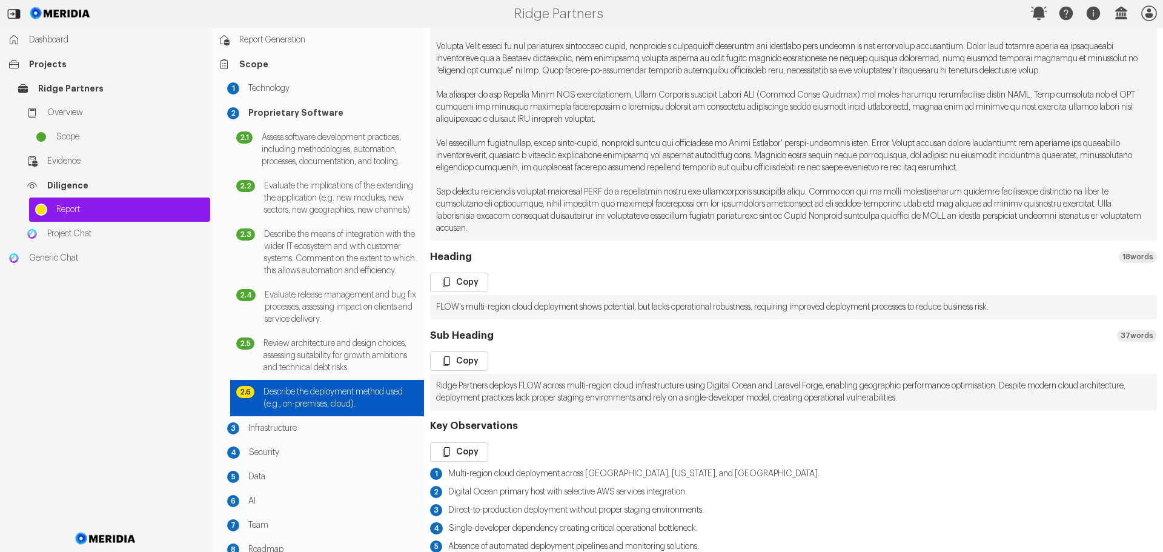
click at [850, 189] on pre at bounding box center [793, 70] width 727 height 339
click at [851, 190] on pre at bounding box center [793, 70] width 727 height 339
drag, startPoint x: 850, startPoint y: 193, endPoint x: 863, endPoint y: 205, distance: 18.0
click at [853, 193] on pre at bounding box center [793, 70] width 727 height 339
click at [852, 190] on pre at bounding box center [793, 70] width 727 height 339
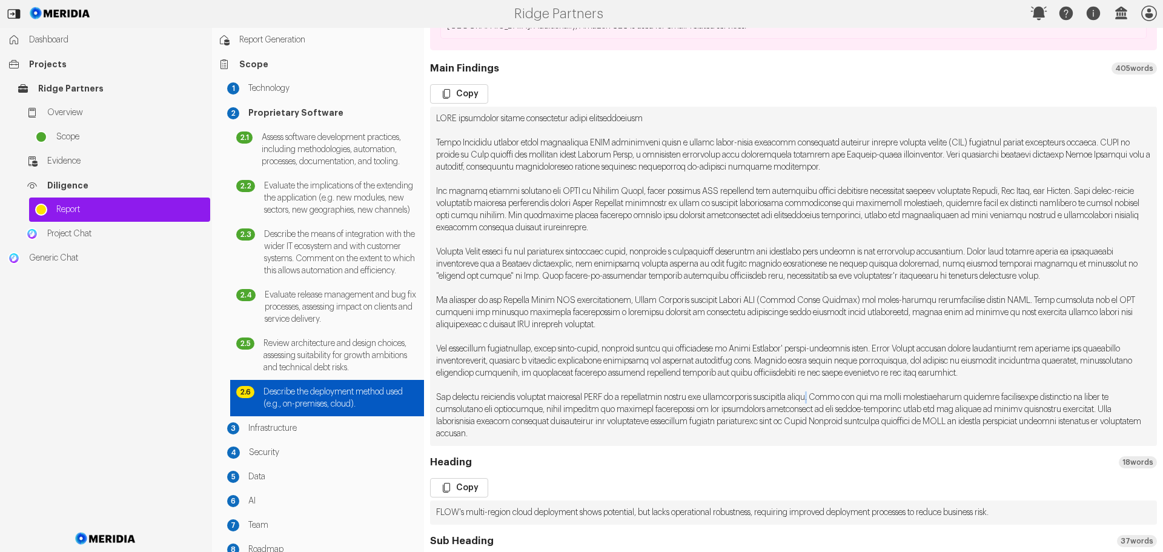
scroll to position [363, 0]
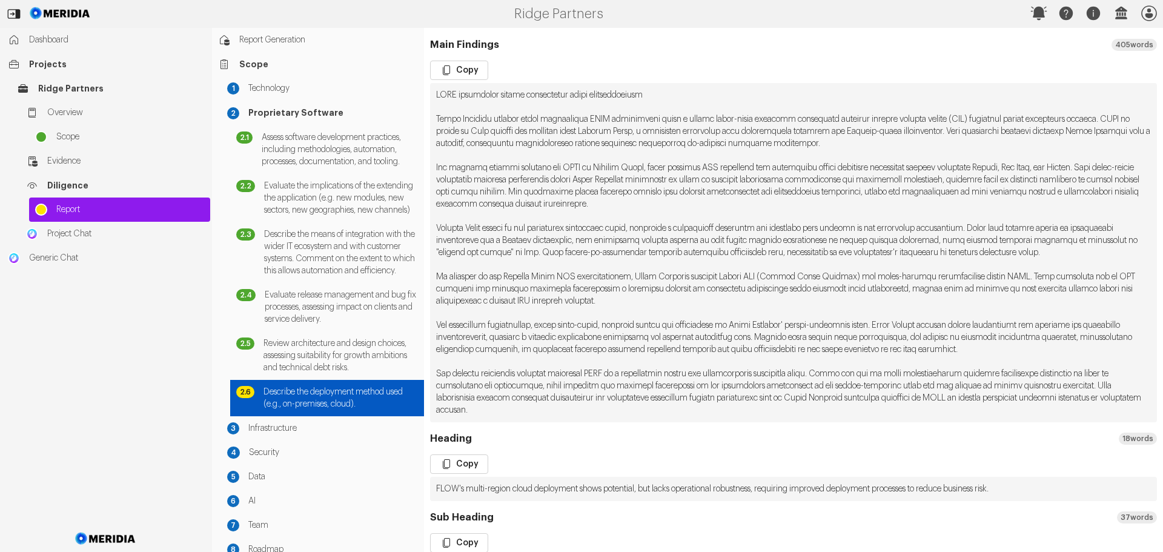
click at [628, 251] on pre at bounding box center [793, 252] width 727 height 339
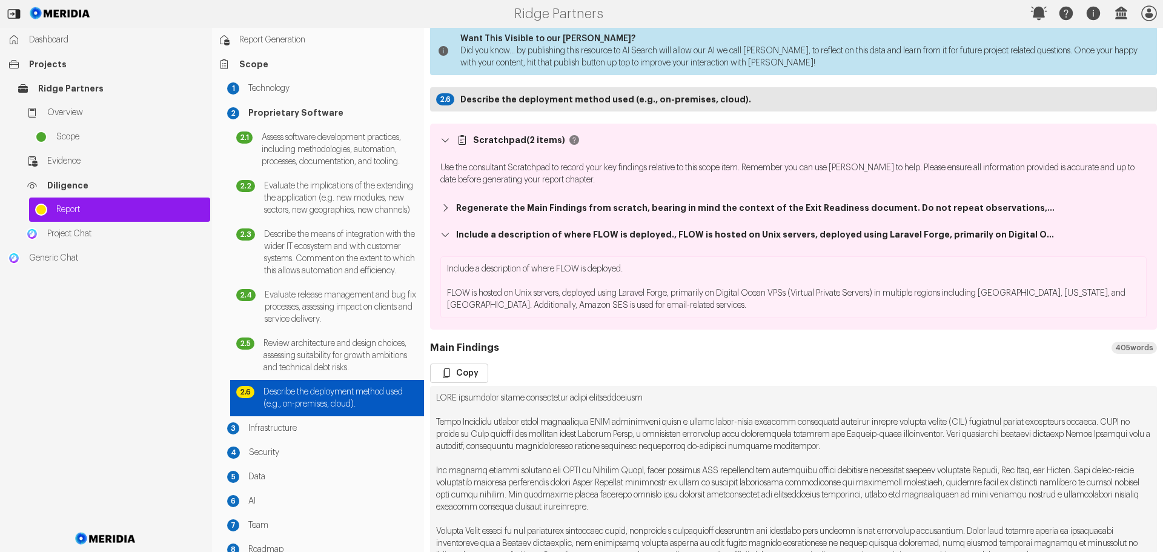
scroll to position [0, 0]
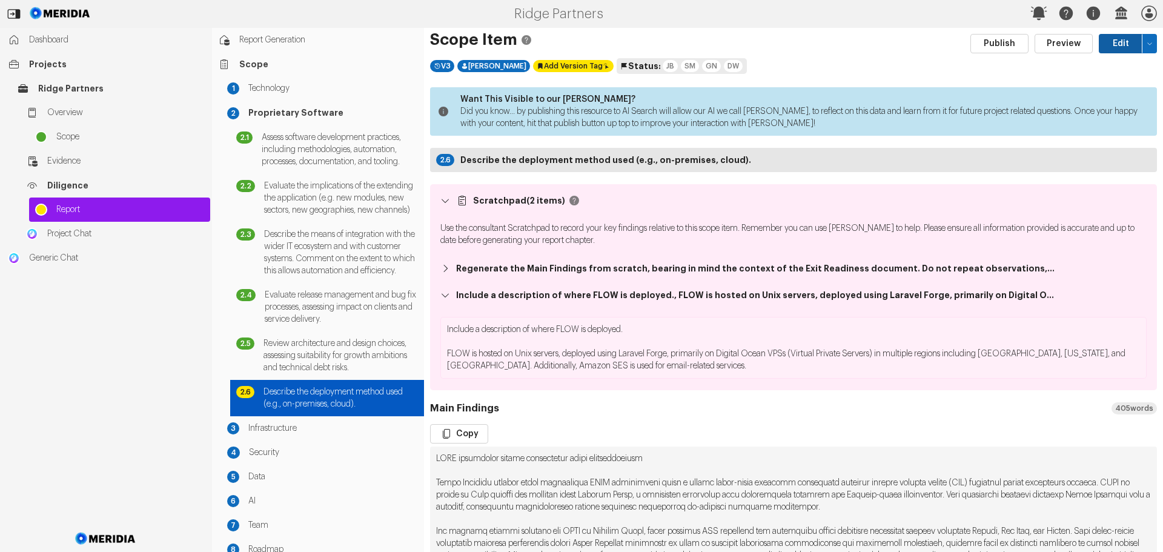
click at [1099, 39] on button "Edit" at bounding box center [1121, 43] width 44 height 19
select select "*******"
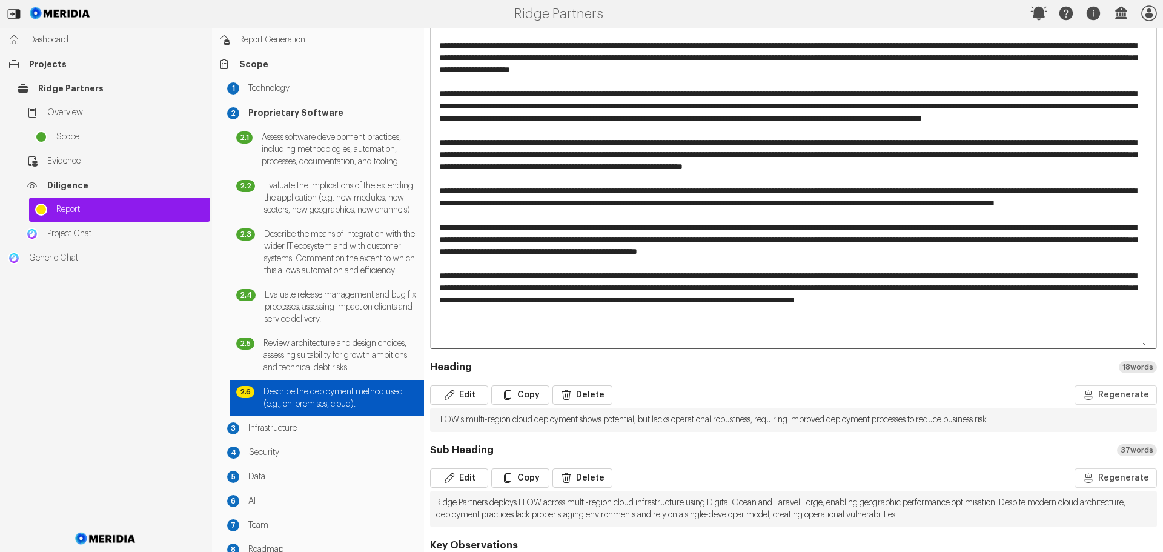
scroll to position [545, 0]
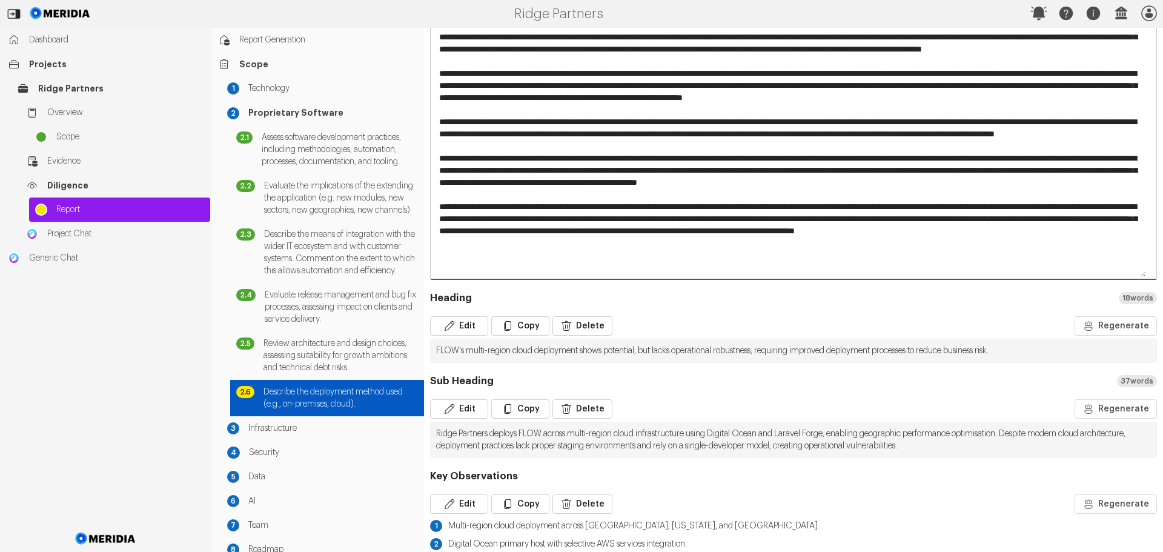
click at [854, 230] on textarea at bounding box center [789, 109] width 717 height 337
paste textarea "**********"
click at [856, 231] on textarea at bounding box center [789, 109] width 717 height 337
click at [855, 228] on textarea at bounding box center [789, 109] width 717 height 337
drag, startPoint x: 871, startPoint y: 230, endPoint x: 883, endPoint y: 242, distance: 16.7
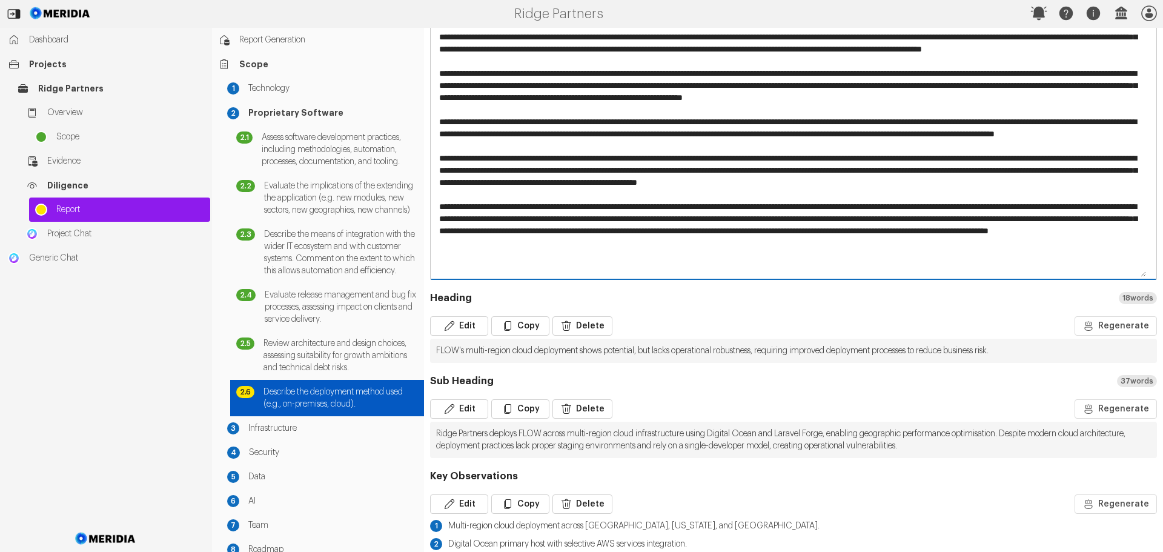
click at [873, 231] on textarea at bounding box center [789, 109] width 717 height 337
click at [895, 231] on textarea at bounding box center [789, 109] width 717 height 337
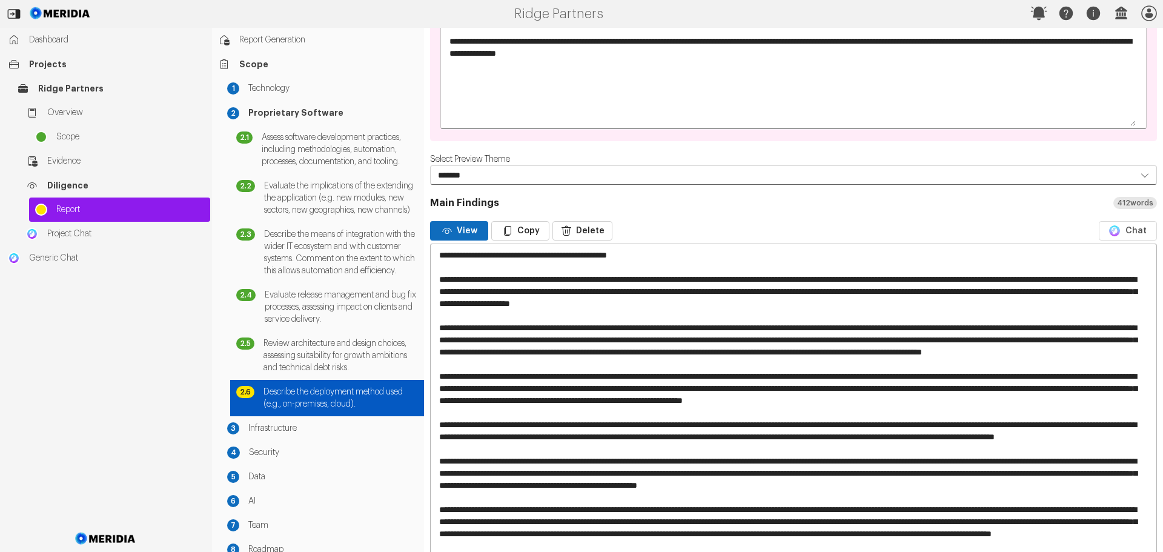
scroll to position [121, 0]
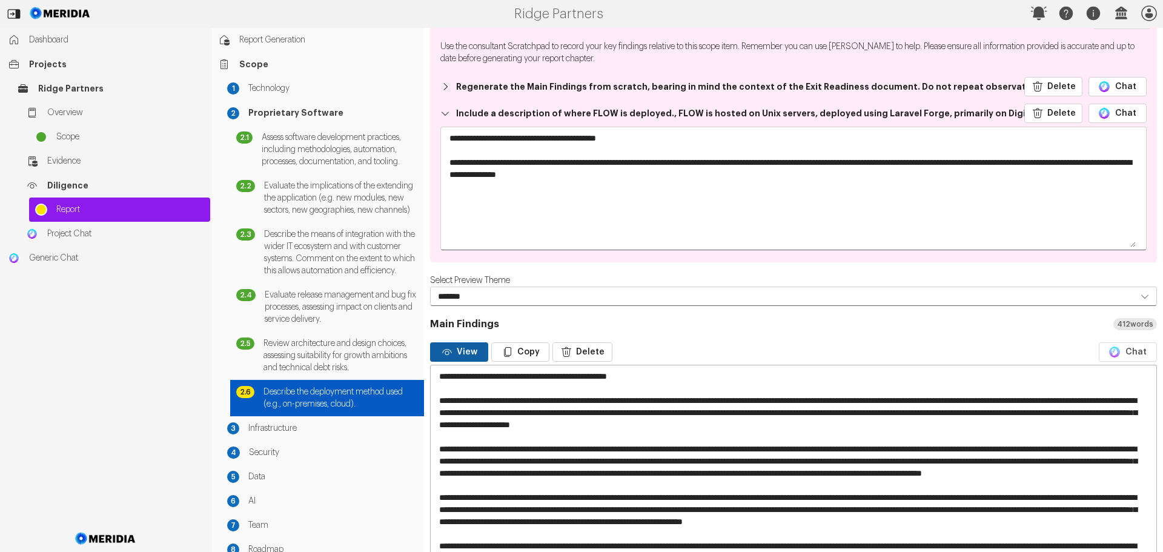
type textarea "**********"
click at [464, 353] on button "View" at bounding box center [459, 351] width 58 height 19
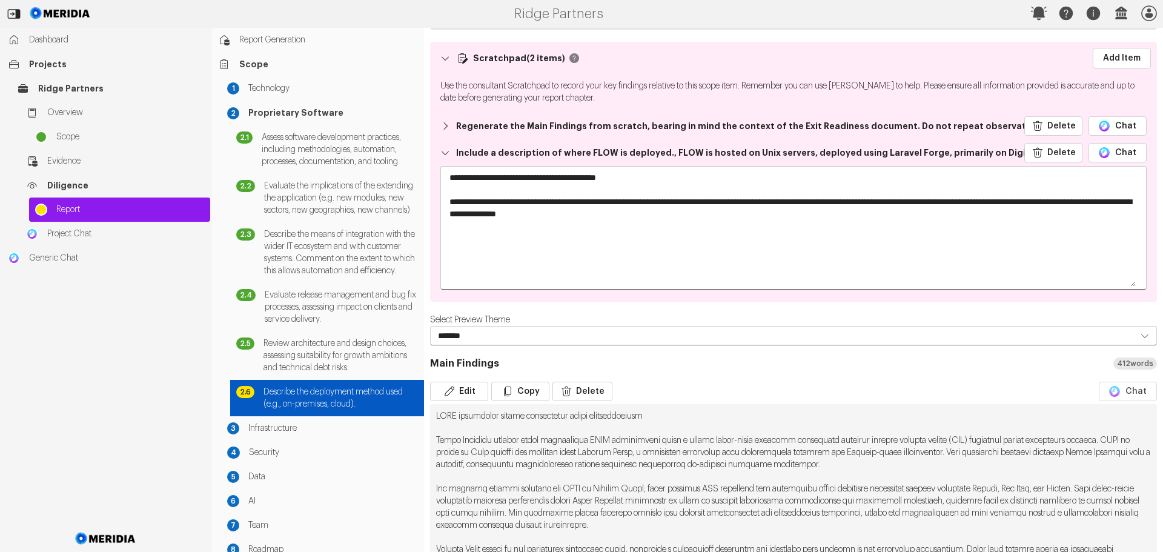
scroll to position [0, 0]
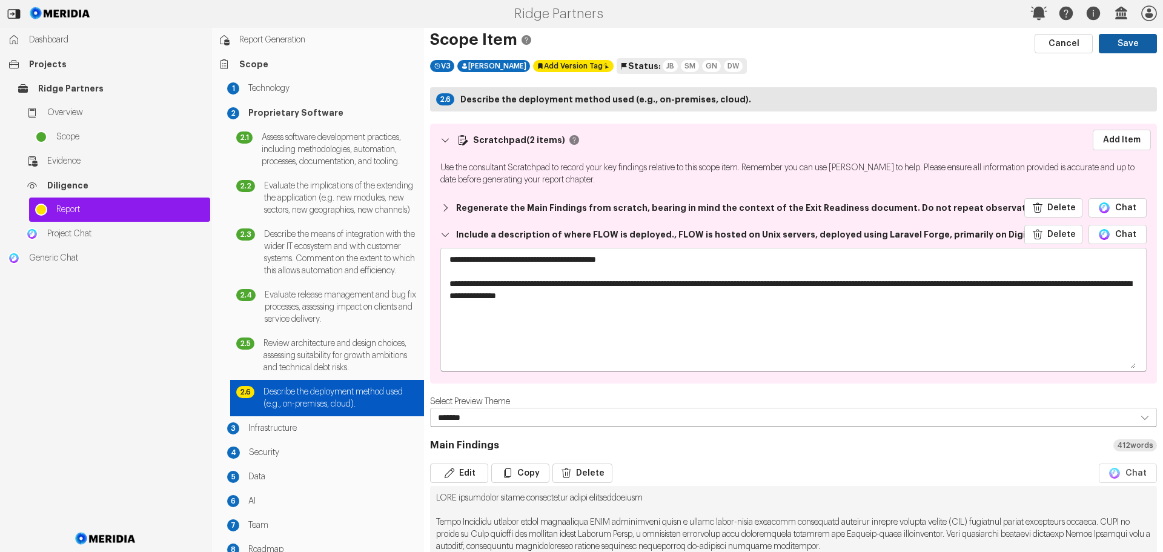
click at [1122, 44] on button "Save" at bounding box center [1128, 43] width 58 height 19
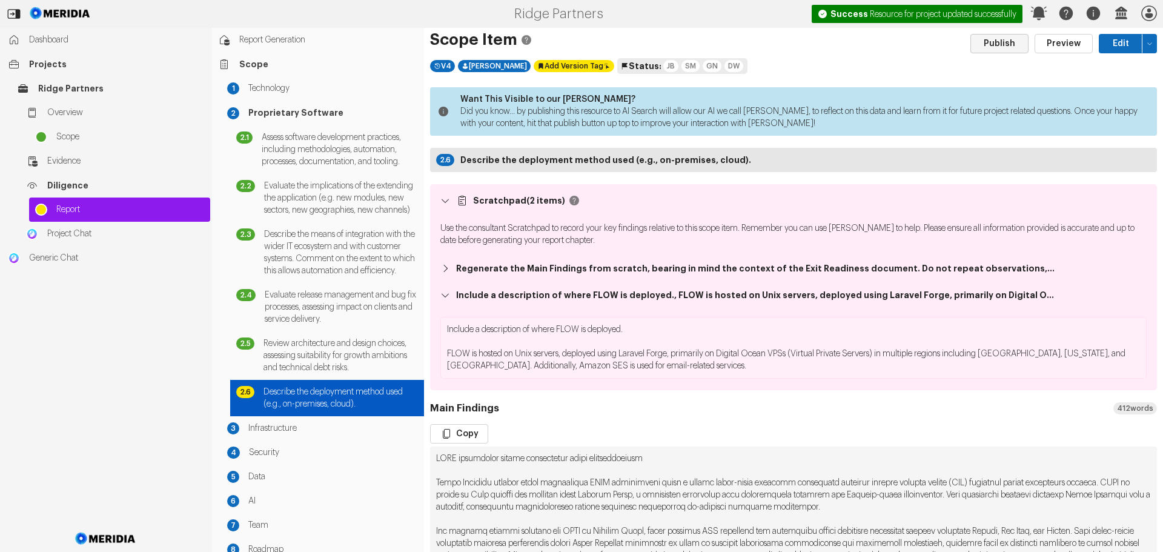
click at [1001, 43] on button "Publish" at bounding box center [999, 43] width 58 height 19
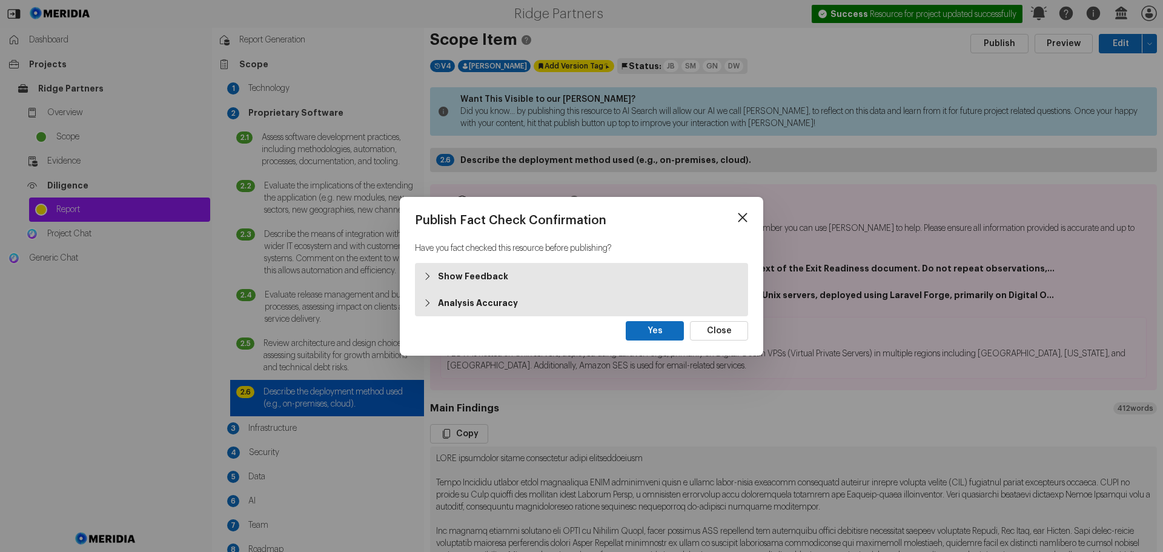
click at [469, 303] on strong "Analysis Accuracy" at bounding box center [478, 303] width 80 height 12
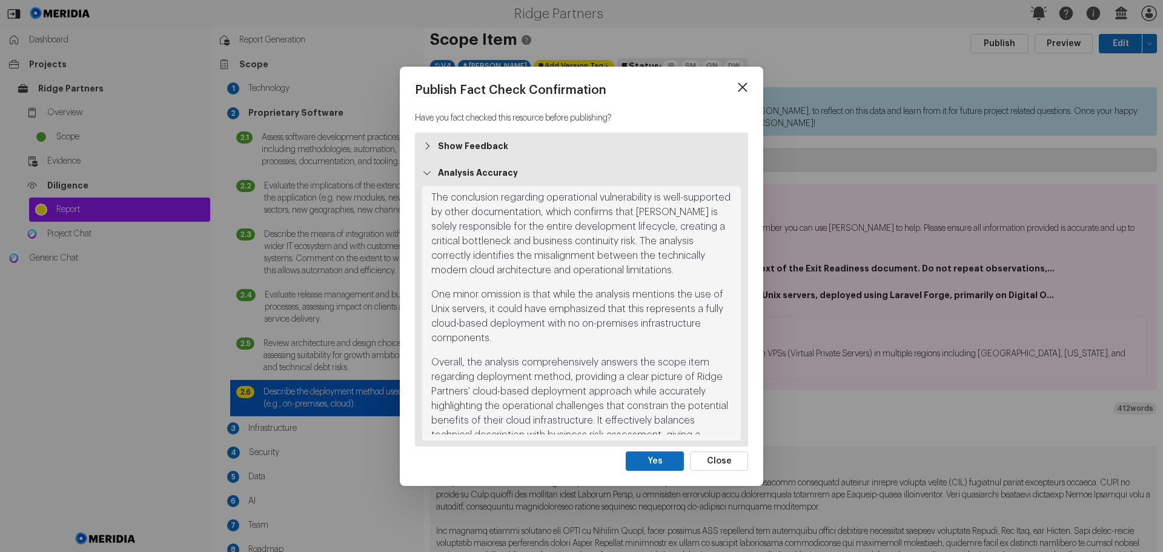
scroll to position [400, 0]
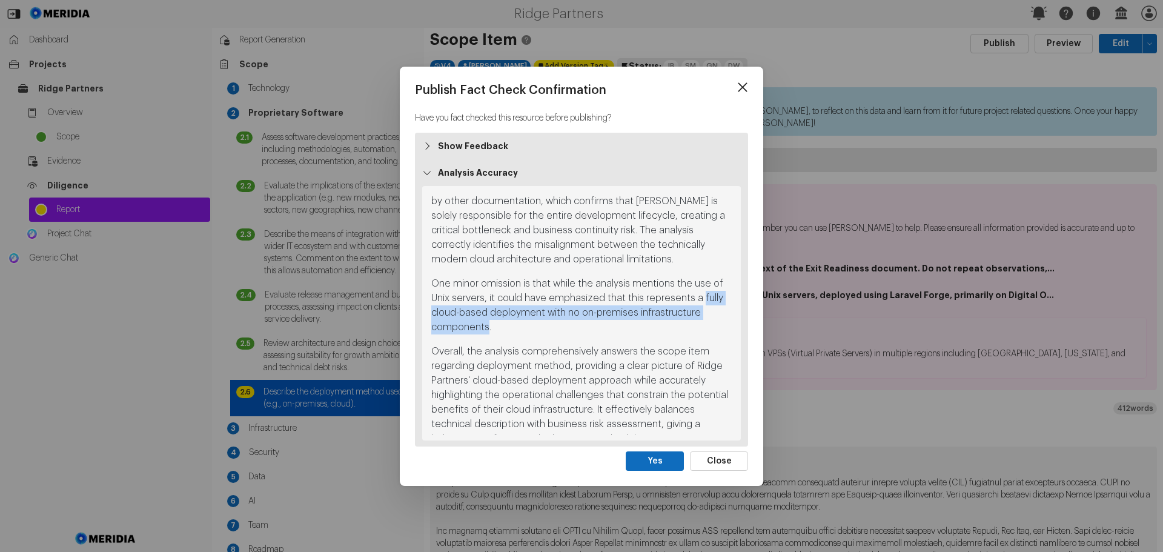
drag, startPoint x: 697, startPoint y: 279, endPoint x: 488, endPoint y: 311, distance: 210.7
click at [488, 311] on p "One minor omission is that while the analysis mentions the use of Unix servers,…" at bounding box center [581, 305] width 300 height 58
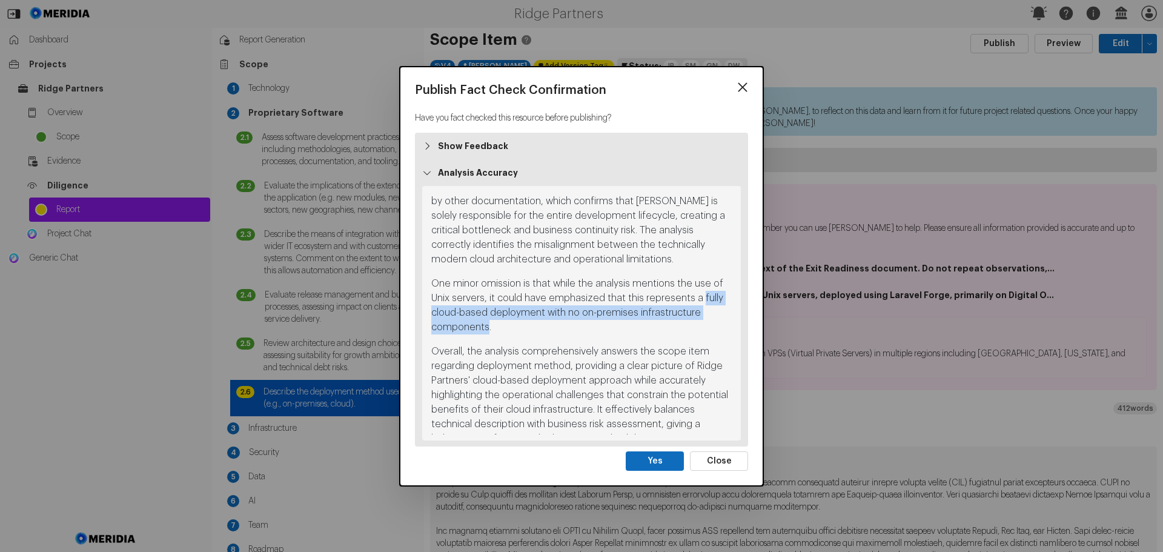
copy p "fully cloud-based deployment with no on-premises infrastructure components"
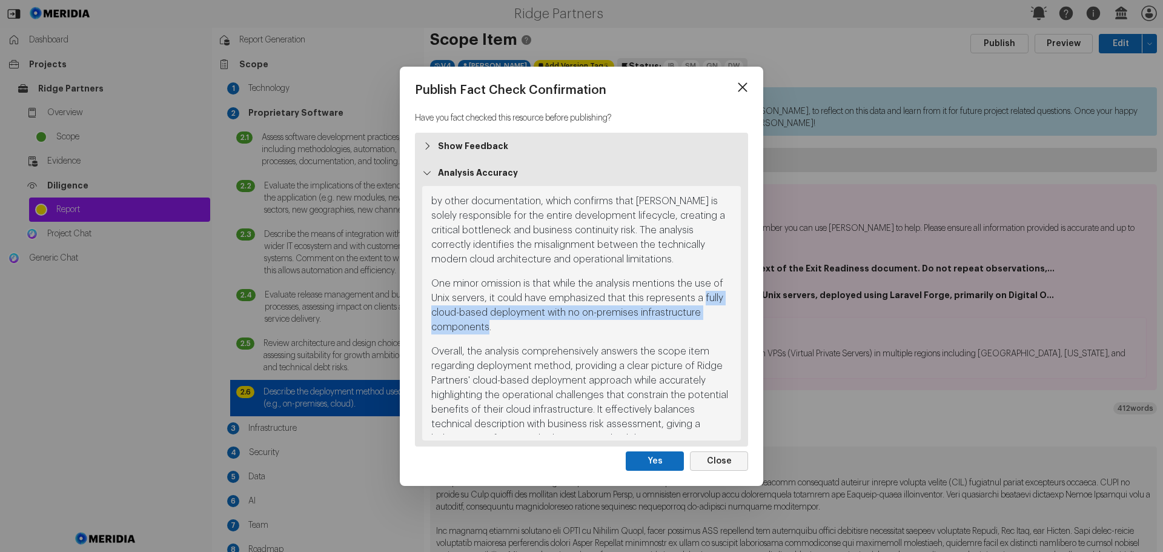
click at [738, 462] on button "Close" at bounding box center [719, 460] width 58 height 19
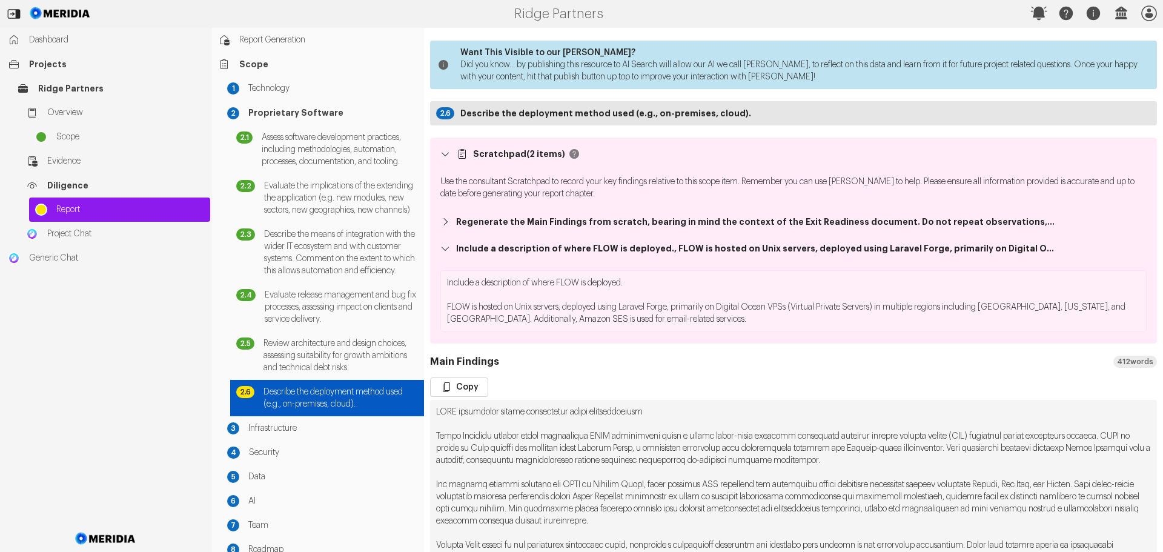
scroll to position [182, 0]
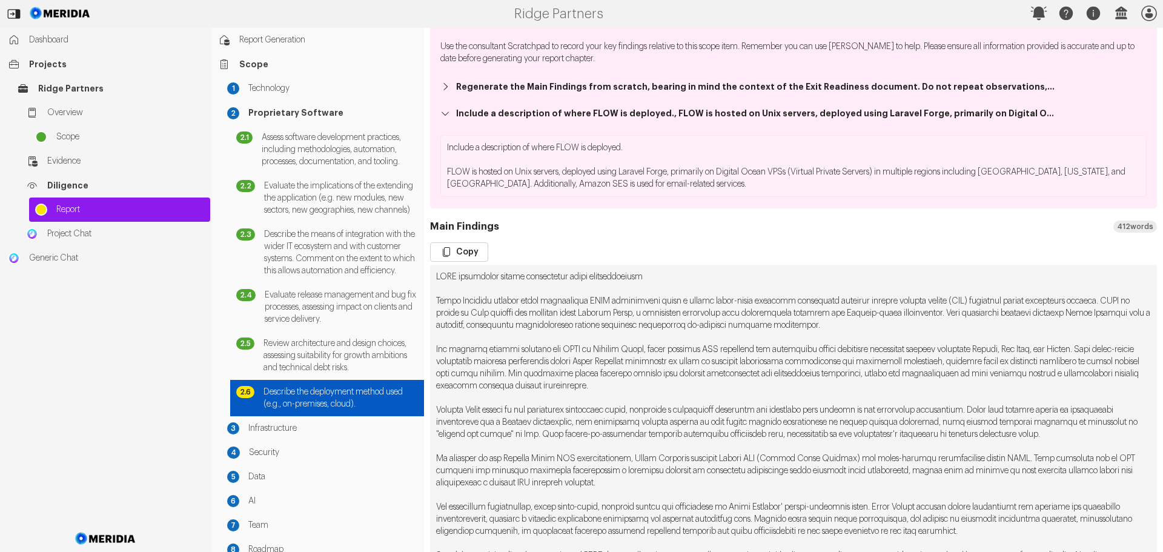
click at [1127, 314] on pre at bounding box center [793, 434] width 727 height 339
click at [1125, 313] on pre at bounding box center [793, 434] width 727 height 339
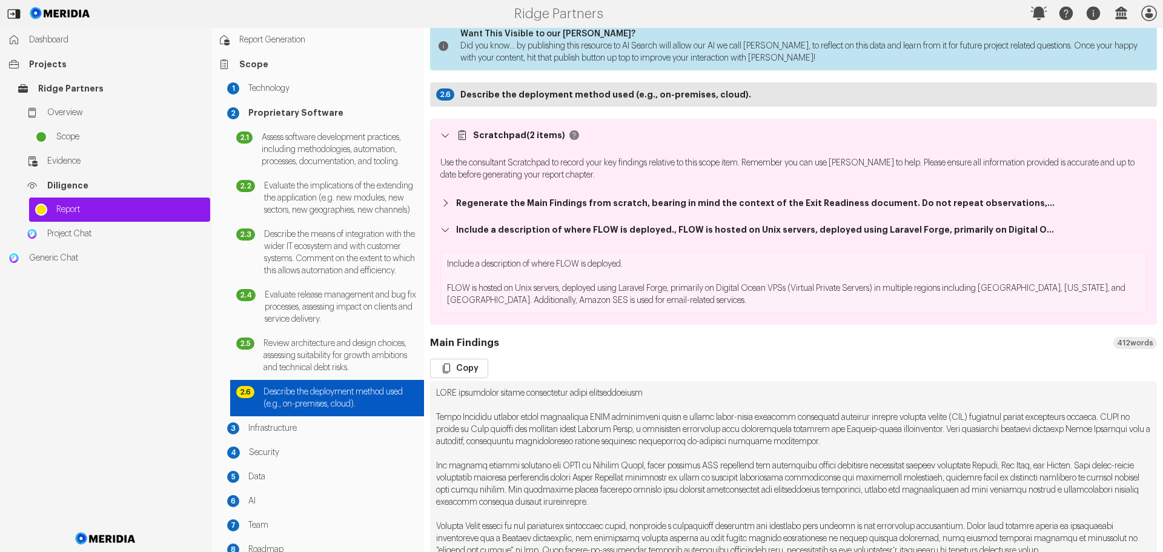
scroll to position [0, 0]
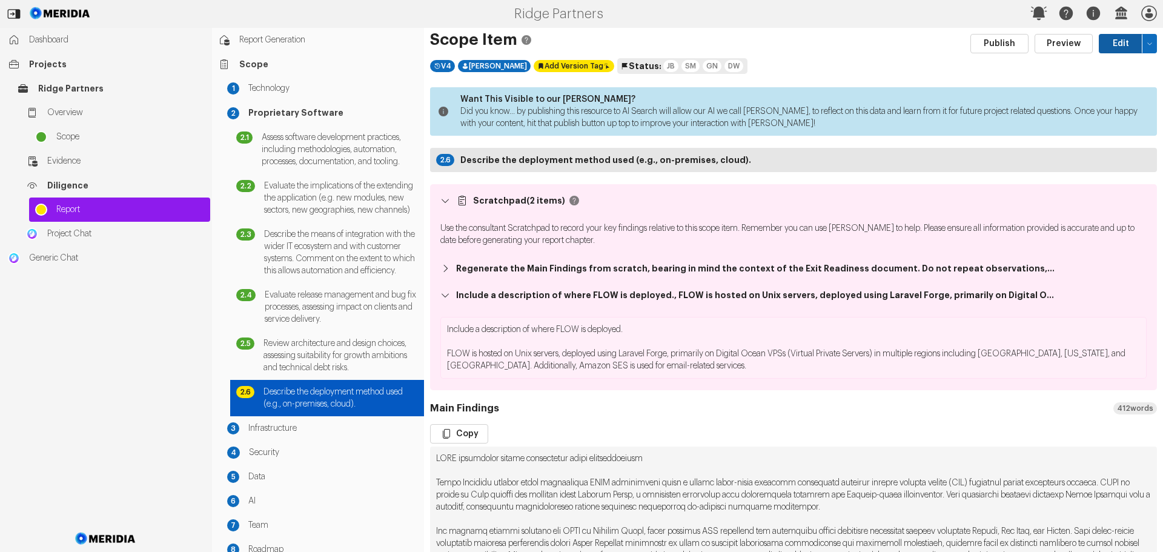
click at [1110, 46] on button "Edit" at bounding box center [1121, 43] width 44 height 19
select select "*******"
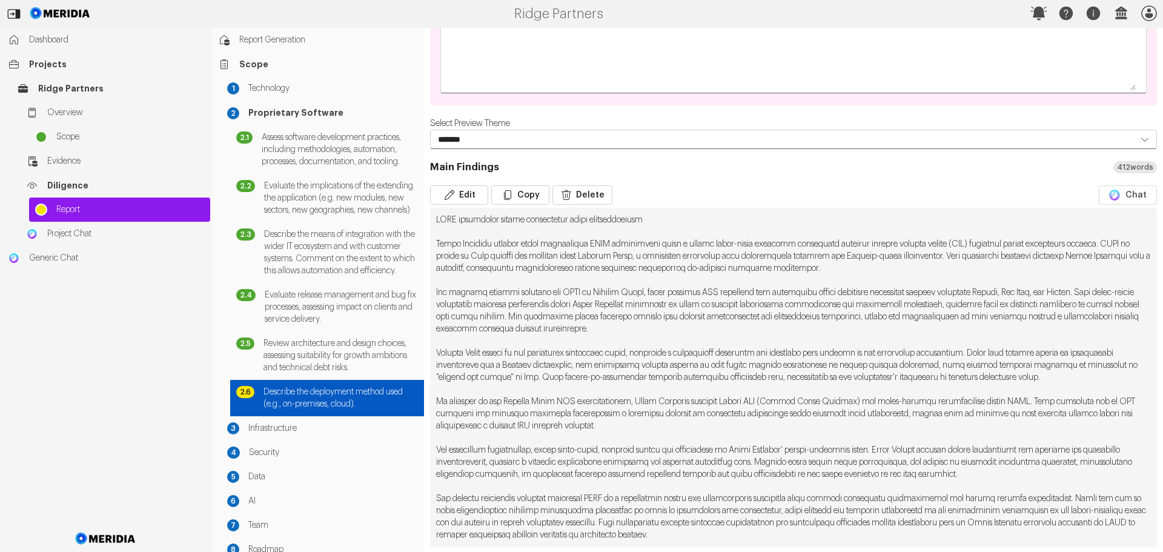
scroll to position [303, 0]
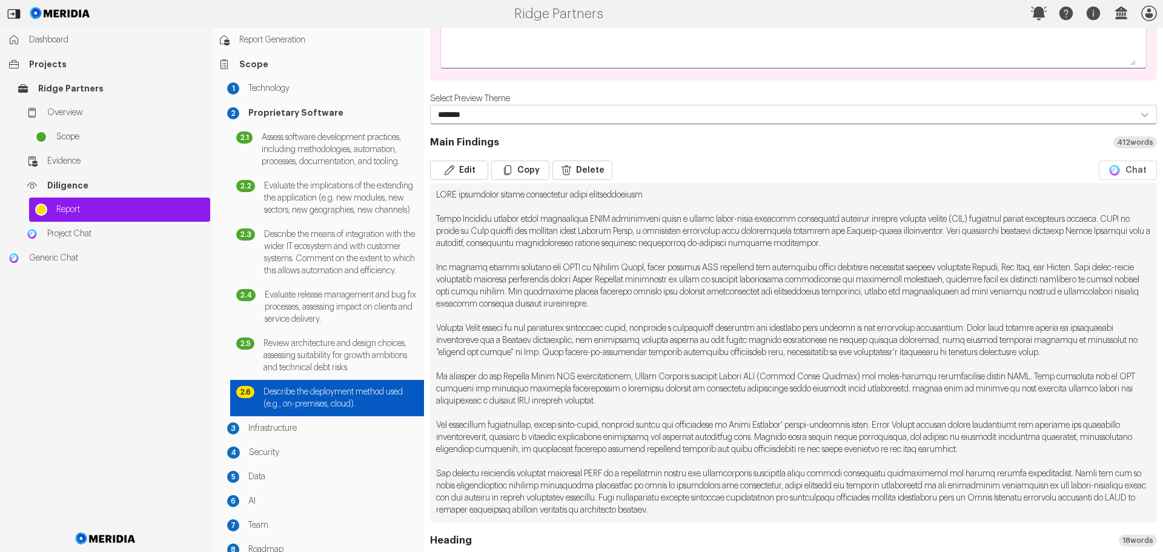
click at [1122, 233] on pre at bounding box center [793, 352] width 727 height 339
drag, startPoint x: 1118, startPoint y: 230, endPoint x: 1125, endPoint y: 235, distance: 8.7
click at [1119, 230] on pre at bounding box center [793, 352] width 727 height 339
click at [469, 167] on button "Edit" at bounding box center [459, 170] width 58 height 19
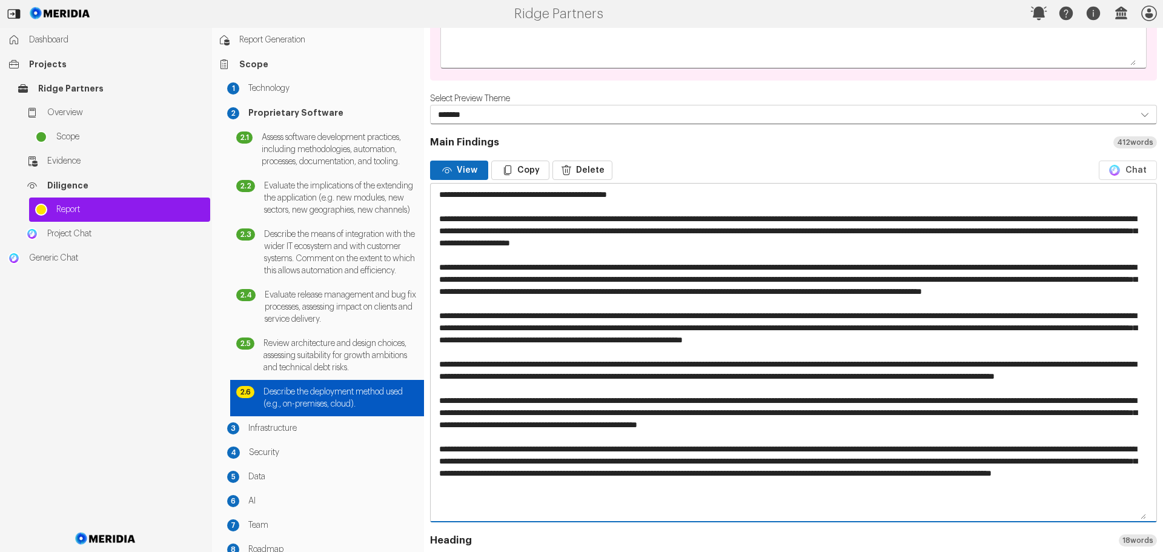
click at [440, 241] on textarea at bounding box center [789, 352] width 717 height 337
paste textarea "**********"
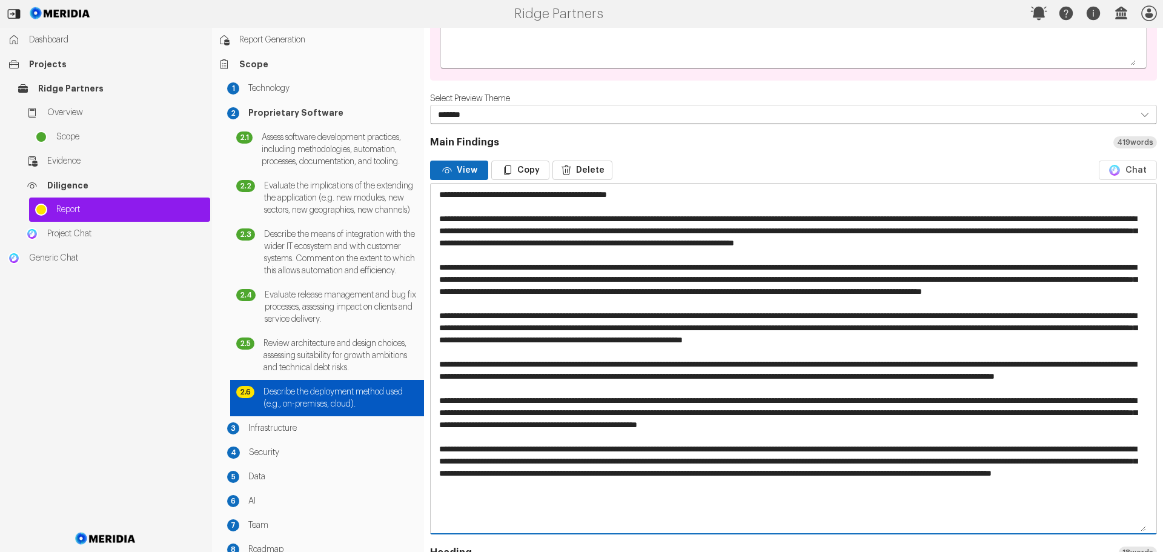
click at [441, 243] on textarea at bounding box center [789, 358] width 717 height 349
click at [438, 242] on textarea at bounding box center [789, 358] width 717 height 349
click at [528, 241] on textarea at bounding box center [789, 358] width 717 height 349
click at [525, 241] on textarea at bounding box center [789, 358] width 717 height 349
click at [527, 242] on textarea at bounding box center [789, 358] width 717 height 349
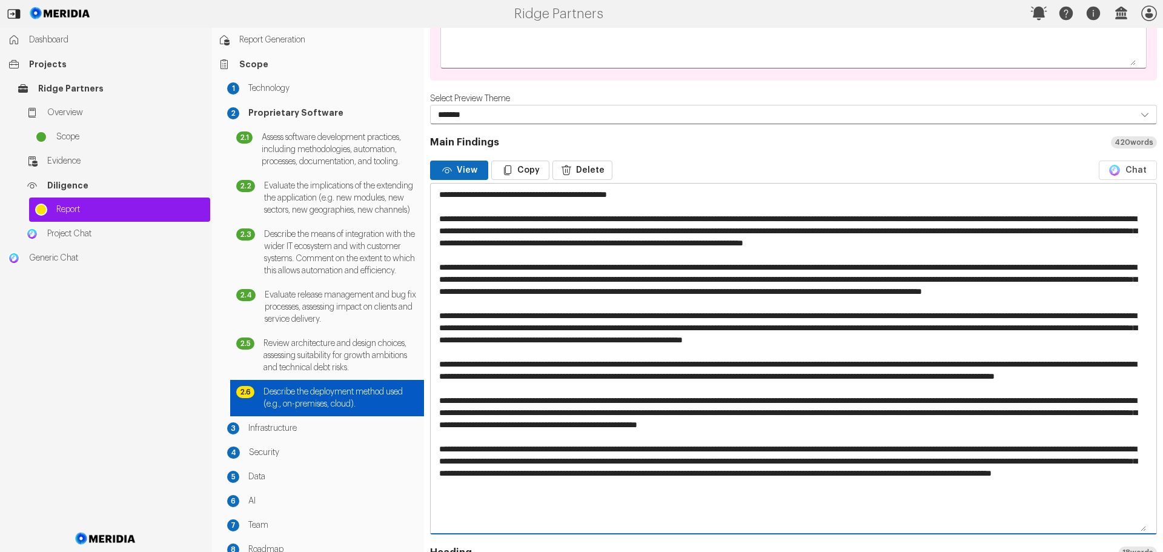
click at [527, 242] on textarea at bounding box center [789, 358] width 717 height 349
drag, startPoint x: 690, startPoint y: 242, endPoint x: 695, endPoint y: 252, distance: 11.1
click at [691, 242] on textarea at bounding box center [789, 358] width 717 height 349
click at [689, 243] on textarea at bounding box center [789, 358] width 717 height 349
click at [720, 242] on textarea at bounding box center [789, 358] width 717 height 349
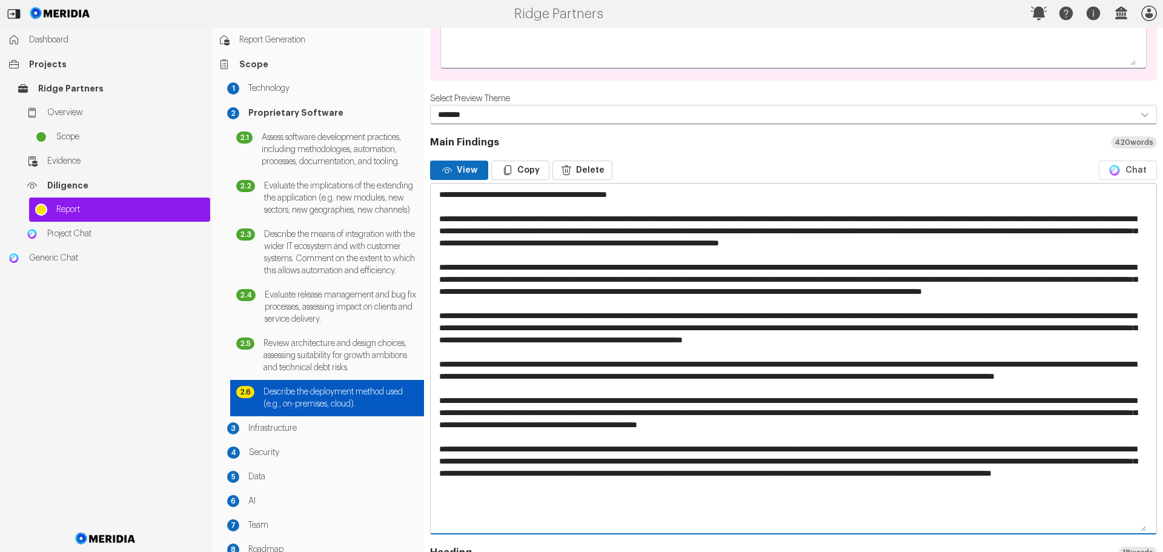
click at [659, 240] on textarea at bounding box center [789, 358] width 717 height 349
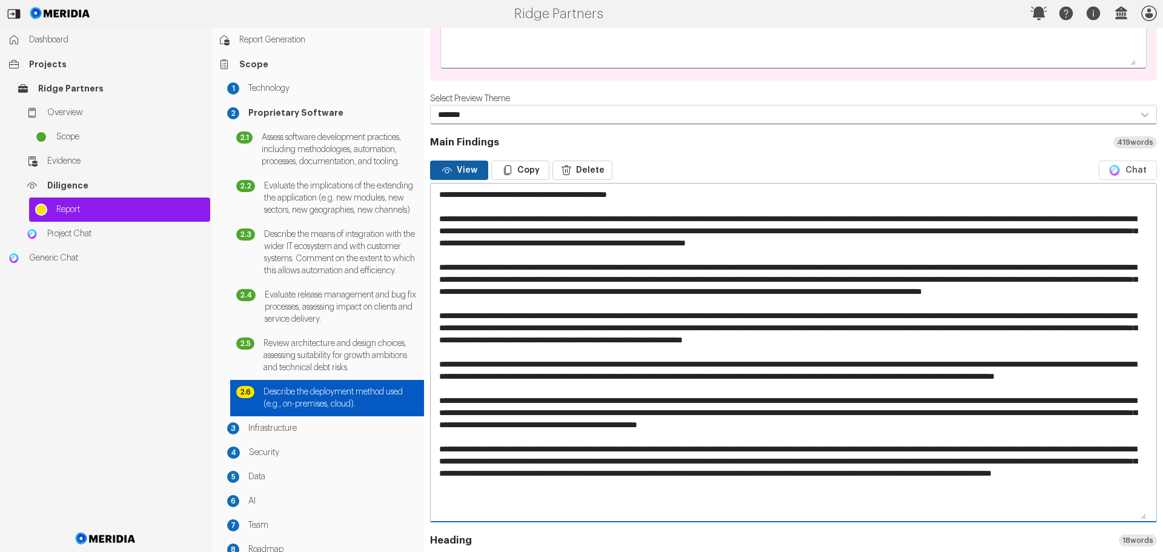
type textarea "**********"
click at [463, 171] on button "View" at bounding box center [459, 170] width 58 height 19
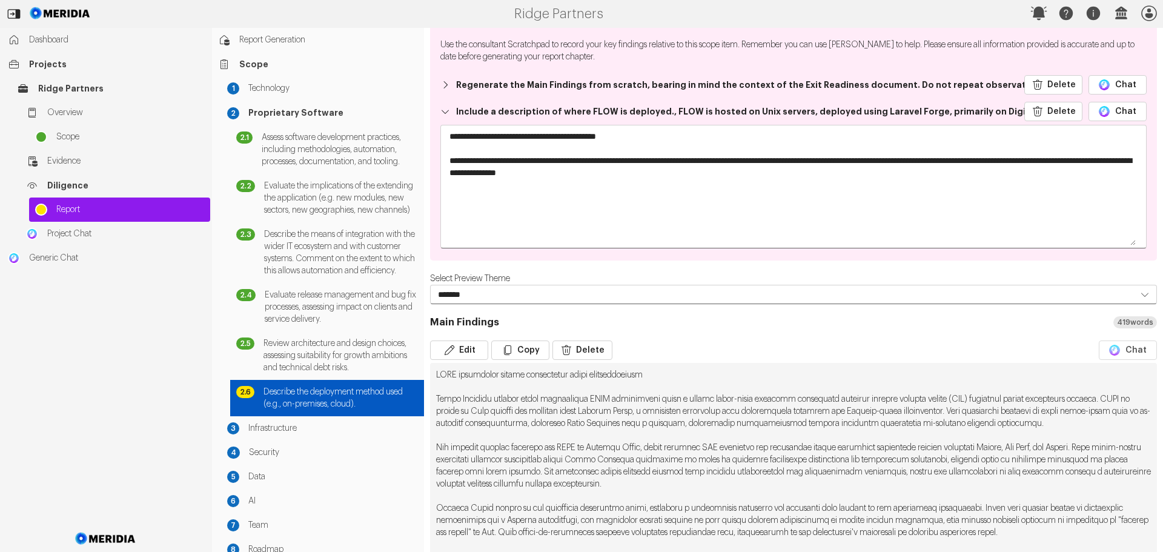
scroll to position [0, 0]
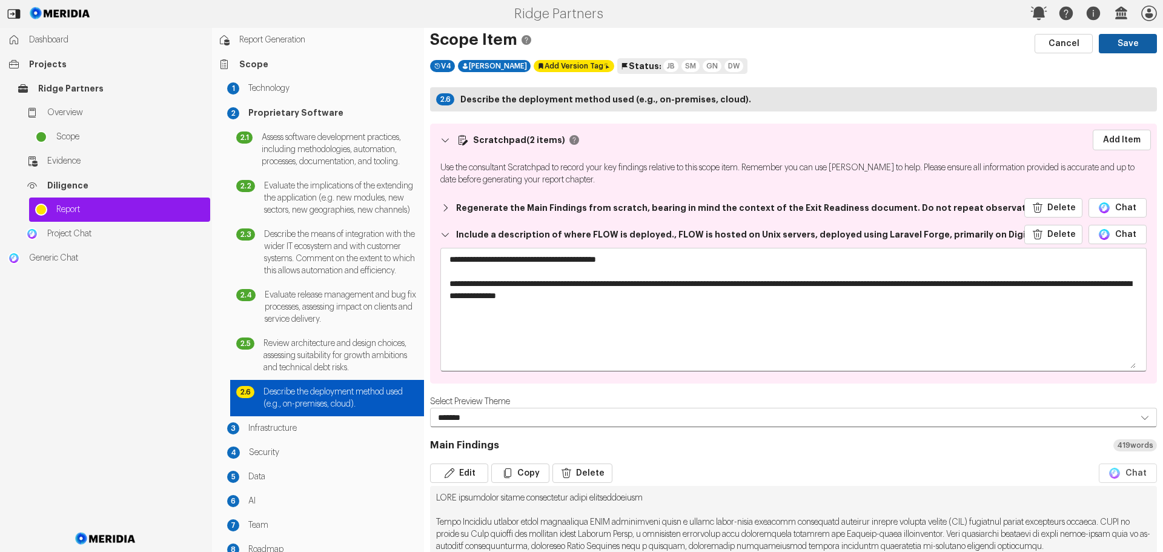
click at [1115, 45] on button "Save" at bounding box center [1128, 43] width 58 height 19
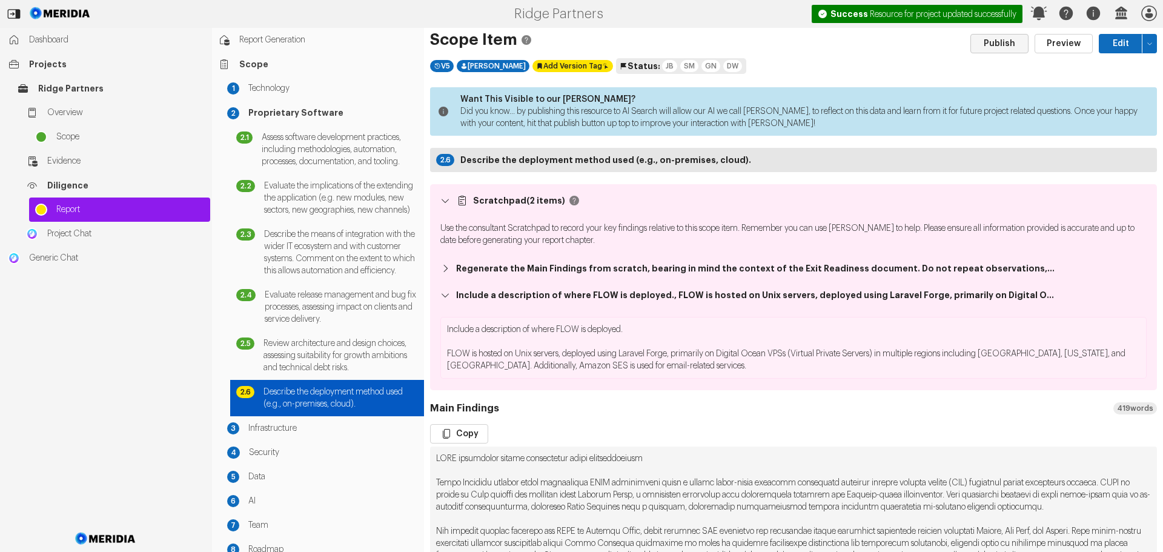
click at [987, 38] on button "Publish" at bounding box center [999, 43] width 58 height 19
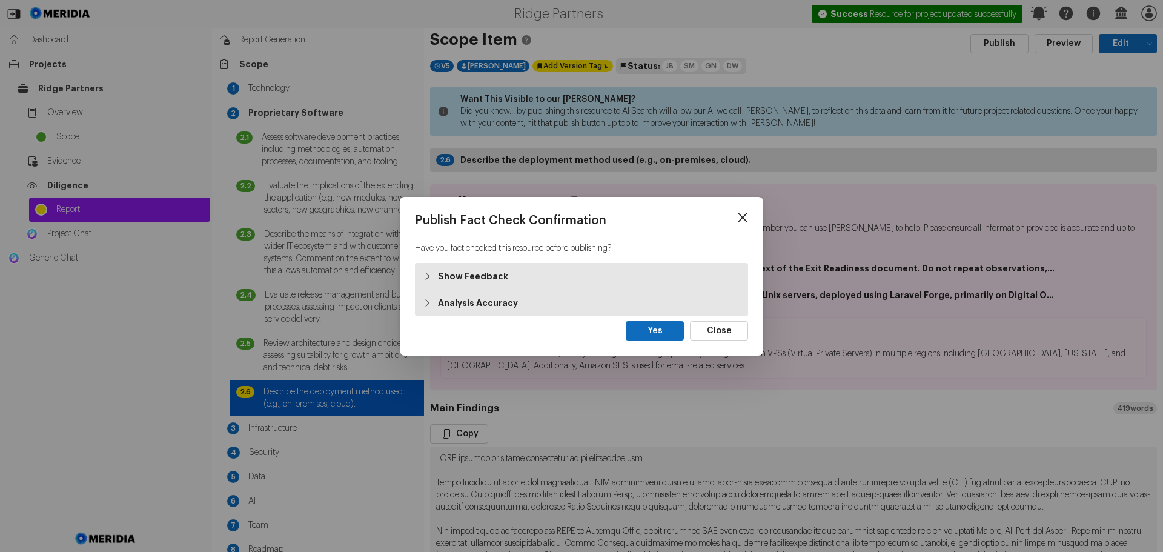
click at [480, 304] on strong "Analysis Accuracy" at bounding box center [478, 303] width 80 height 12
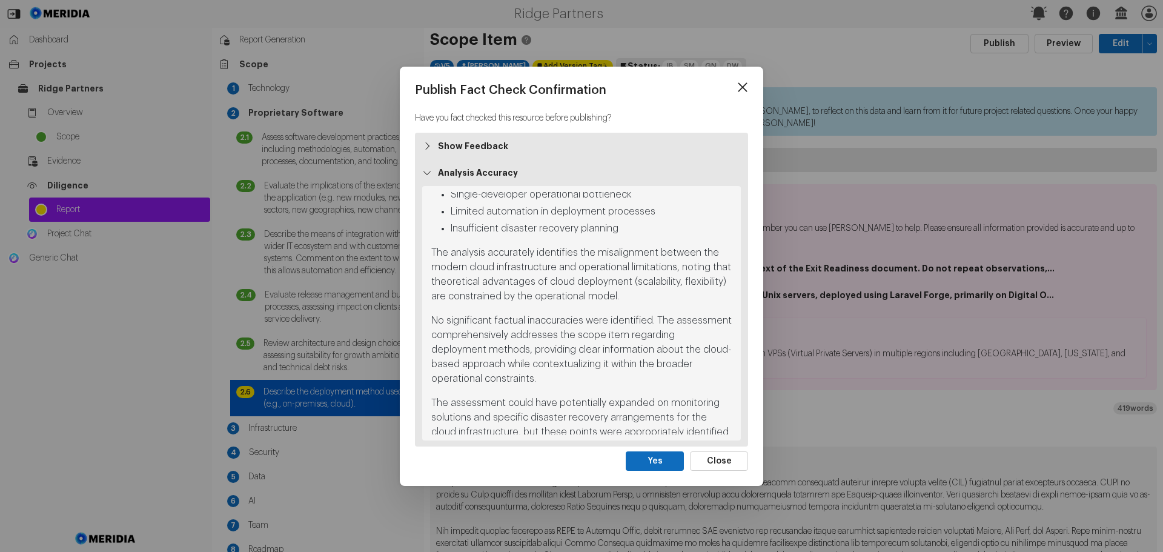
scroll to position [439, 0]
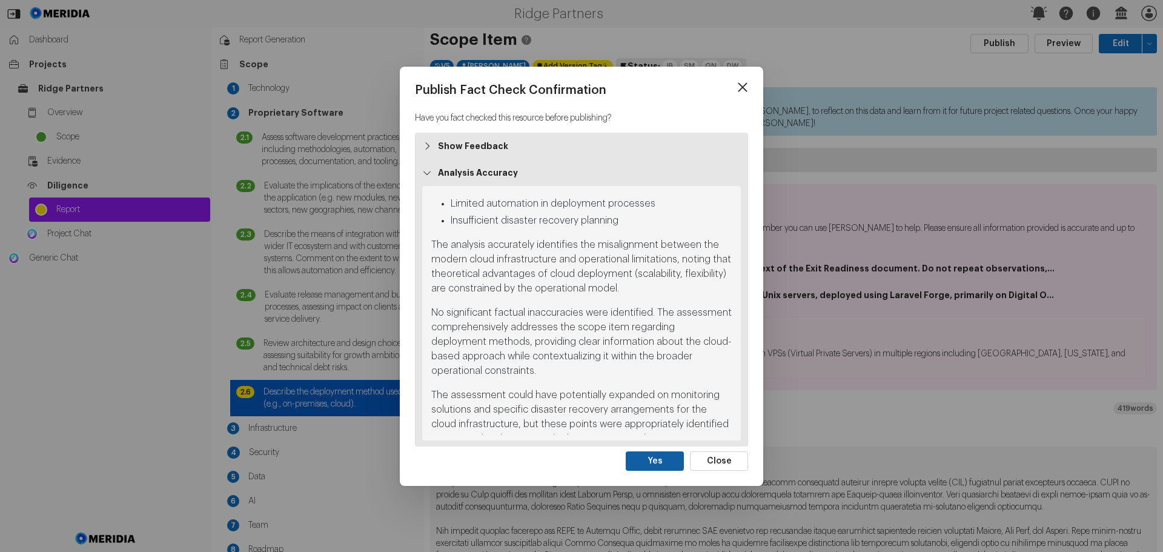
click at [652, 459] on button "Yes" at bounding box center [655, 460] width 58 height 19
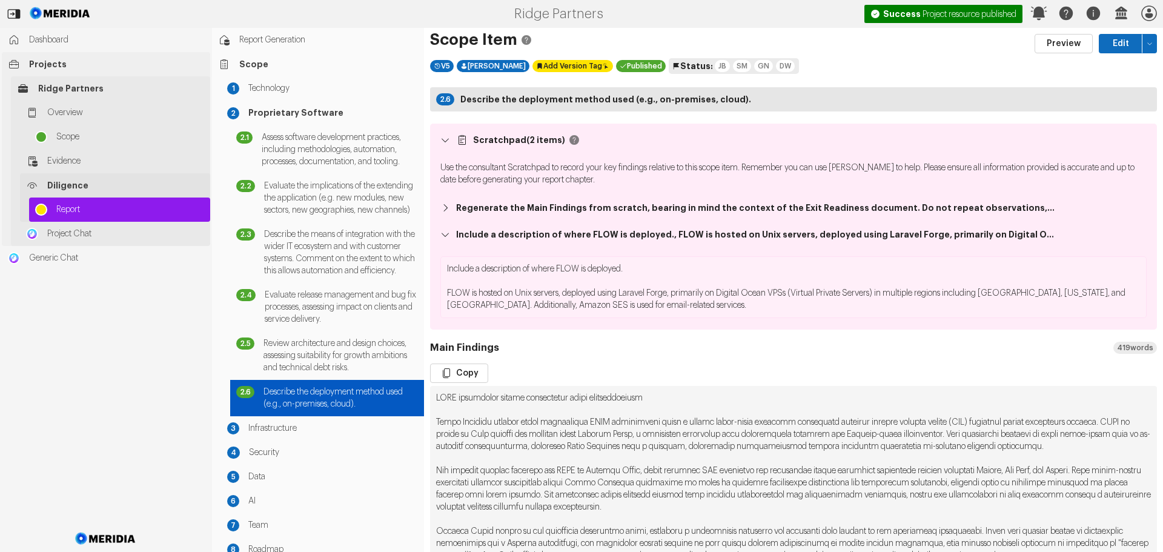
click at [70, 207] on span "Report" at bounding box center [130, 210] width 148 height 12
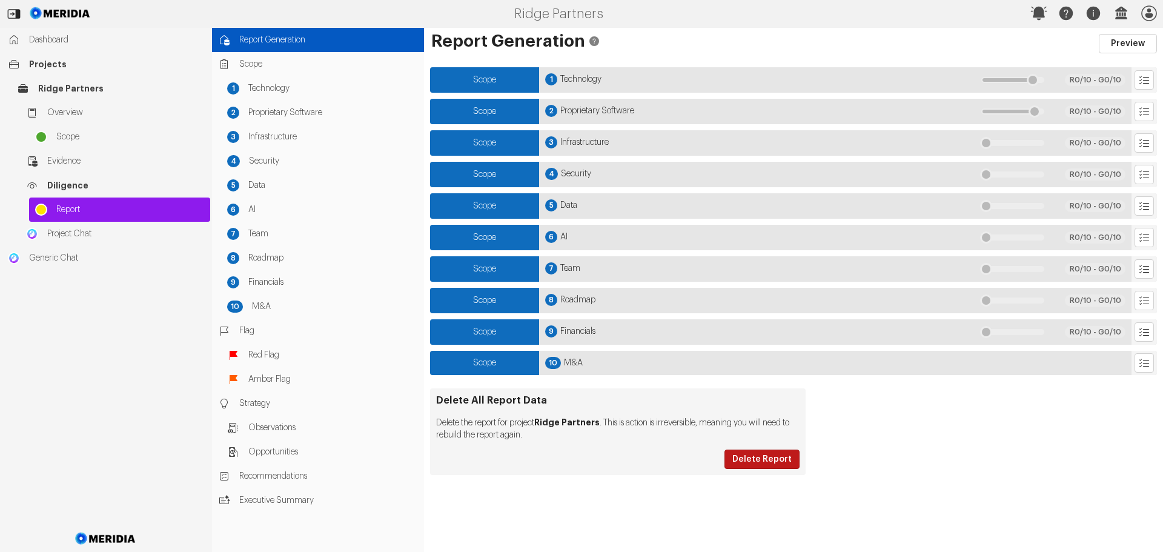
click at [494, 142] on span "Scope" at bounding box center [484, 143] width 23 height 8
click at [1142, 141] on icon "Explore List" at bounding box center [1144, 143] width 12 height 12
